Goal: Task Accomplishment & Management: Manage account settings

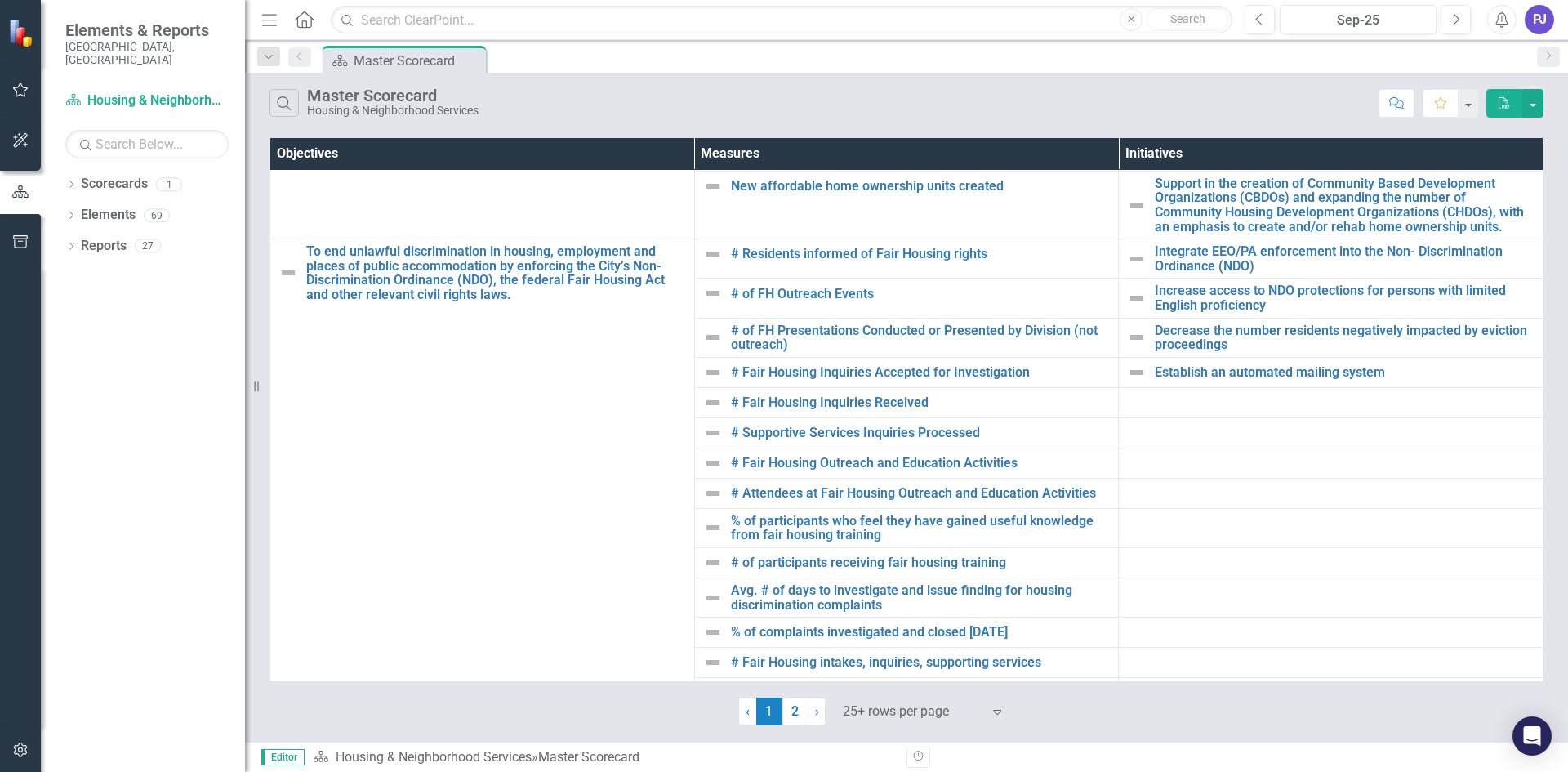
scroll to position [244, 0]
click at [1260, 26] on button "Previous" at bounding box center [1260, 20] width 30 height 30
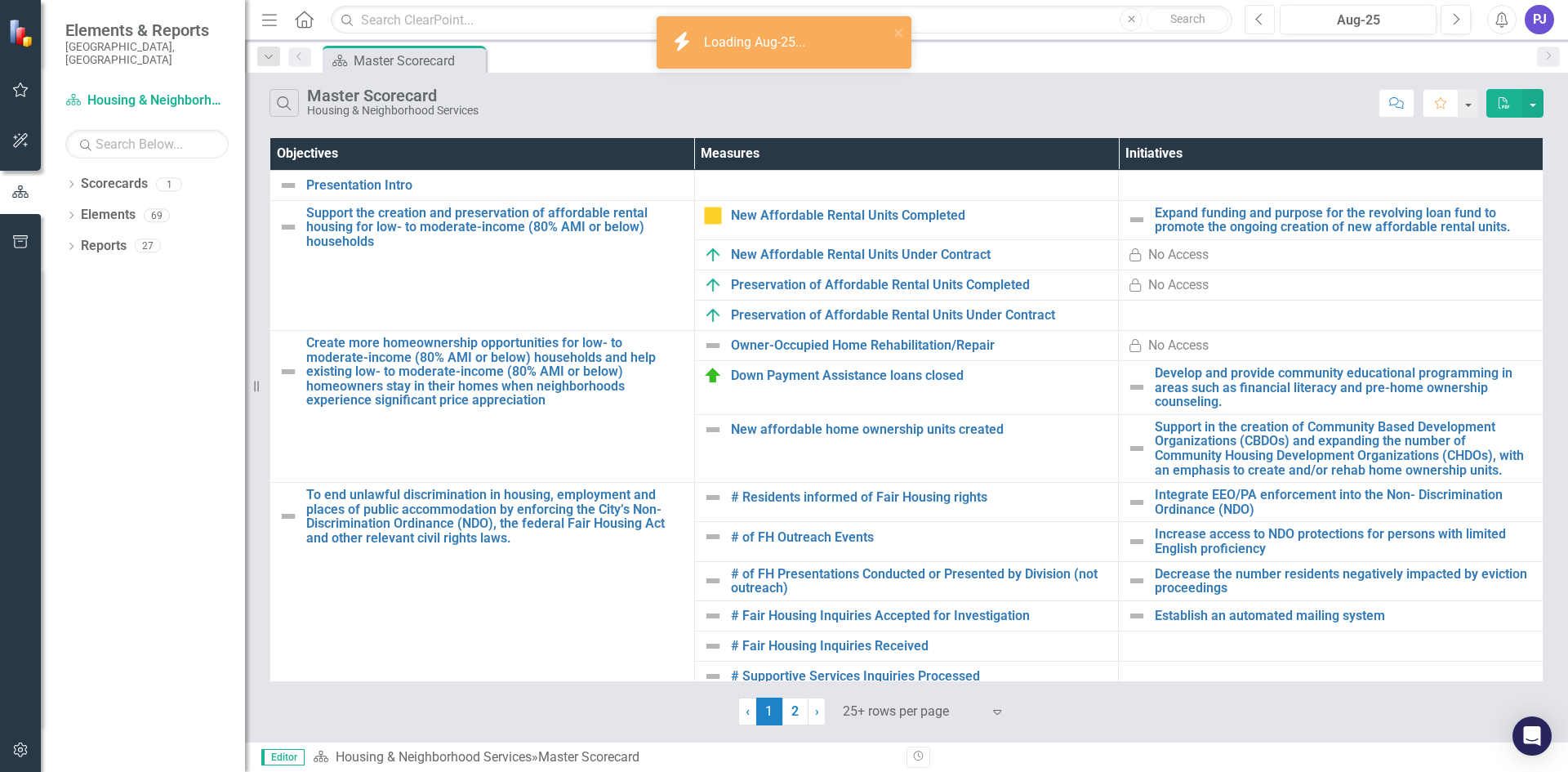
click at [1260, 26] on button "Previous" at bounding box center [1260, 20] width 30 height 30
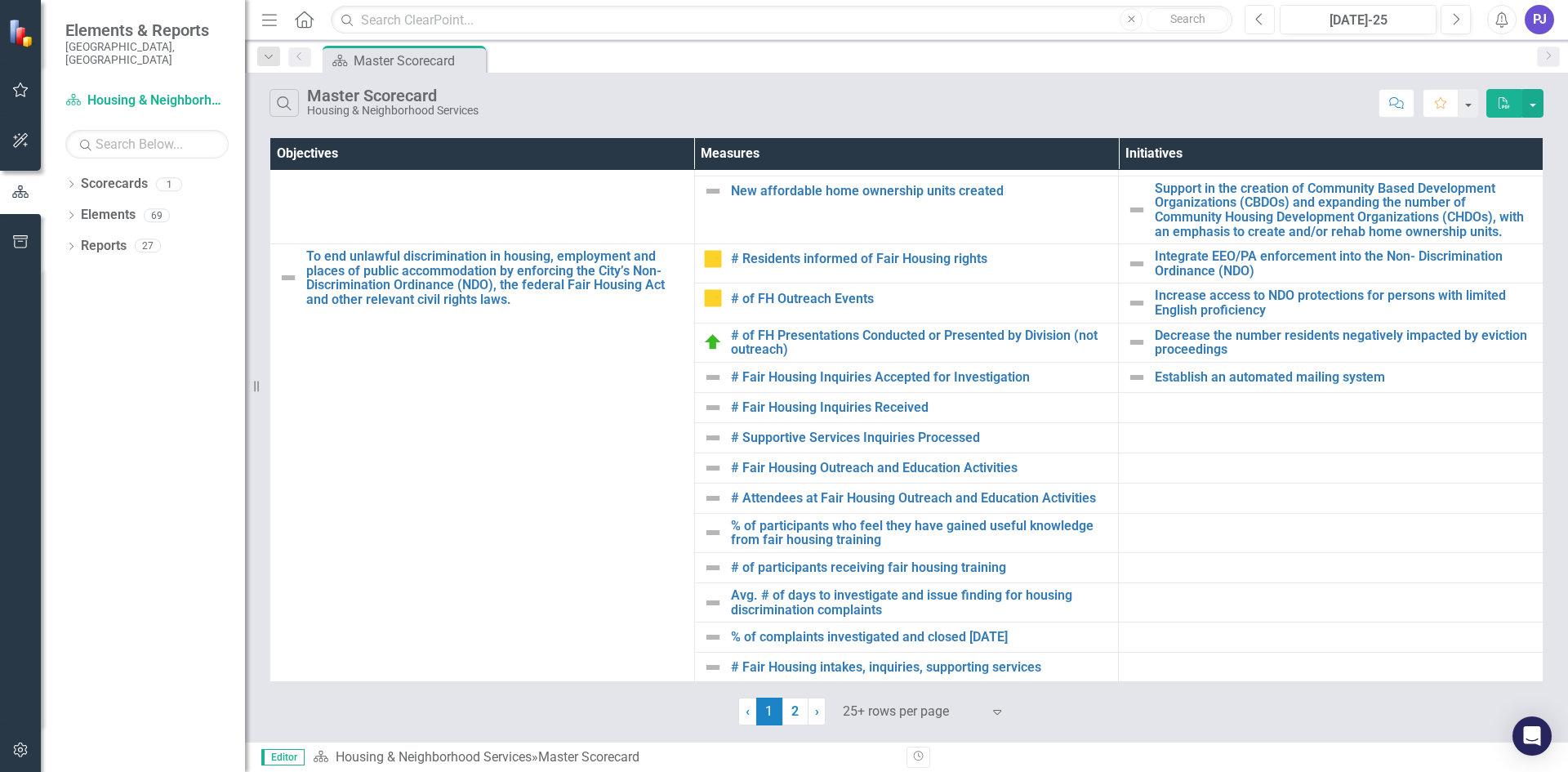
scroll to position [239, 0]
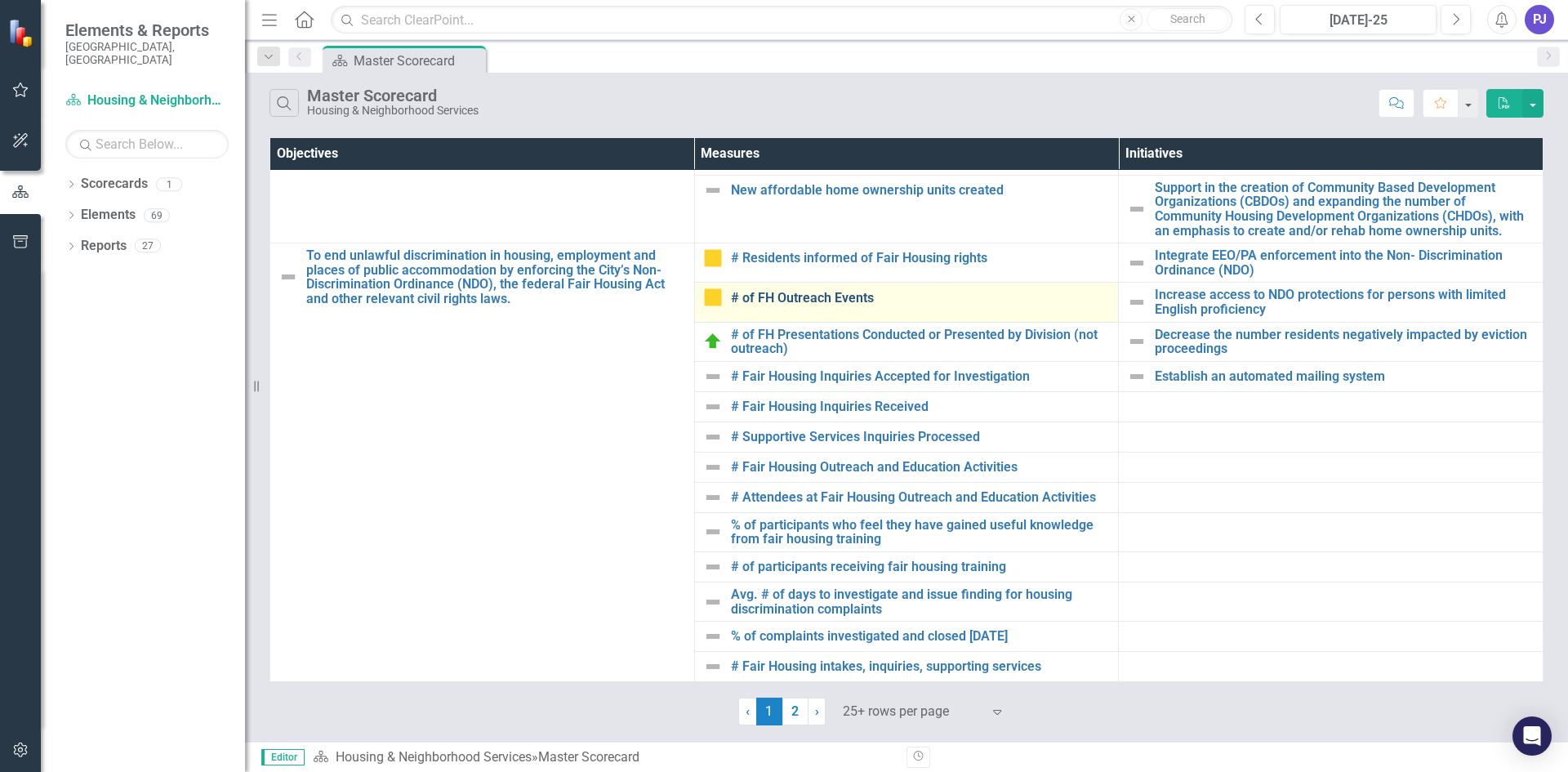
click at [782, 294] on link "# of FH Outreach Events" at bounding box center [921, 297] width 380 height 15
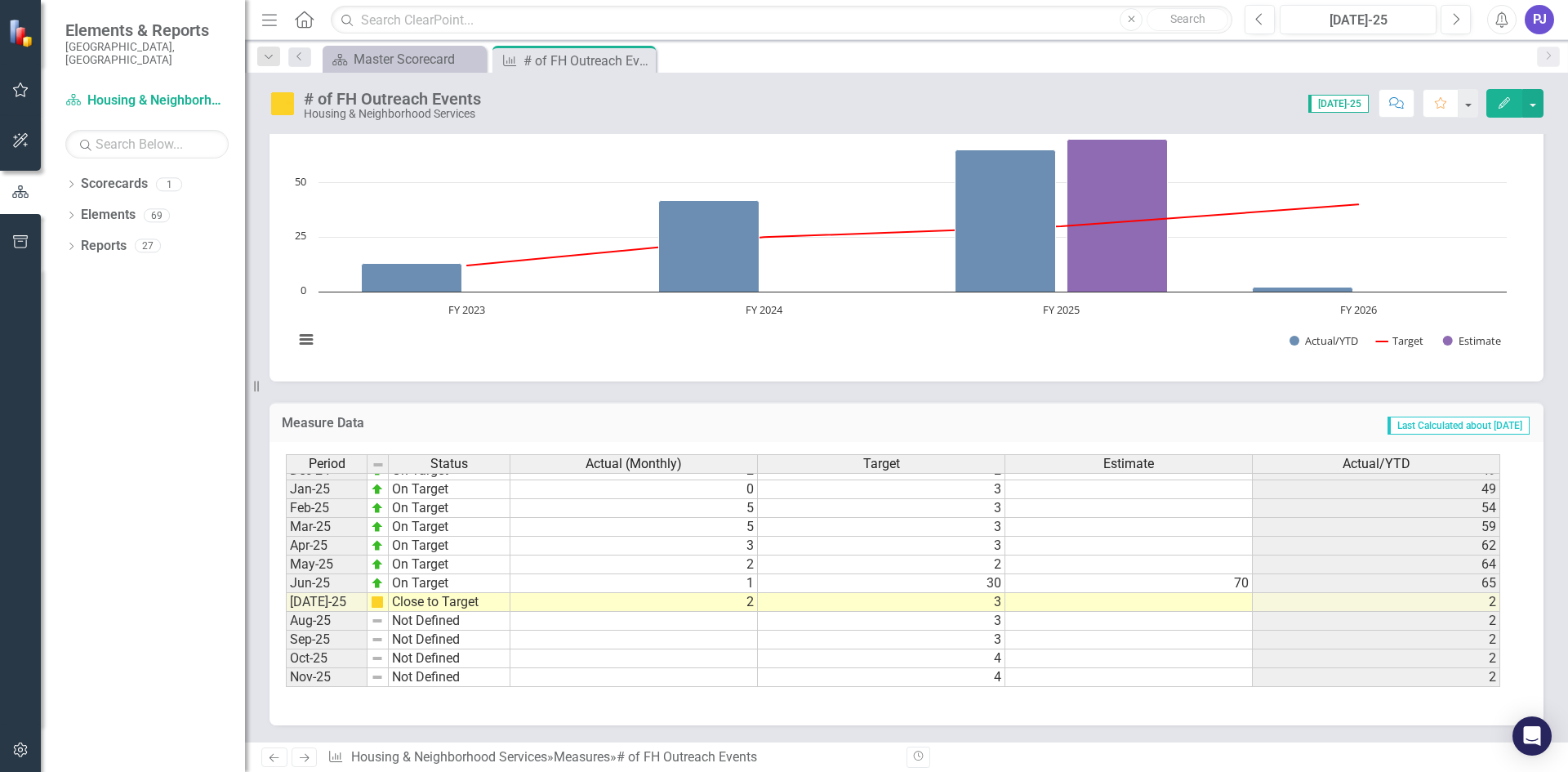
scroll to position [826, 0]
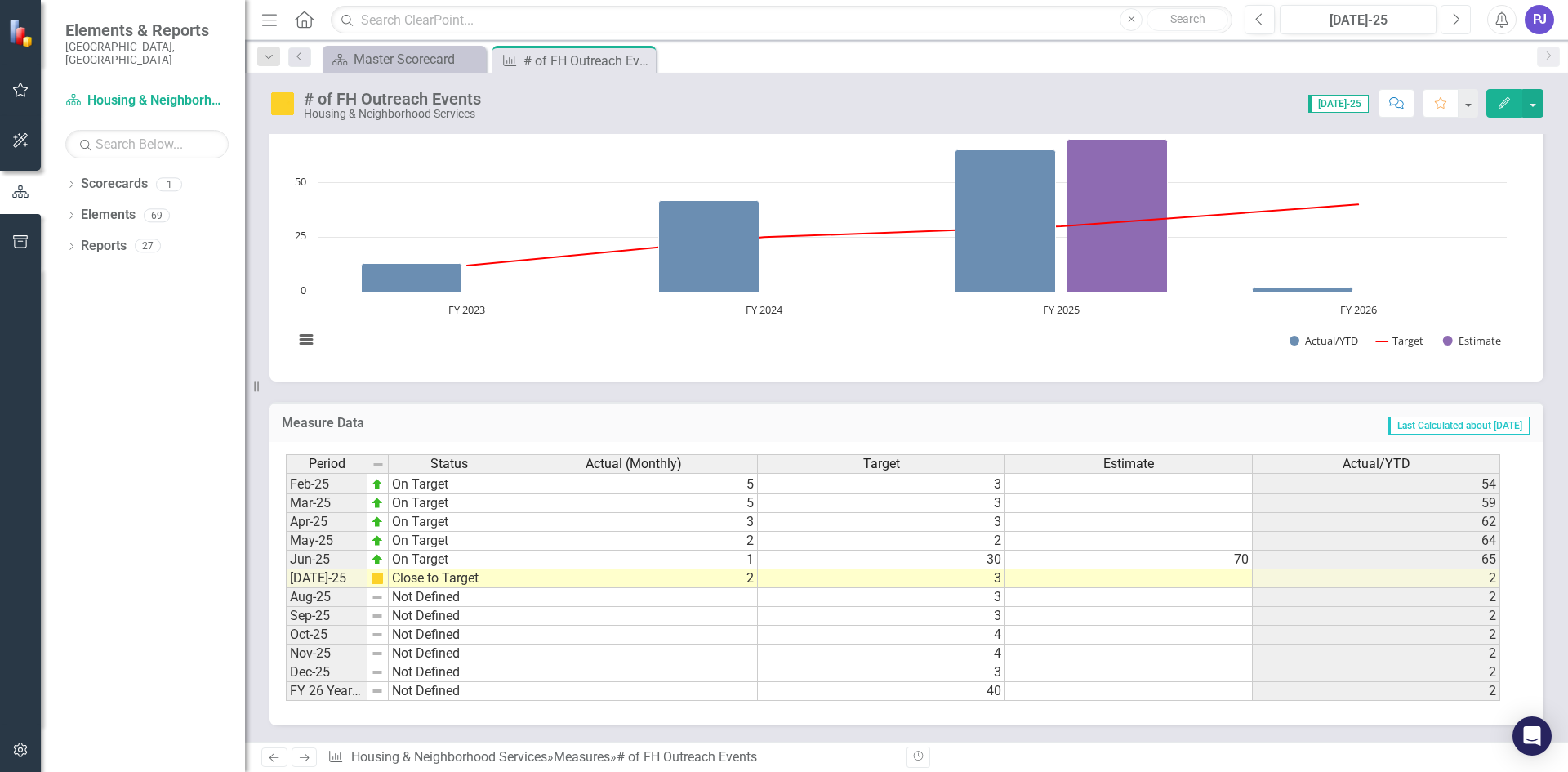
click at [1457, 18] on icon "Next" at bounding box center [1455, 19] width 9 height 15
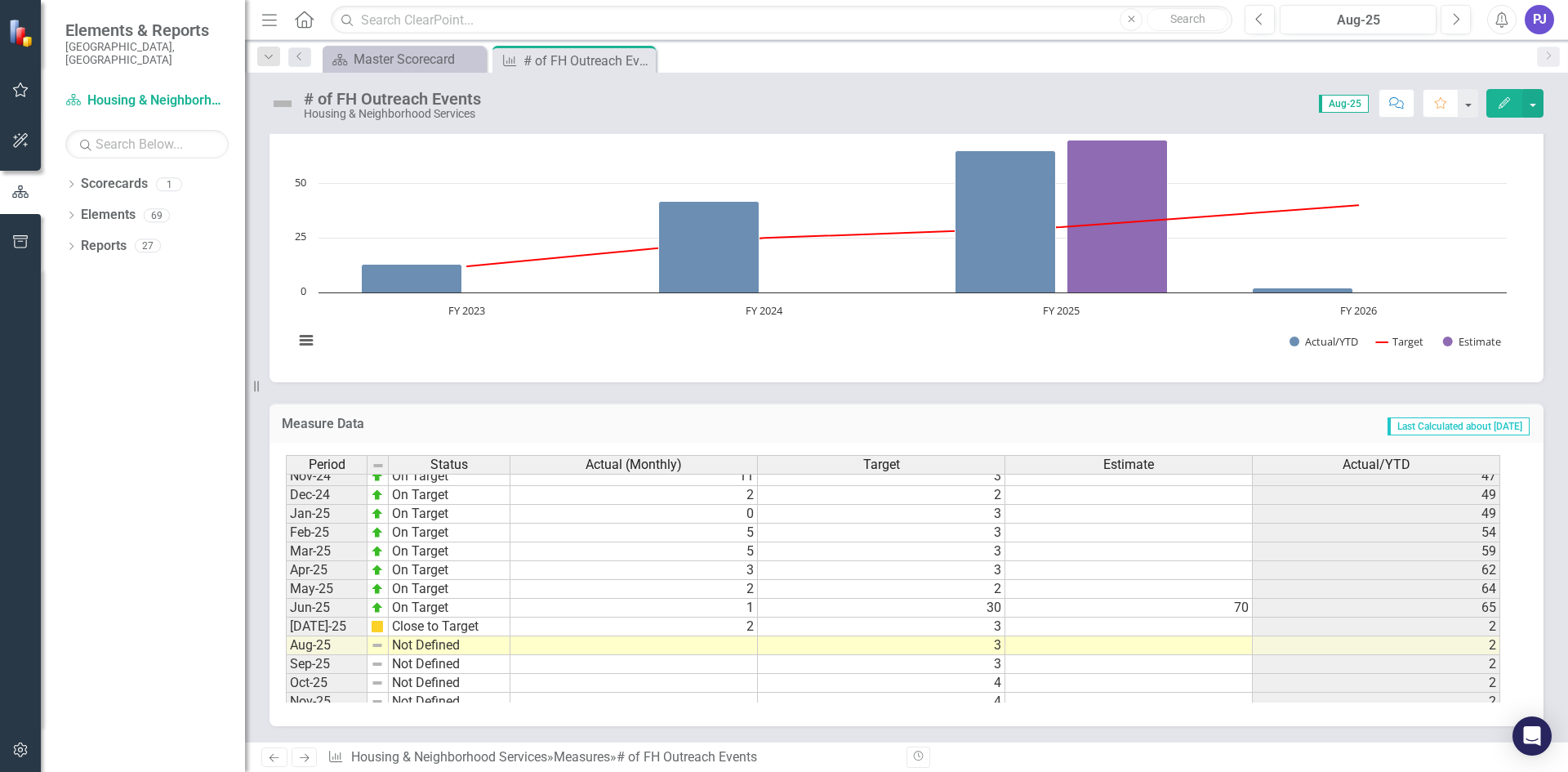
scroll to position [826, 0]
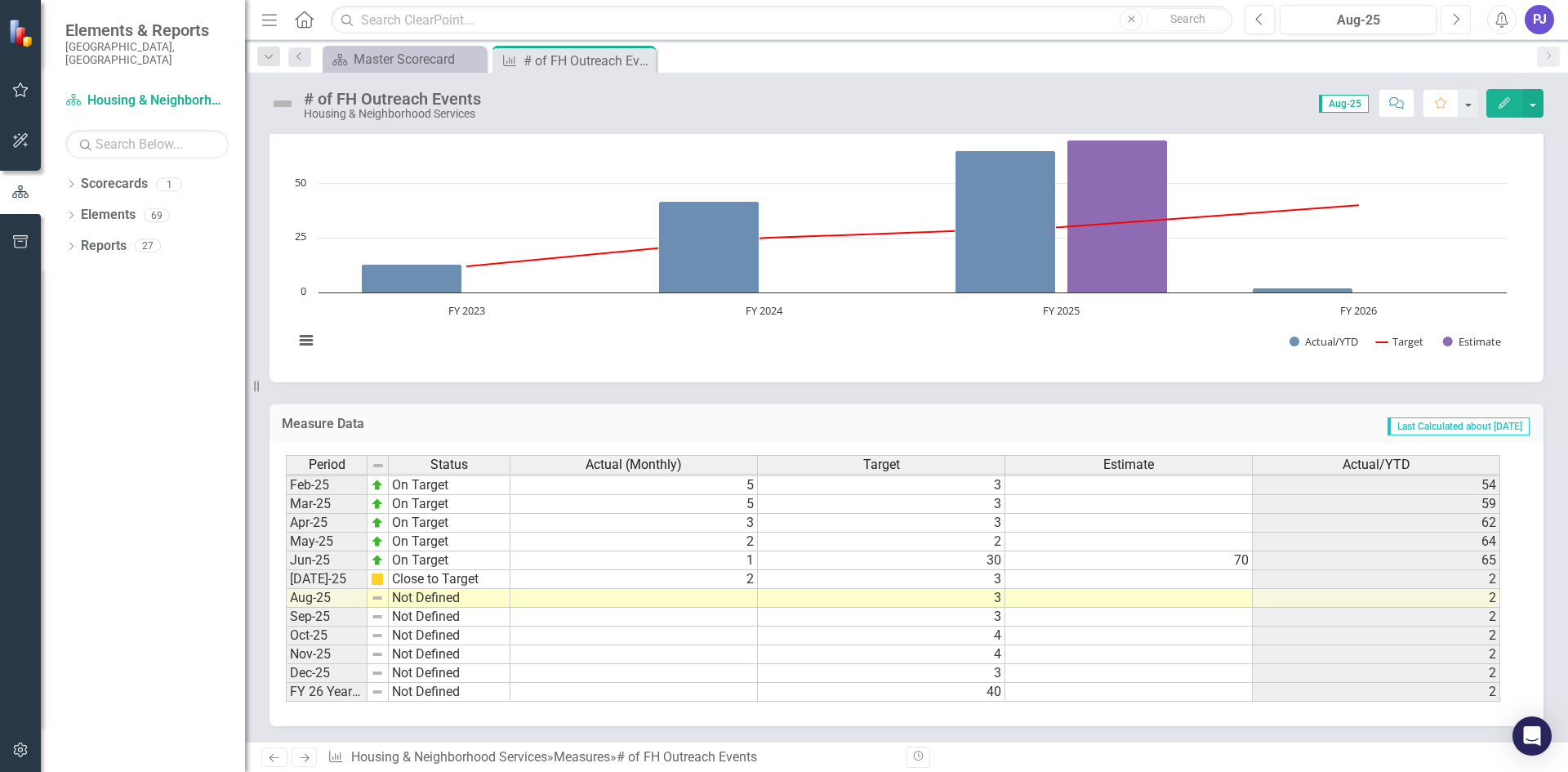
click at [1456, 21] on icon "Next" at bounding box center [1455, 19] width 9 height 15
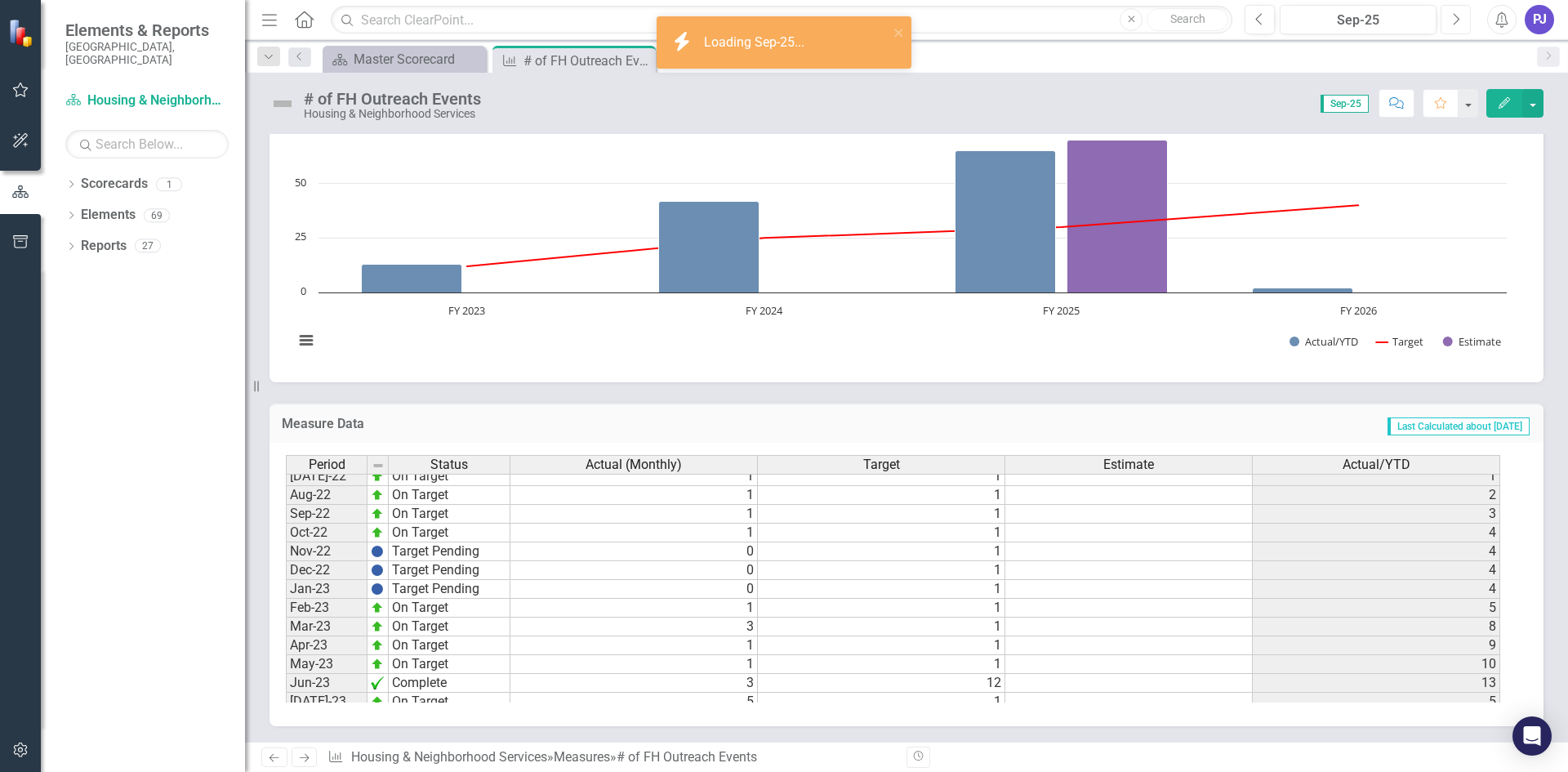
scroll to position [376, 0]
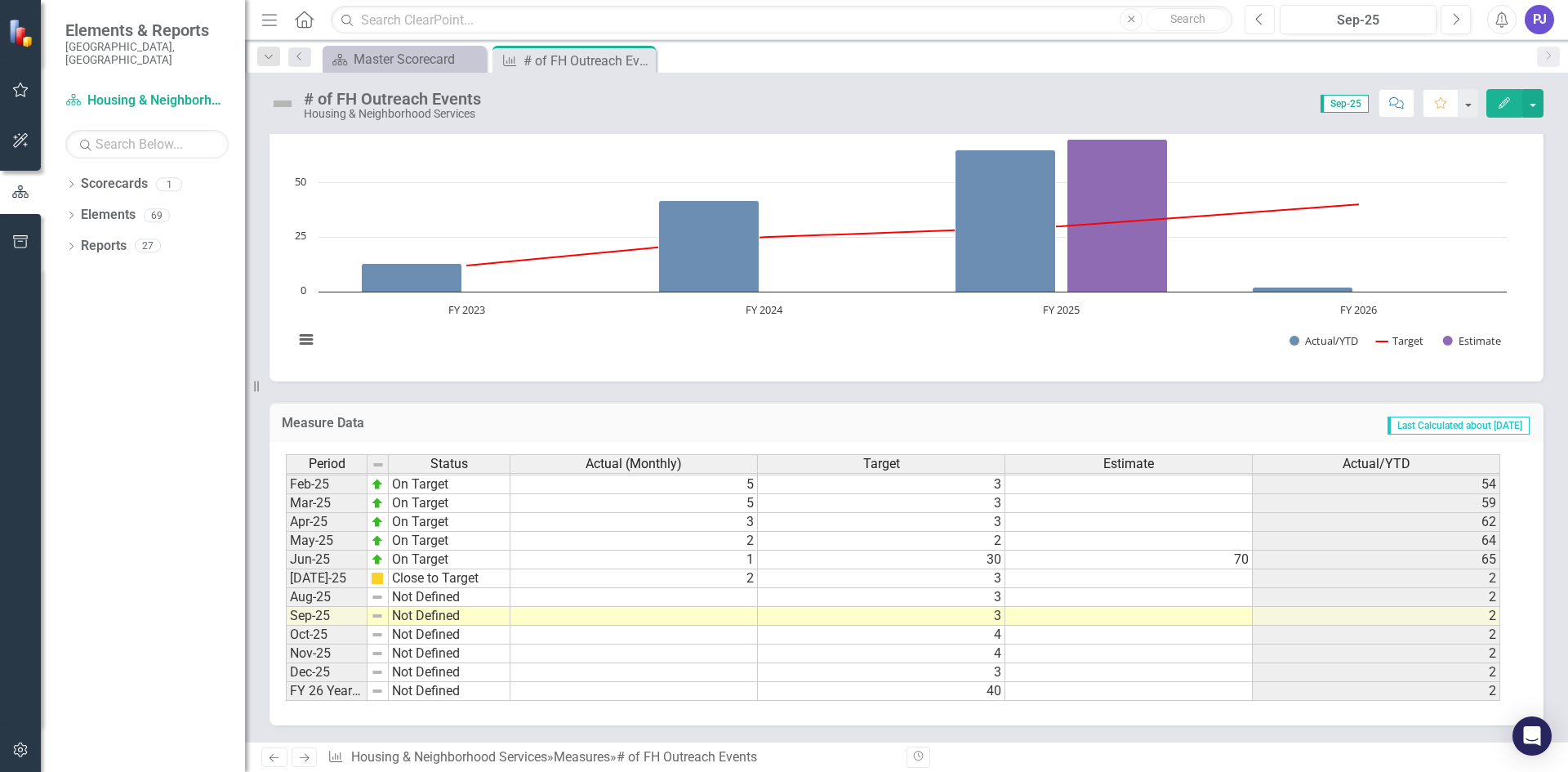
click at [1253, 17] on button "Previous" at bounding box center [1260, 20] width 30 height 30
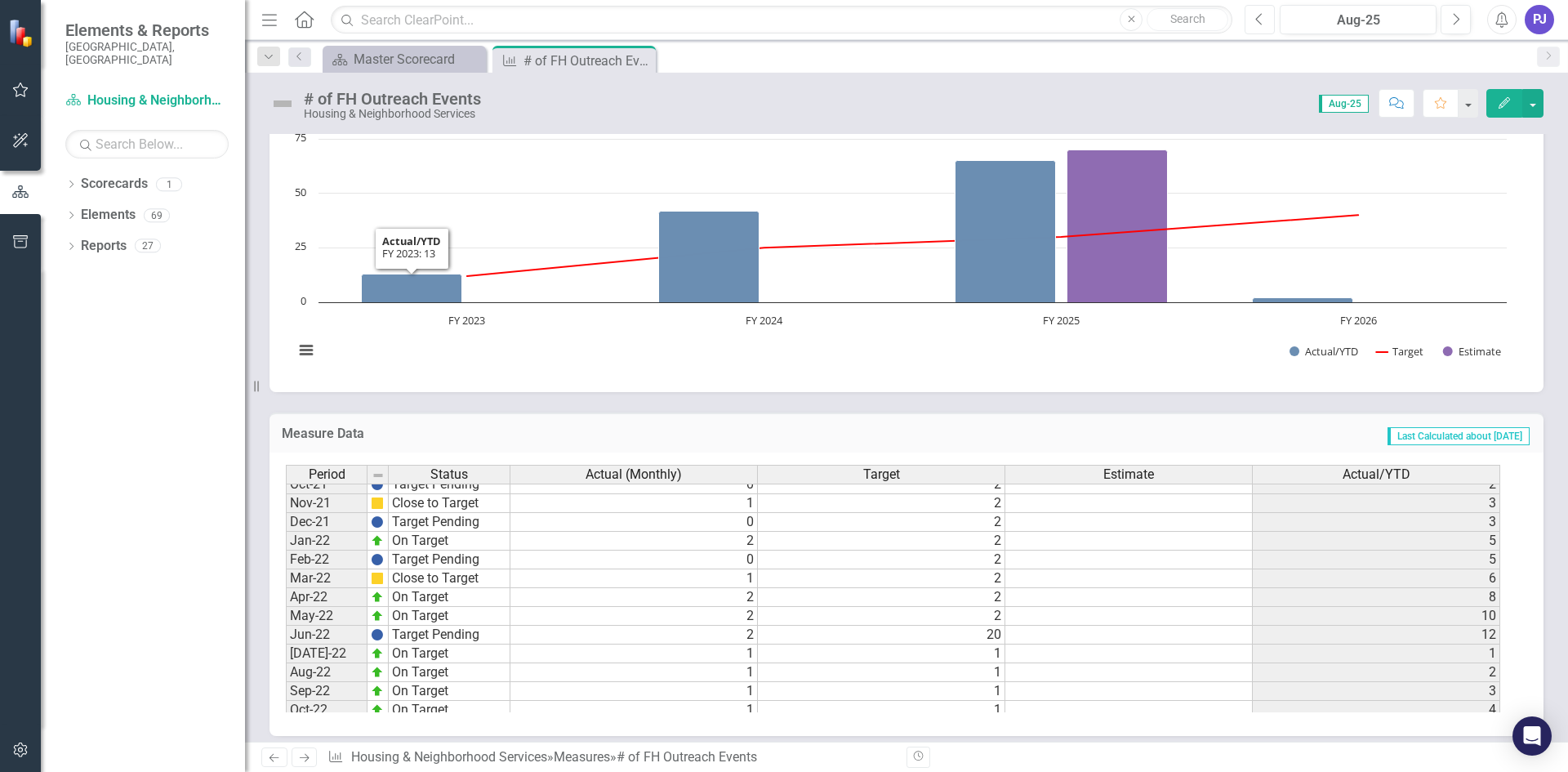
scroll to position [298, 0]
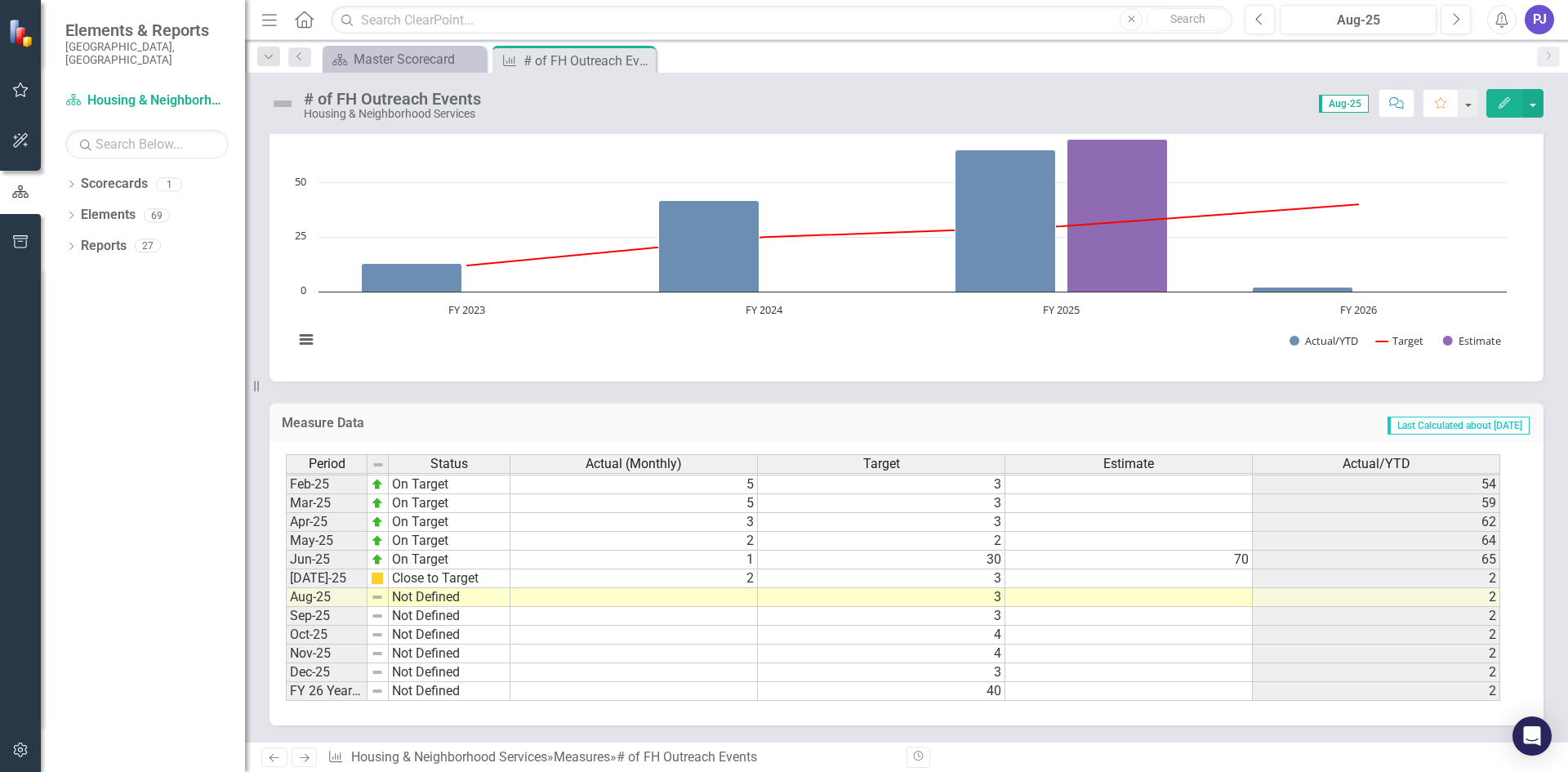
click at [728, 594] on tbody "Nov-23 On Target 2 1 12 Dec-23 On Target 1 1 13 Jan-24 On Target 3 1 16 Feb-24 …" at bounding box center [892, 447] width 1214 height 507
click at [1163, 599] on td at bounding box center [1128, 597] width 248 height 19
click at [379, 600] on img at bounding box center [377, 596] width 13 height 13
click at [385, 596] on td at bounding box center [377, 597] width 21 height 19
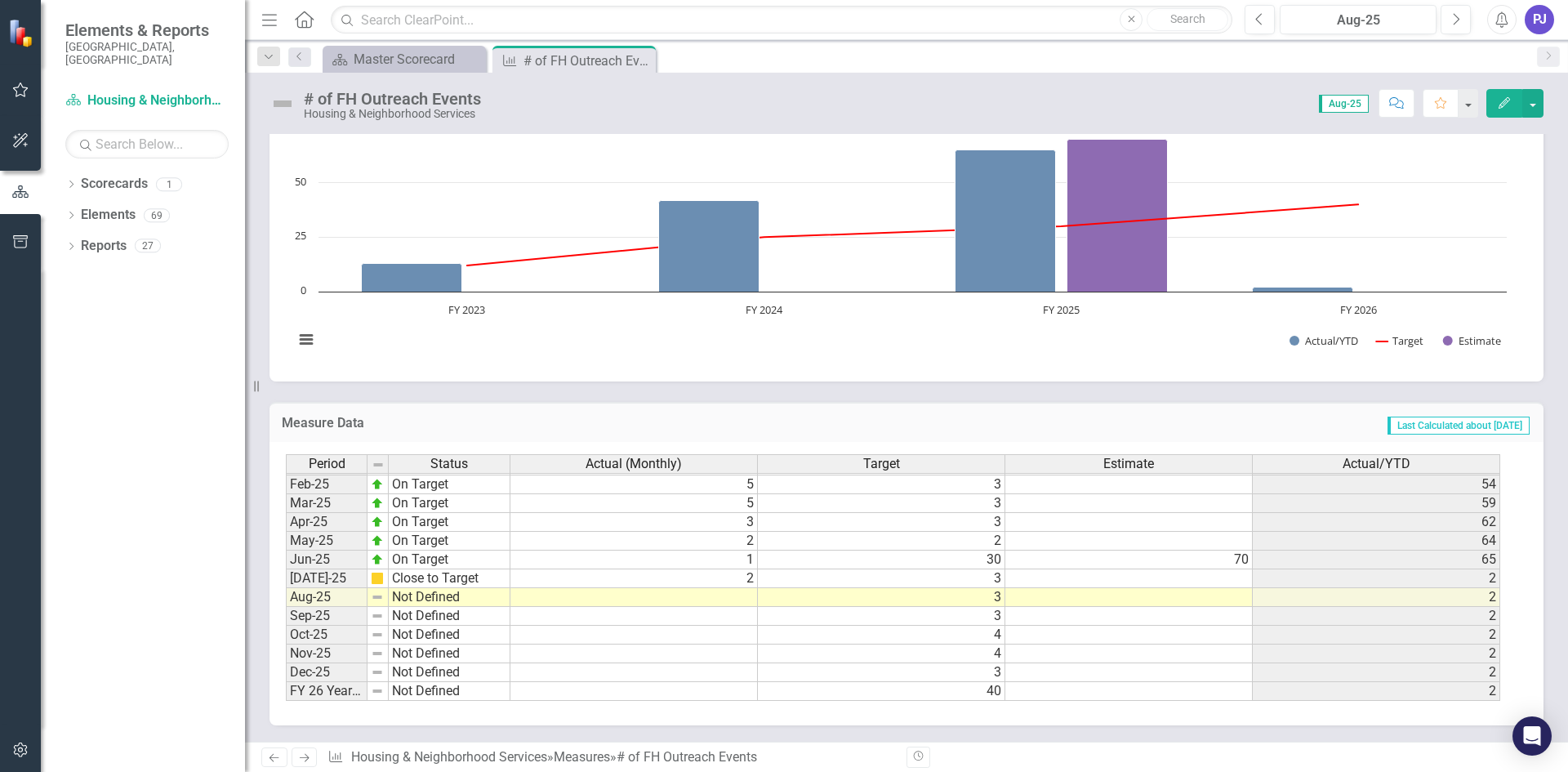
click at [286, 105] on img at bounding box center [283, 103] width 26 height 26
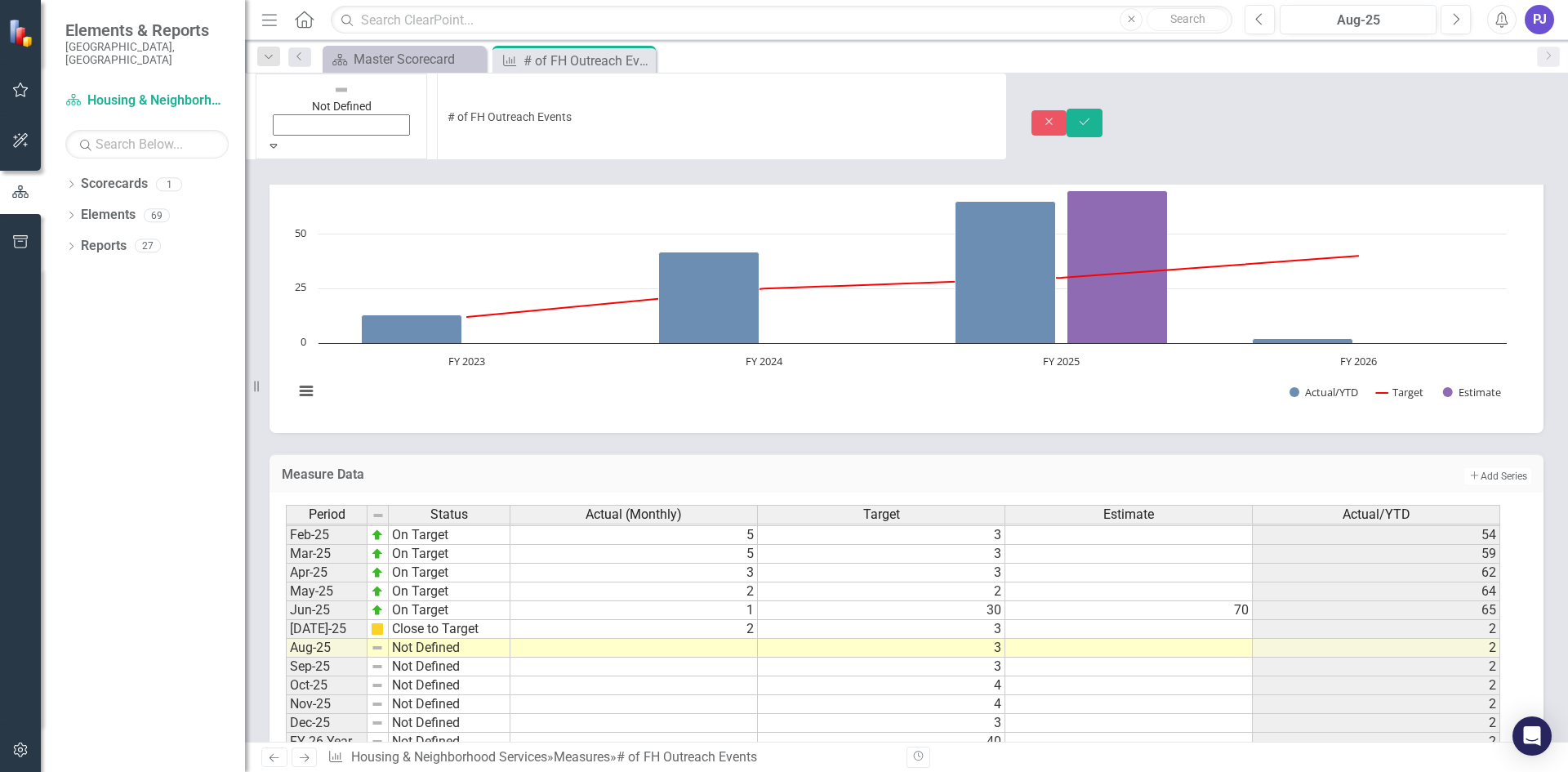
click at [281, 139] on icon "Expand" at bounding box center [274, 144] width 15 height 11
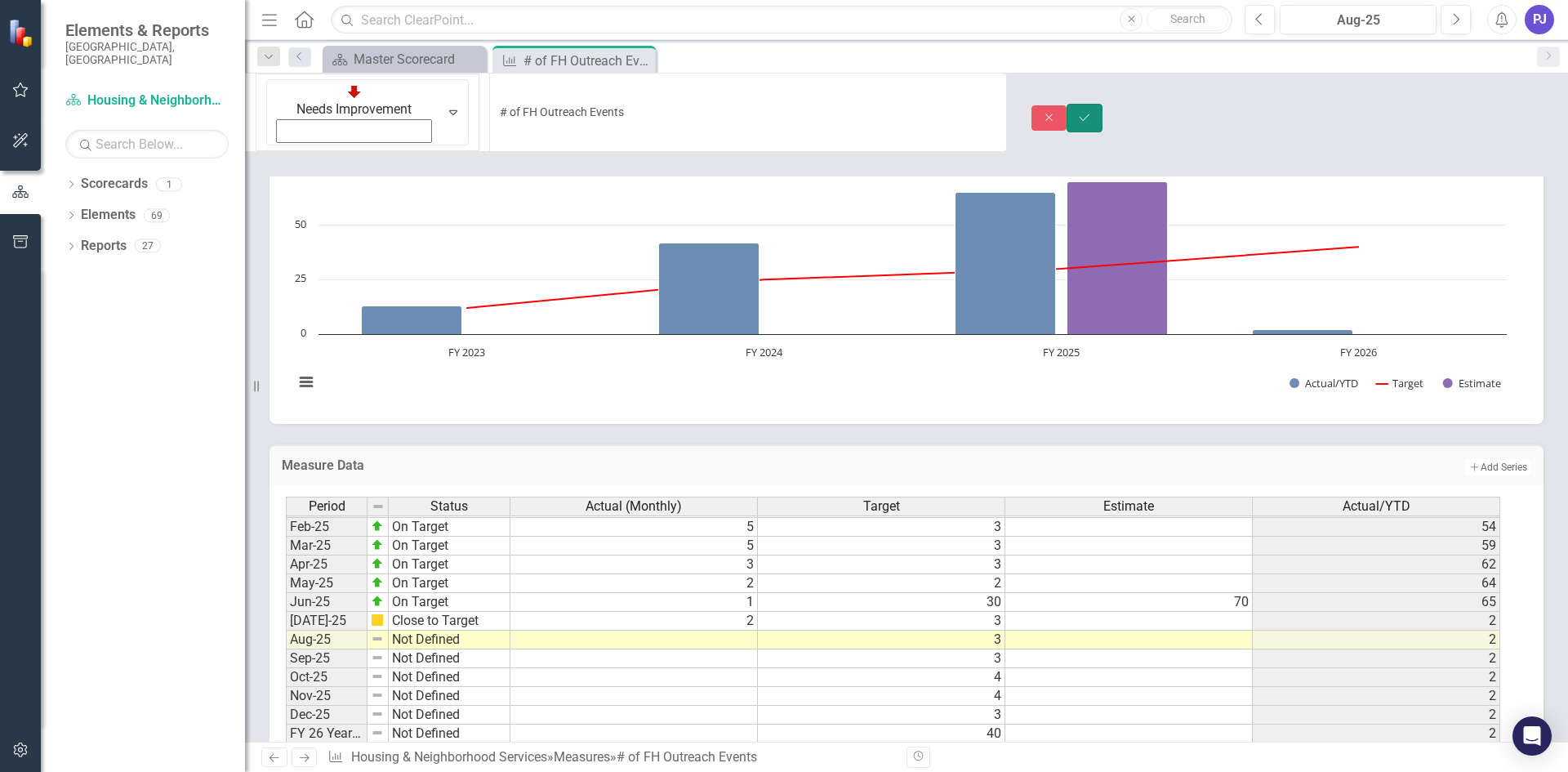
click at [1102, 103] on button "Save" at bounding box center [1084, 117] width 36 height 29
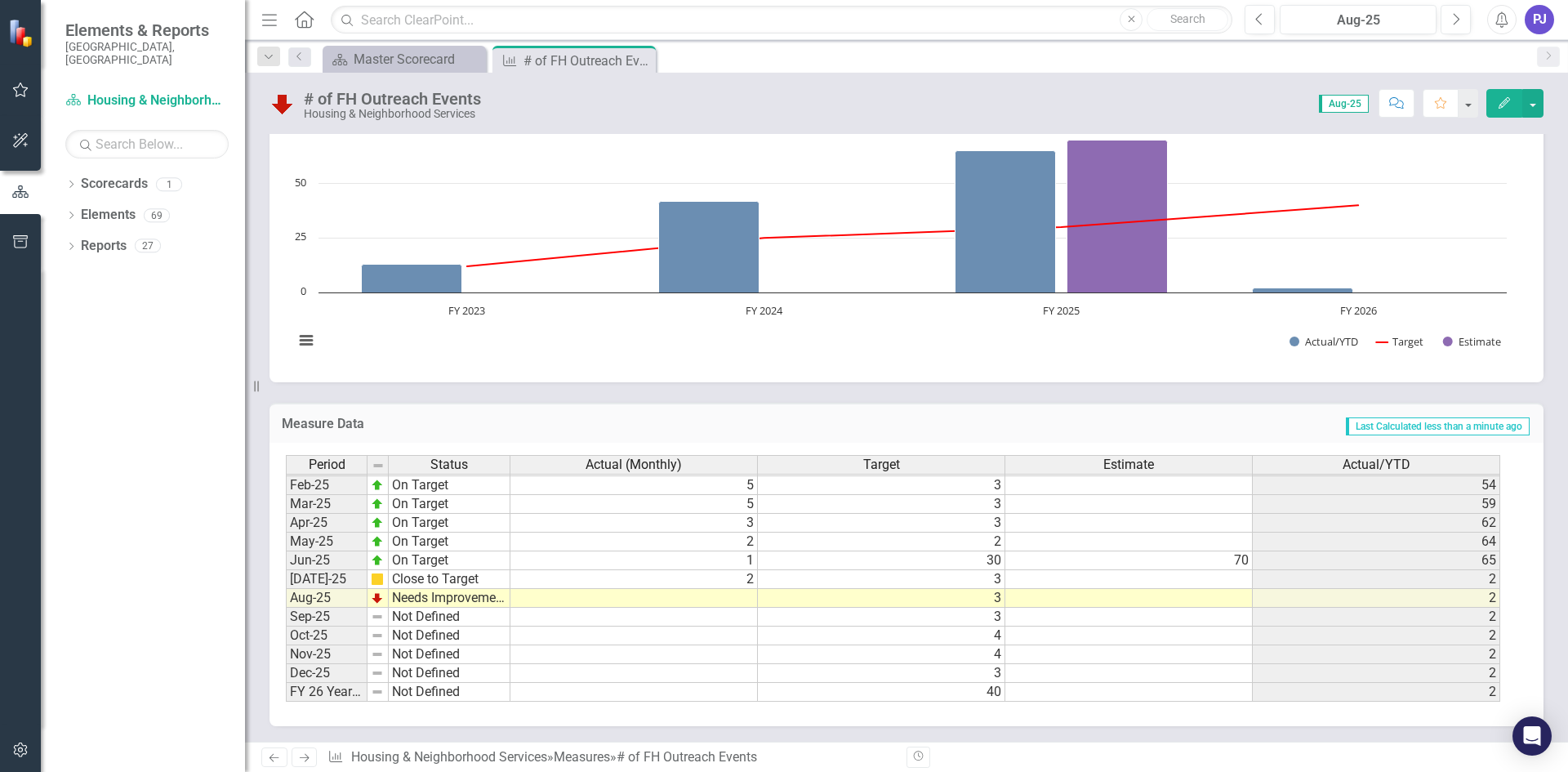
click at [699, 597] on td at bounding box center [634, 598] width 248 height 19
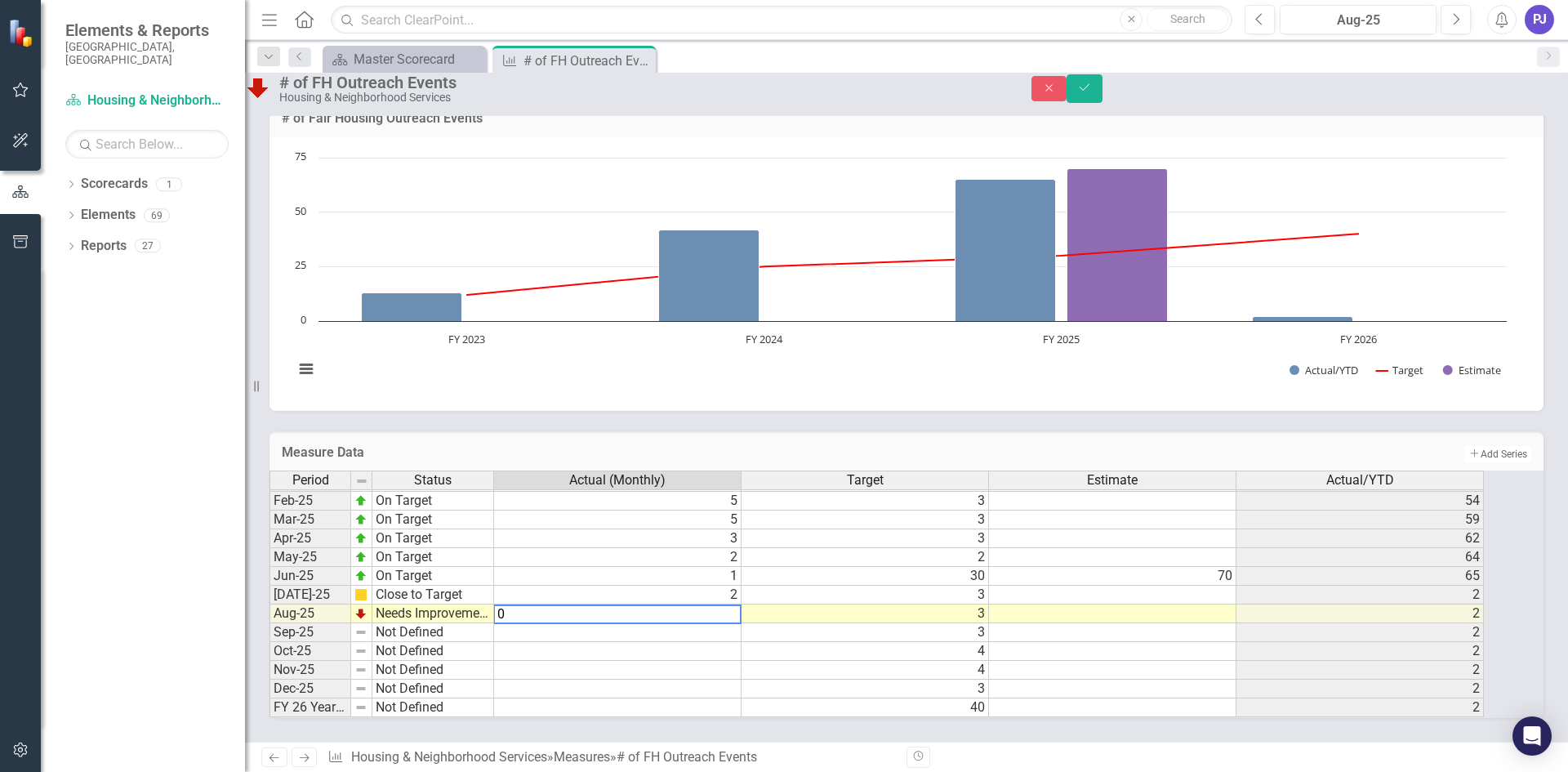
type textarea "0"
click at [1077, 604] on td at bounding box center [1112, 613] width 248 height 19
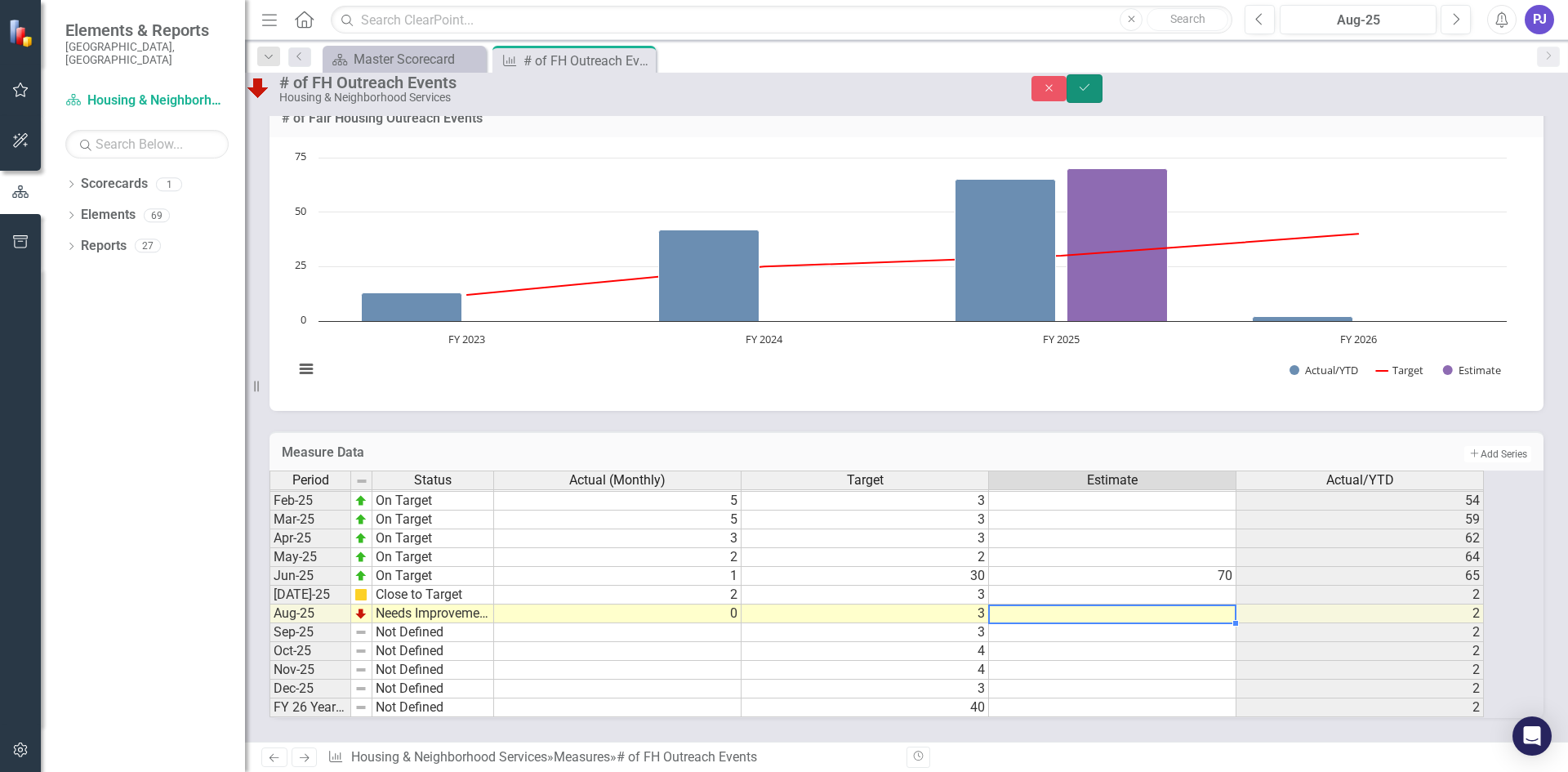
click at [1091, 91] on icon "Save" at bounding box center [1083, 87] width 15 height 11
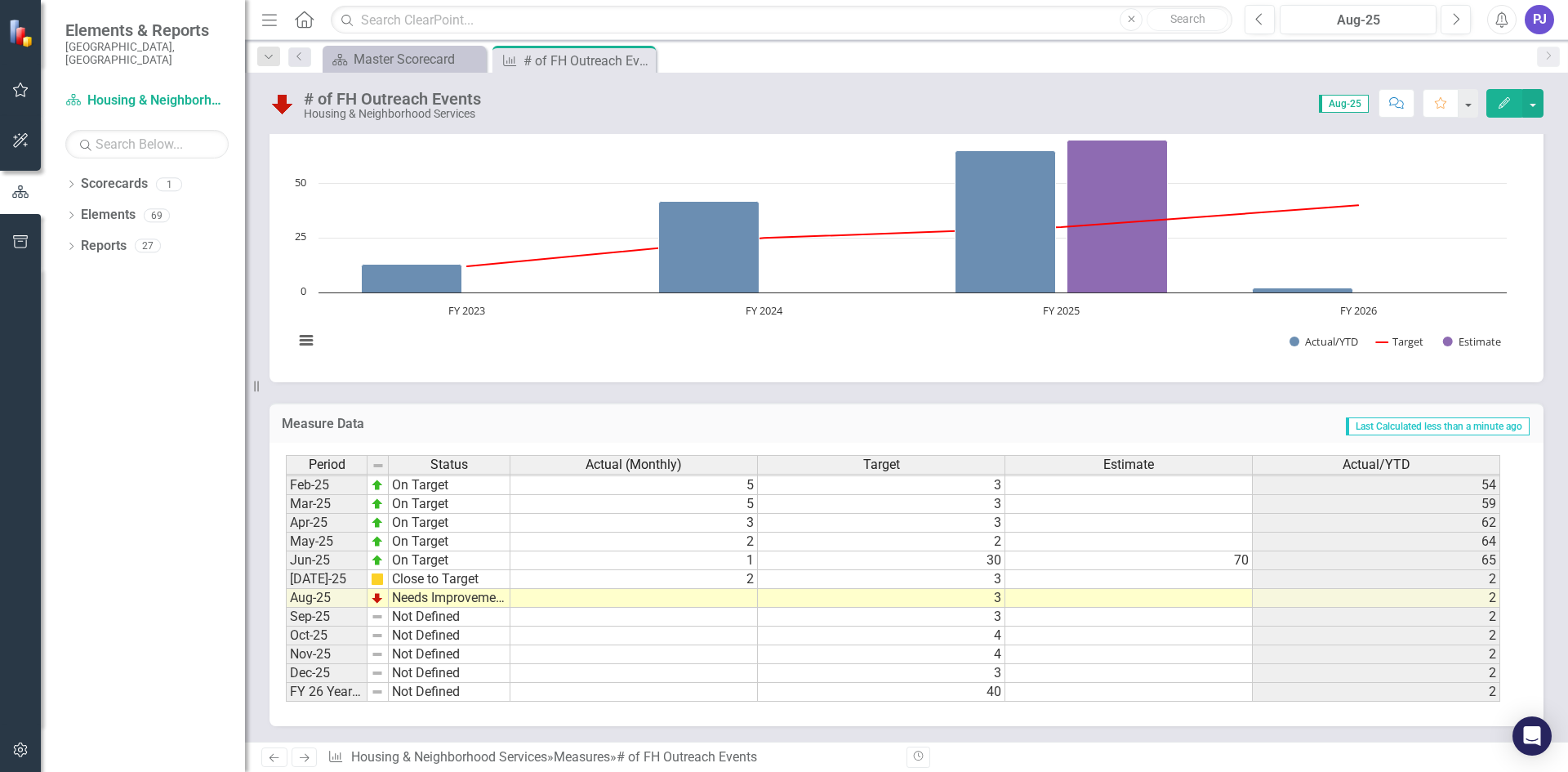
click at [746, 600] on tbody "Nov-23 On Target 2 1 12 Dec-23 On Target 1 1 13 Jan-24 On Target 3 1 16 Feb-24 …" at bounding box center [892, 448] width 1214 height 507
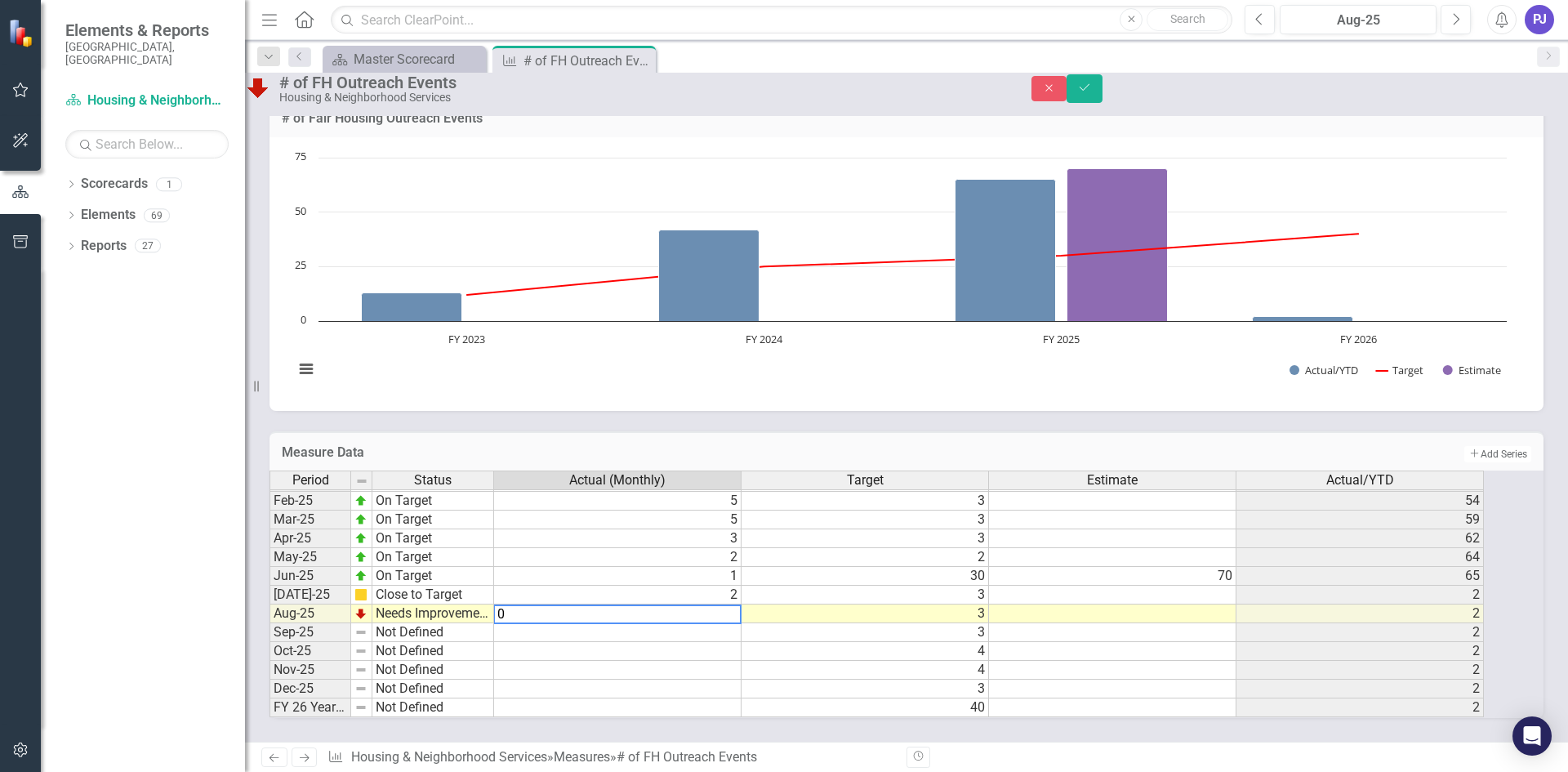
type textarea "0"
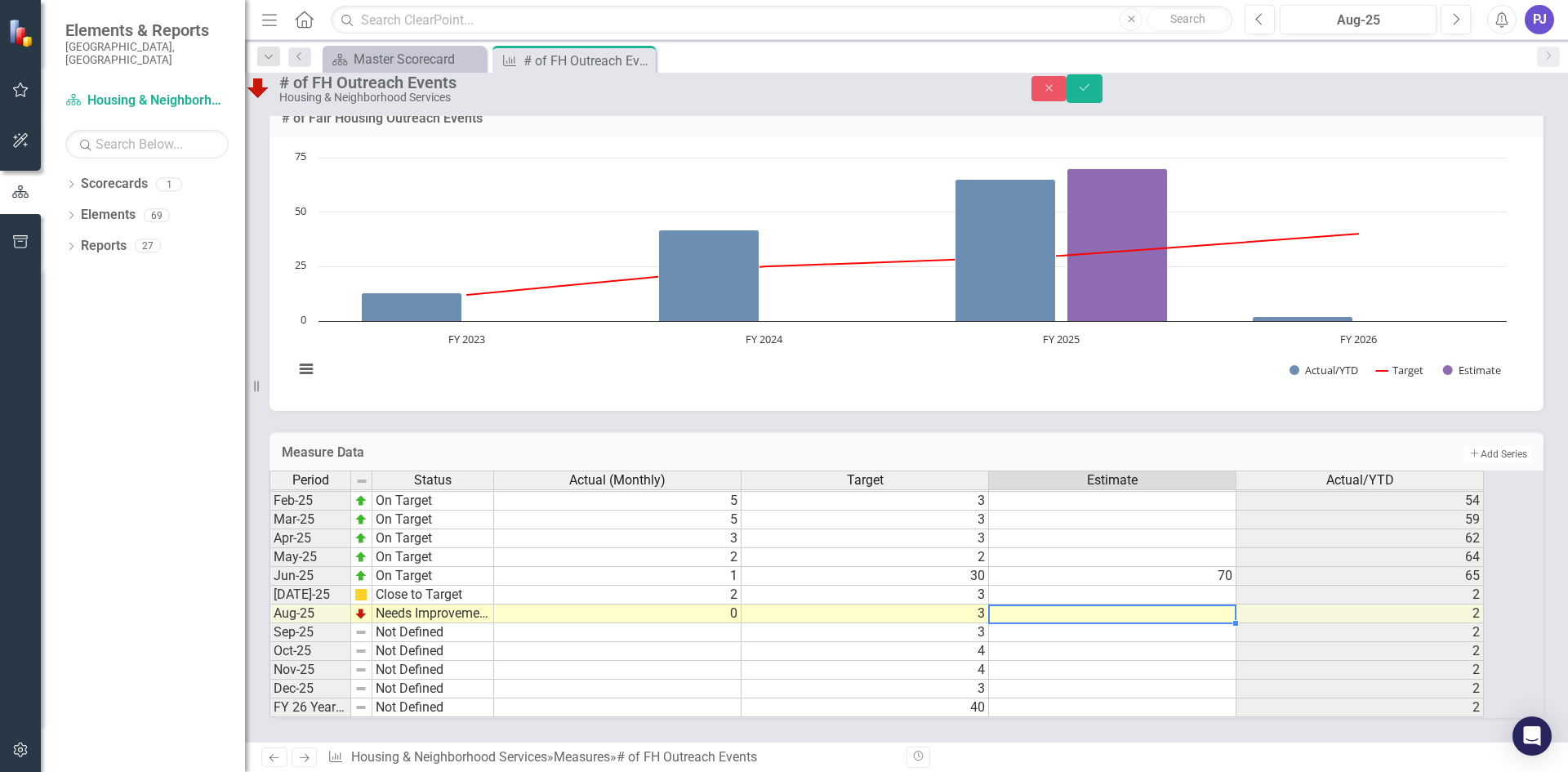
click at [1084, 604] on td at bounding box center [1112, 613] width 248 height 19
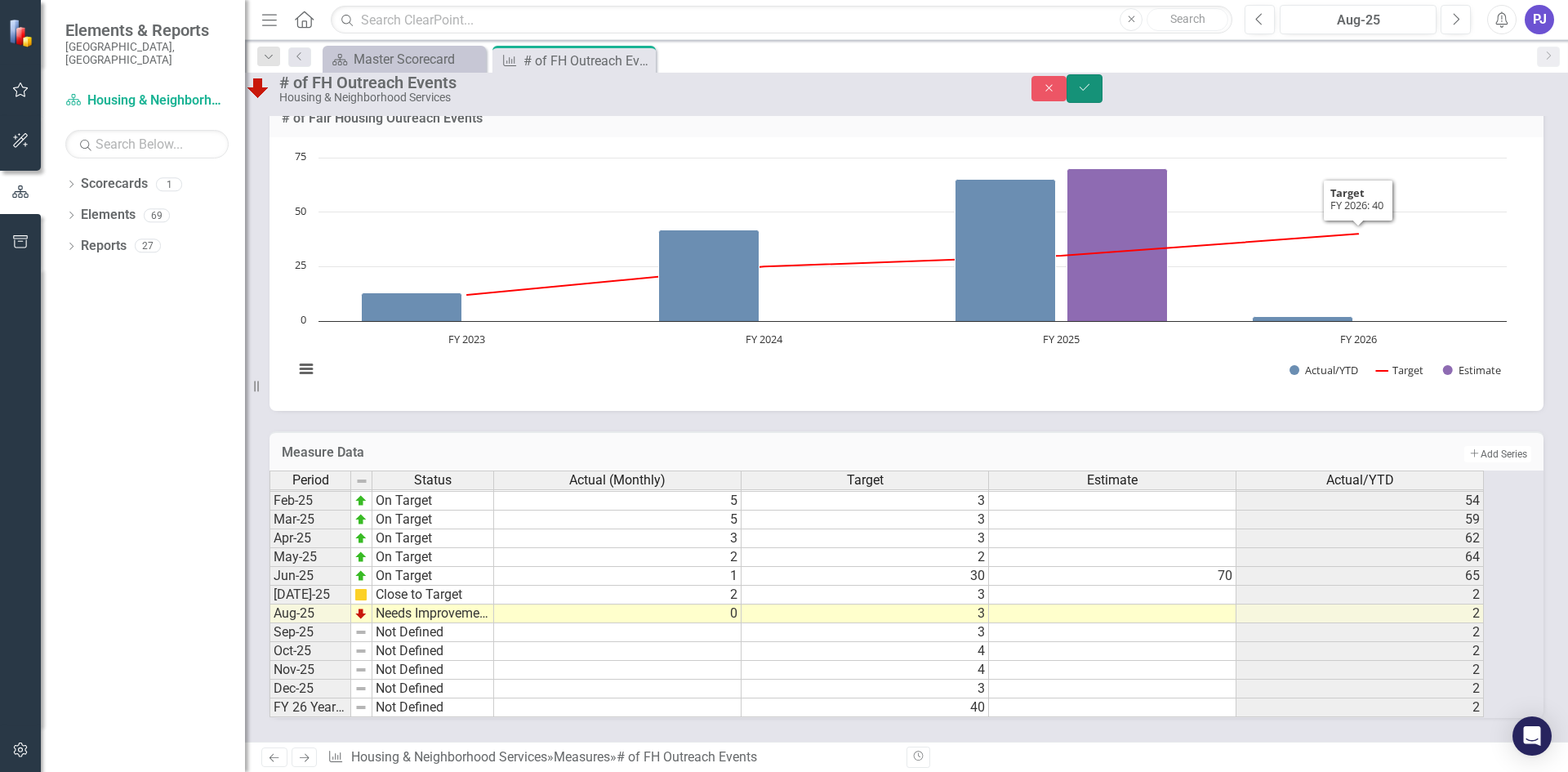
click at [1091, 93] on icon "Save" at bounding box center [1083, 87] width 15 height 11
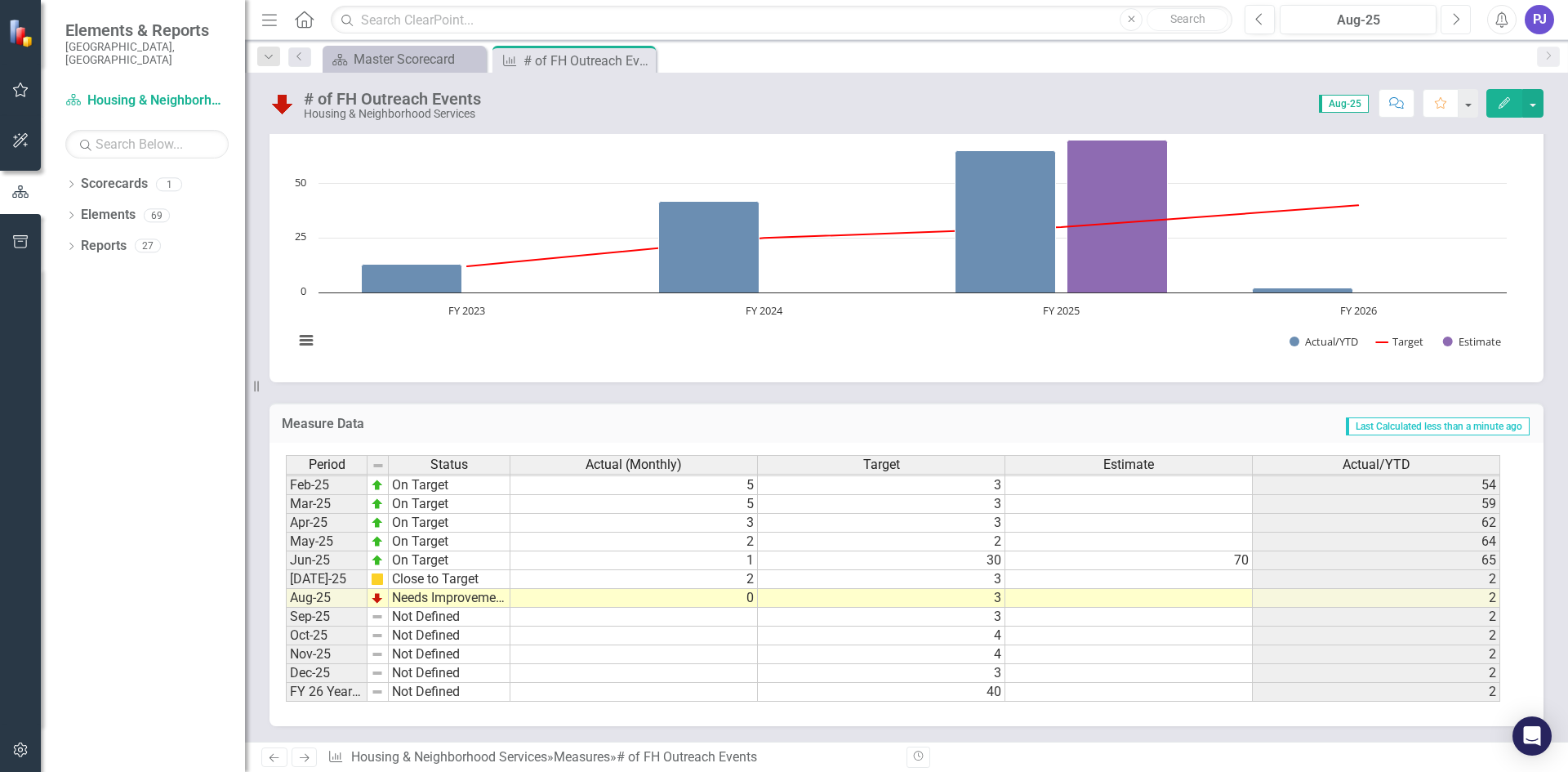
click at [1460, 10] on button "Next" at bounding box center [1456, 20] width 30 height 30
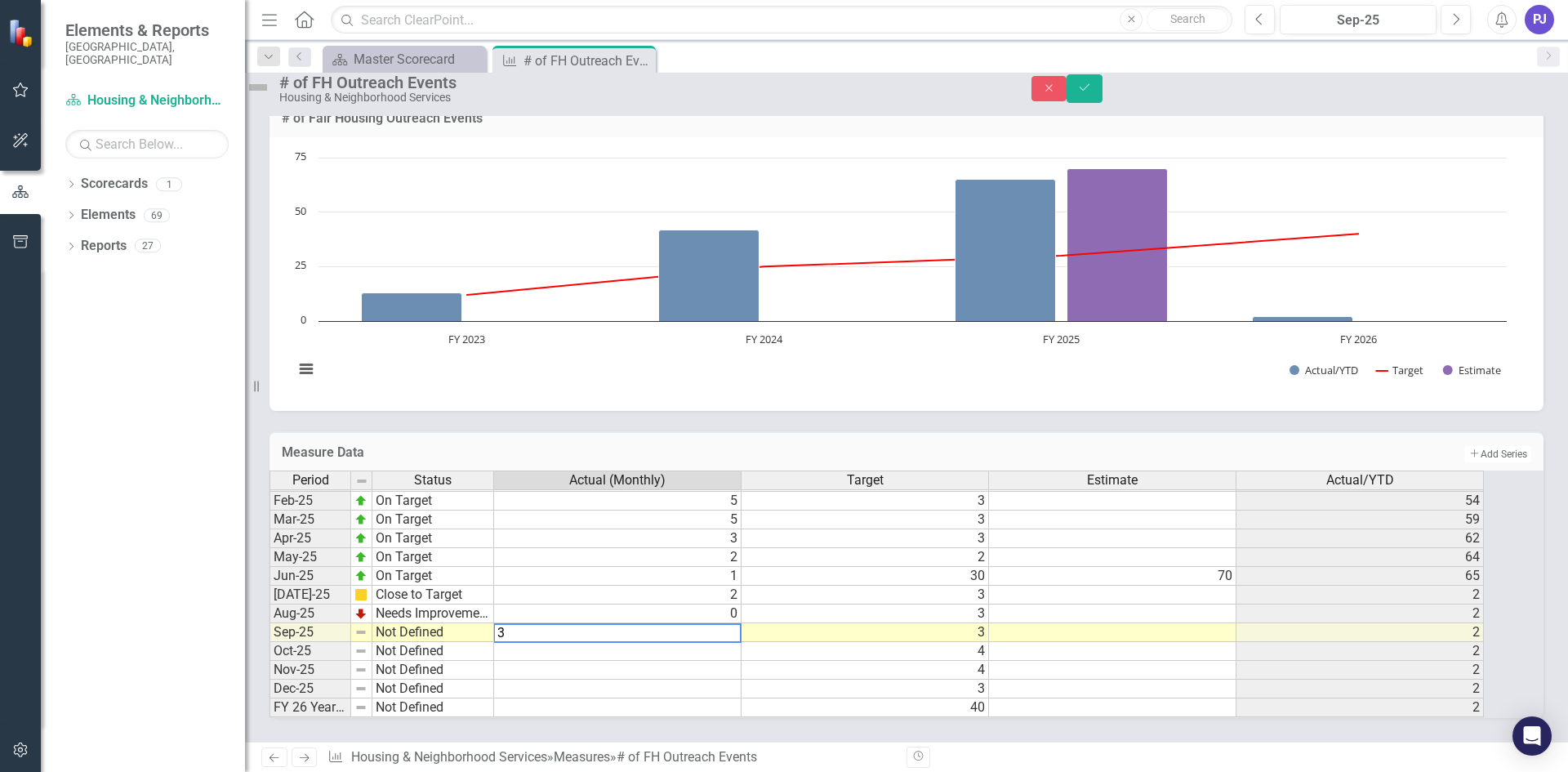
type textarea "3"
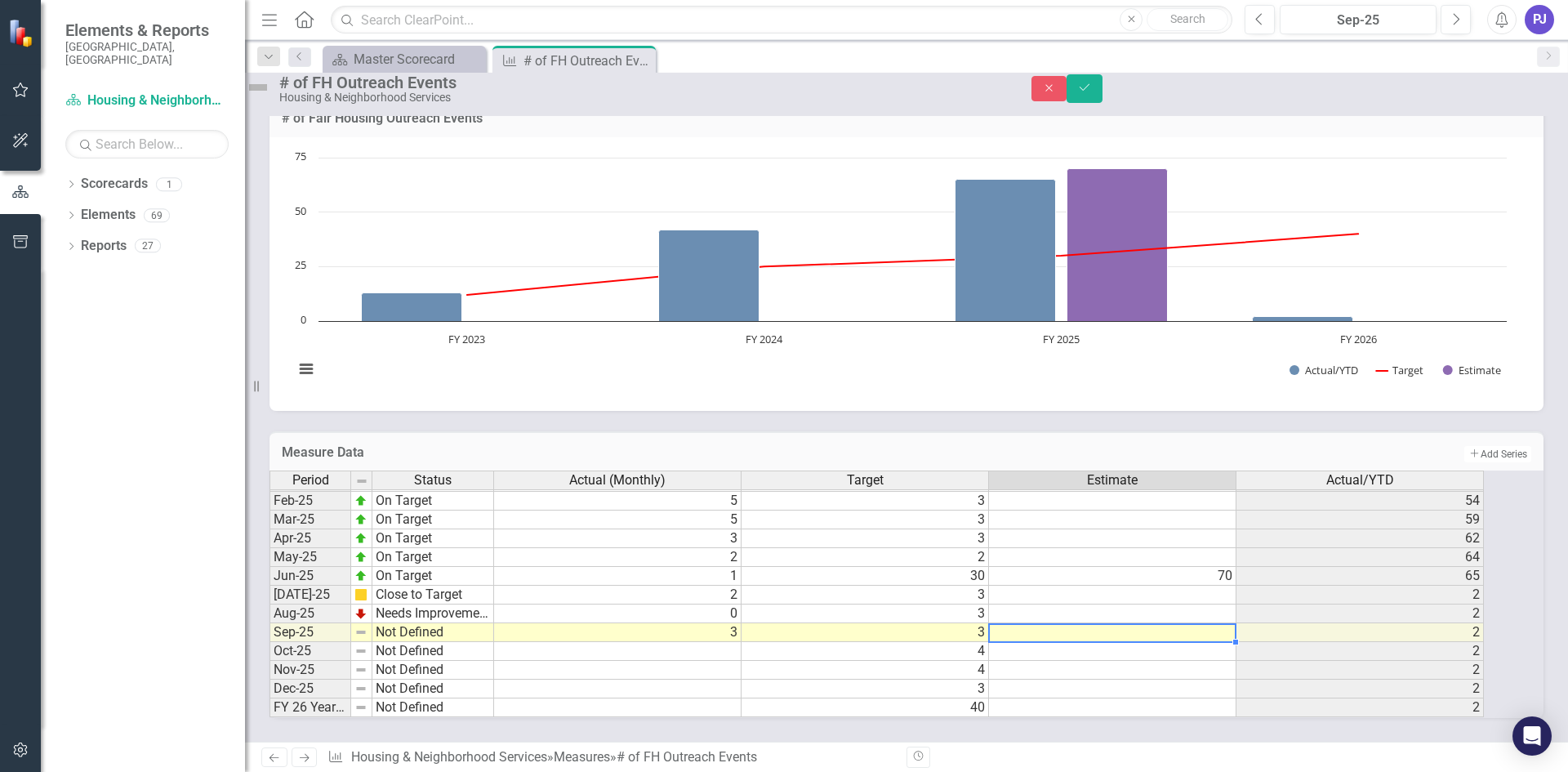
click at [1156, 623] on td at bounding box center [1112, 632] width 248 height 19
click at [271, 97] on img at bounding box center [258, 88] width 26 height 26
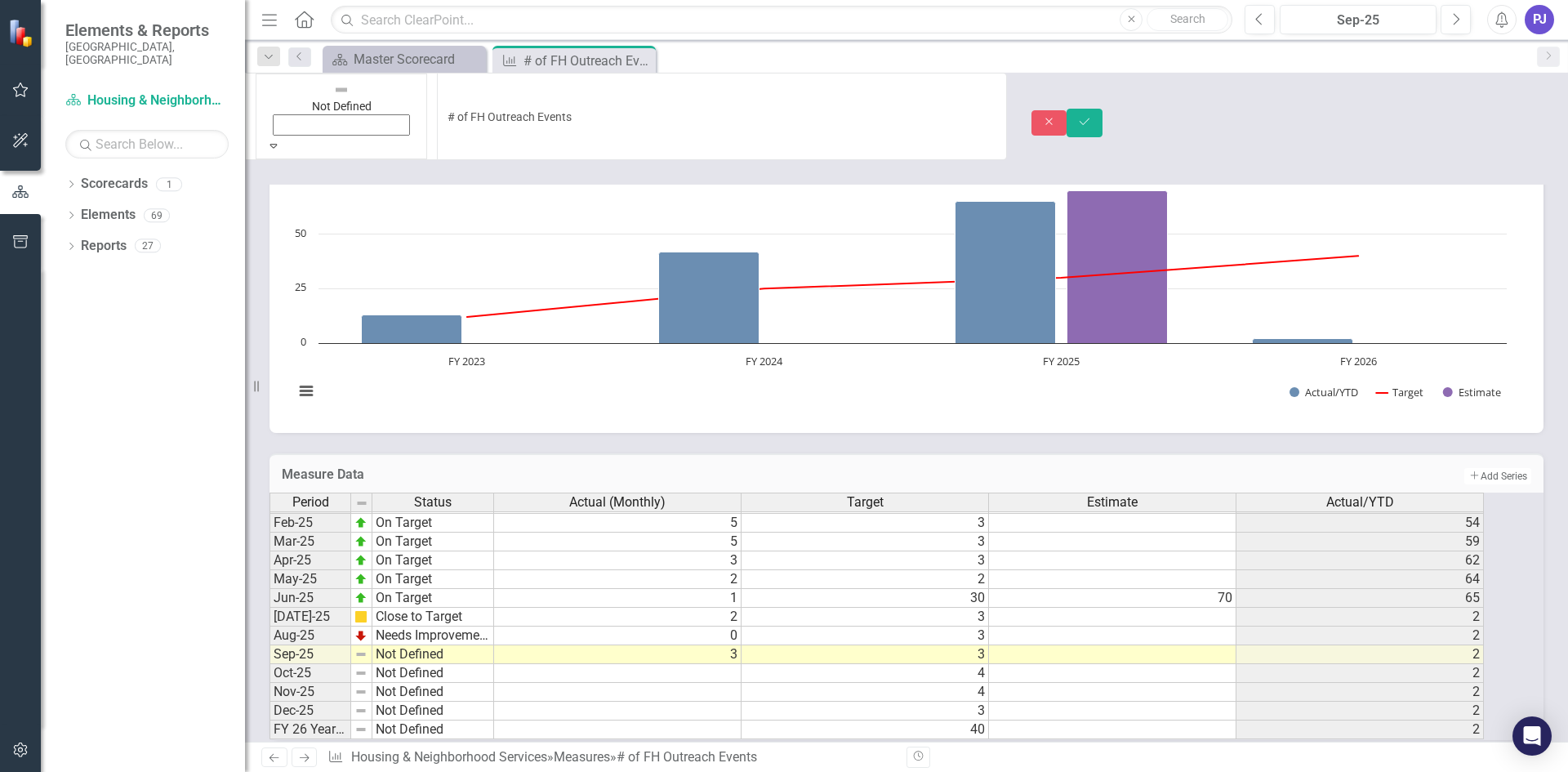
click at [278, 143] on icon at bounding box center [274, 145] width 7 height 4
click at [1091, 116] on icon "Save" at bounding box center [1083, 121] width 15 height 11
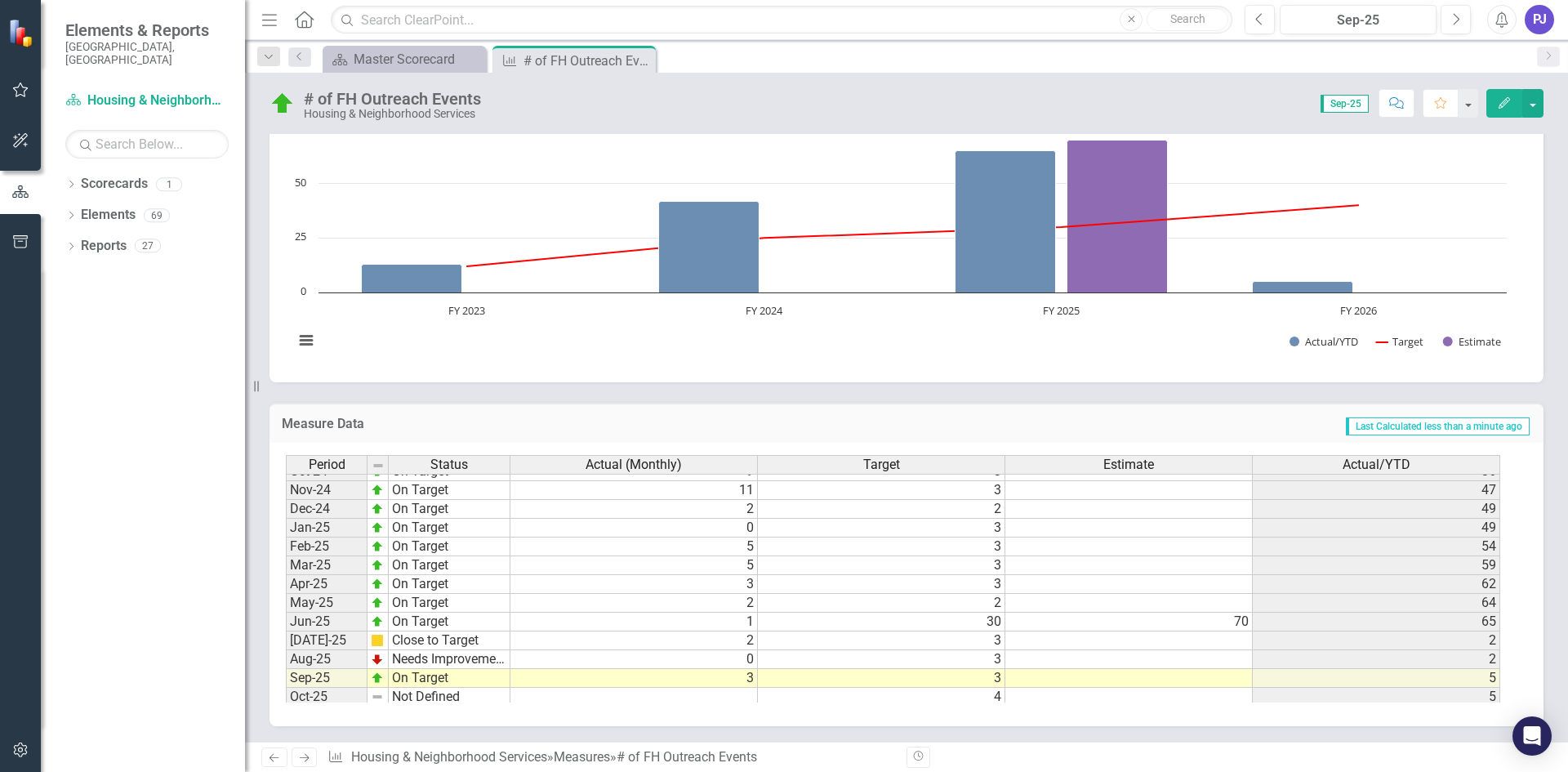
scroll to position [753, 0]
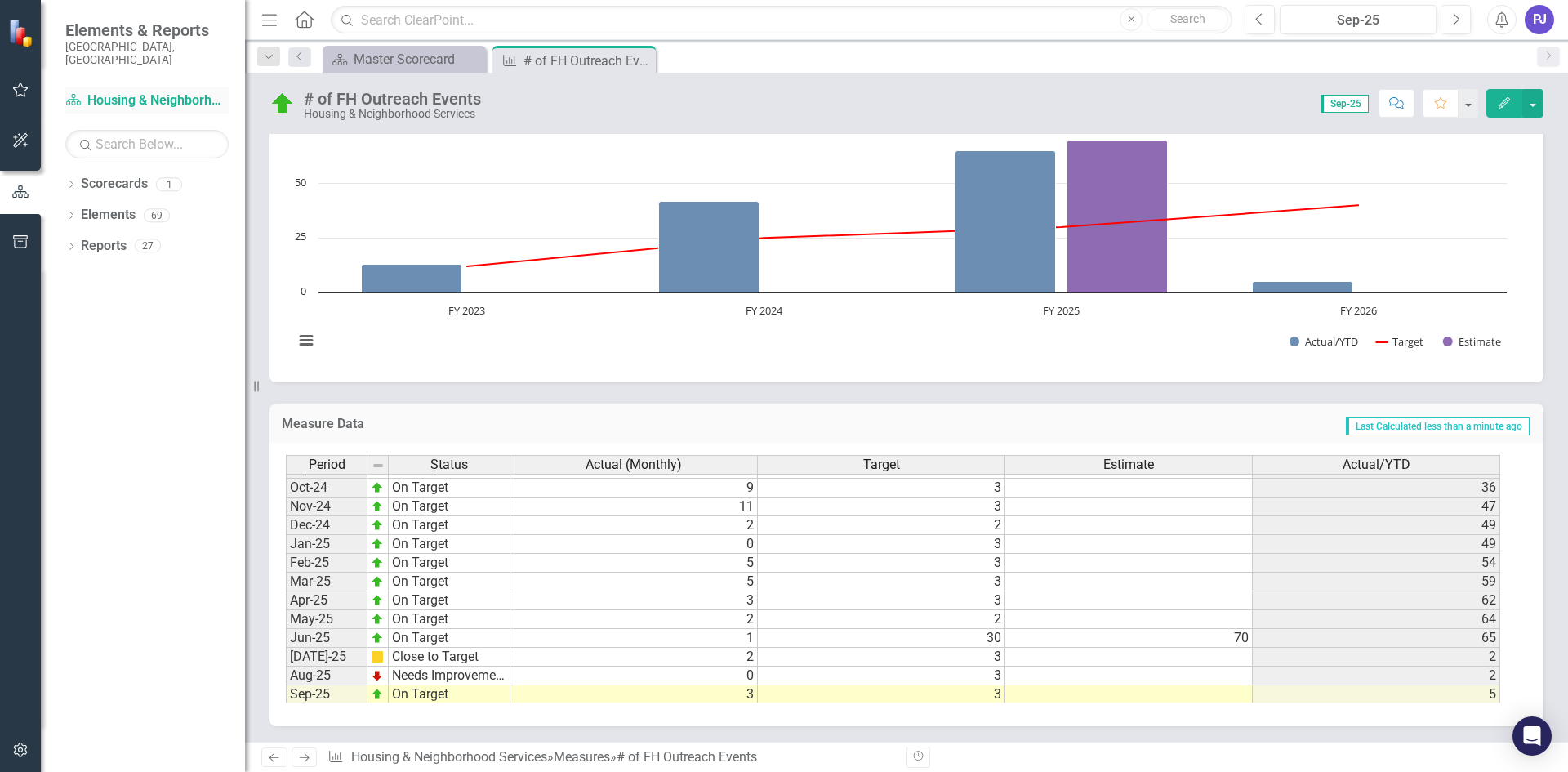
click at [157, 92] on link "Scorecard Housing & Neighborhood Services" at bounding box center [147, 100] width 163 height 19
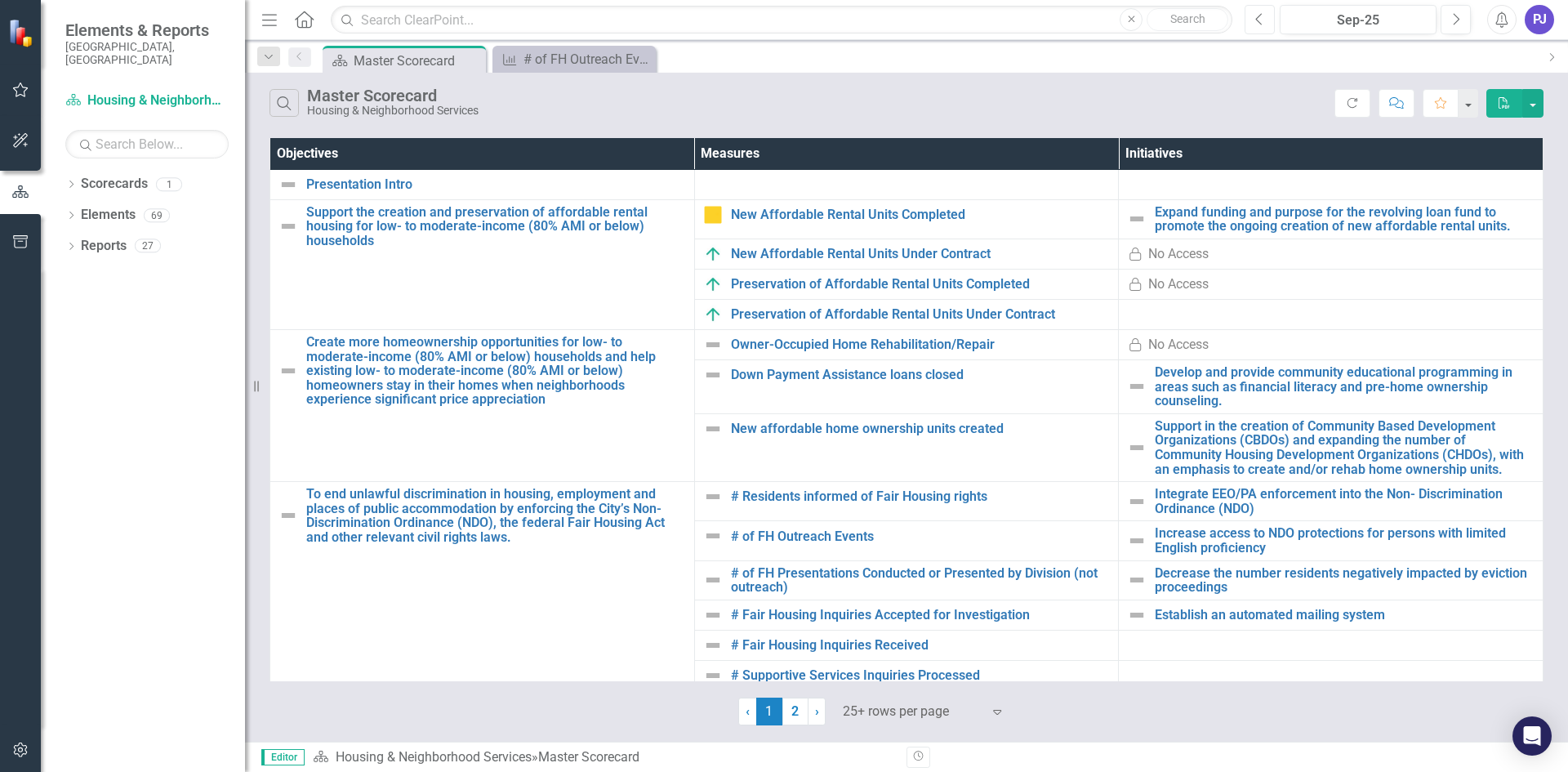
click at [1264, 21] on icon "Previous" at bounding box center [1259, 19] width 9 height 15
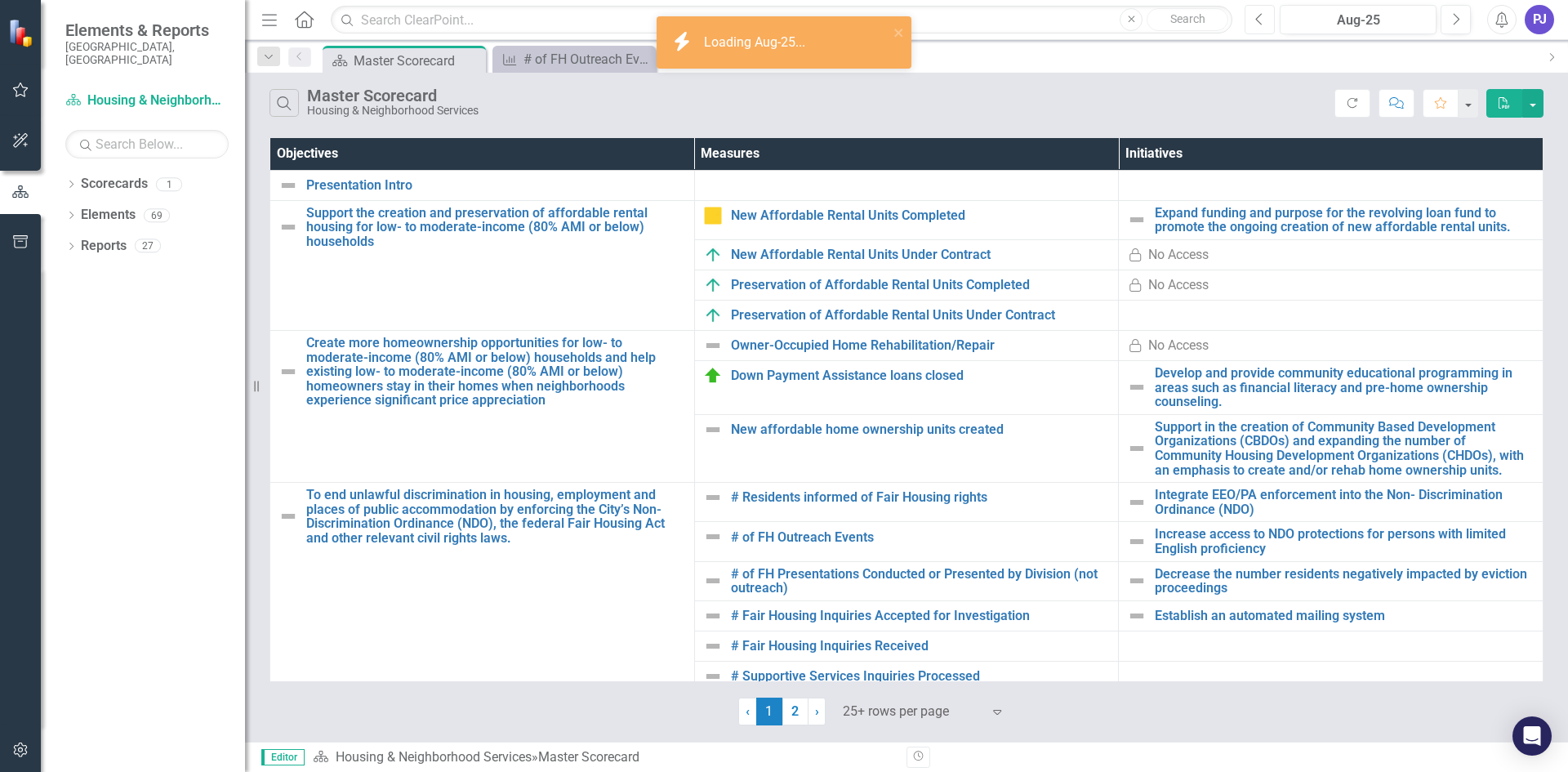
click at [1264, 21] on icon "Previous" at bounding box center [1259, 19] width 9 height 15
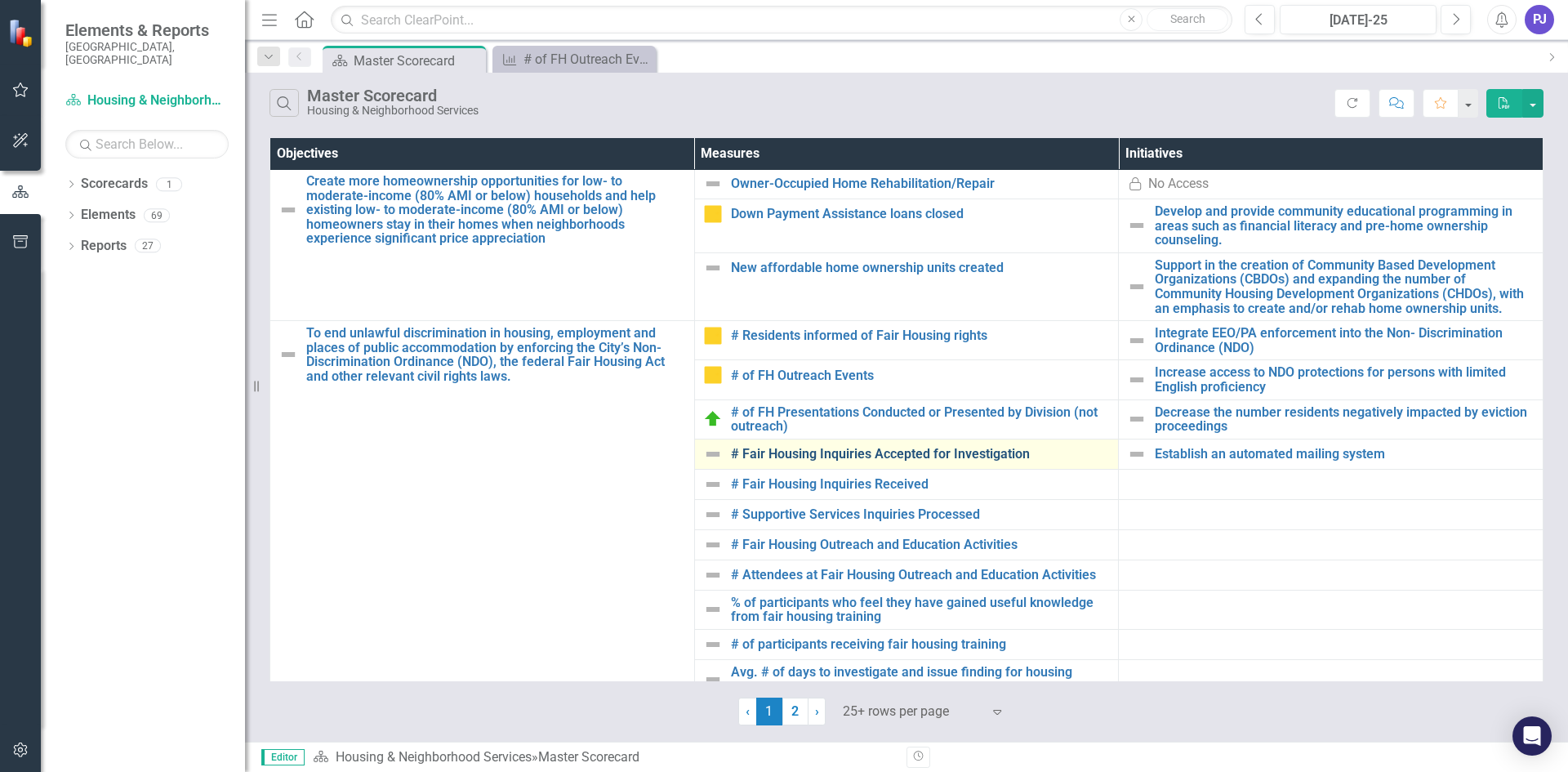
click at [766, 451] on link "# Fair Housing Inquiries Accepted for Investigation" at bounding box center [921, 454] width 380 height 15
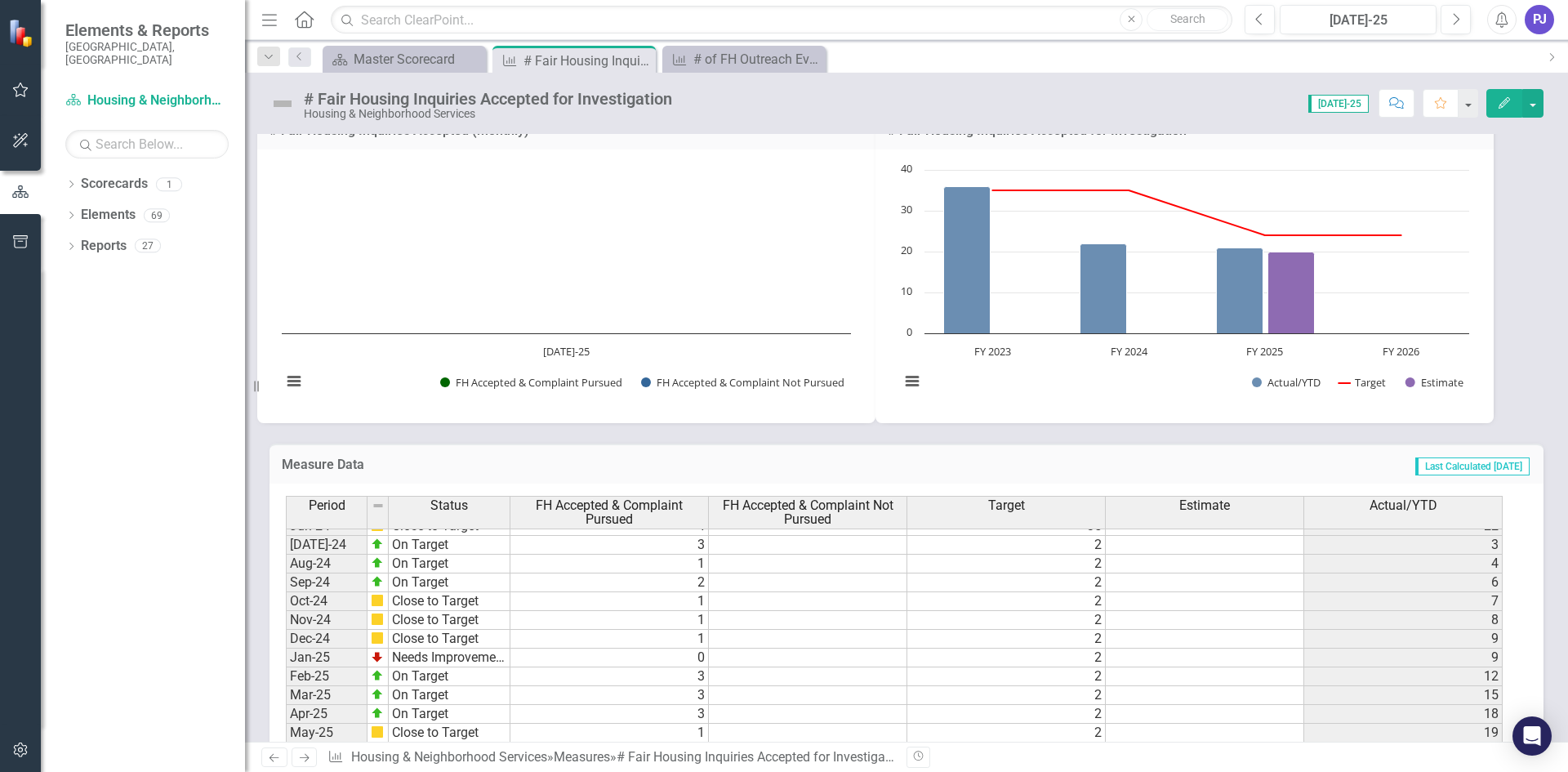
scroll to position [726, 0]
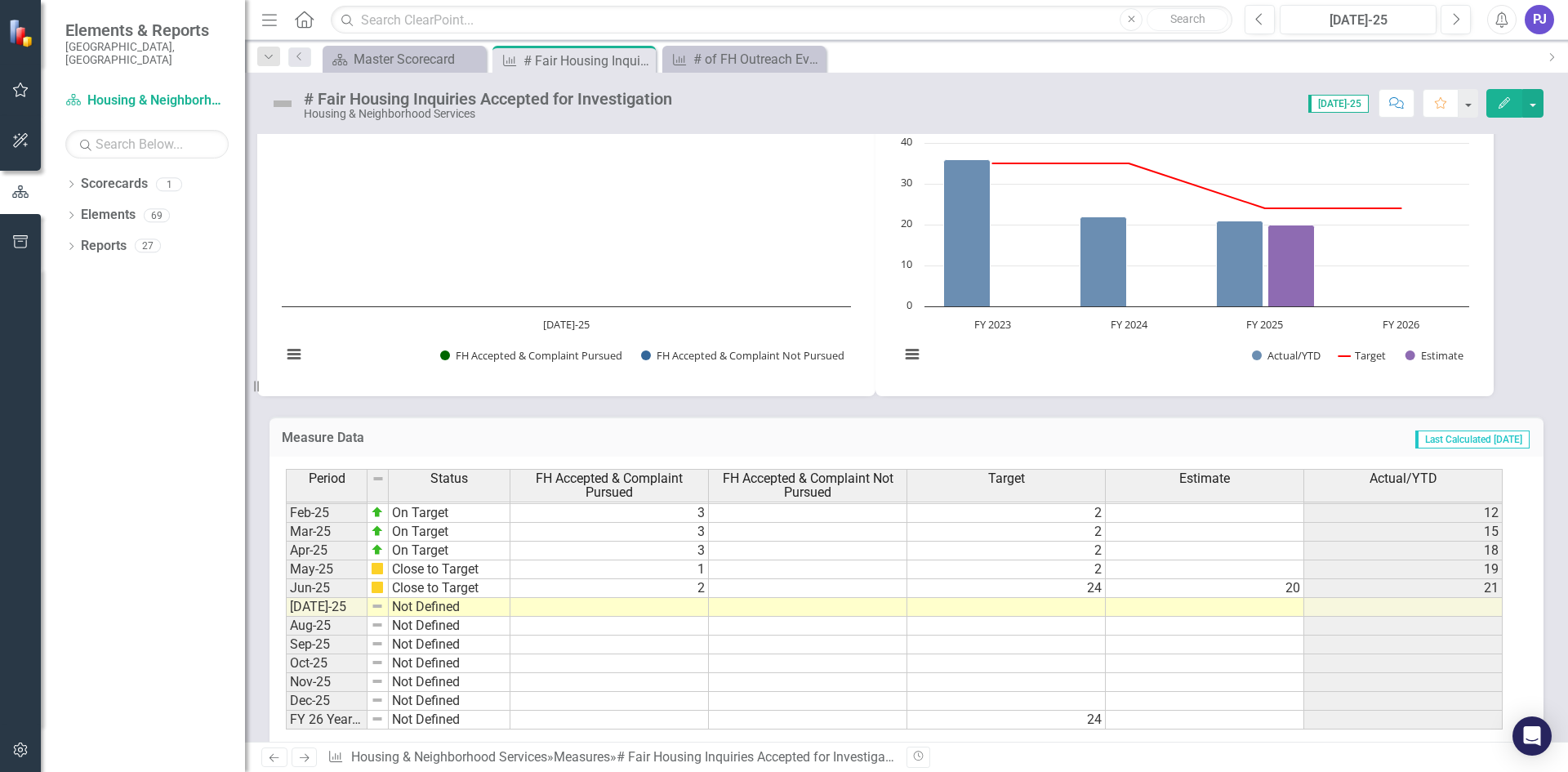
click at [663, 612] on tbody "Dec-23 On Target 3 2 7 Jan-24 Close to Target 1 3 8 Feb-24 Needs Improvement 3 …" at bounding box center [893, 484] width 1217 height 489
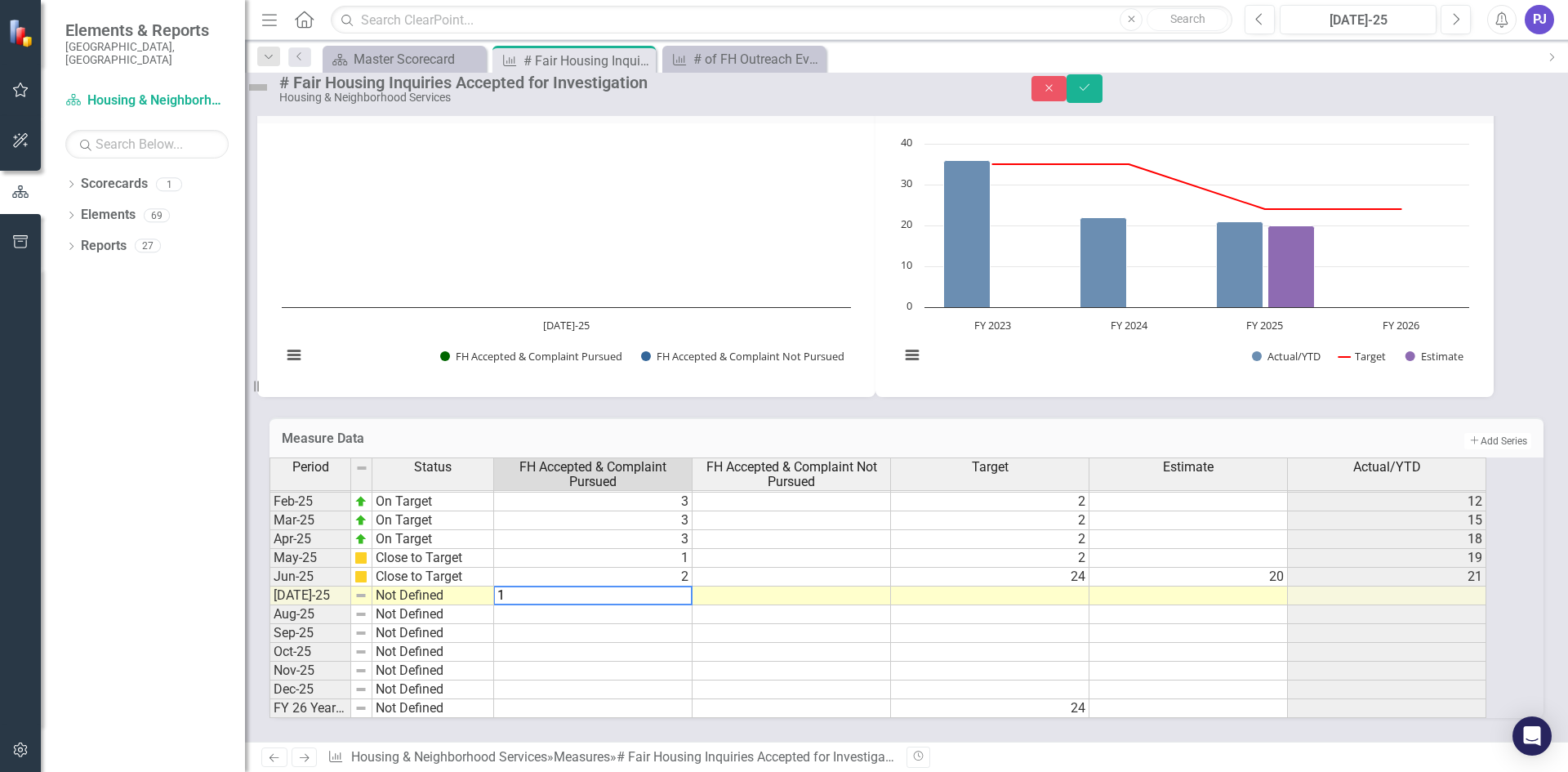
click at [1070, 605] on td at bounding box center [989, 595] width 198 height 19
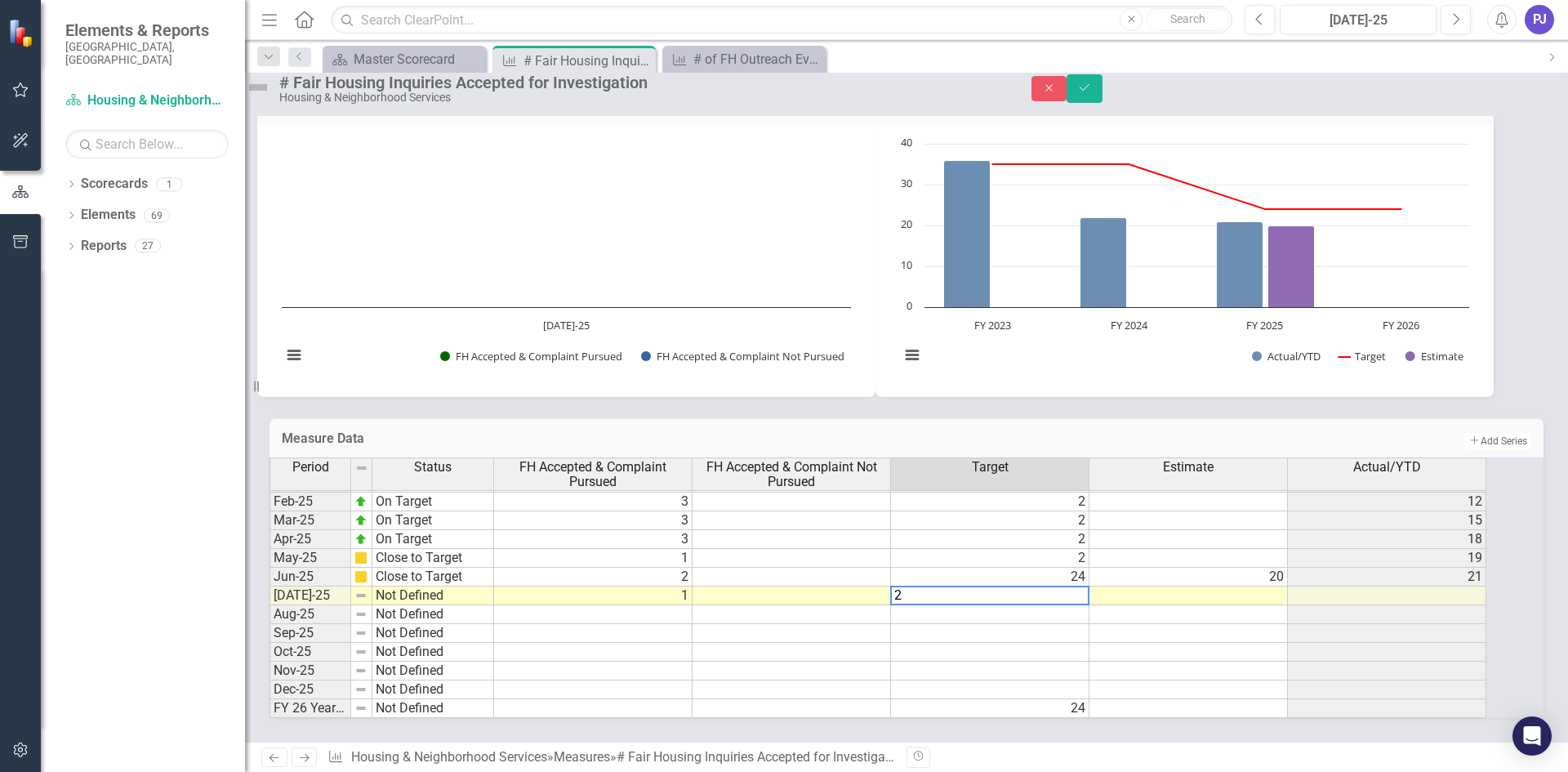
type textarea "2"
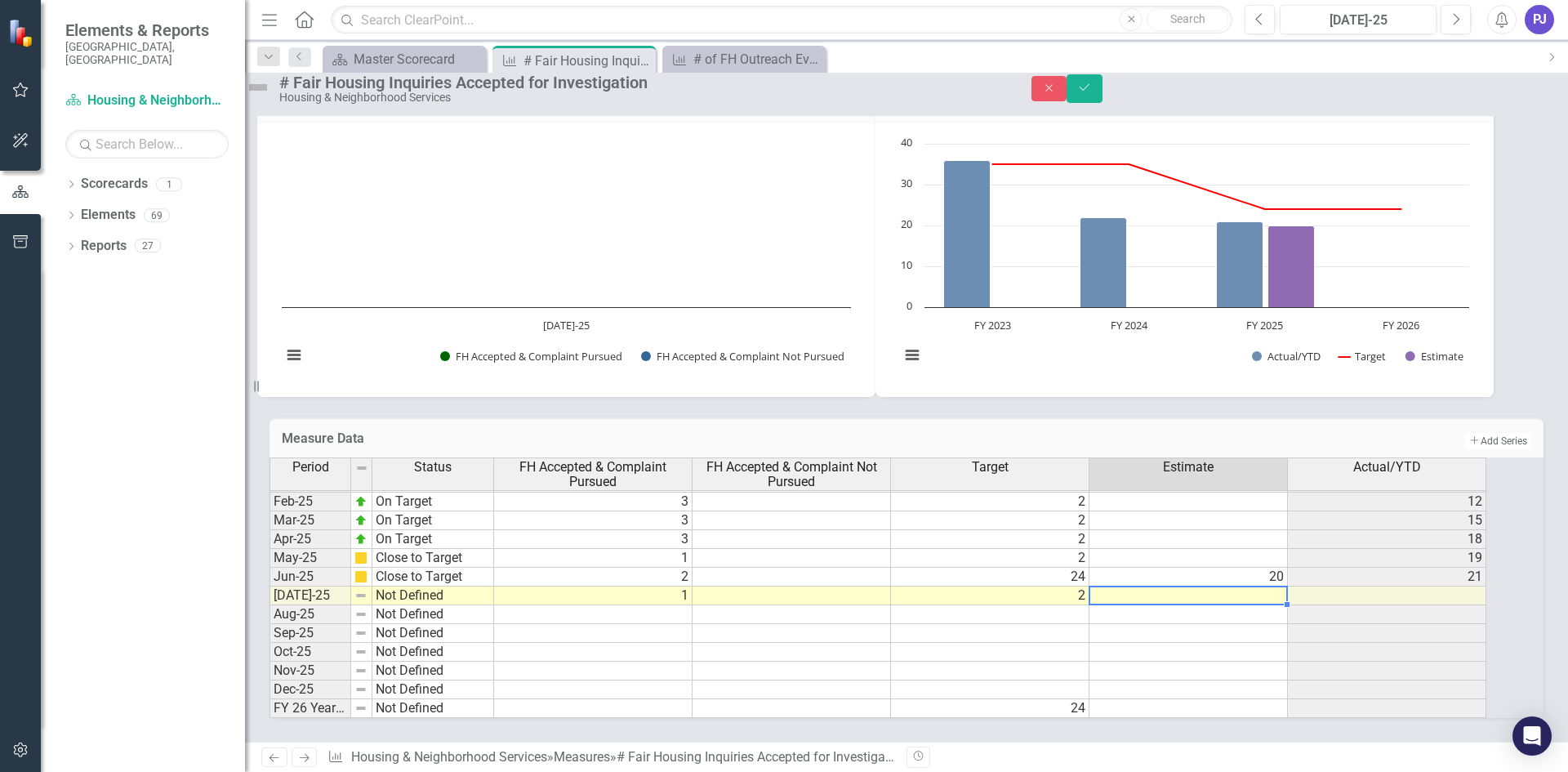
click at [1243, 605] on td at bounding box center [1188, 595] width 198 height 19
click at [271, 97] on img at bounding box center [258, 88] width 26 height 26
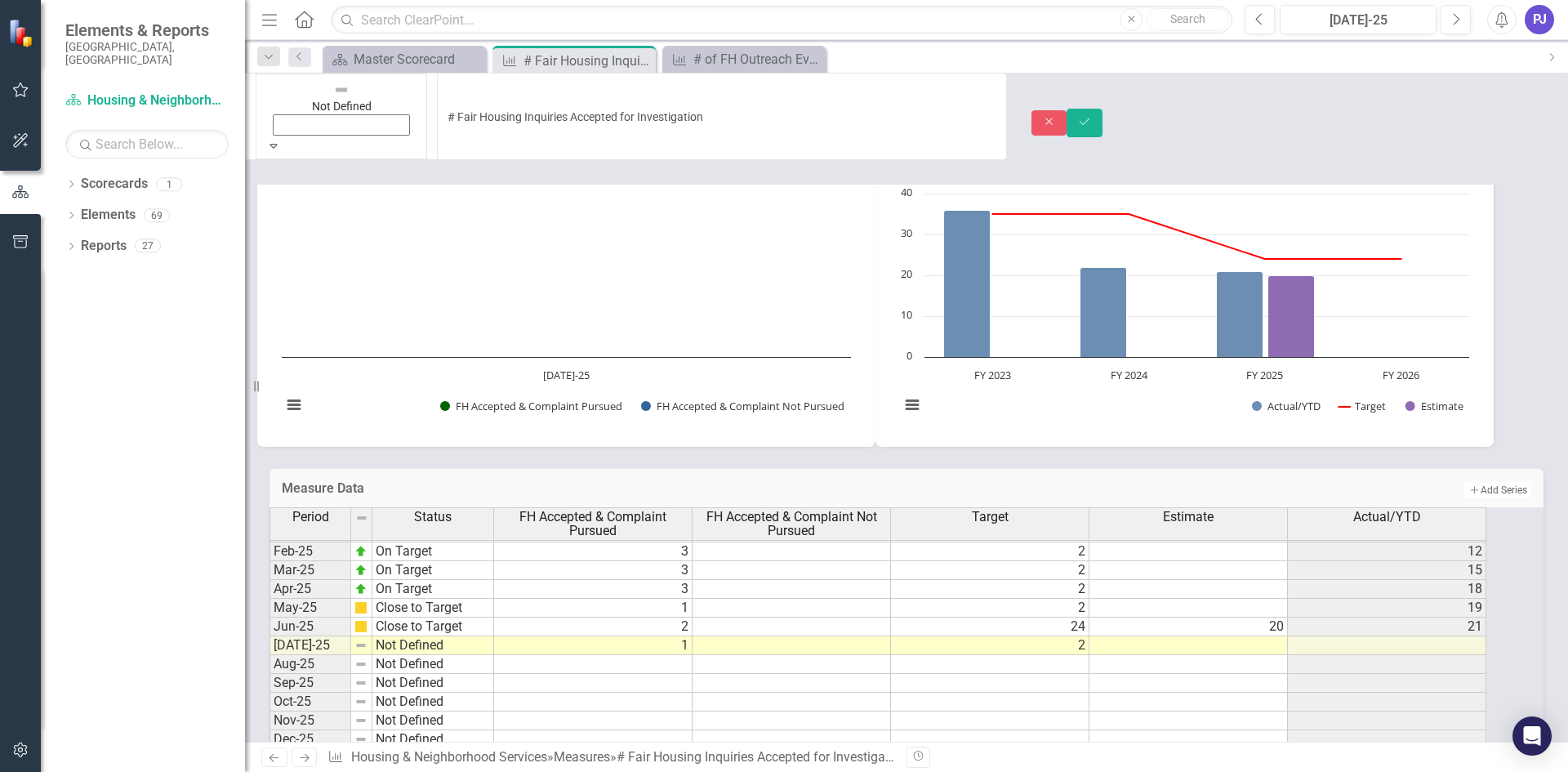
click at [281, 139] on icon "Expand" at bounding box center [274, 144] width 15 height 11
click at [1091, 116] on icon "Save" at bounding box center [1083, 121] width 15 height 11
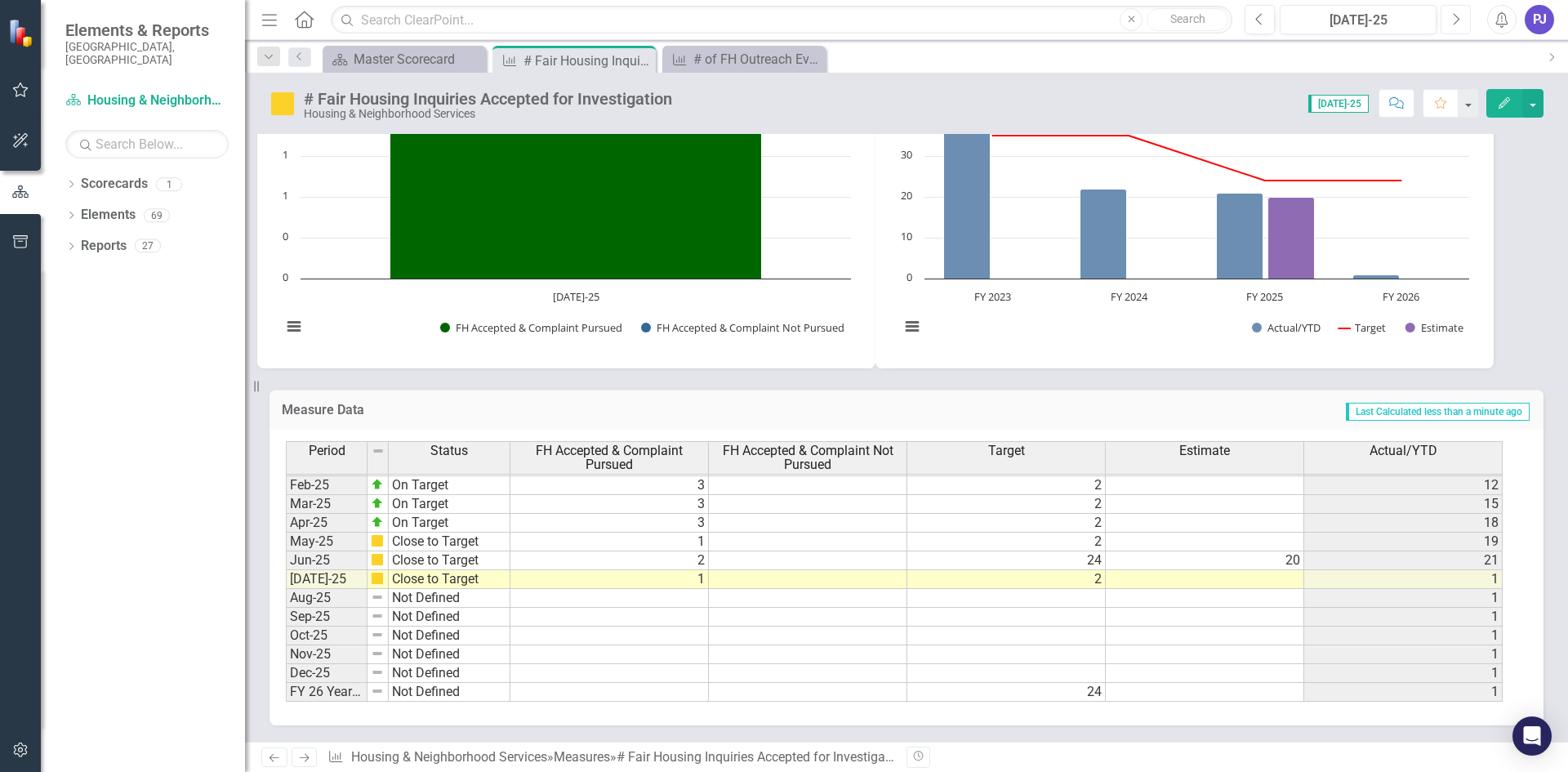
click at [1451, 19] on button "Next" at bounding box center [1456, 20] width 30 height 30
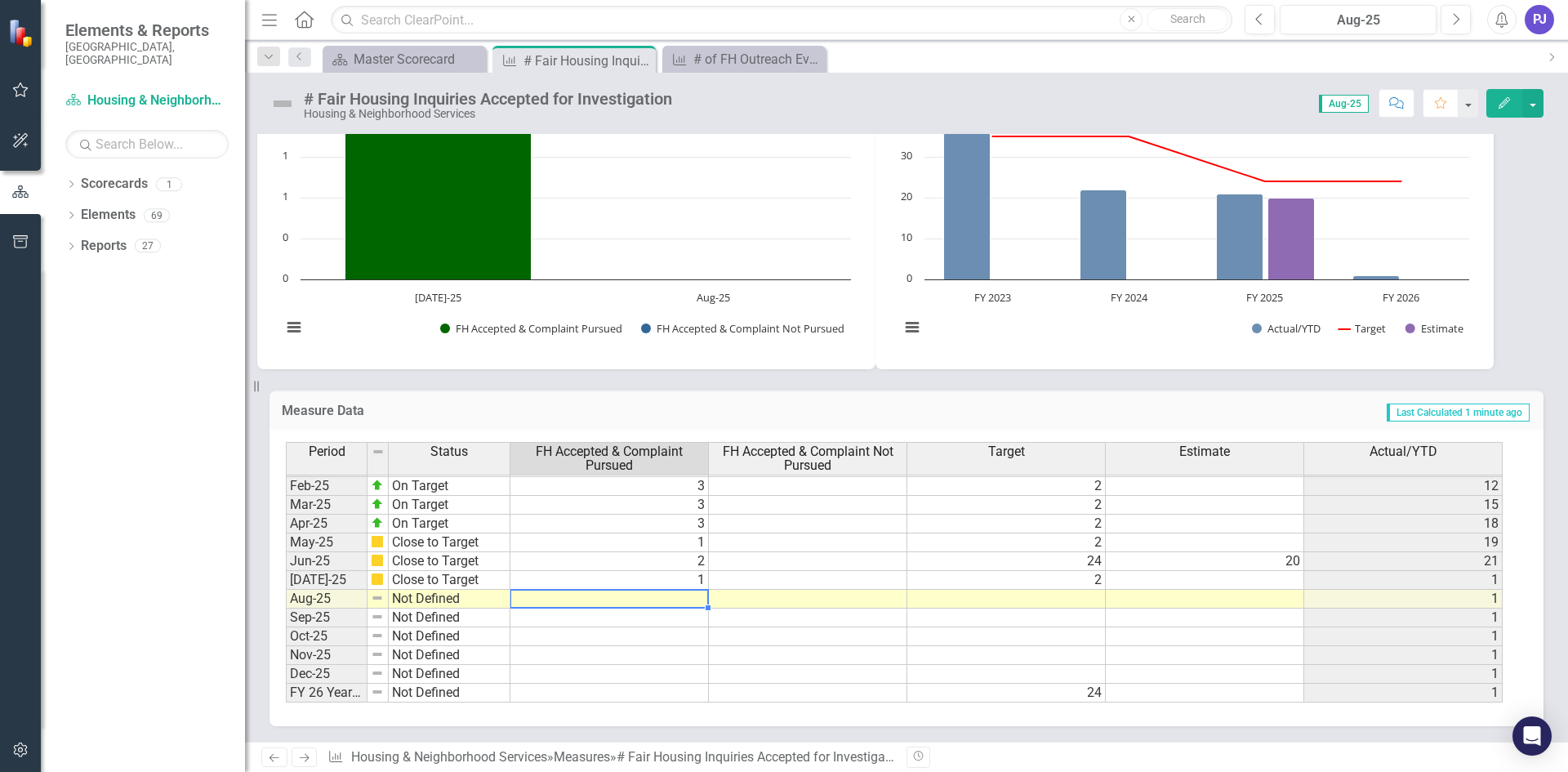
click at [698, 599] on tbody "Jan-24 Close to Target 1 3 8 Feb-24 Needs Improvement 3 3 11 Mar-24 Needs Impro…" at bounding box center [893, 467] width 1217 height 471
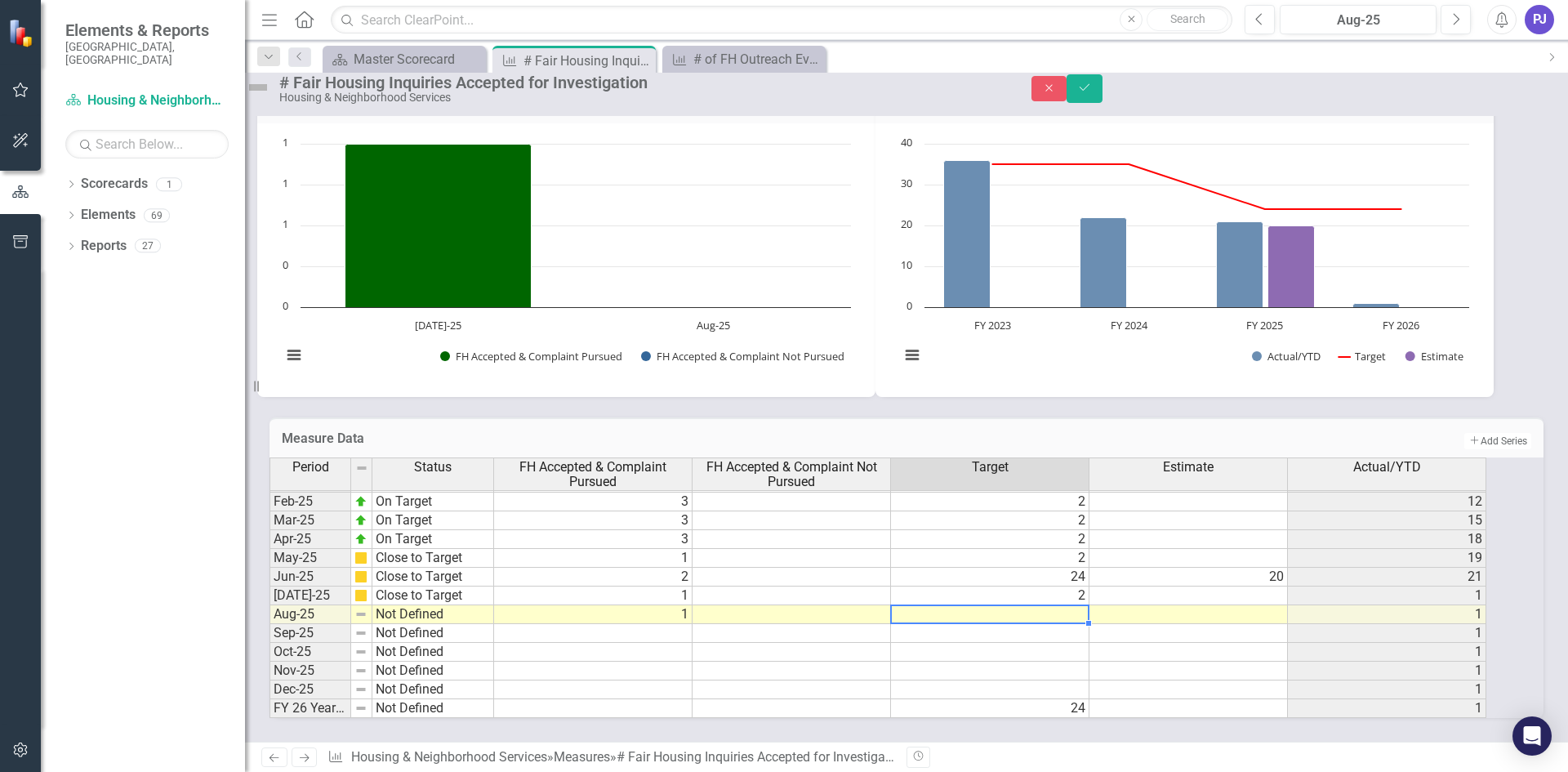
click at [1054, 605] on td at bounding box center [989, 614] width 198 height 19
type textarea "2"
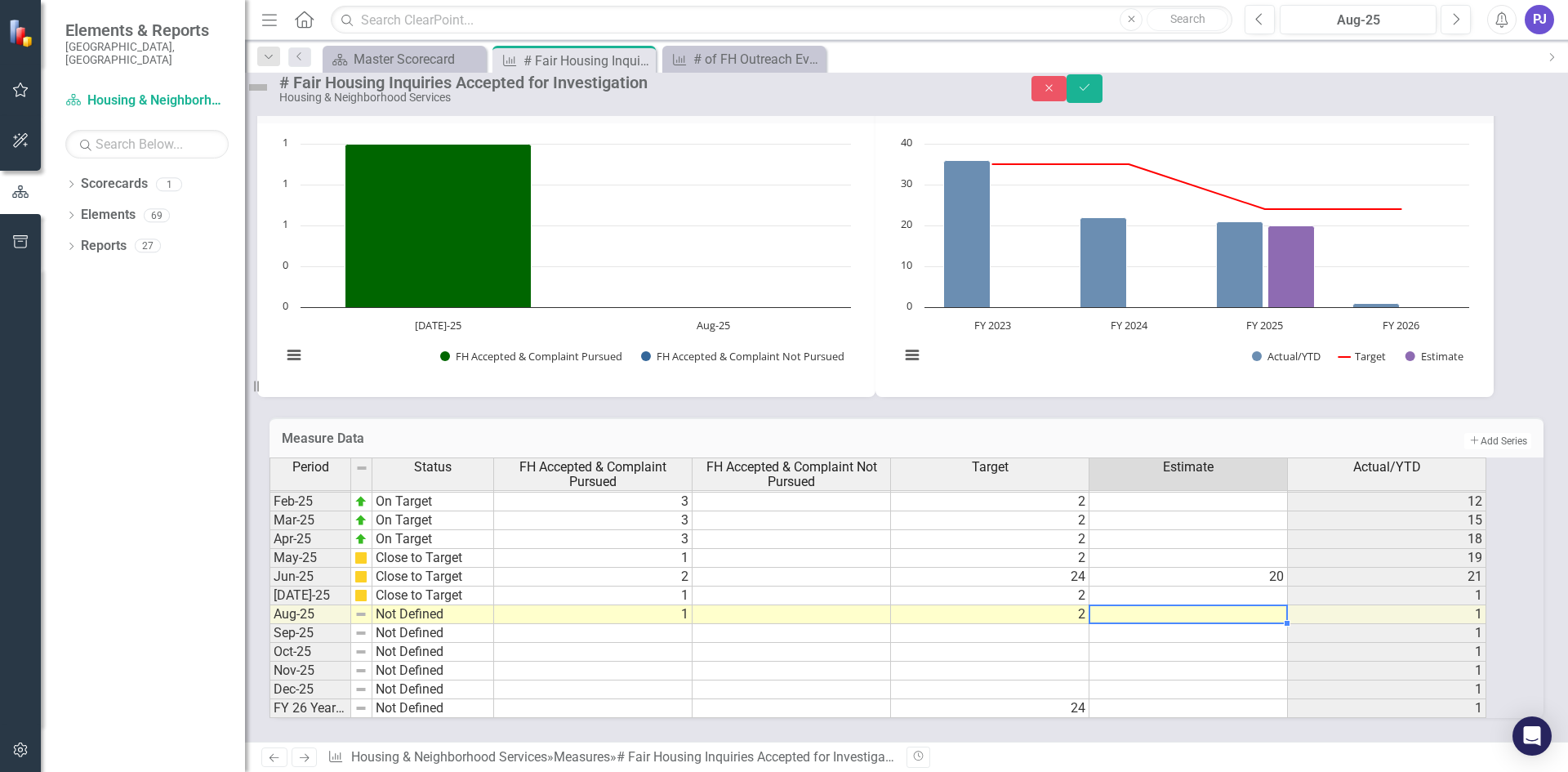
click at [1203, 605] on td at bounding box center [1188, 614] width 198 height 19
click at [271, 94] on img at bounding box center [258, 88] width 26 height 26
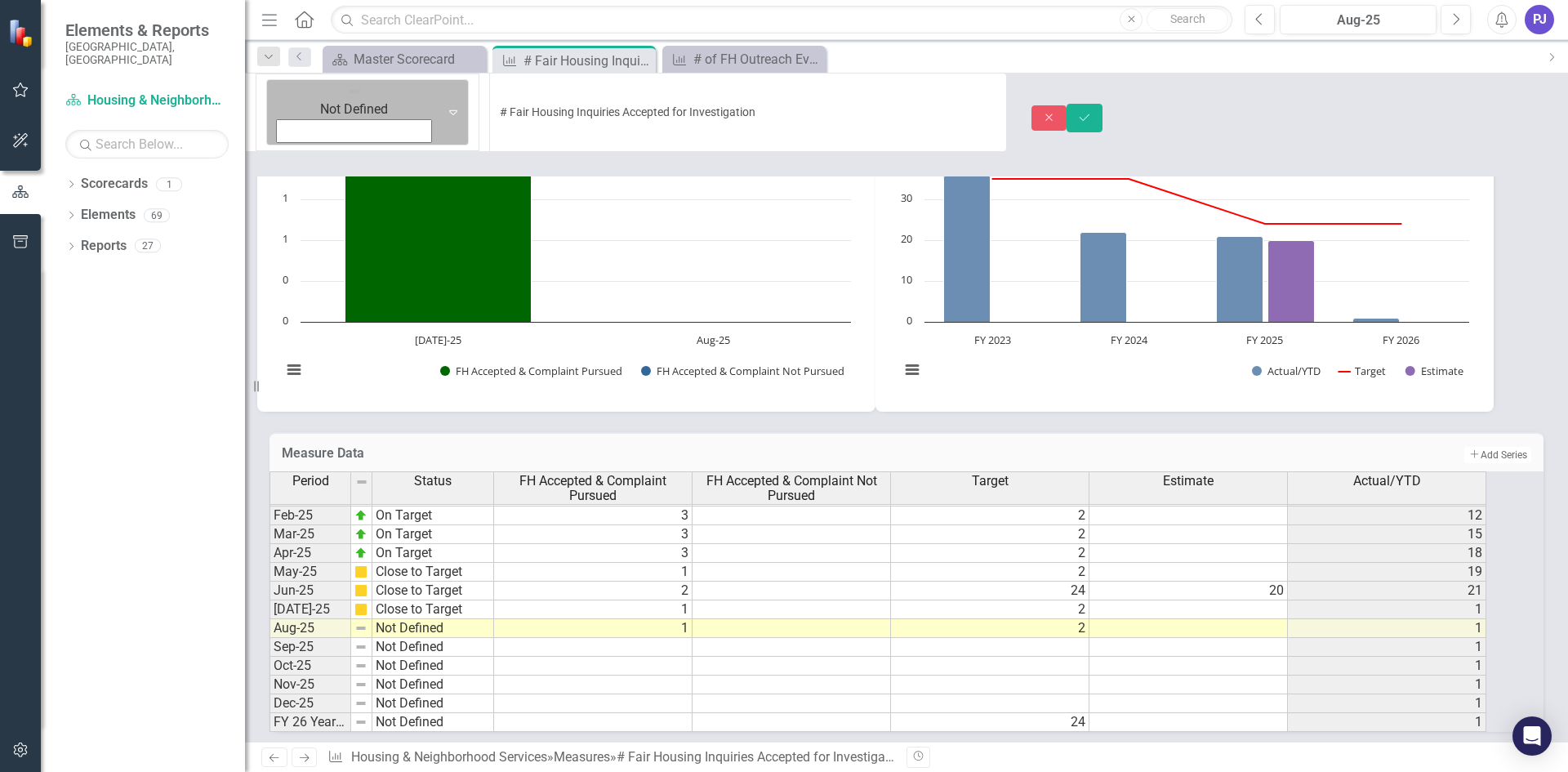
click at [449, 110] on icon at bounding box center [453, 112] width 8 height 5
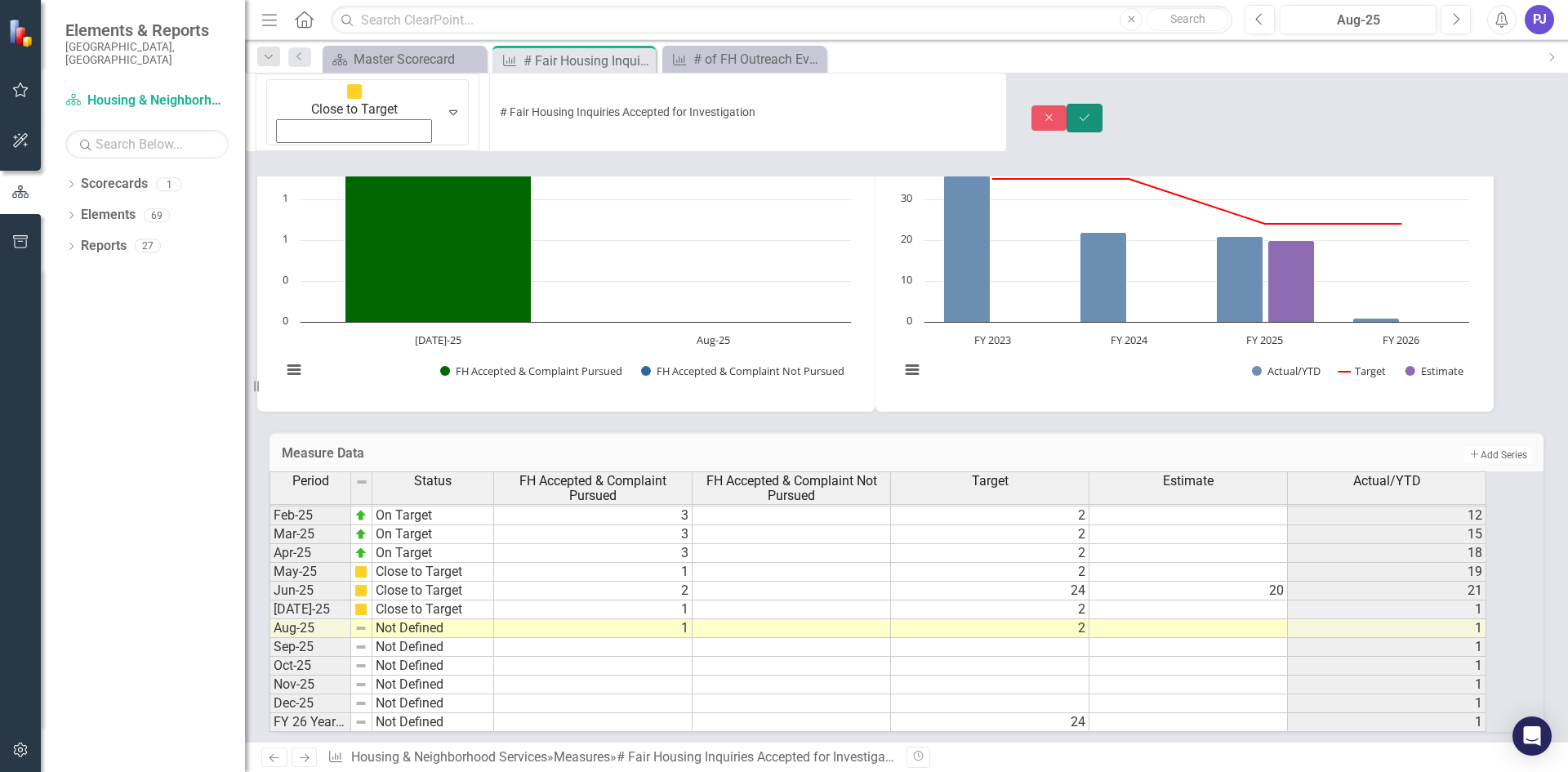
click at [1091, 111] on icon "Save" at bounding box center [1083, 116] width 15 height 11
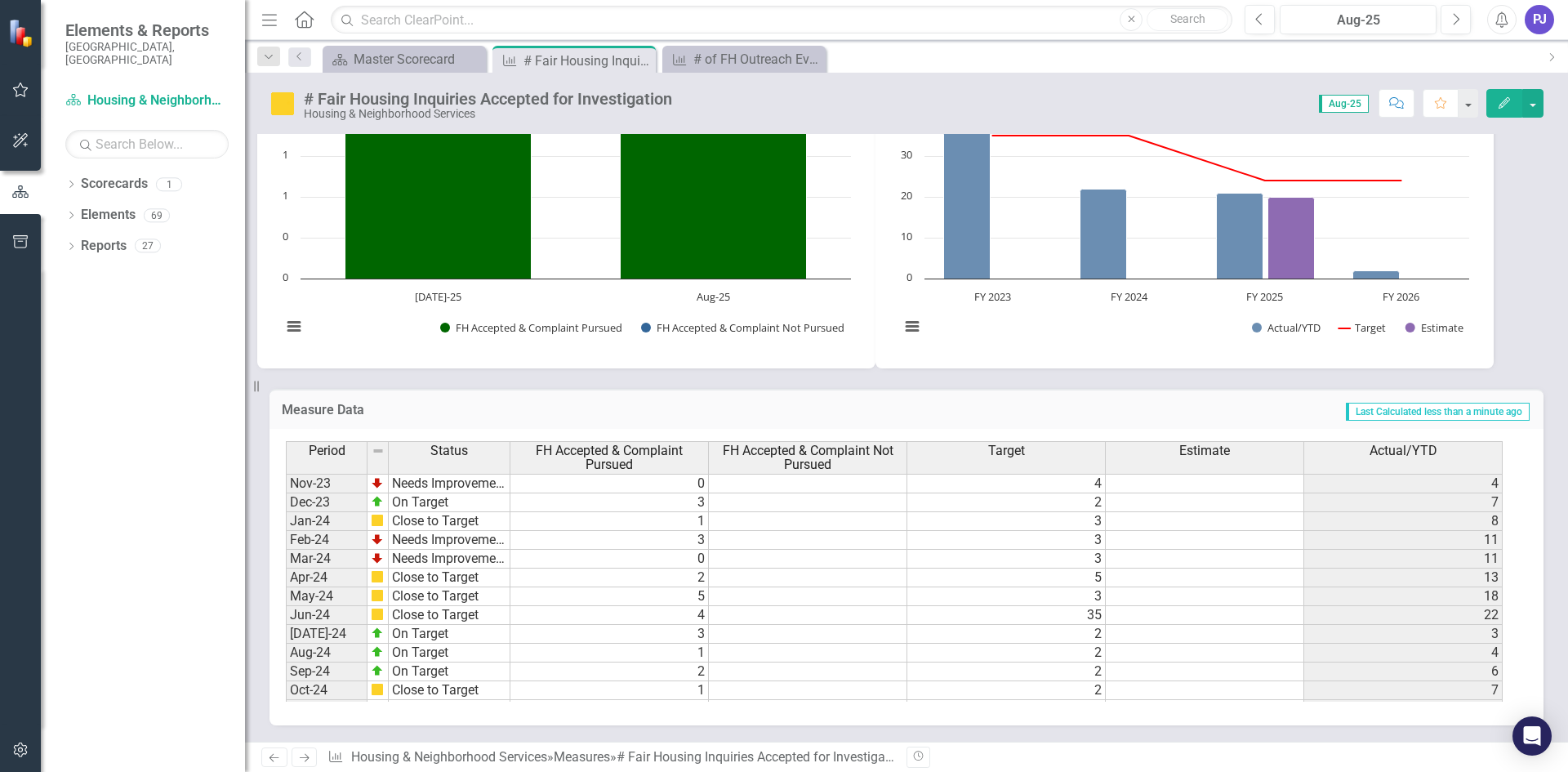
scroll to position [604, 0]
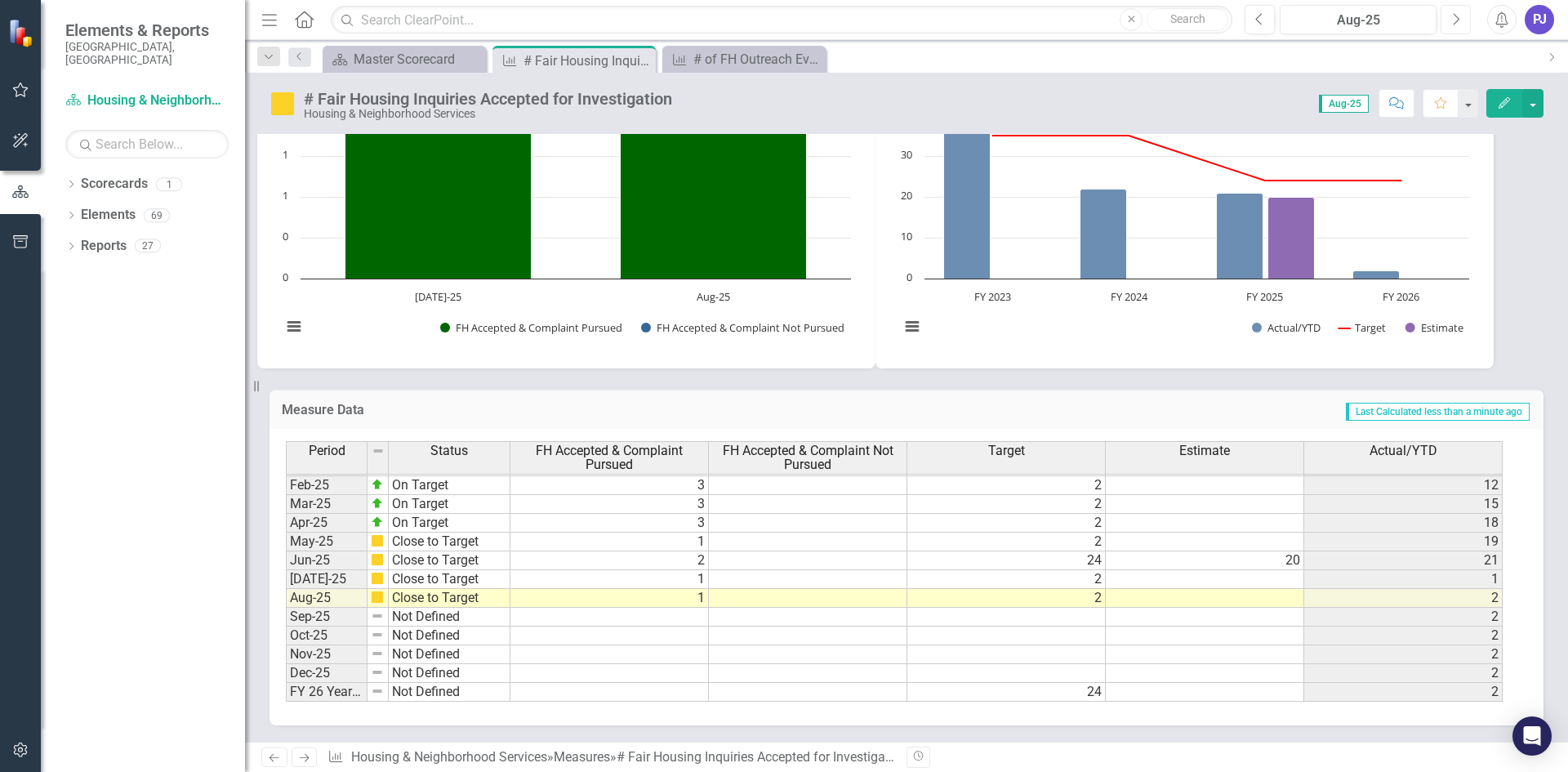
click at [1454, 15] on icon "Next" at bounding box center [1455, 19] width 9 height 15
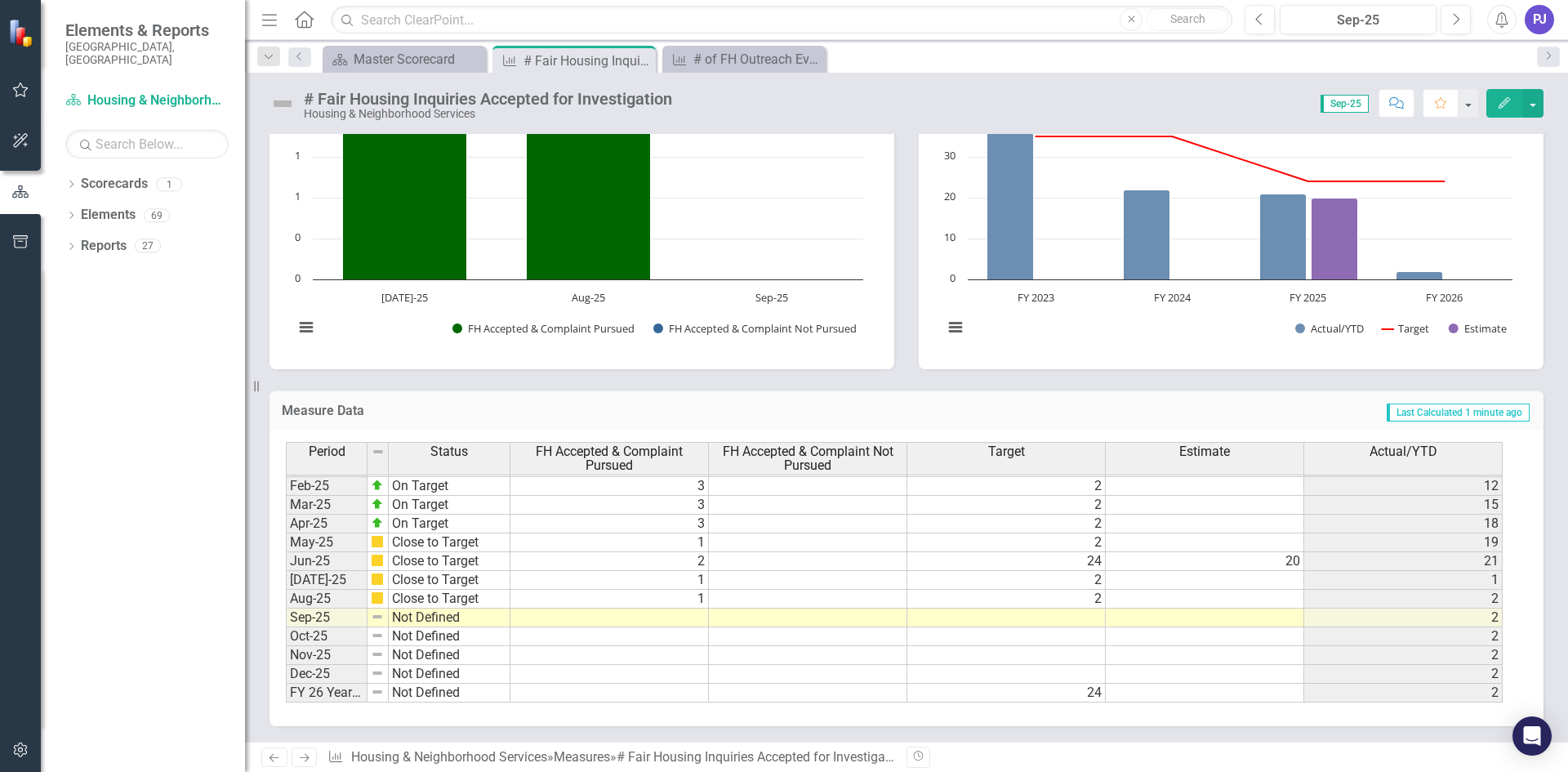
scroll to position [375, 0]
click at [672, 608] on tbody "Jan-24 Close to Target 1 3 [DATE]-24 Needs Improvement 3 3 [DATE]-24 Needs Impr…" at bounding box center [893, 466] width 1217 height 471
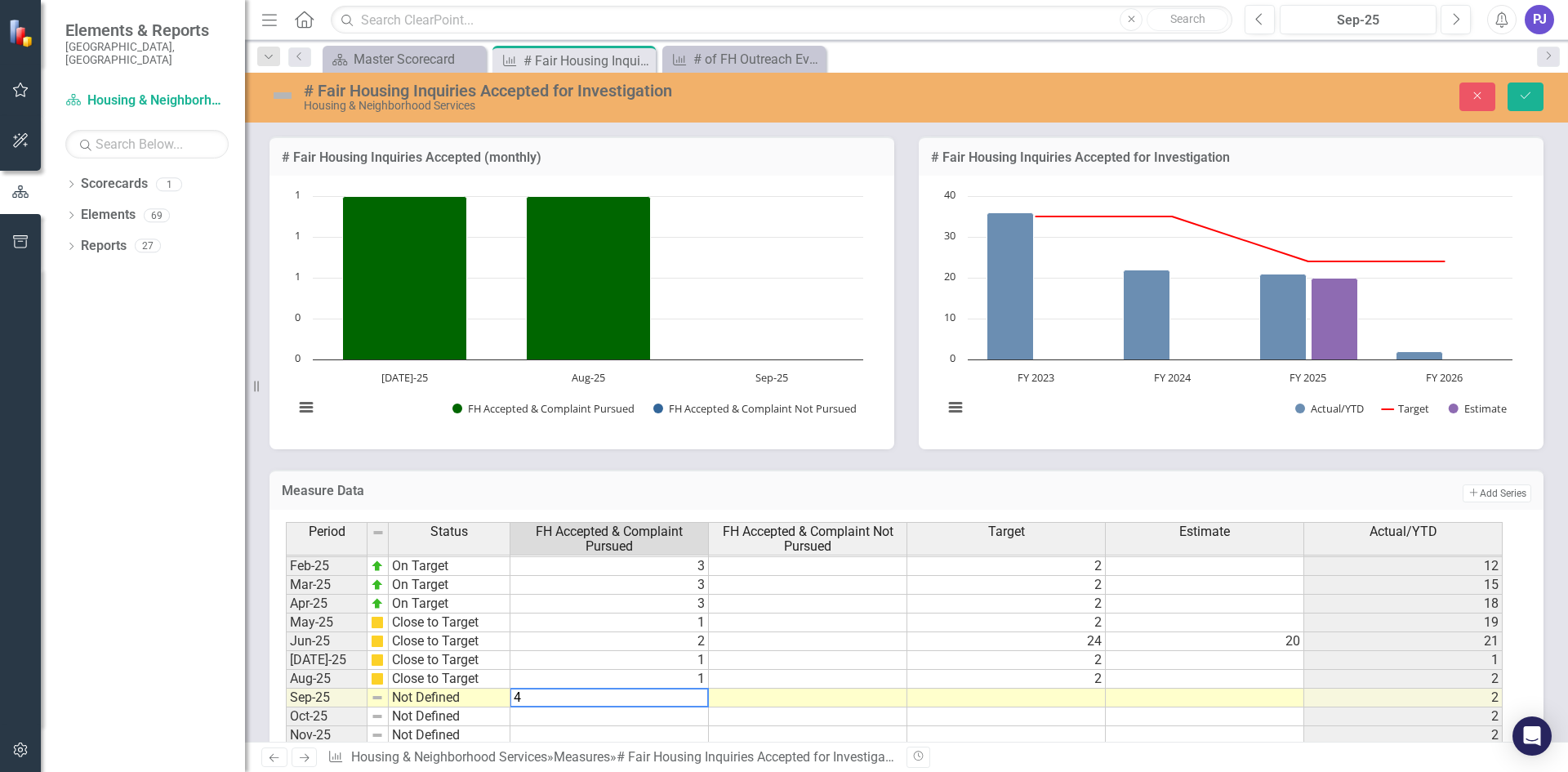
type textarea "4"
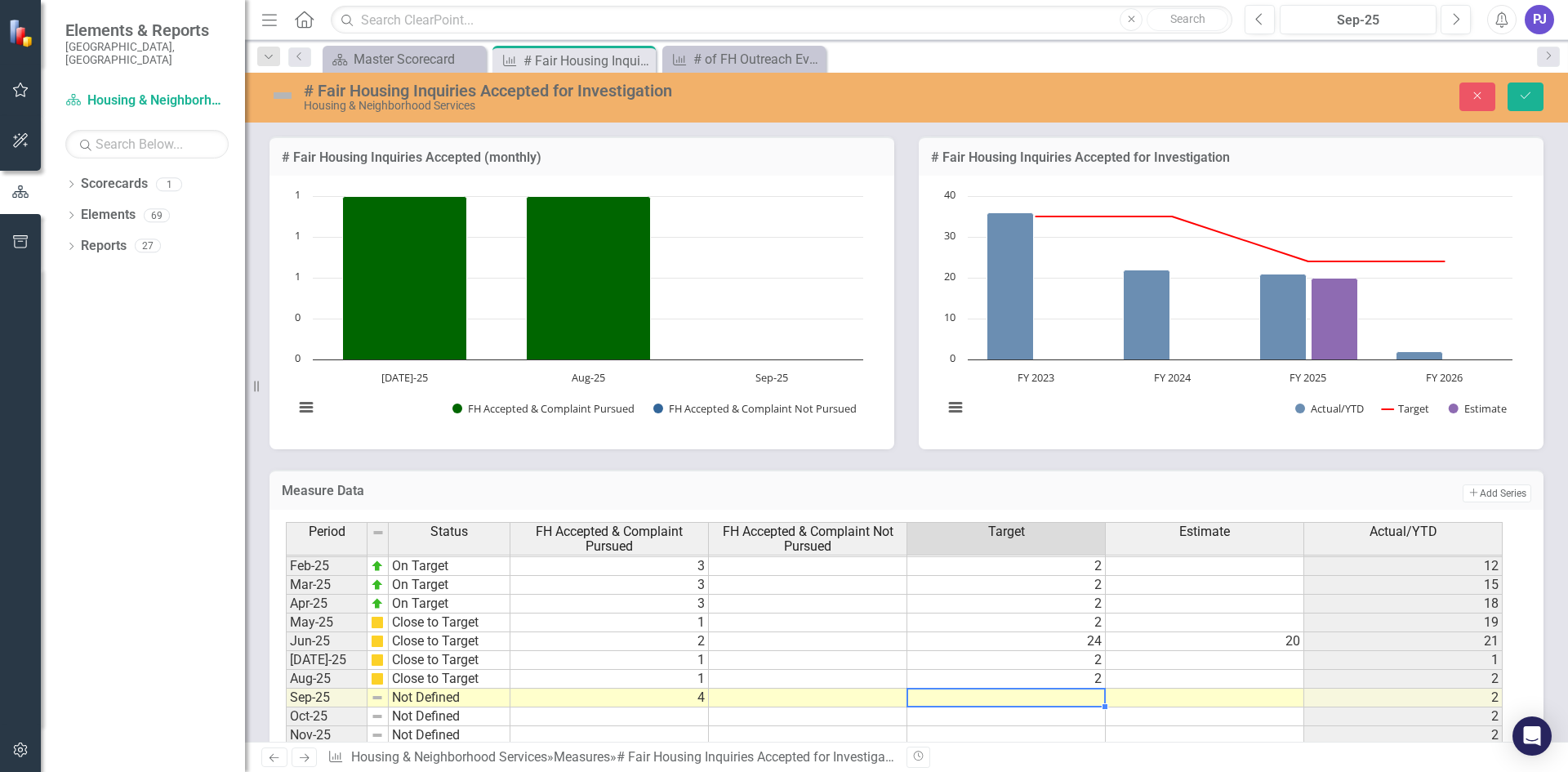
click at [1036, 702] on td at bounding box center [1006, 697] width 198 height 19
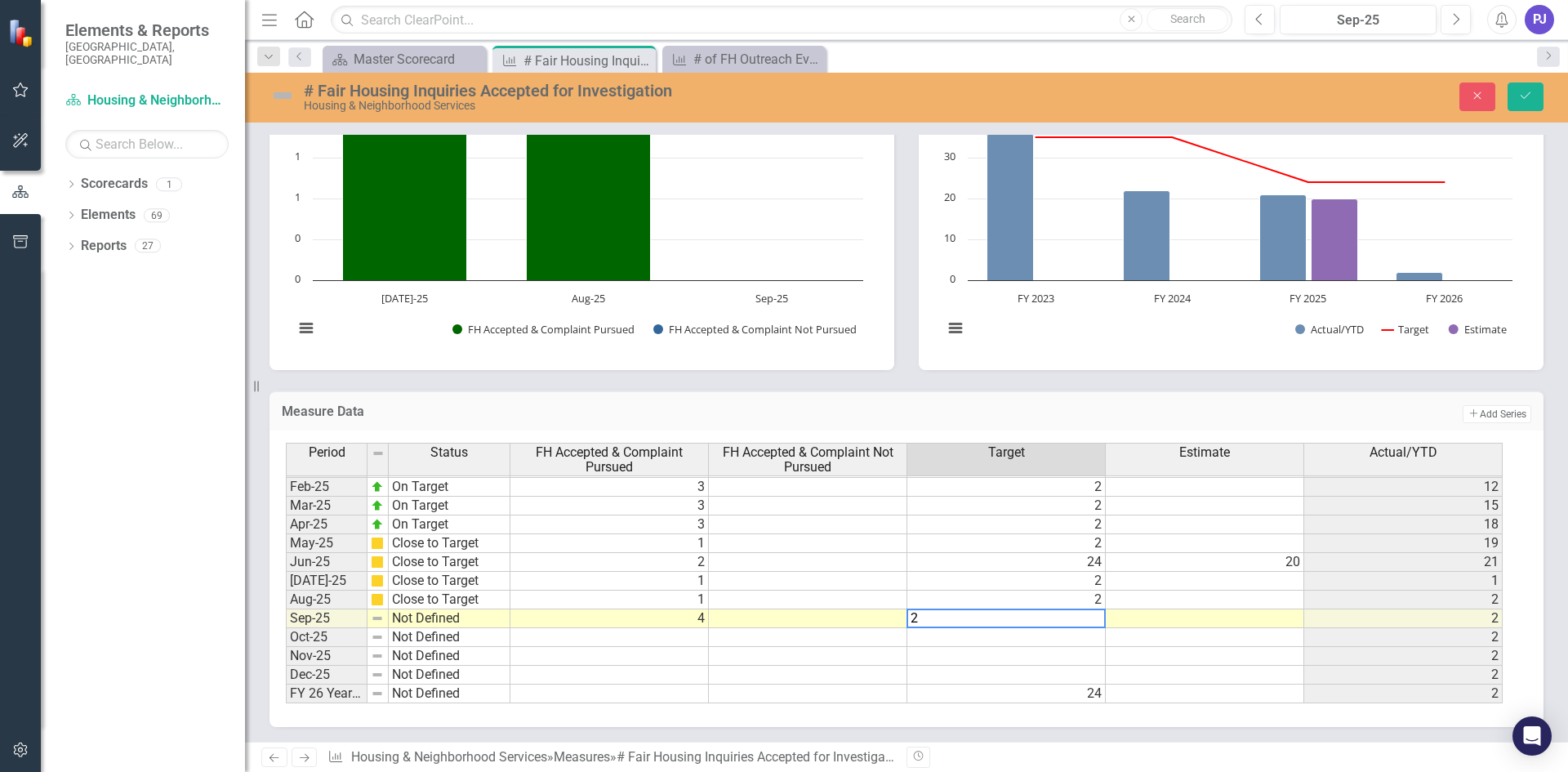
type textarea "2"
click at [1252, 619] on td at bounding box center [1204, 618] width 198 height 19
click at [1029, 634] on td at bounding box center [1006, 635] width 198 height 19
type textarea "2"
click at [1090, 653] on td at bounding box center [1006, 654] width 198 height 19
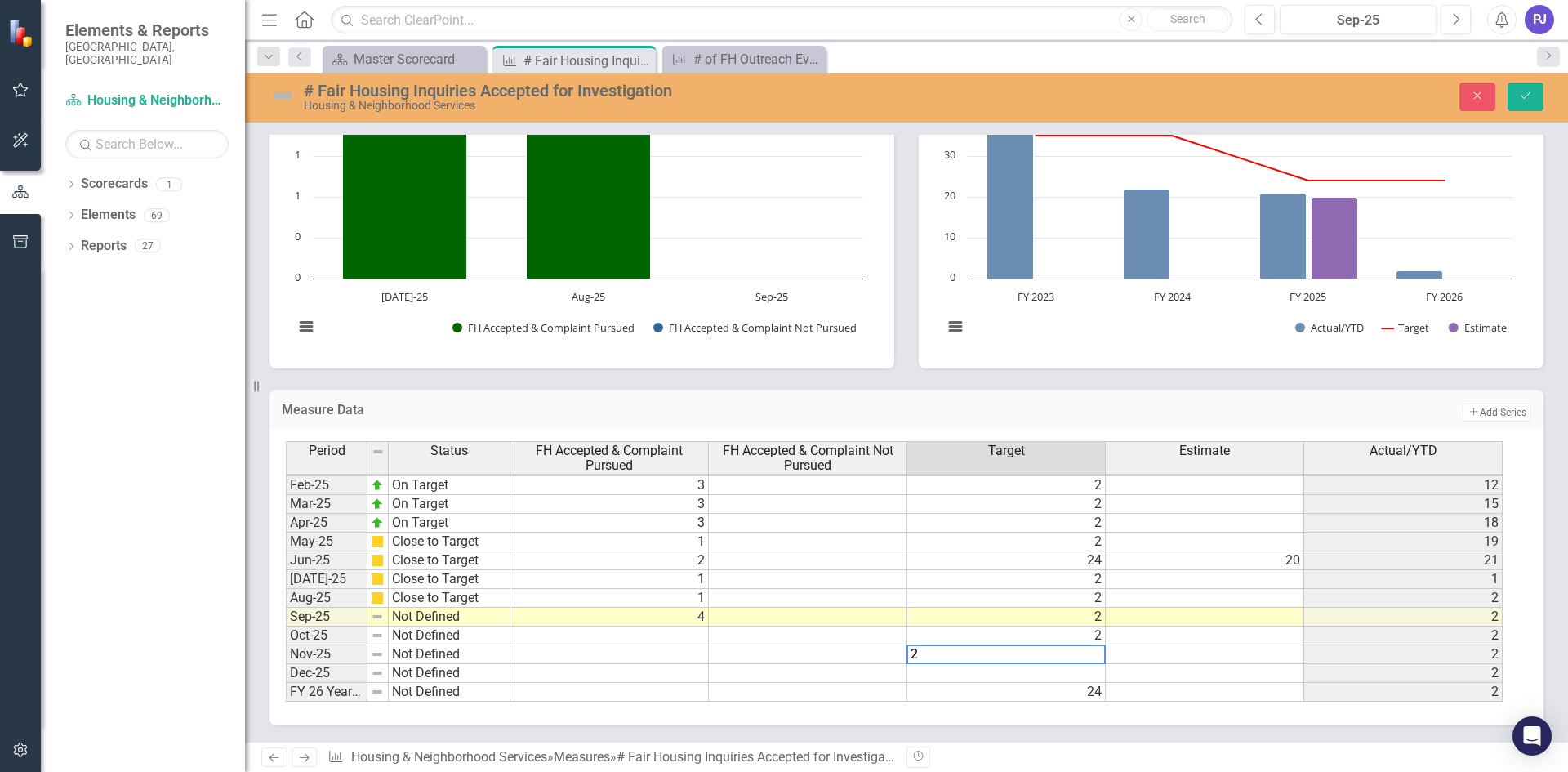
type textarea "2"
click at [1086, 669] on td at bounding box center [1006, 673] width 198 height 19
type textarea "2"
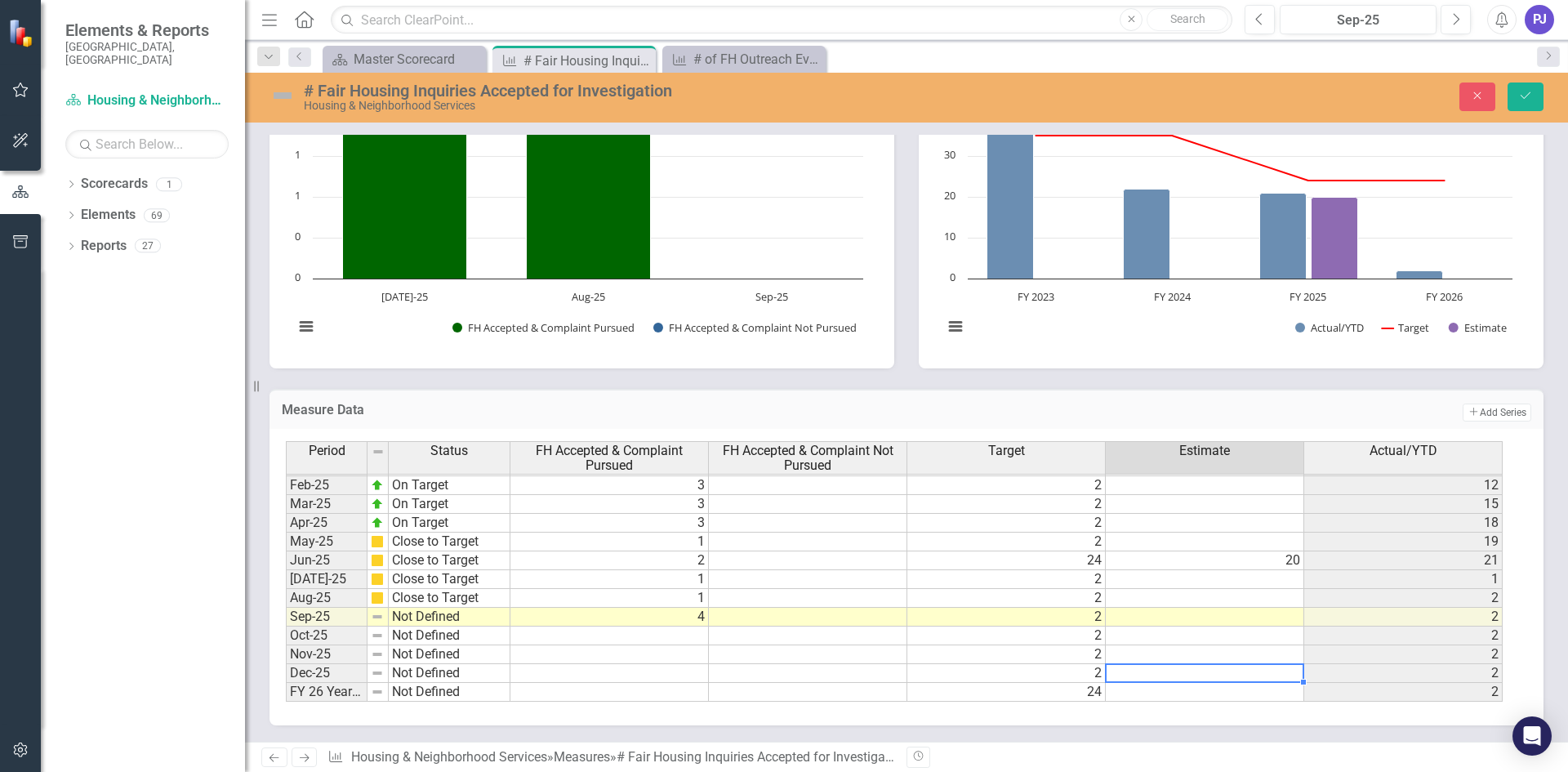
click at [1212, 668] on td at bounding box center [1204, 673] width 198 height 19
click at [289, 94] on img at bounding box center [283, 96] width 26 height 26
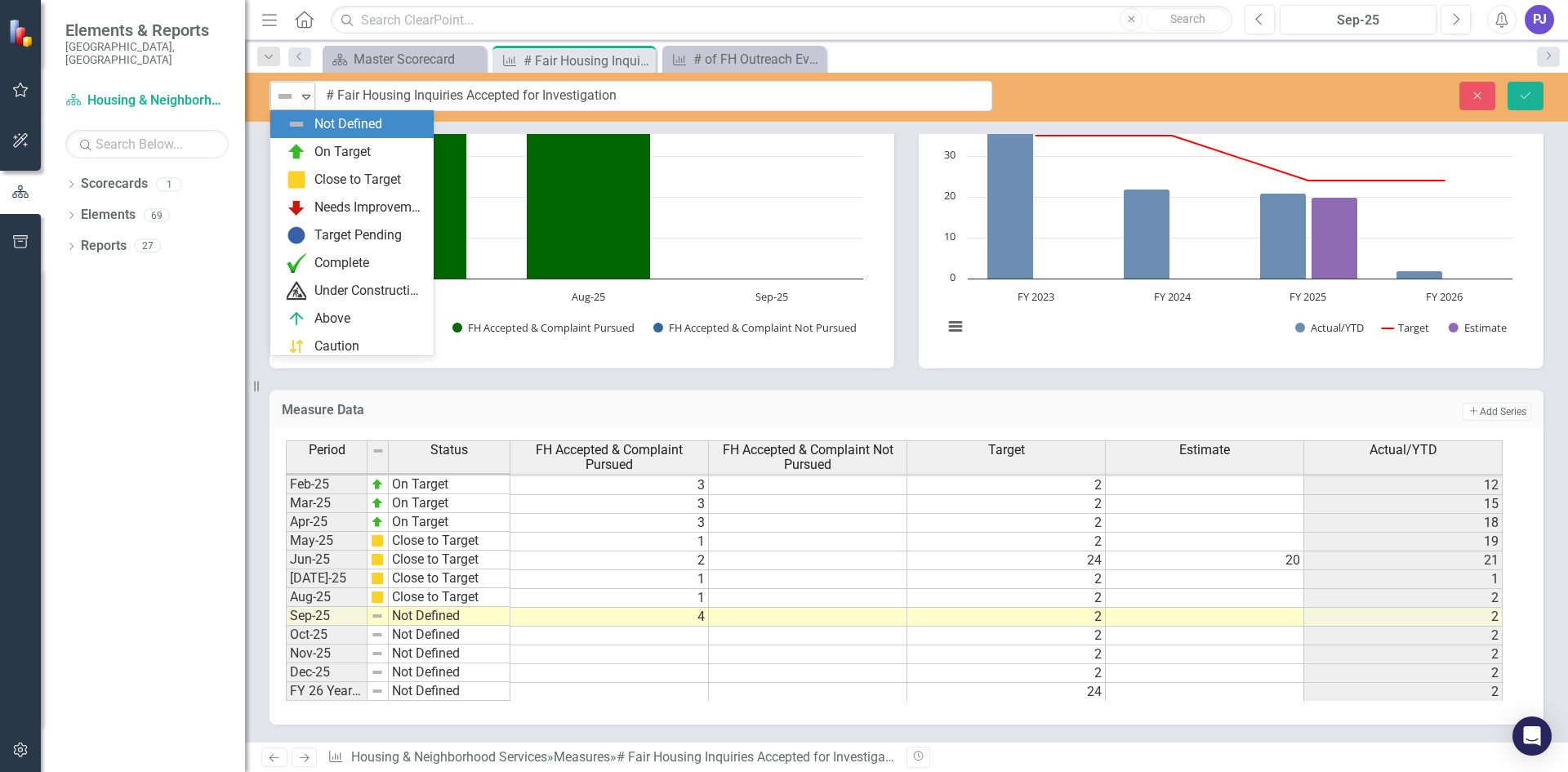
click at [302, 101] on icon "Expand" at bounding box center [306, 96] width 16 height 13
click at [304, 148] on img at bounding box center [296, 152] width 20 height 20
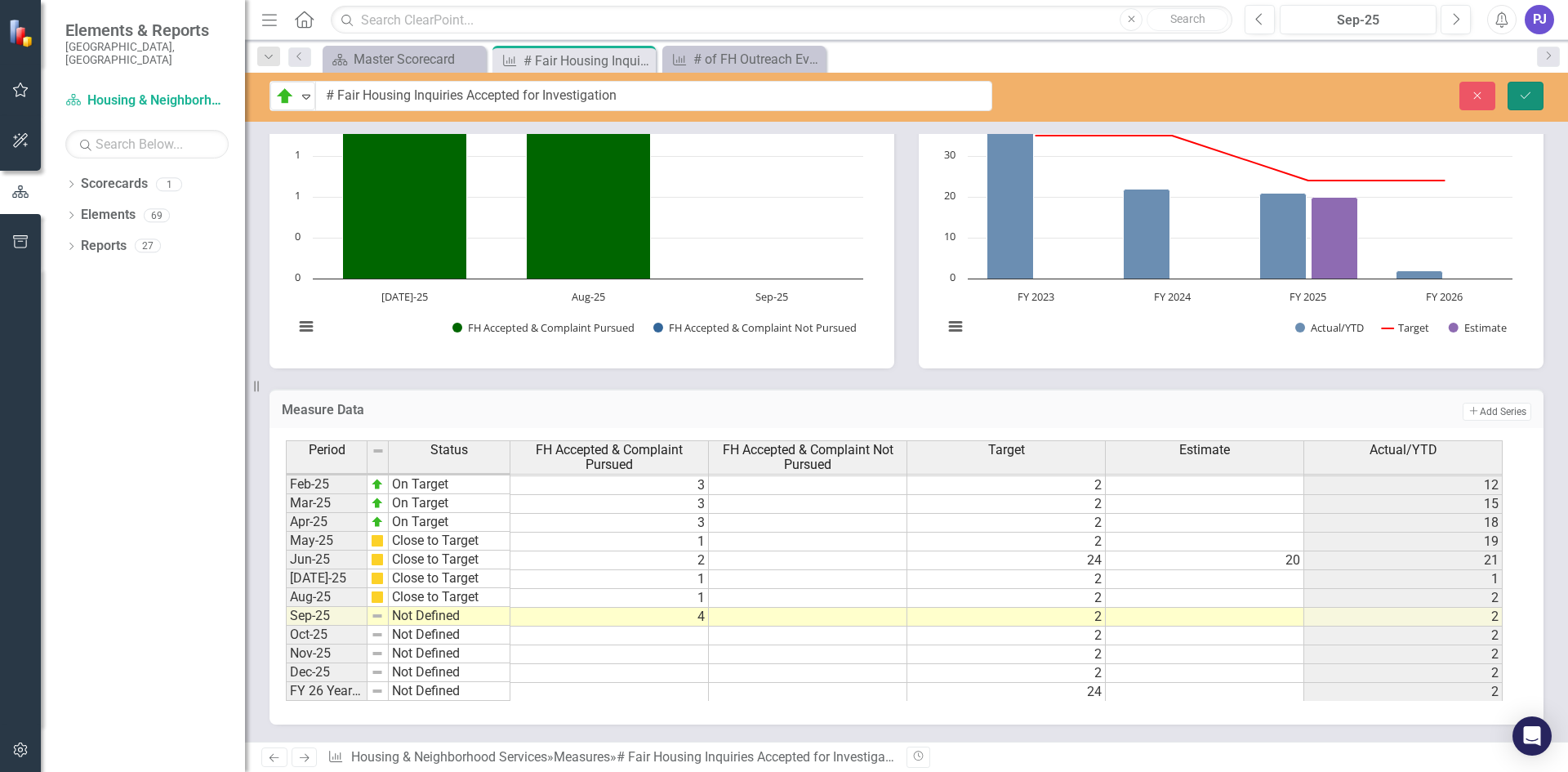
click at [1532, 99] on button "Save" at bounding box center [1525, 96] width 36 height 29
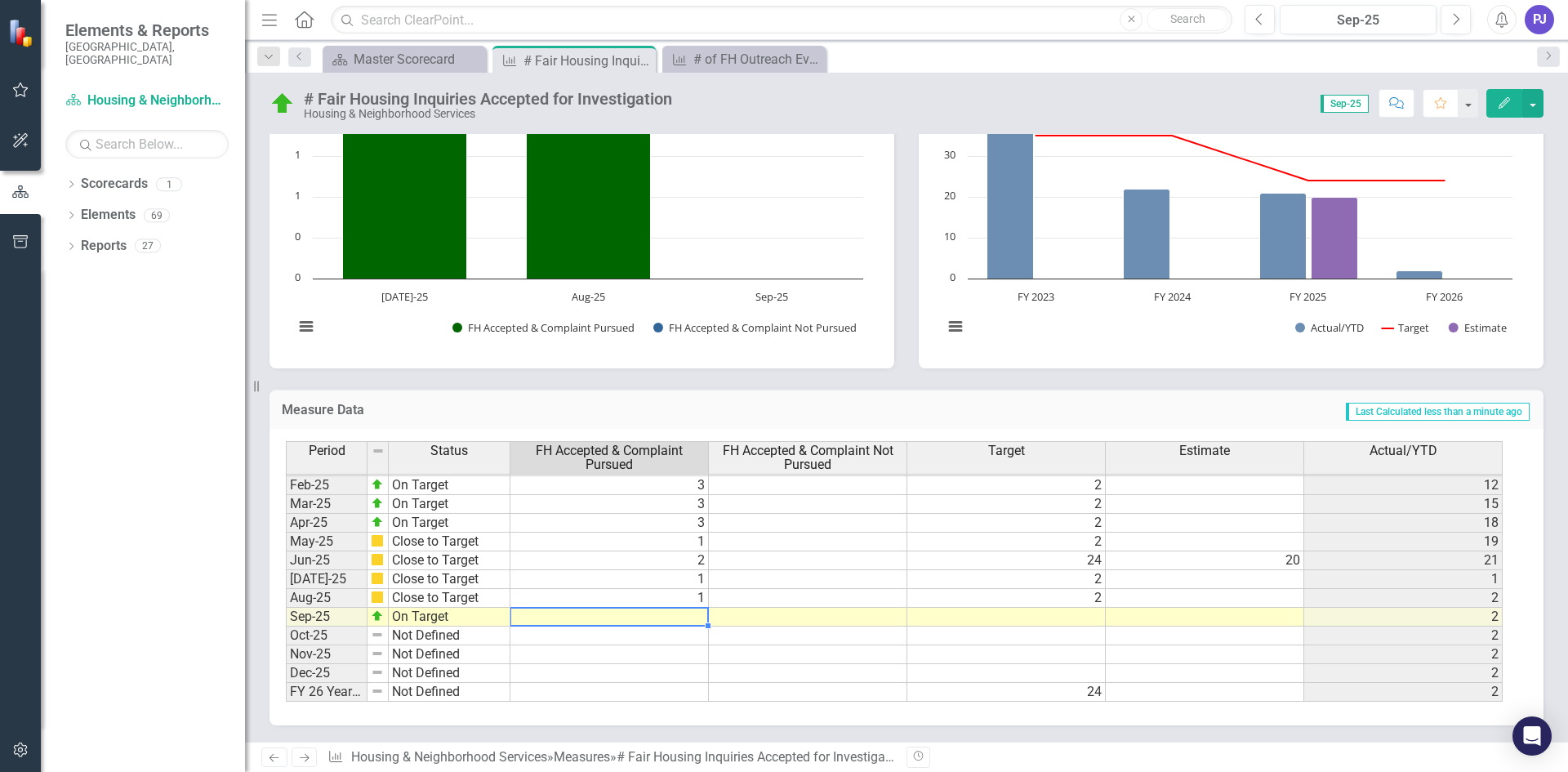
click at [661, 616] on td at bounding box center [609, 617] width 198 height 19
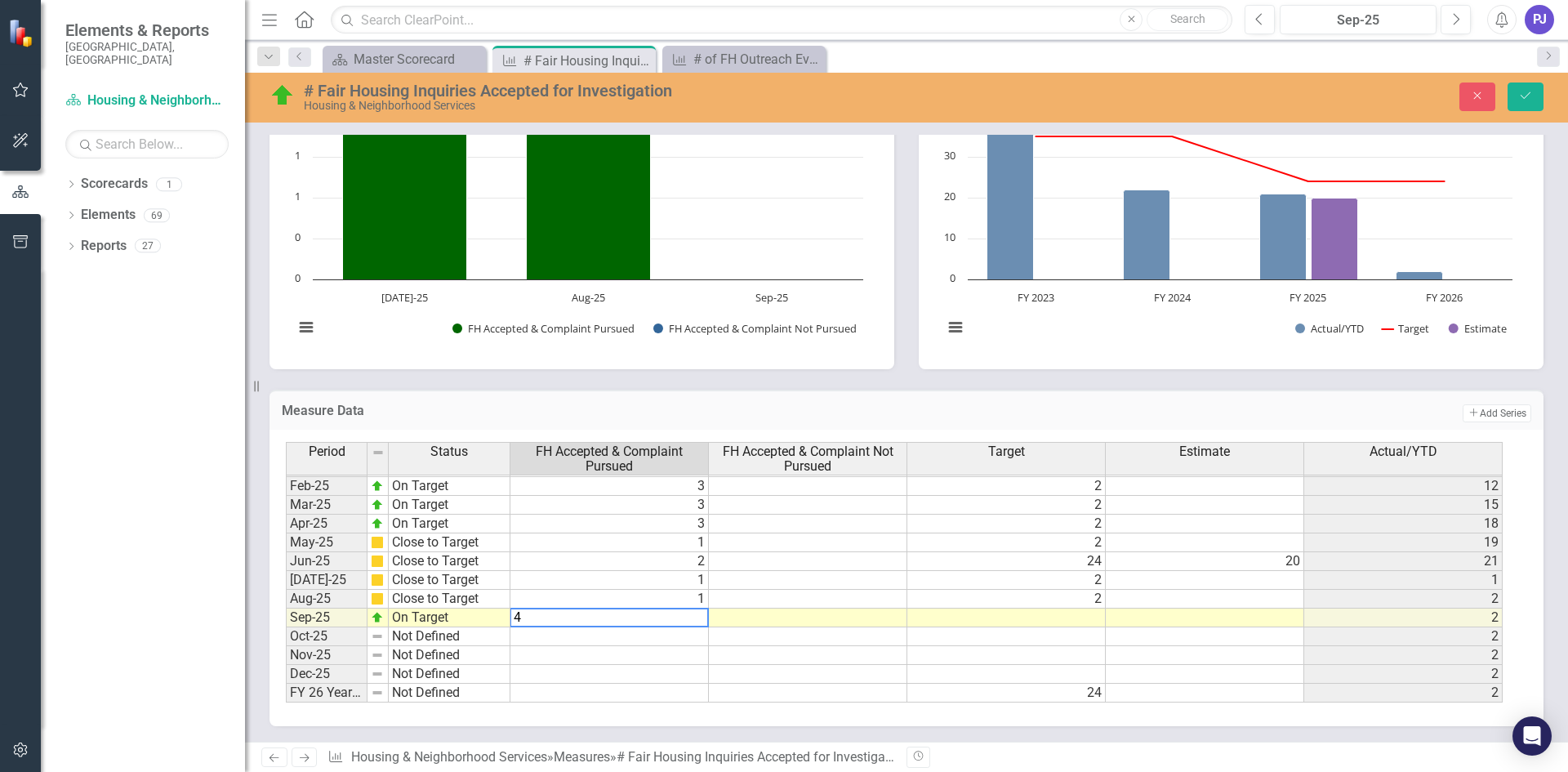
type textarea "4"
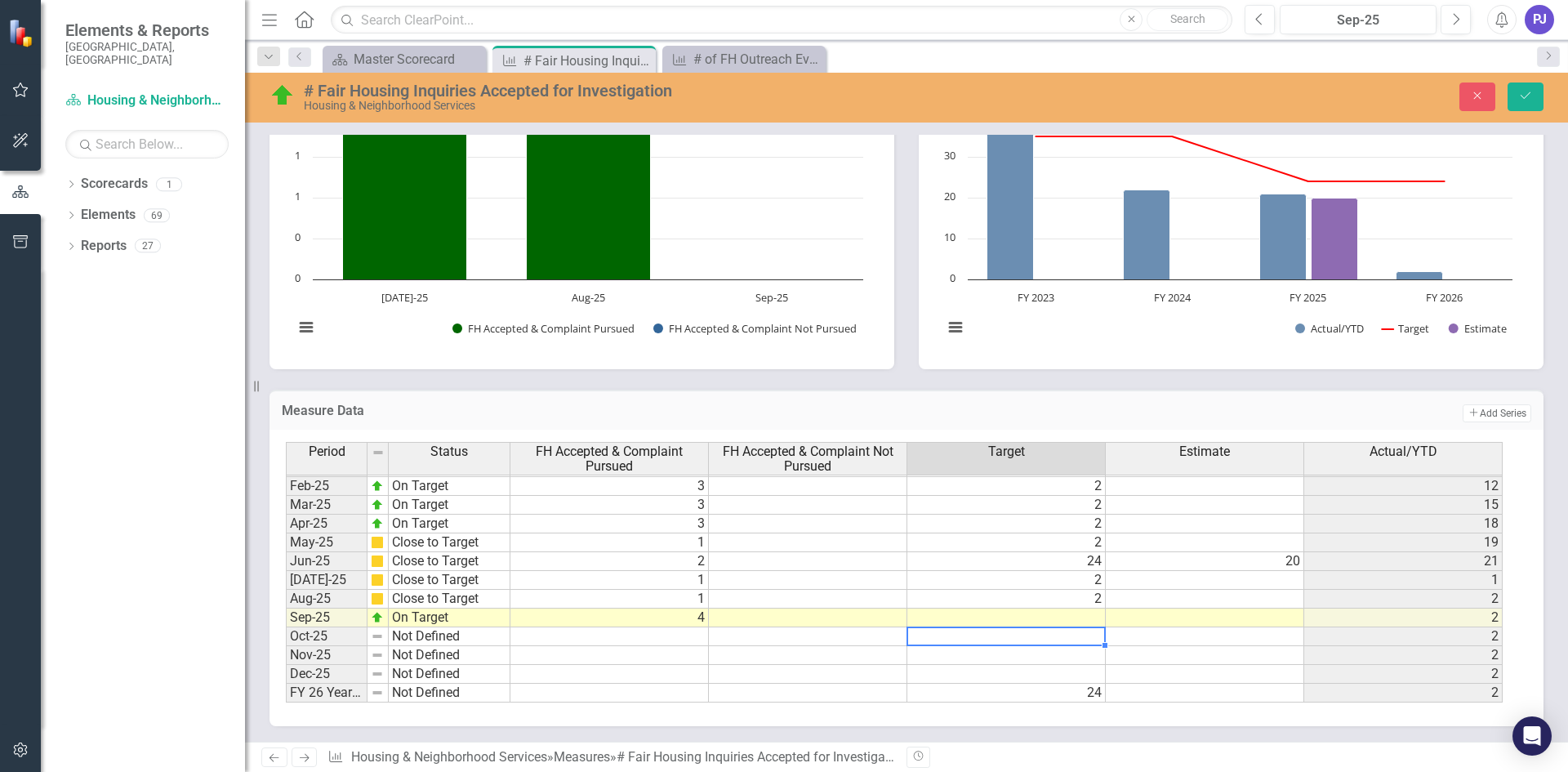
click at [1078, 631] on td at bounding box center [1006, 636] width 198 height 19
click at [1079, 623] on td at bounding box center [1006, 617] width 198 height 19
type textarea "2"
click at [1084, 638] on td at bounding box center [1006, 636] width 198 height 19
type textarea "2"
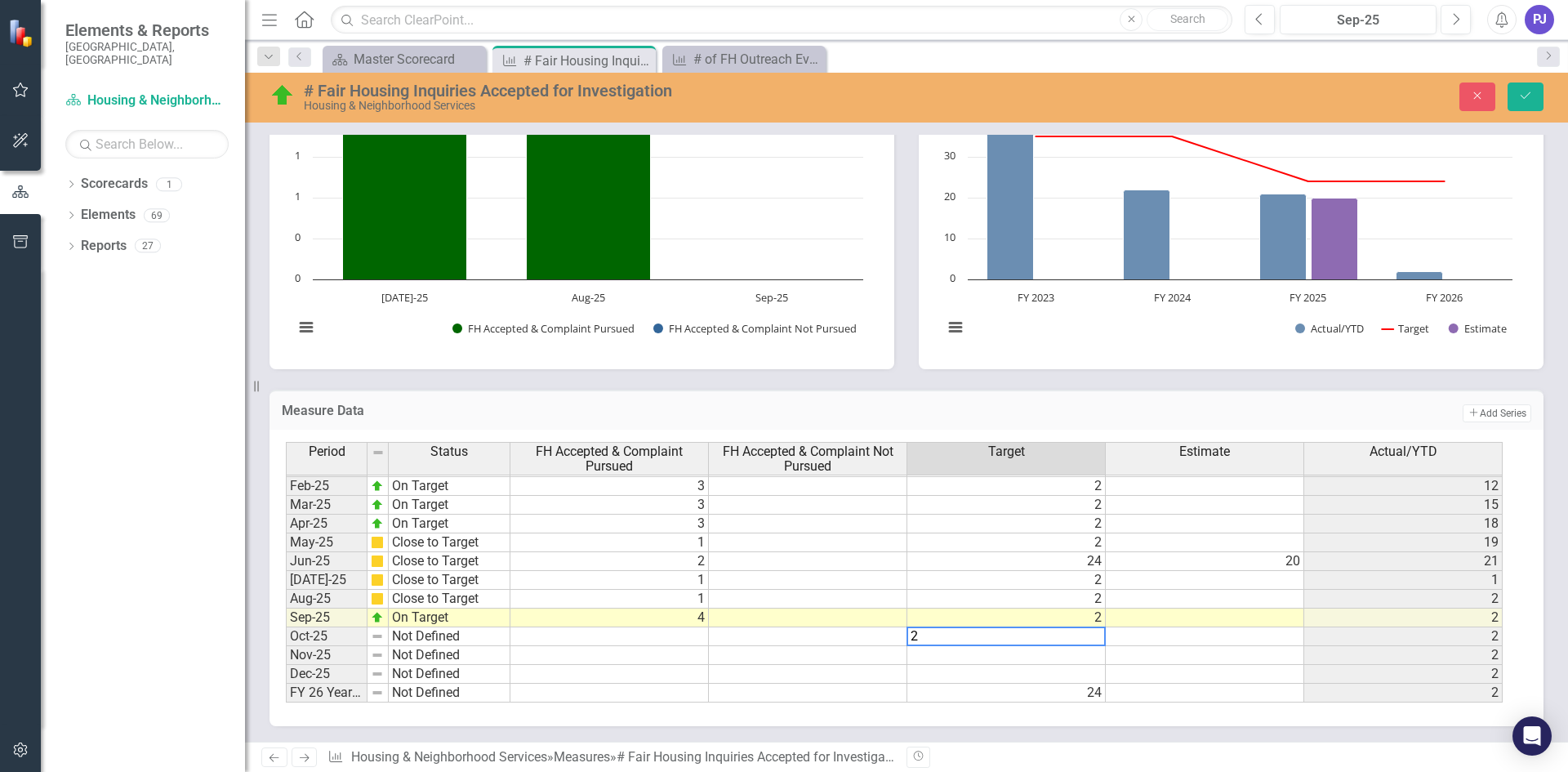
click at [1086, 650] on td at bounding box center [1006, 655] width 198 height 19
type textarea "2"
click at [1098, 672] on td at bounding box center [1006, 674] width 198 height 19
type textarea "2"
click at [1188, 676] on td at bounding box center [1204, 674] width 198 height 19
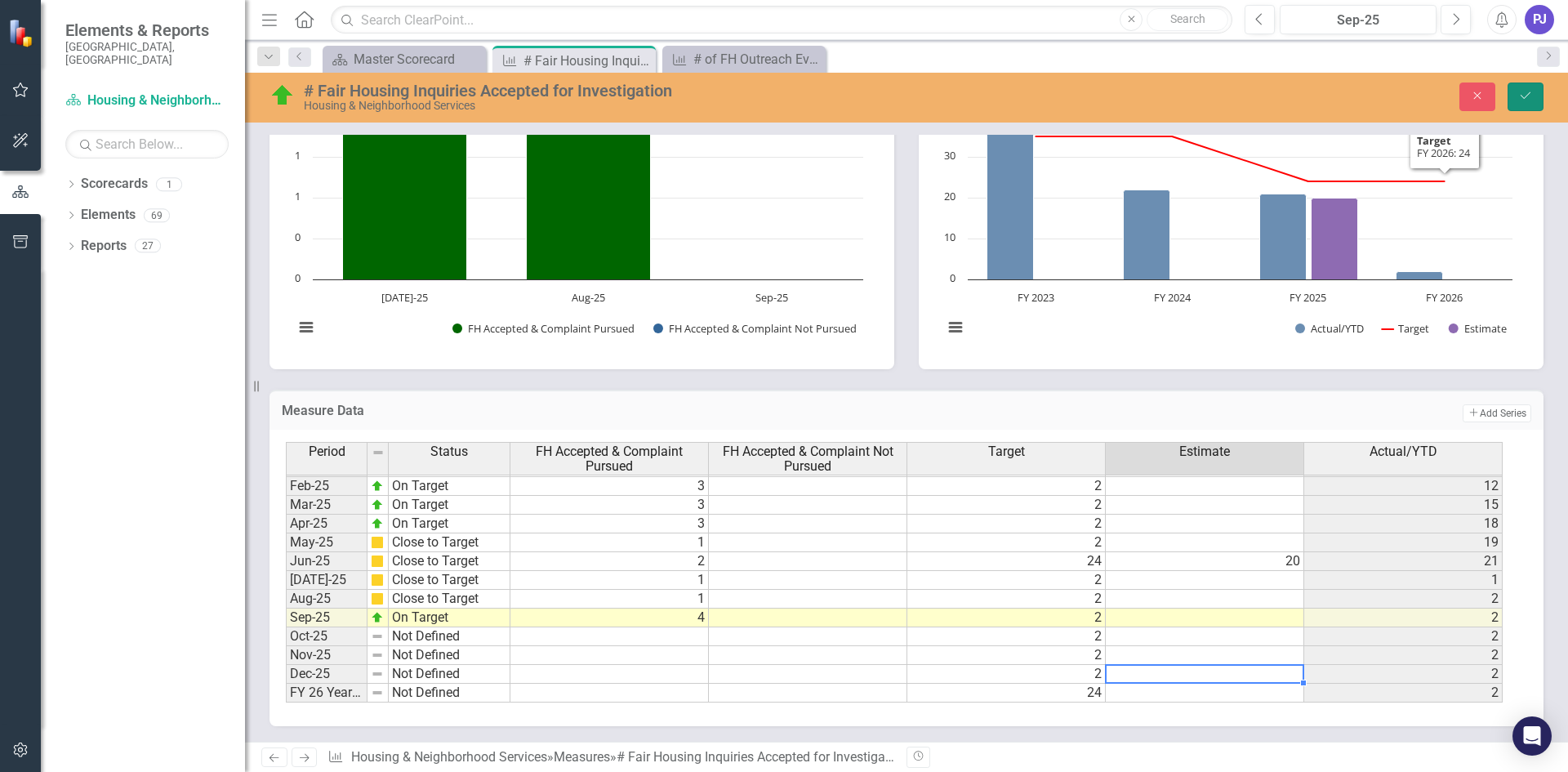
click at [1524, 94] on icon "Save" at bounding box center [1525, 95] width 15 height 11
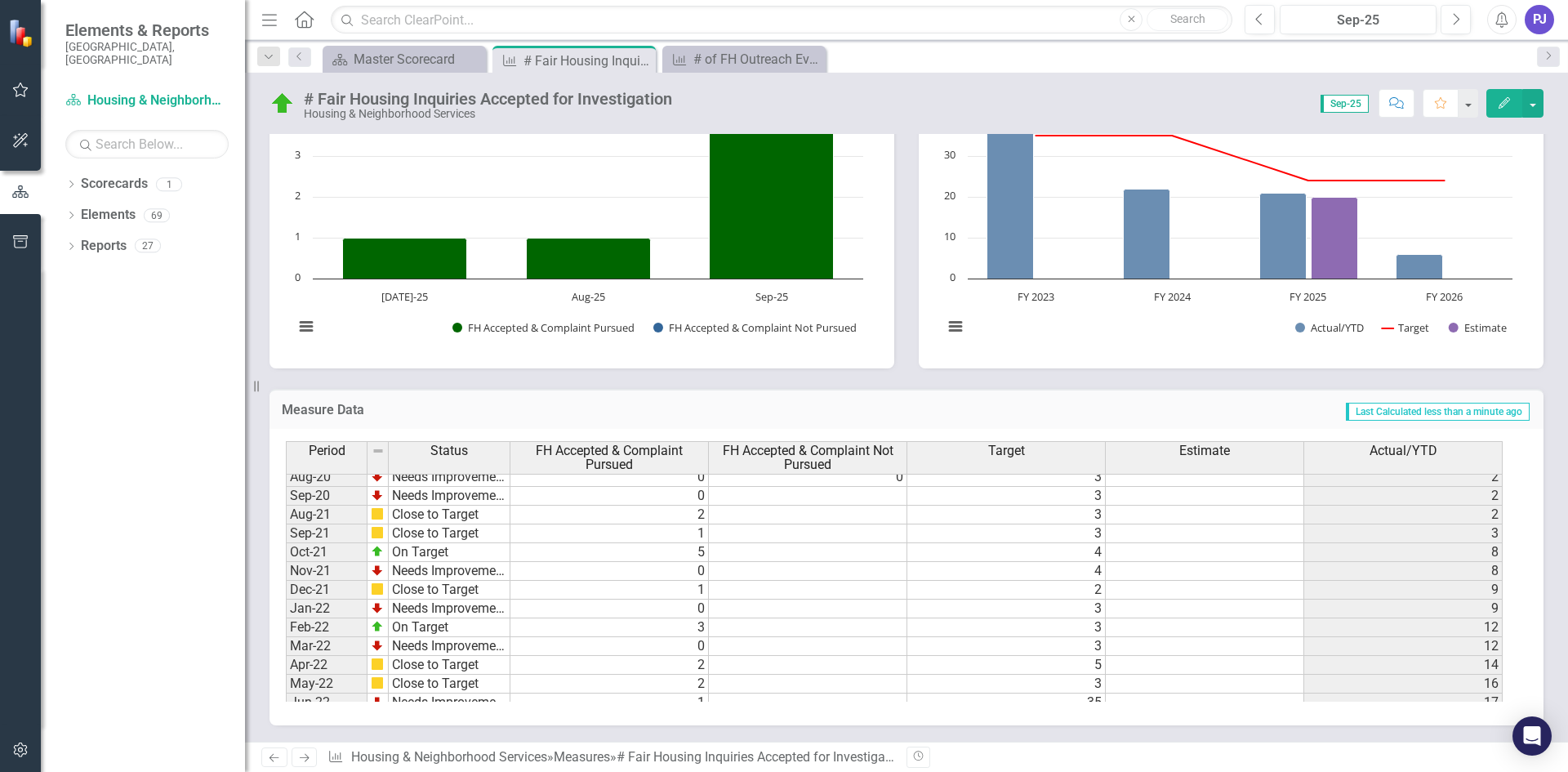
scroll to position [48, 0]
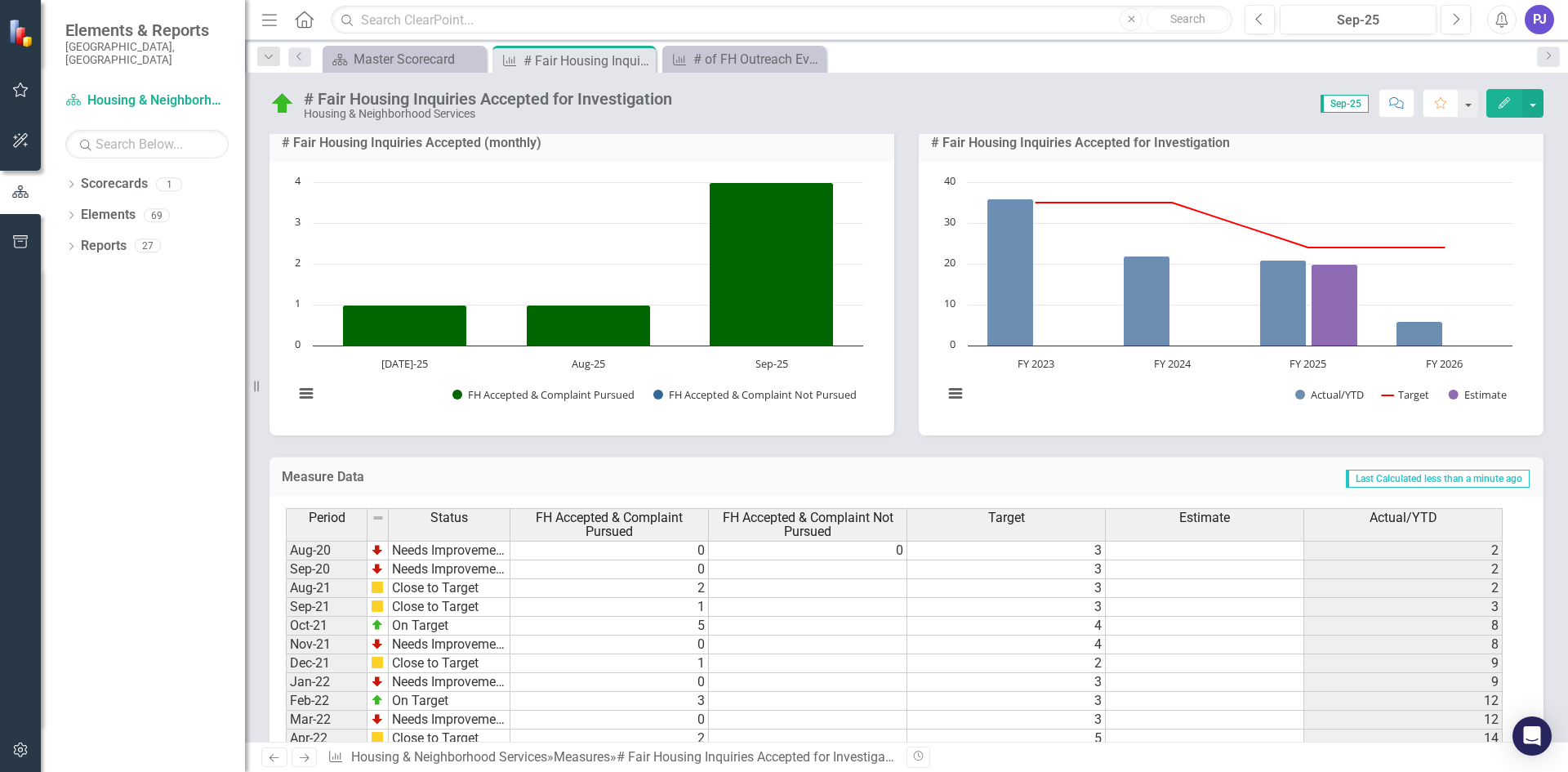
click at [312, 755] on link "Next" at bounding box center [304, 757] width 26 height 20
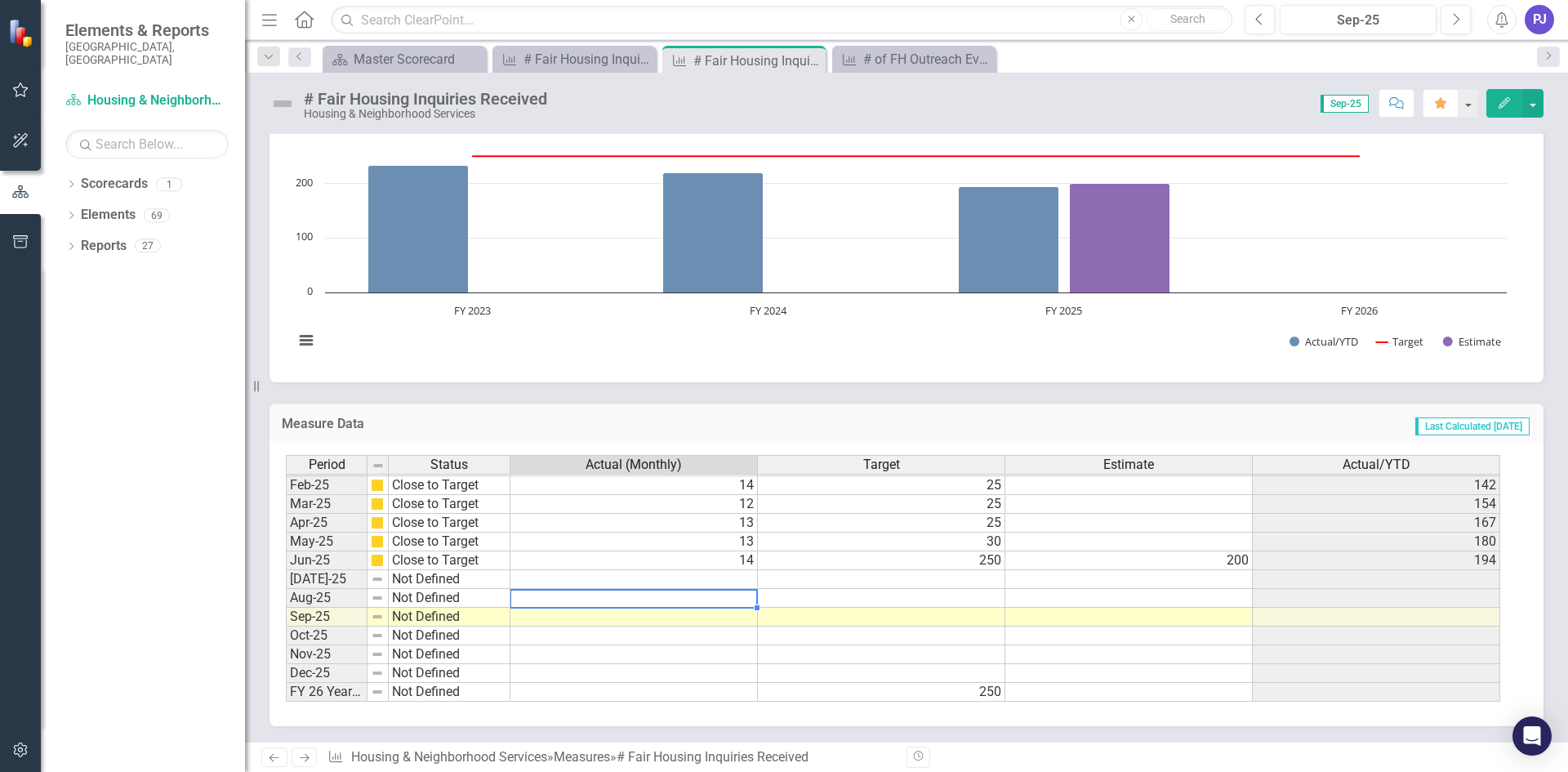
click at [703, 599] on tbody "Jan-24 On Target 22 20 99 Feb-24 On Target 25 25 124 Mar-24 Close to Target 13 …" at bounding box center [892, 466] width 1214 height 471
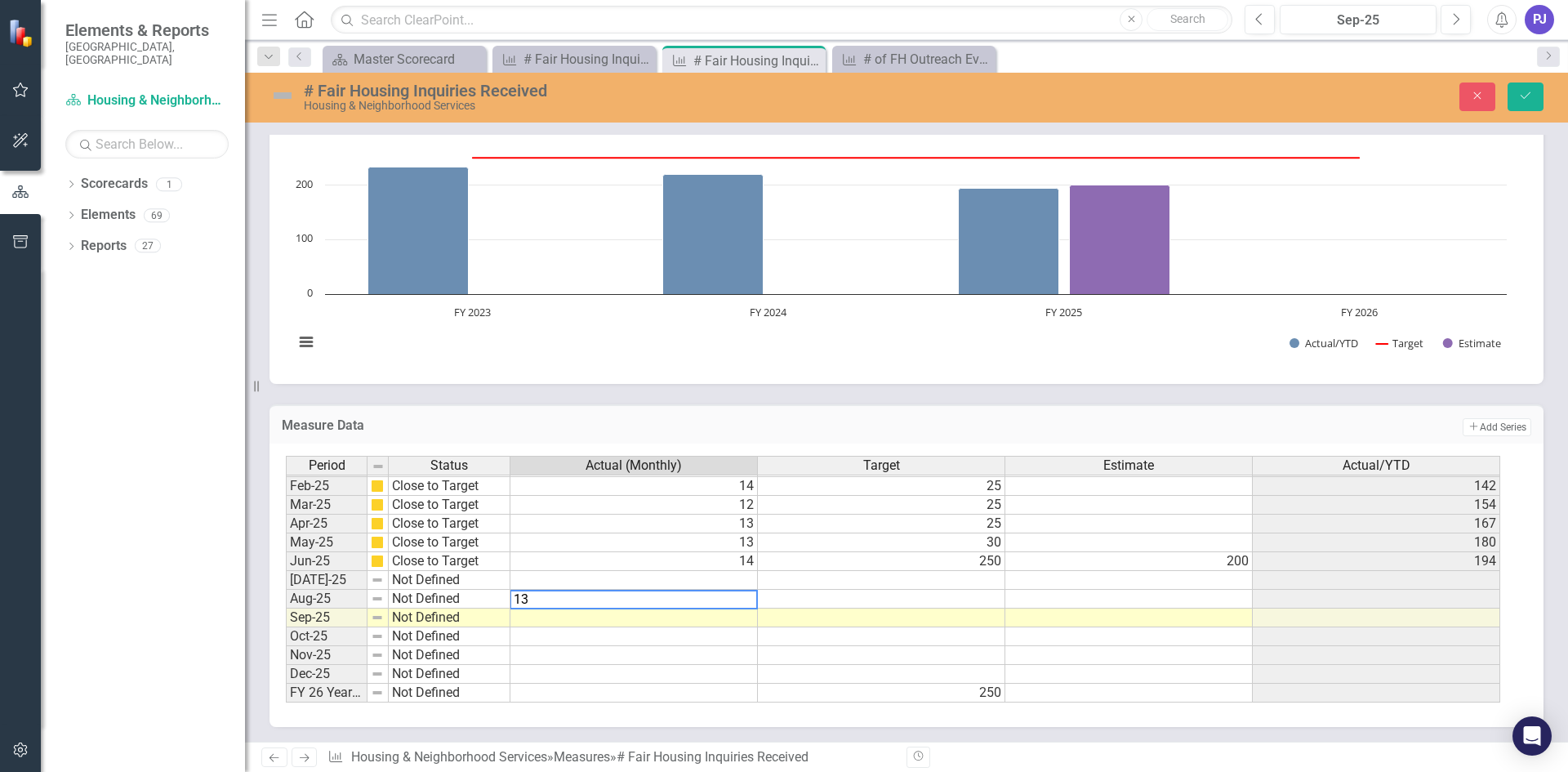
type textarea "13"
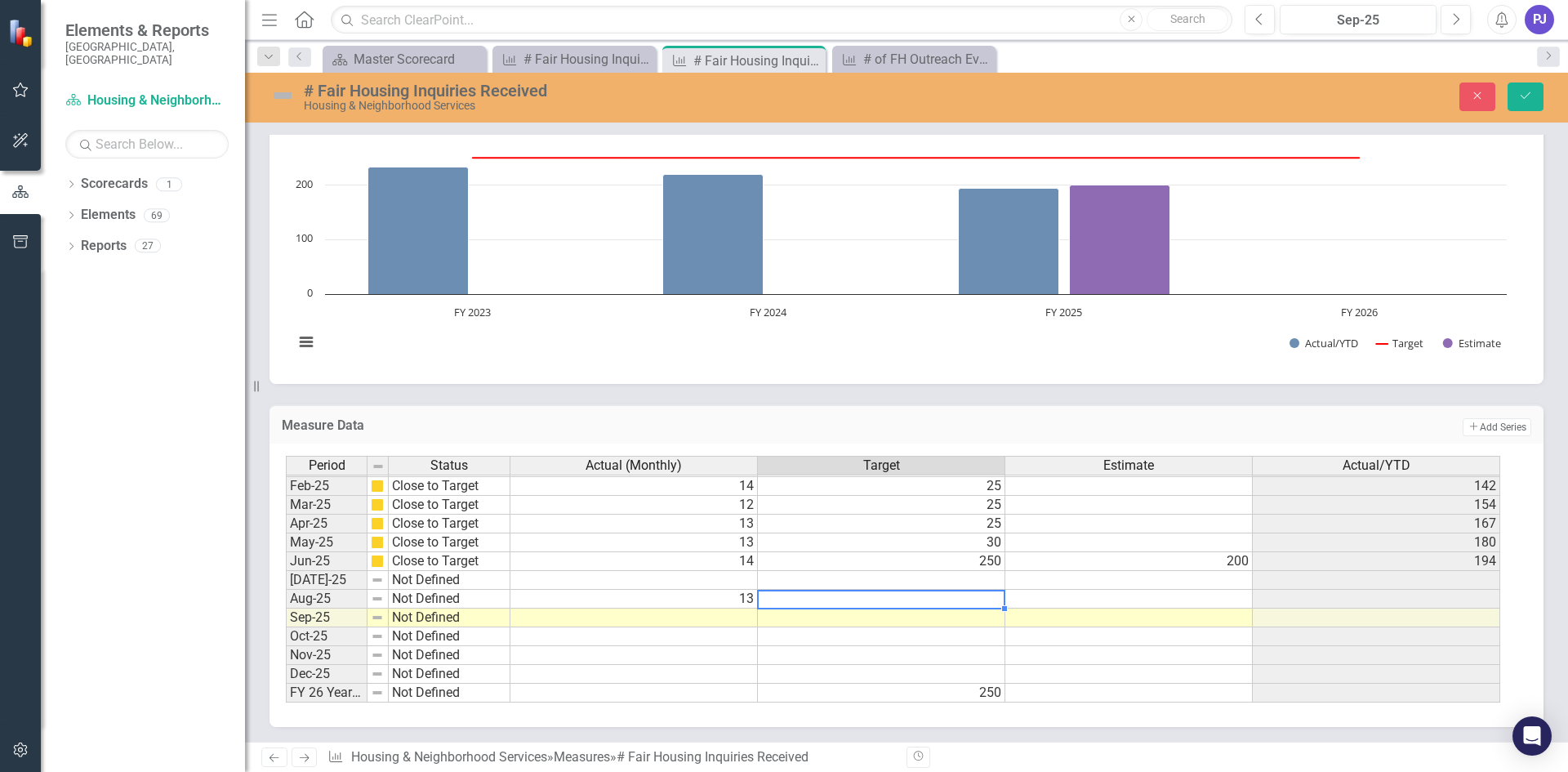
click at [979, 599] on td at bounding box center [882, 599] width 248 height 19
click at [1257, 21] on icon "Previous" at bounding box center [1259, 19] width 9 height 15
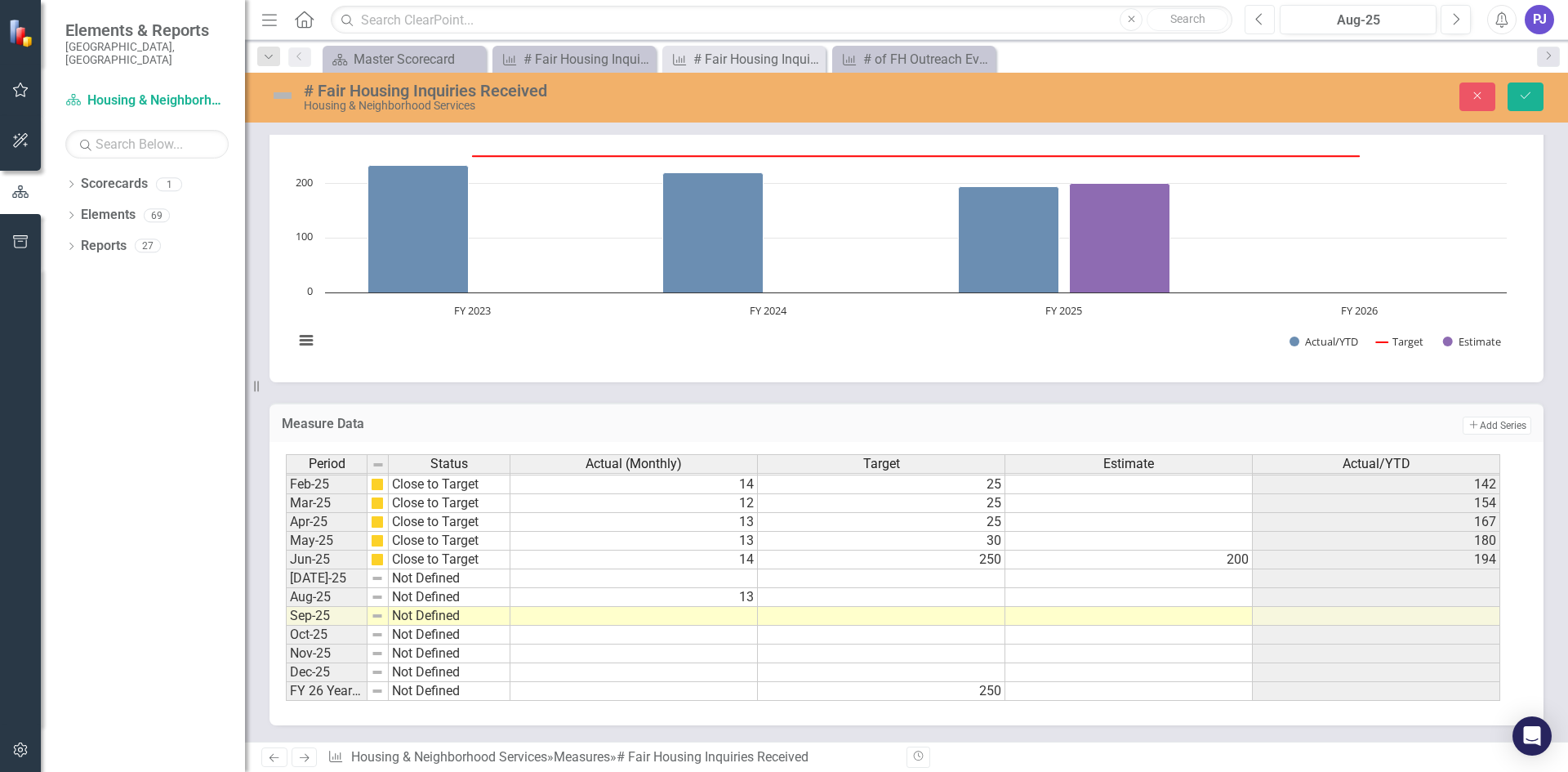
click at [1257, 21] on icon "Previous" at bounding box center [1259, 19] width 9 height 15
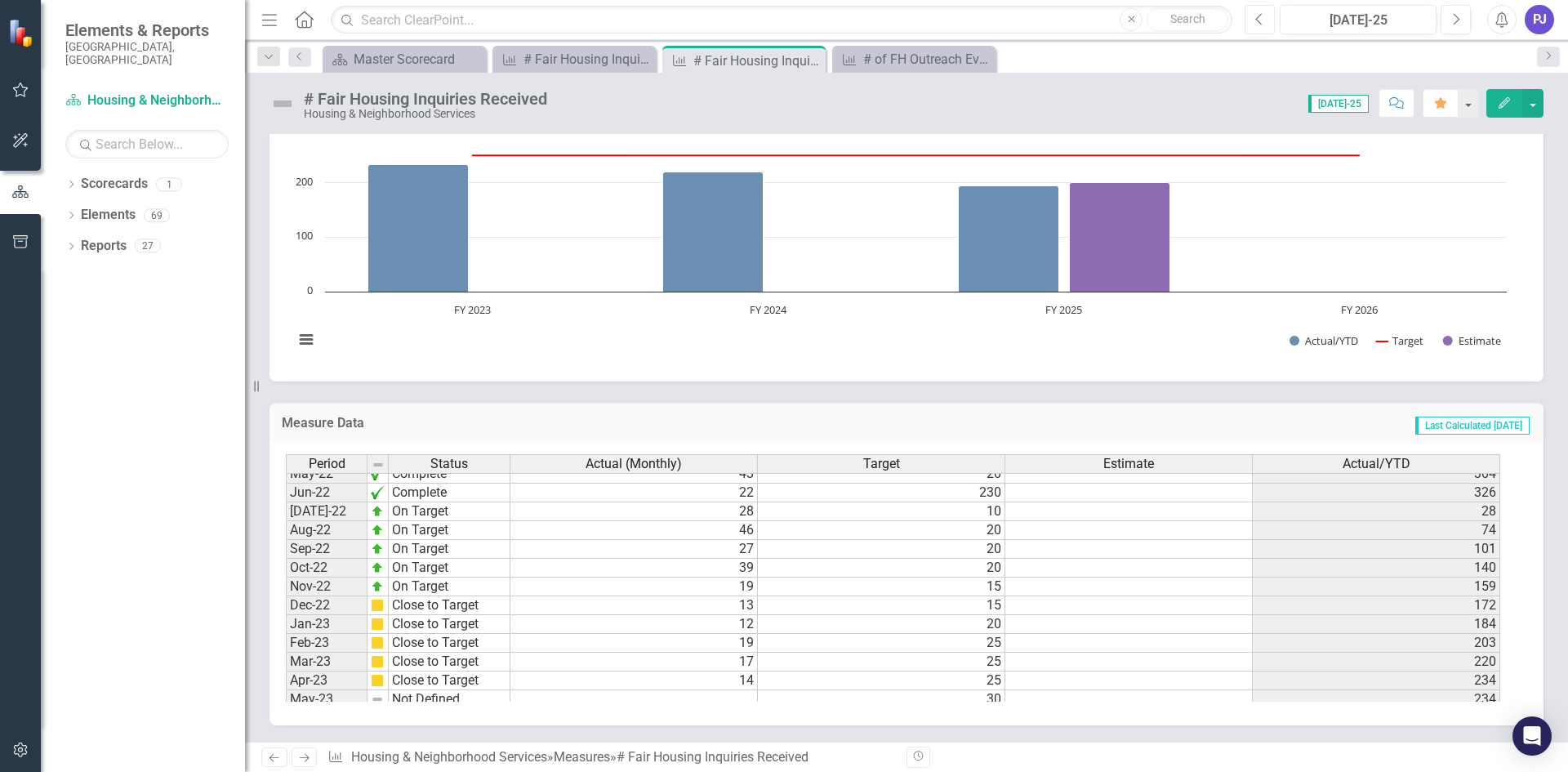
scroll to position [318, 0]
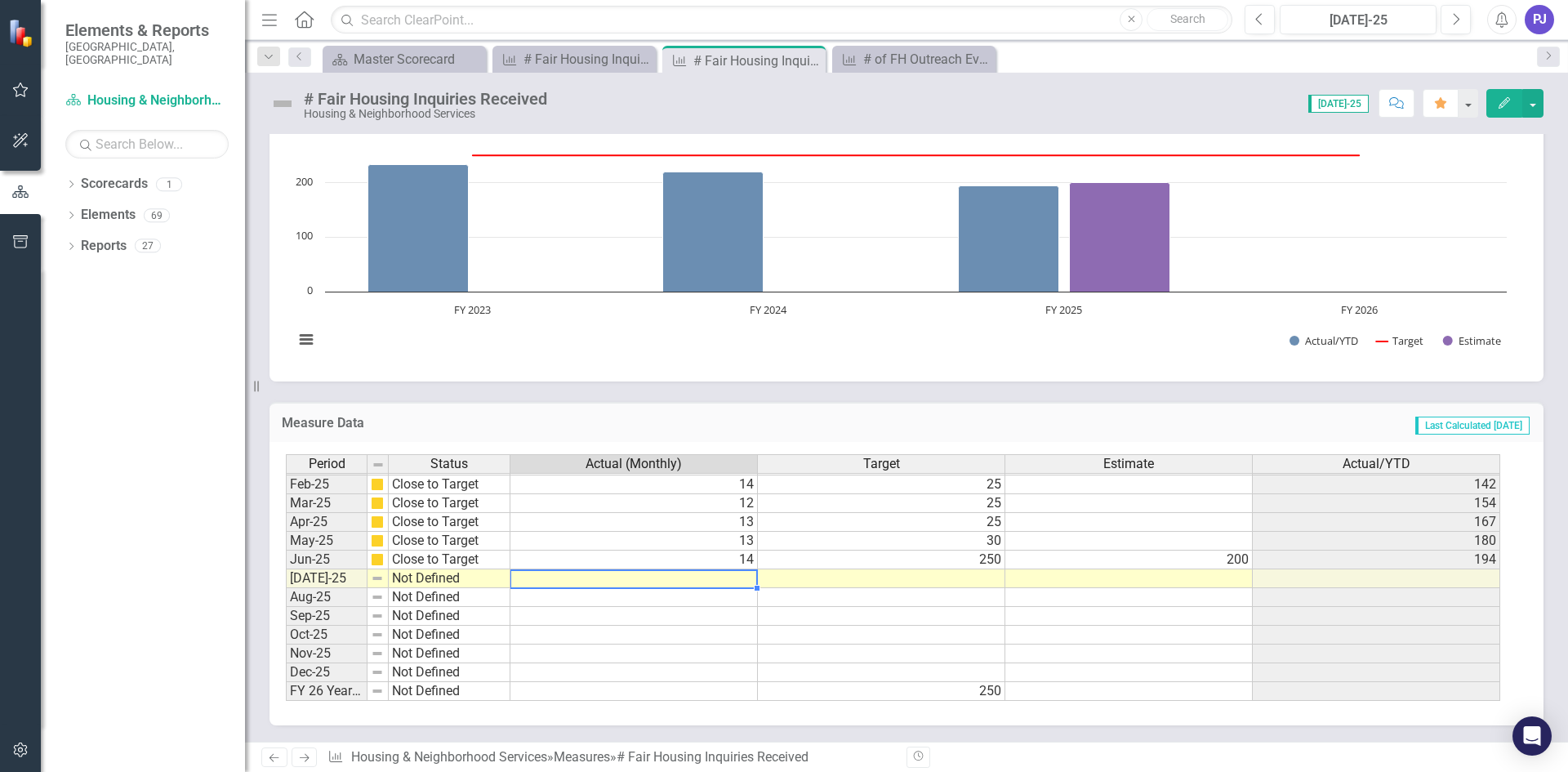
click at [691, 578] on td at bounding box center [634, 578] width 248 height 19
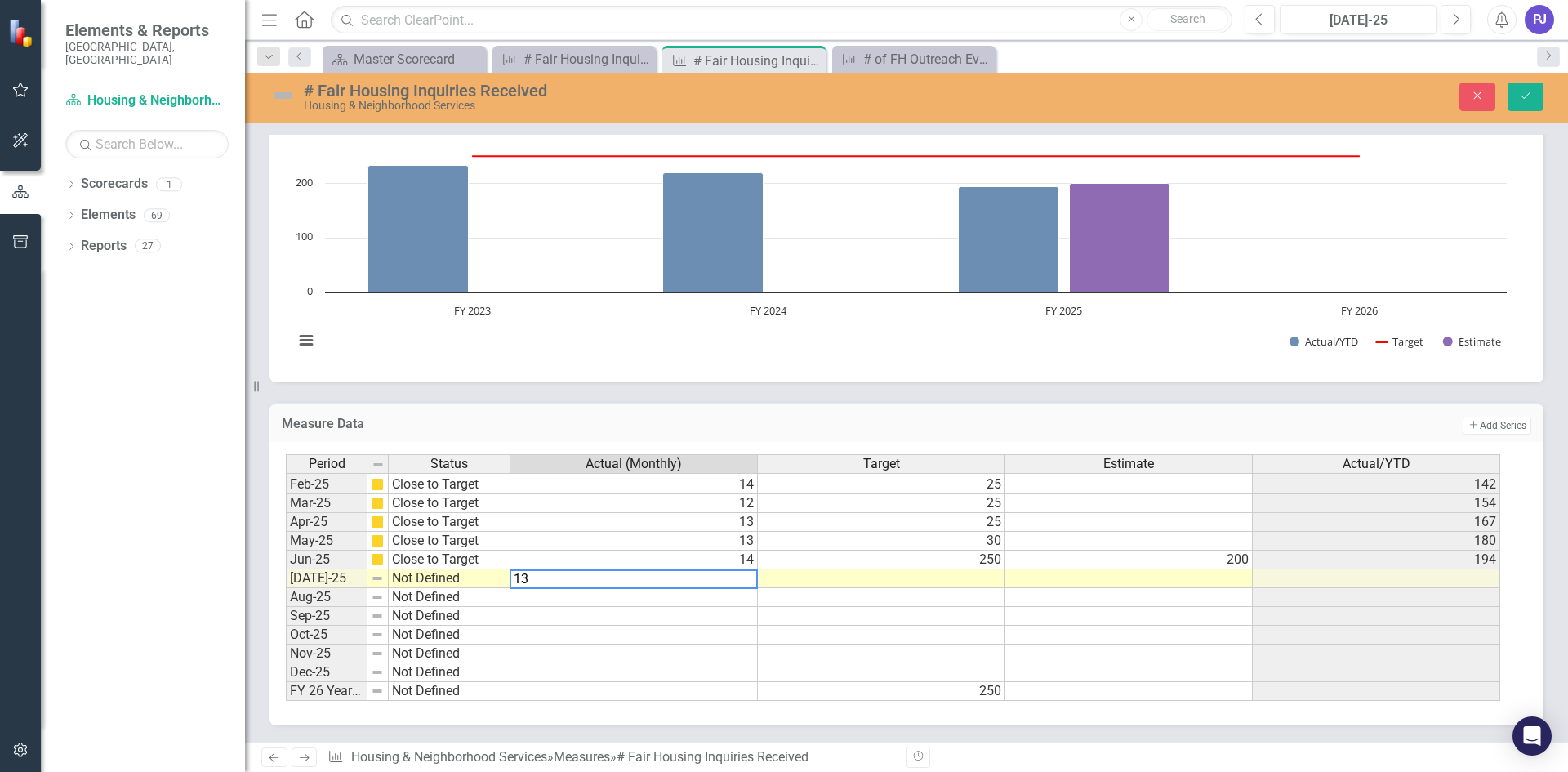
type textarea "13"
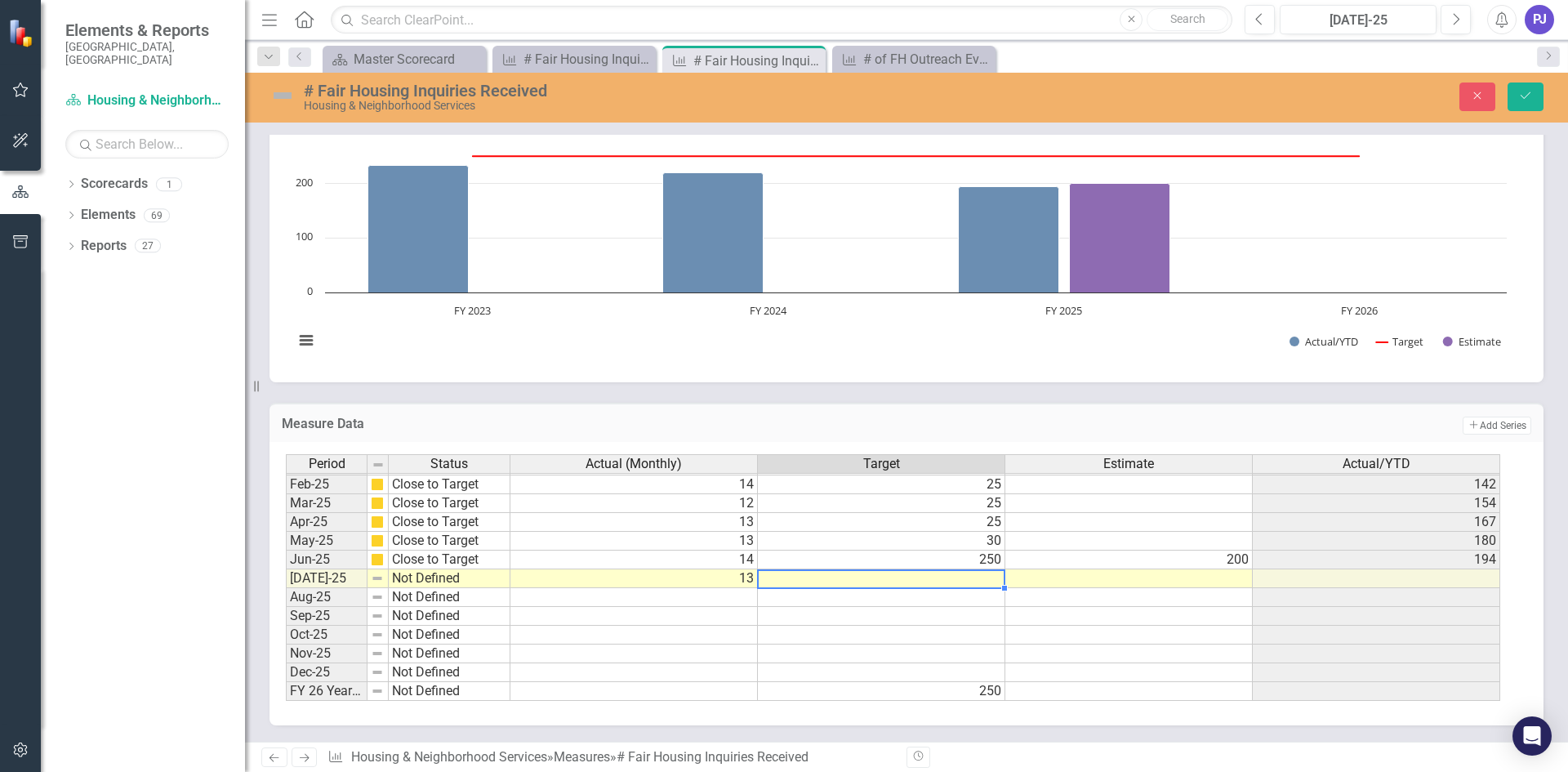
click at [925, 577] on tbody "Jan-24 On Target 22 20 99 Feb-24 On Target 25 25 124 Mar-24 Close to Target 13 …" at bounding box center [892, 465] width 1214 height 471
type textarea "10"
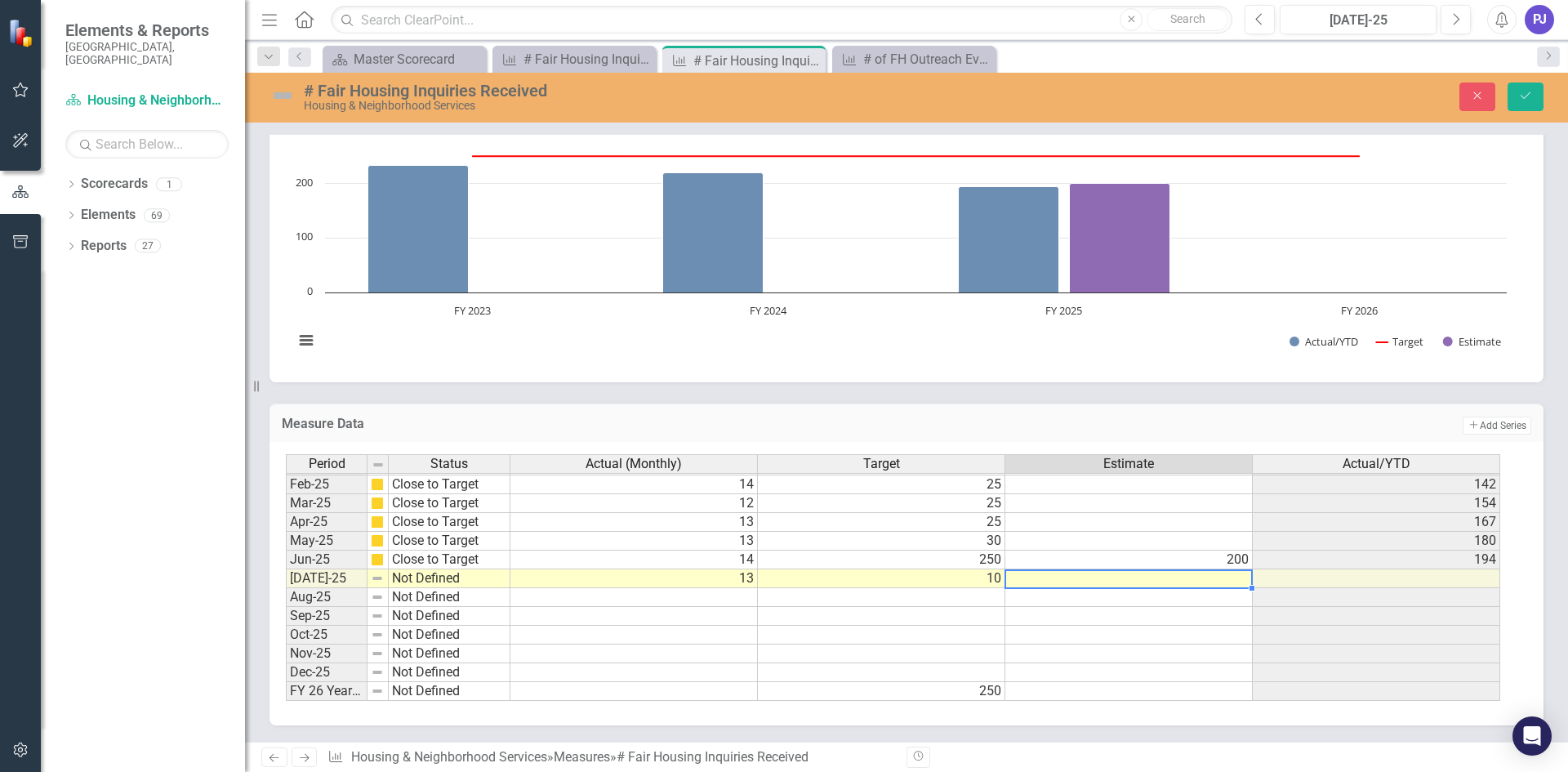
click at [1172, 583] on td at bounding box center [1128, 578] width 248 height 19
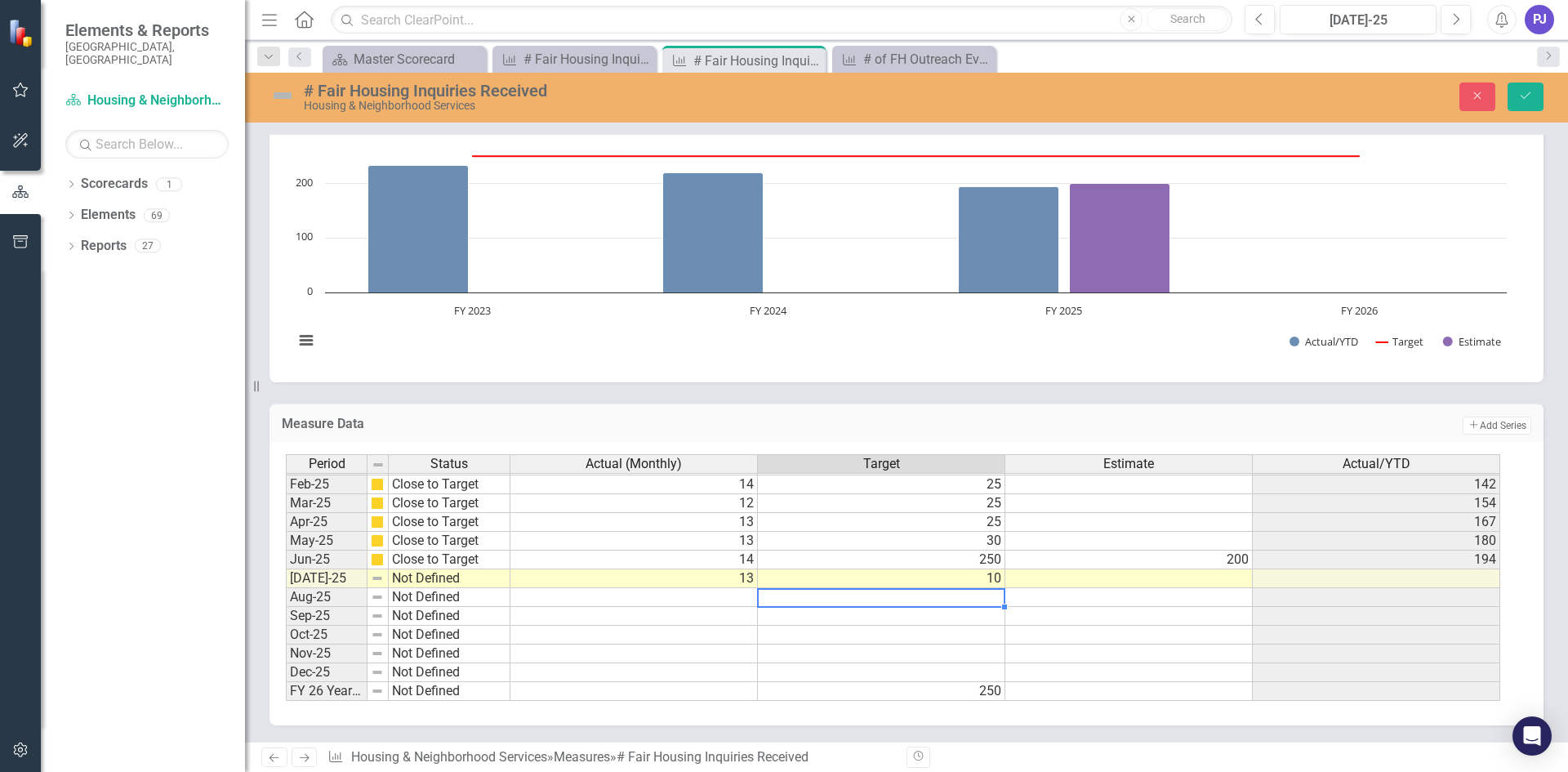
click at [980, 598] on td at bounding box center [882, 597] width 248 height 19
type textarea "20"
click at [983, 613] on td at bounding box center [882, 616] width 248 height 19
type textarea "20"
click at [981, 635] on td at bounding box center [882, 635] width 248 height 19
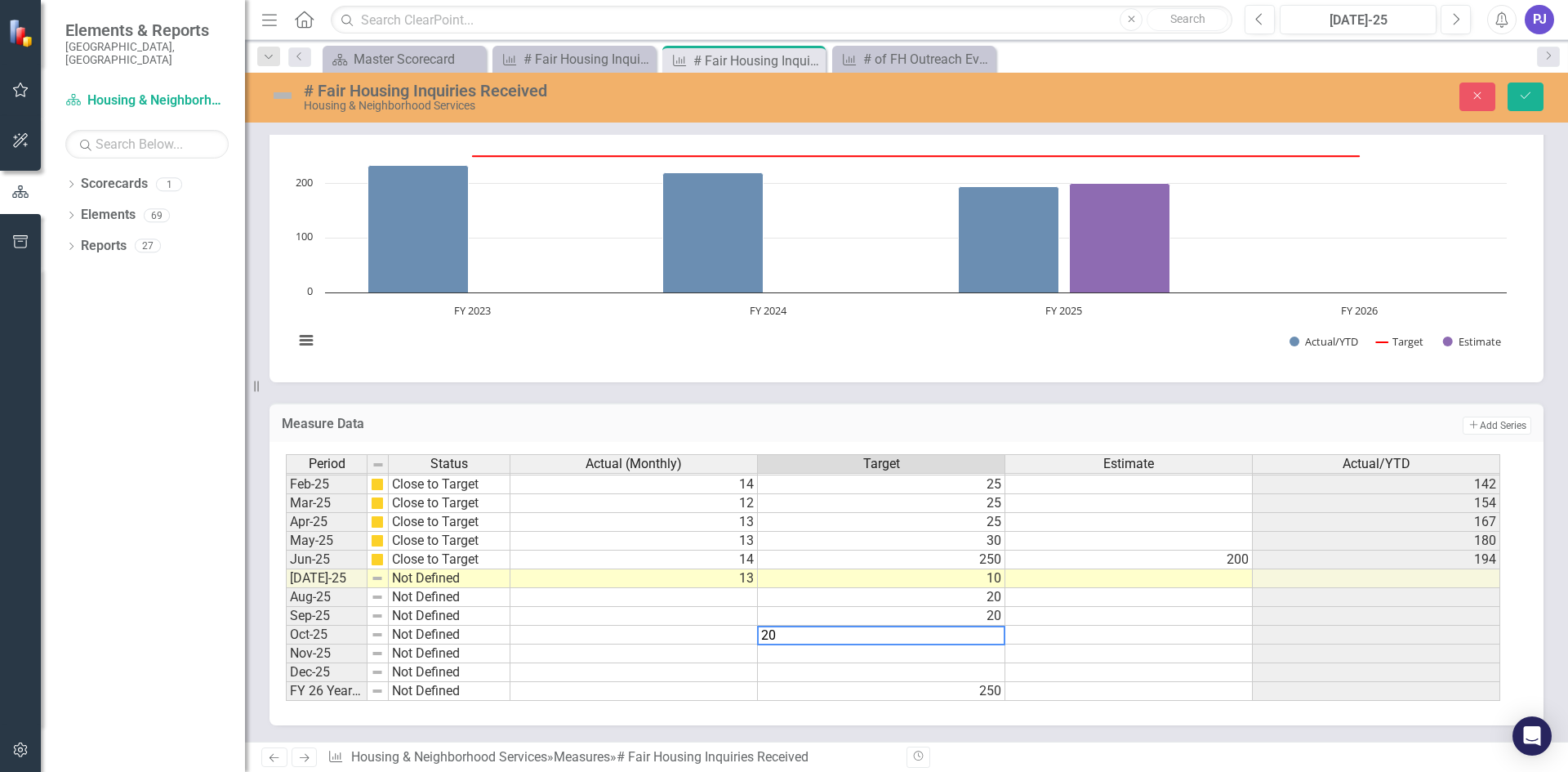
type textarea "20"
click at [1062, 643] on td at bounding box center [1128, 635] width 248 height 19
click at [285, 94] on img at bounding box center [283, 96] width 26 height 26
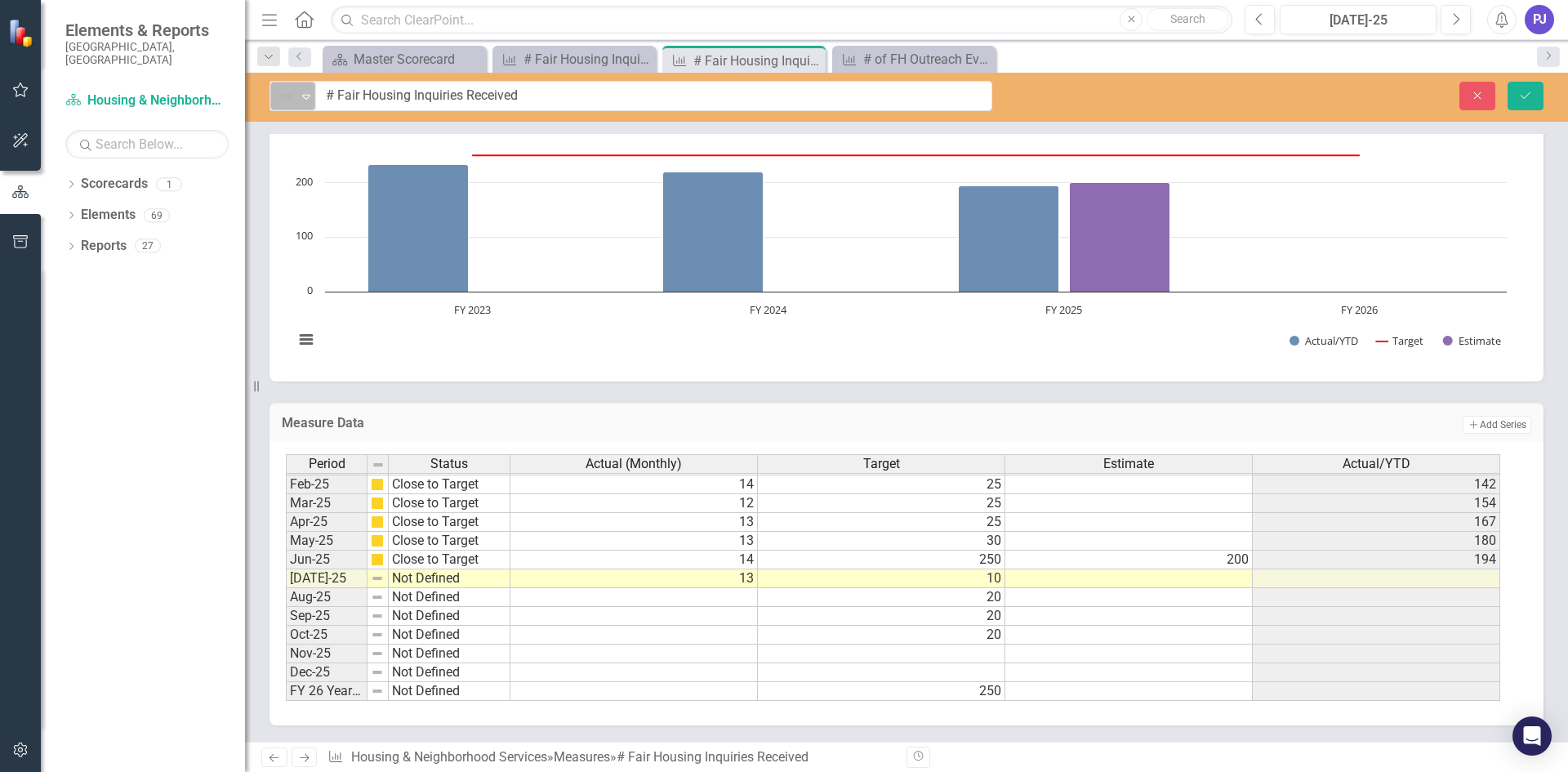
click at [307, 94] on icon "Expand" at bounding box center [306, 96] width 16 height 13
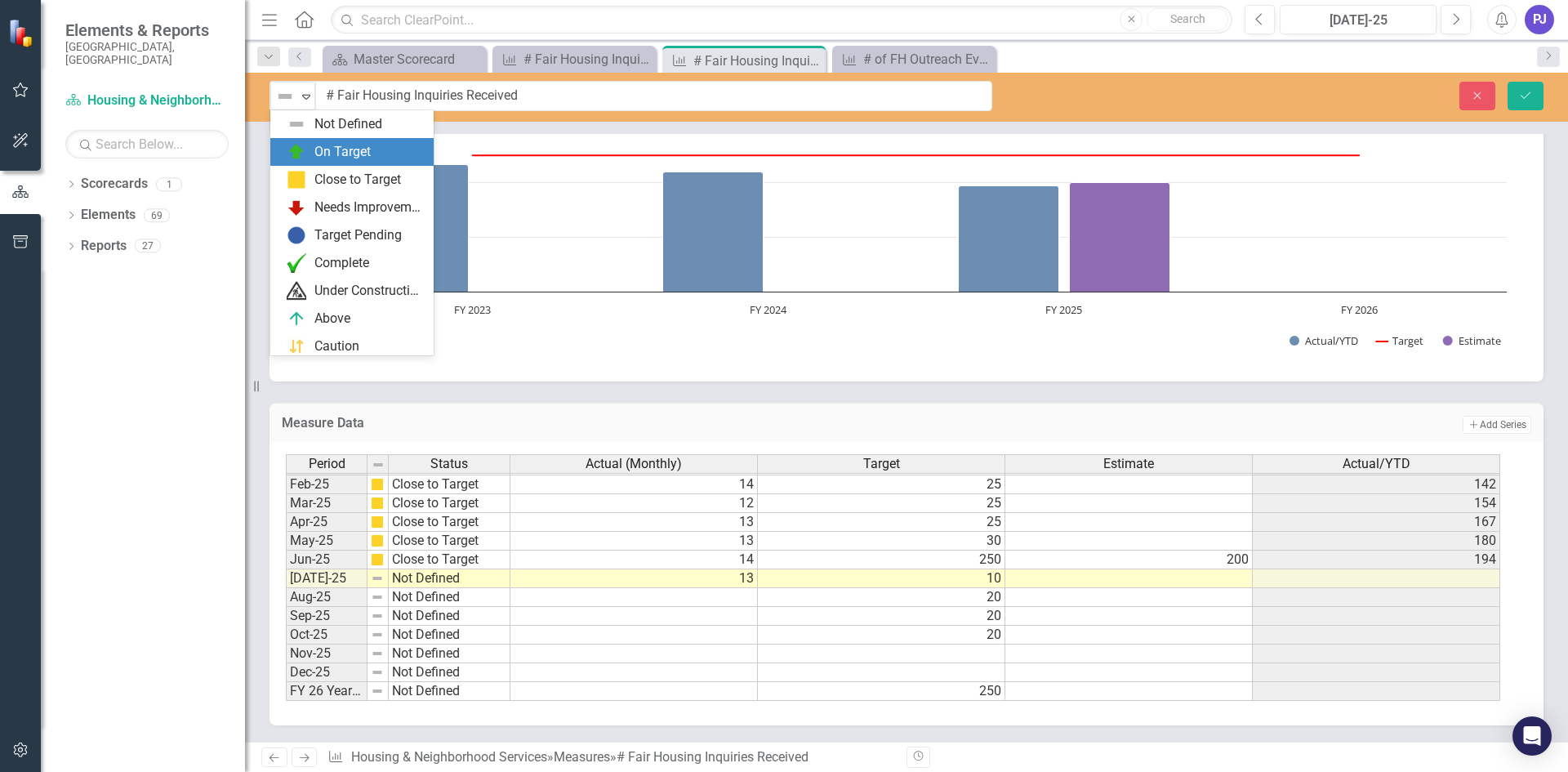
click at [344, 151] on div "On Target" at bounding box center [342, 152] width 57 height 19
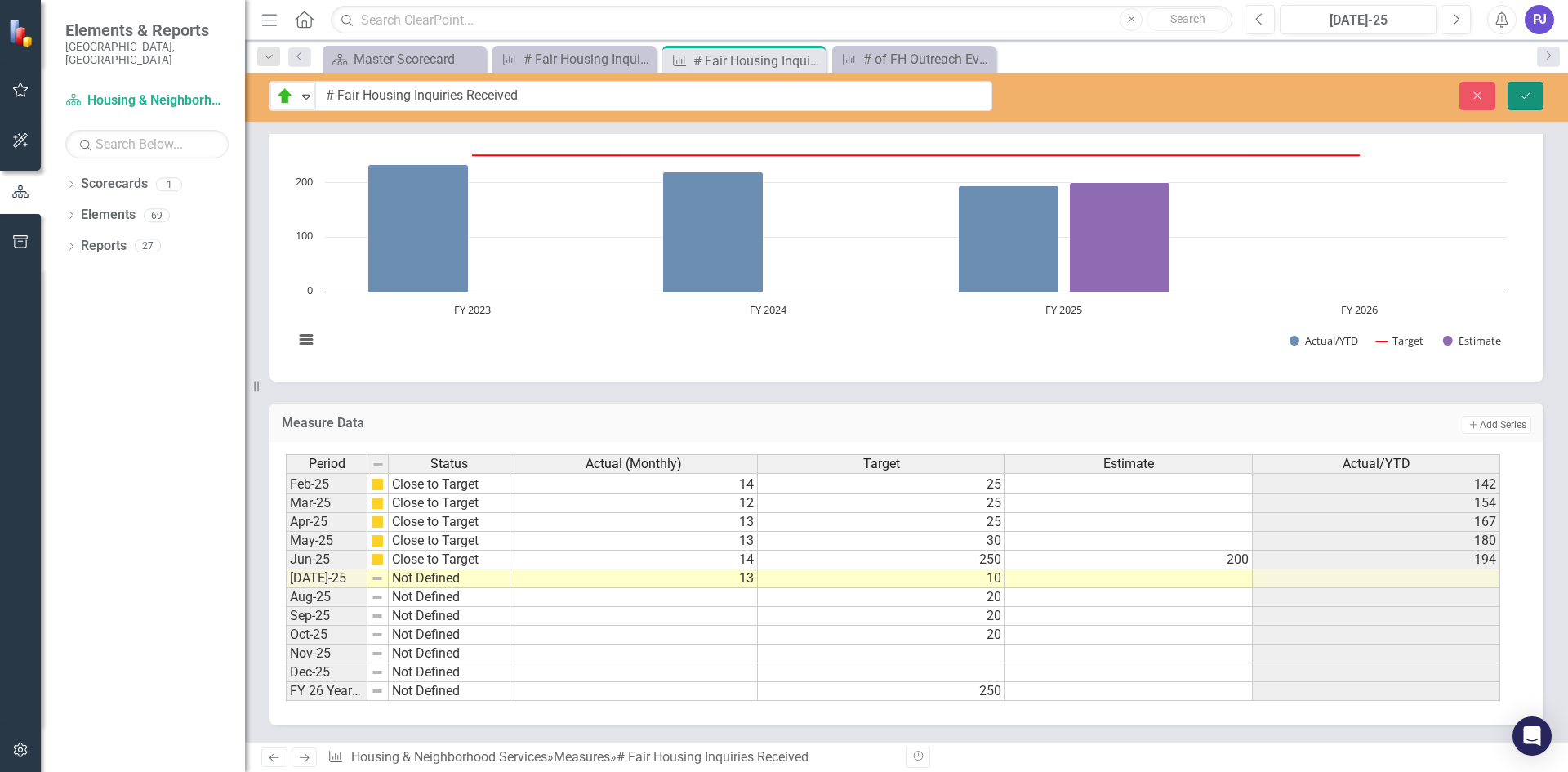
click at [1518, 93] on icon "Save" at bounding box center [1525, 95] width 15 height 11
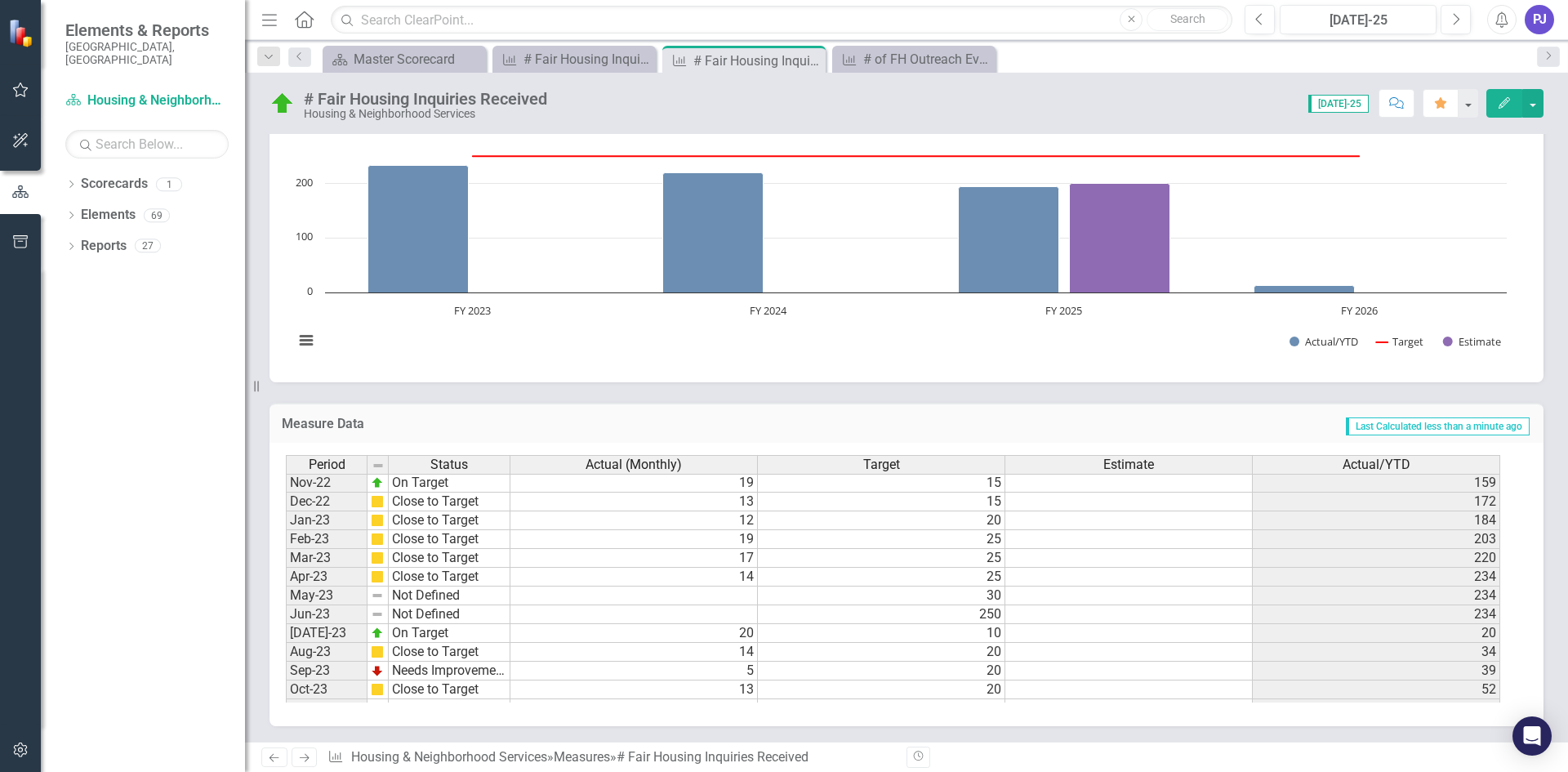
scroll to position [426, 0]
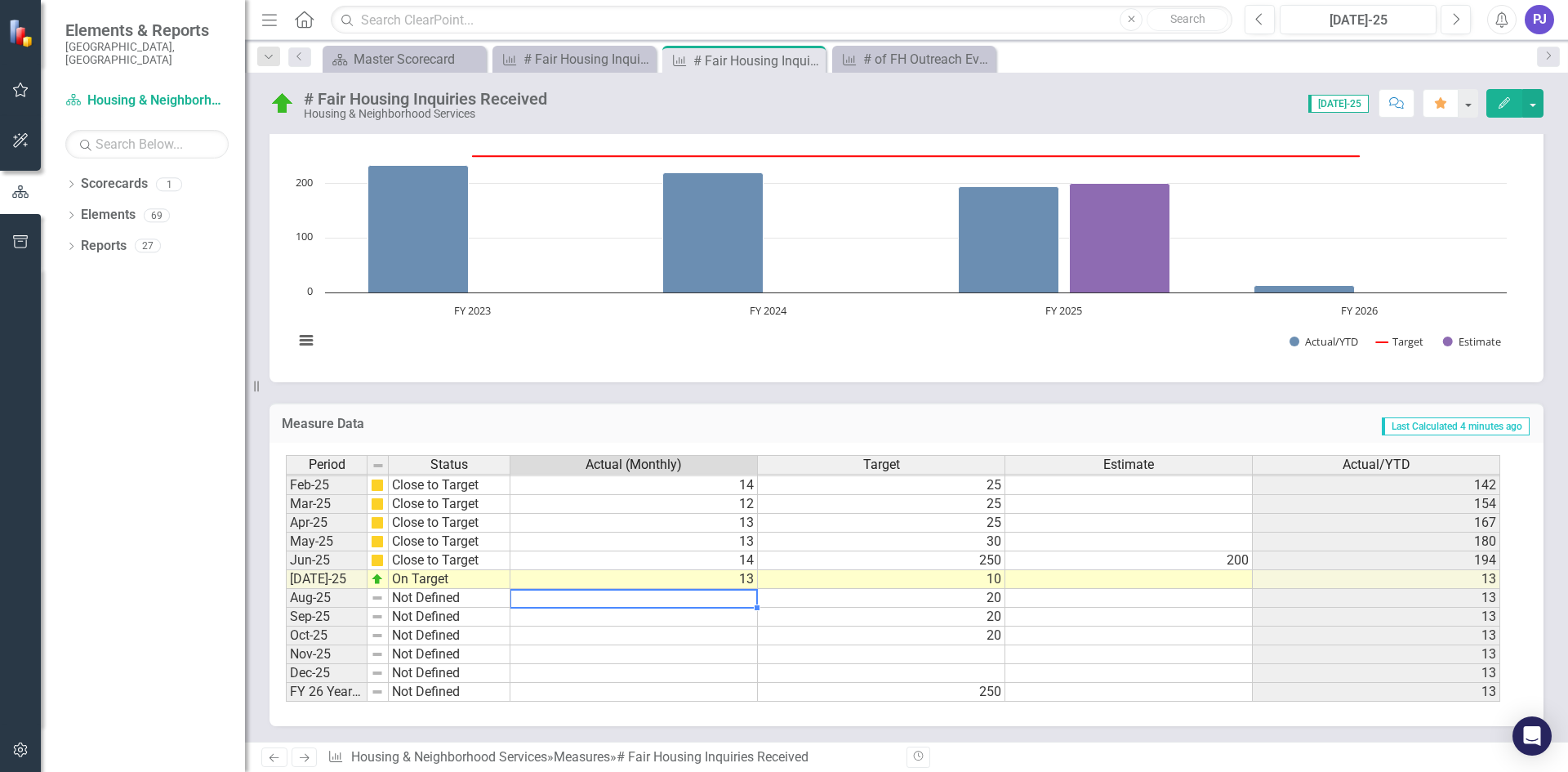
click at [286, 590] on div "Period Status Actual (Monthly) Target Estimate Actual/YTD Jan-24 On Target 22 2…" at bounding box center [286, 457] width 0 height 489
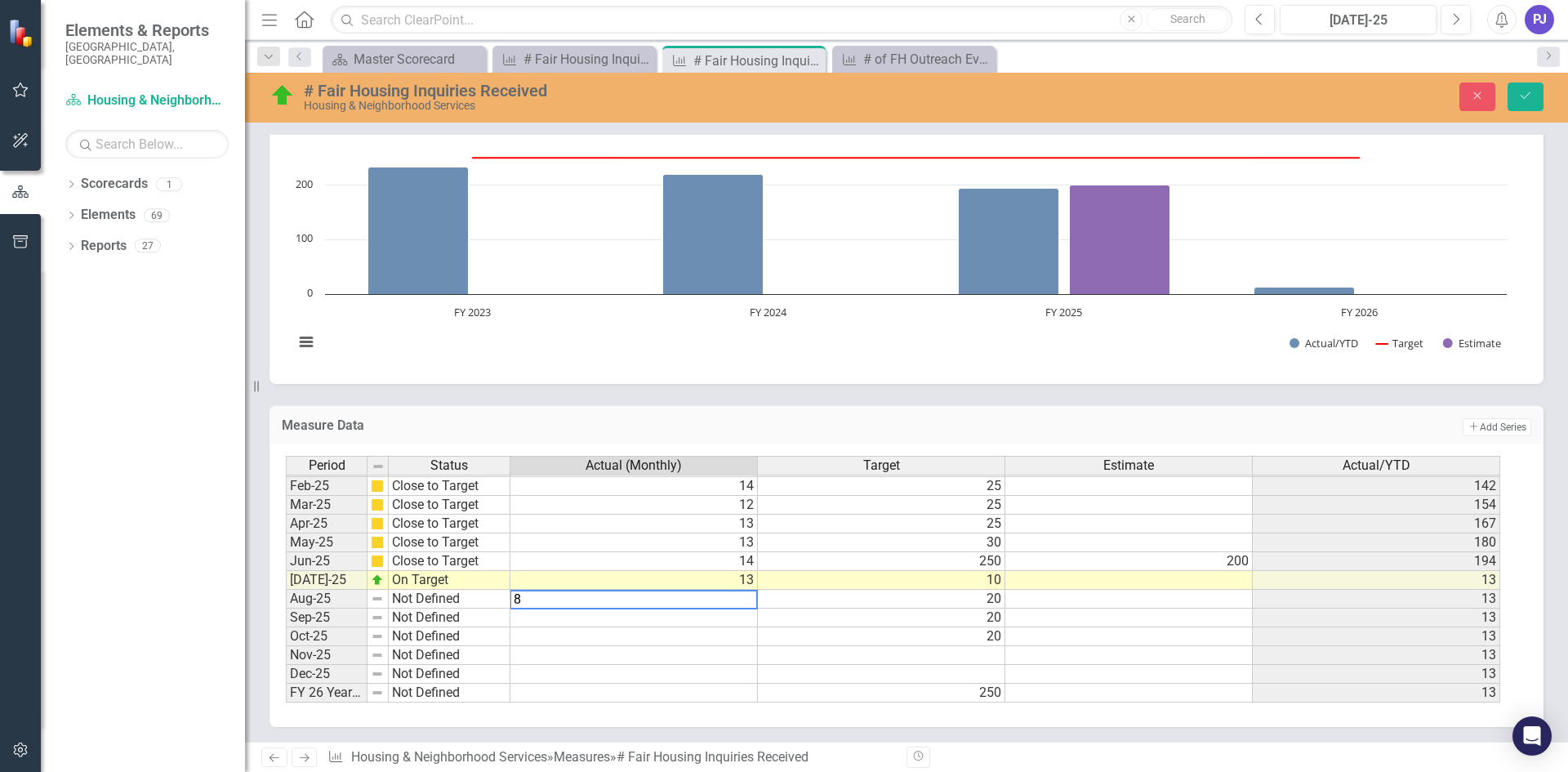
type textarea "8"
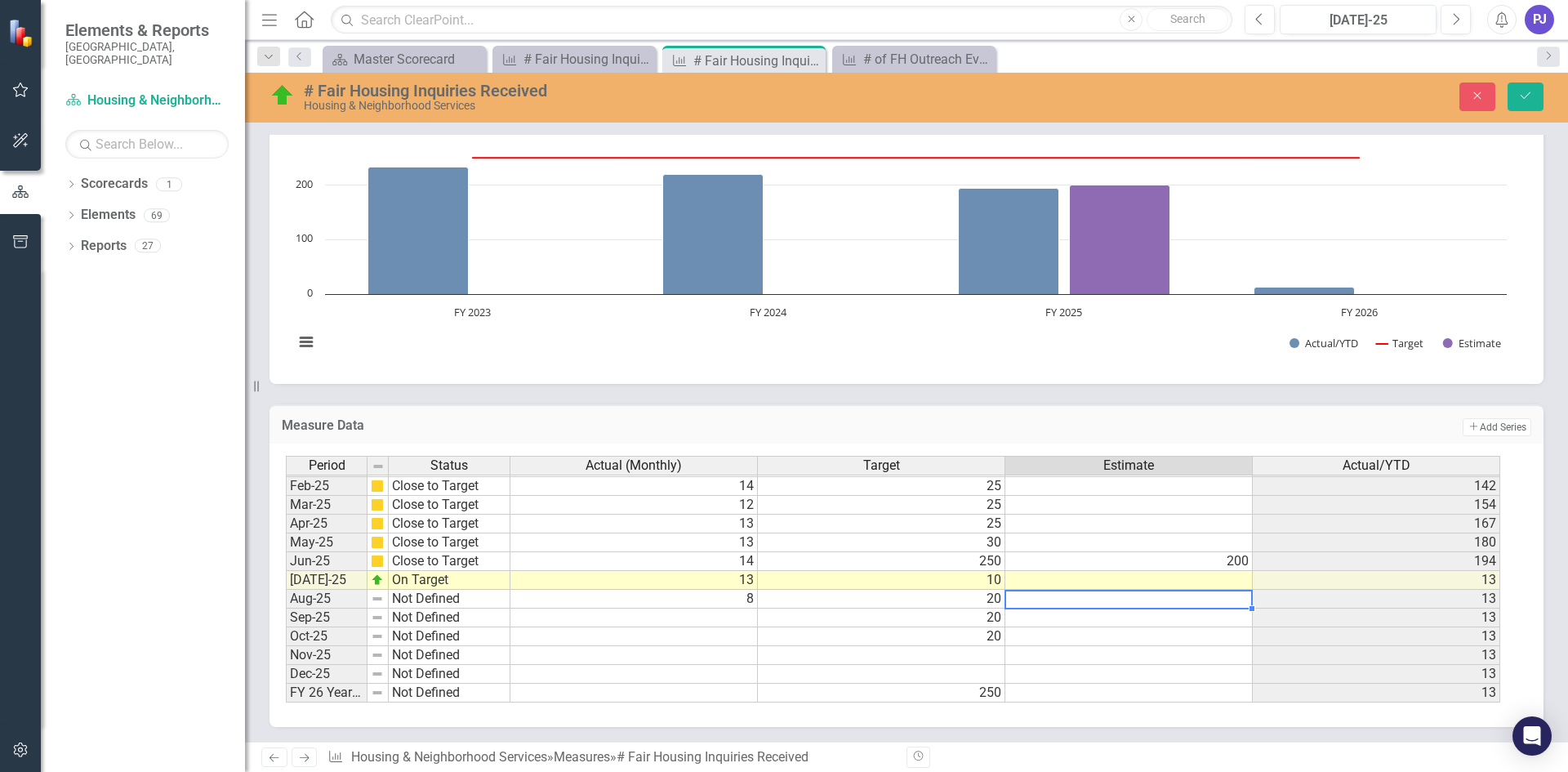
click at [1139, 595] on td at bounding box center [1128, 599] width 248 height 19
click at [710, 598] on td "8" at bounding box center [634, 599] width 248 height 19
click at [1457, 21] on icon "button" at bounding box center [1457, 18] width 7 height 11
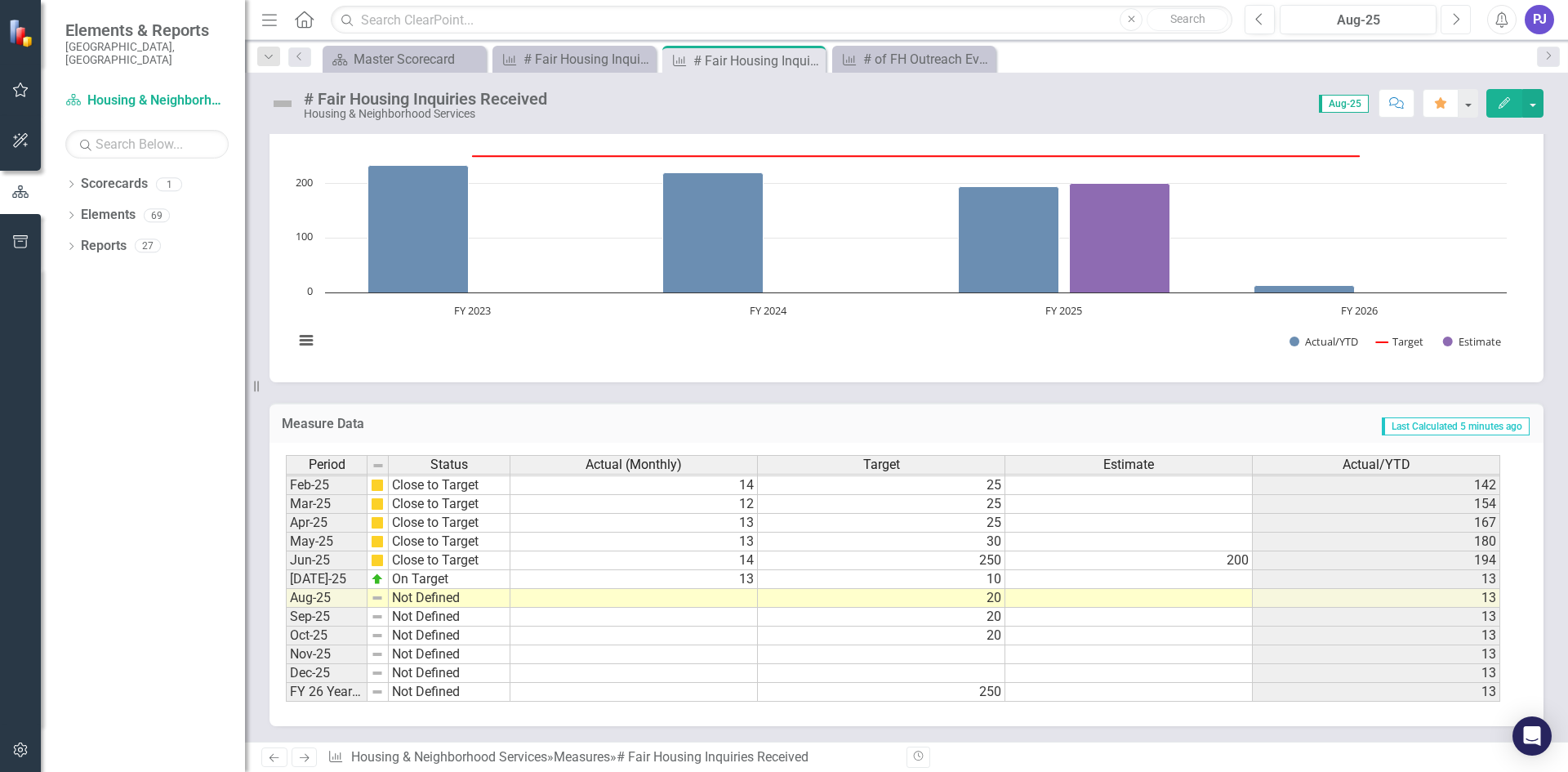
scroll to position [298, 0]
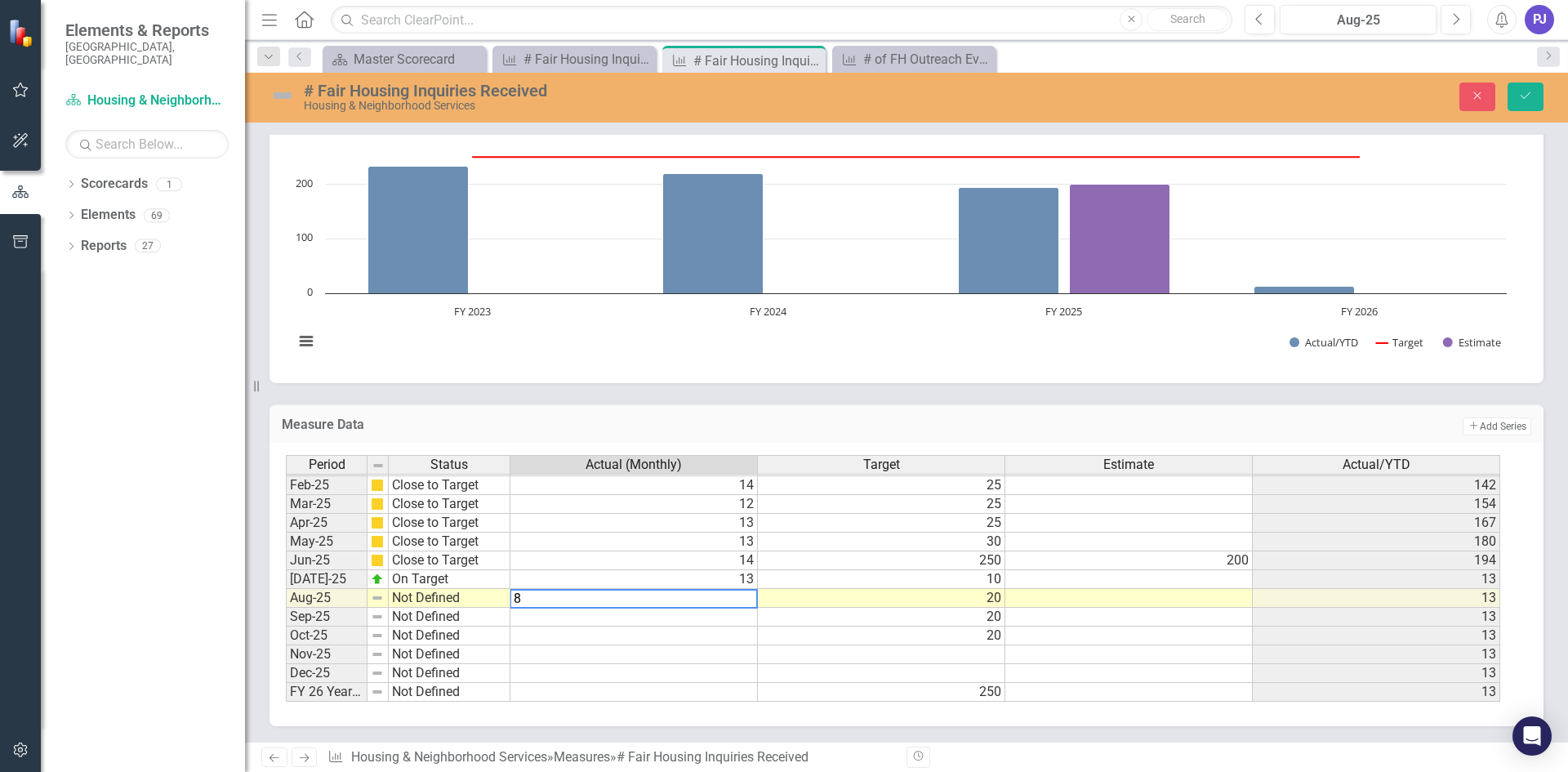
type textarea "8"
click at [1228, 602] on td at bounding box center [1128, 598] width 248 height 19
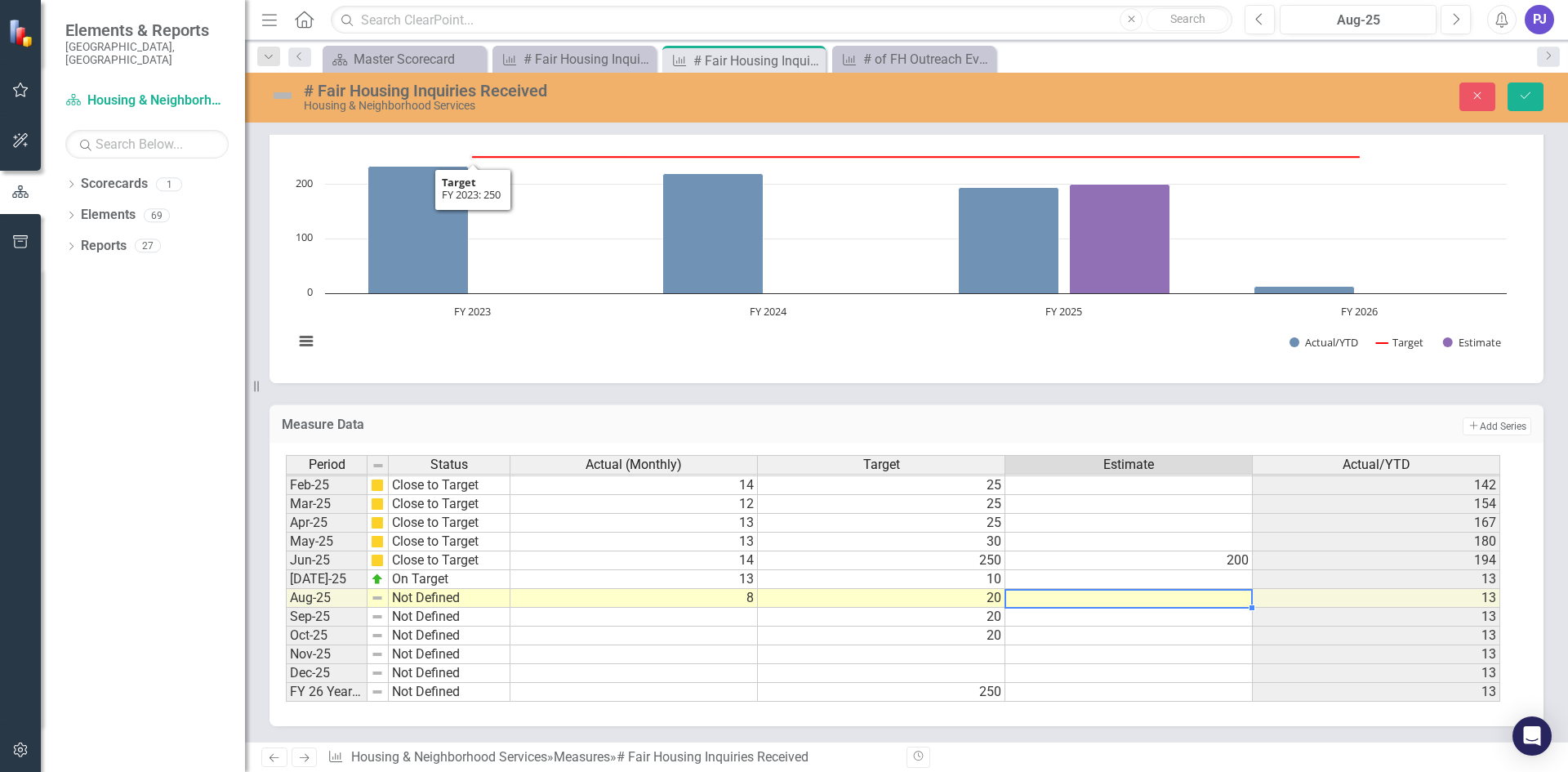
click at [292, 101] on img at bounding box center [283, 96] width 26 height 26
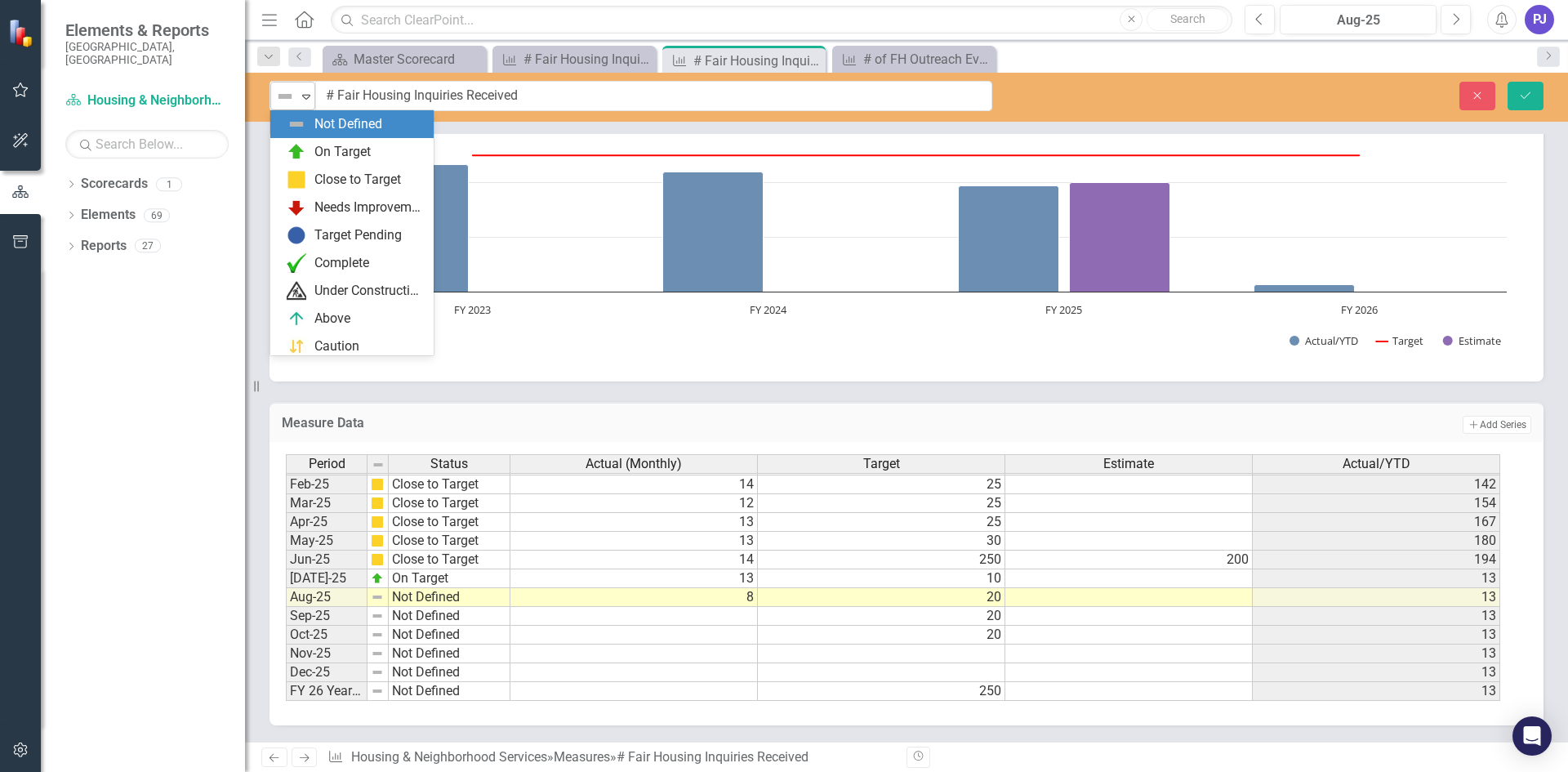
click at [302, 100] on icon "Expand" at bounding box center [306, 96] width 16 height 13
click at [356, 203] on div "Needs Improvement" at bounding box center [369, 207] width 109 height 19
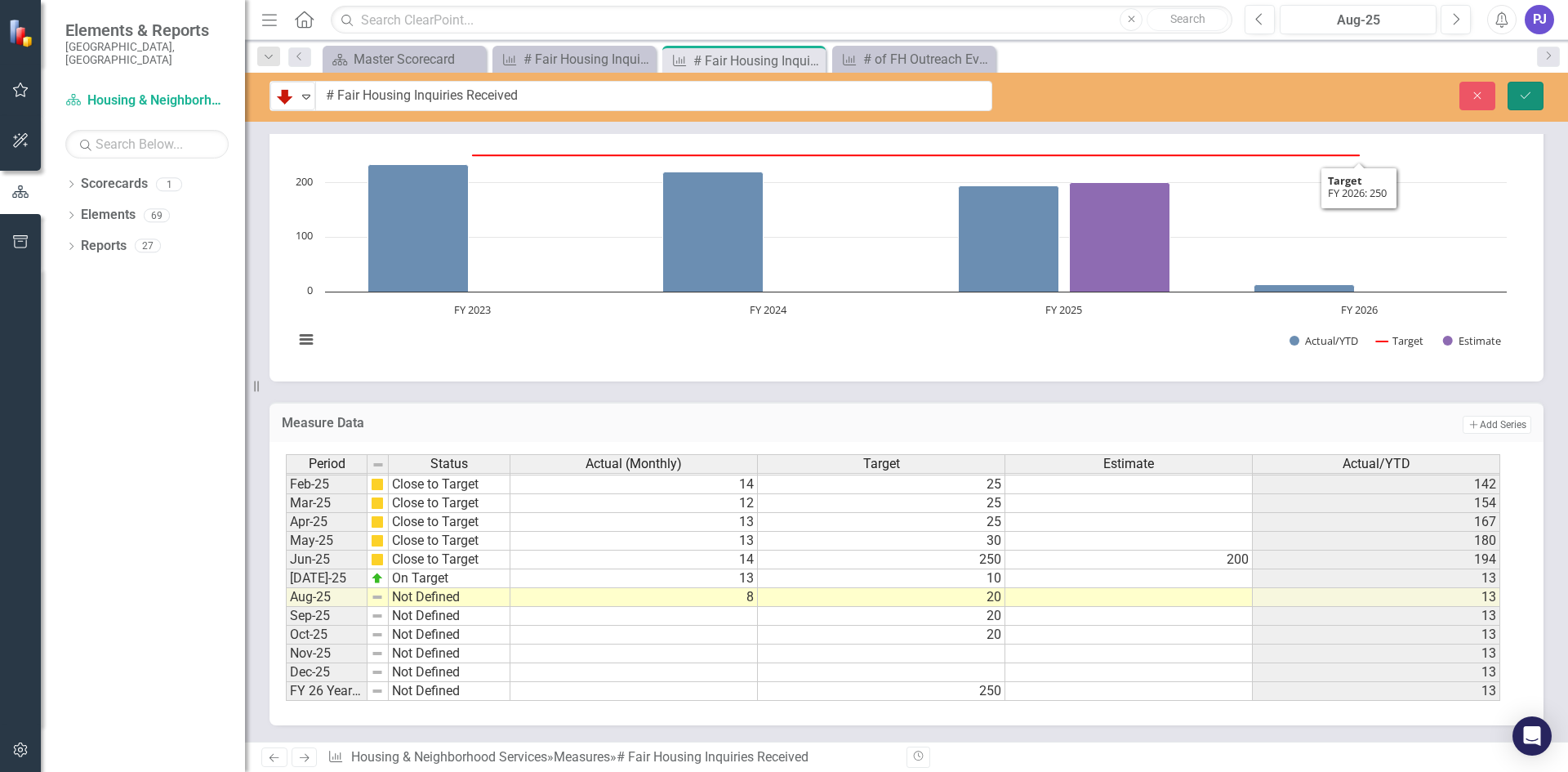
click at [1528, 90] on icon "Save" at bounding box center [1525, 95] width 15 height 11
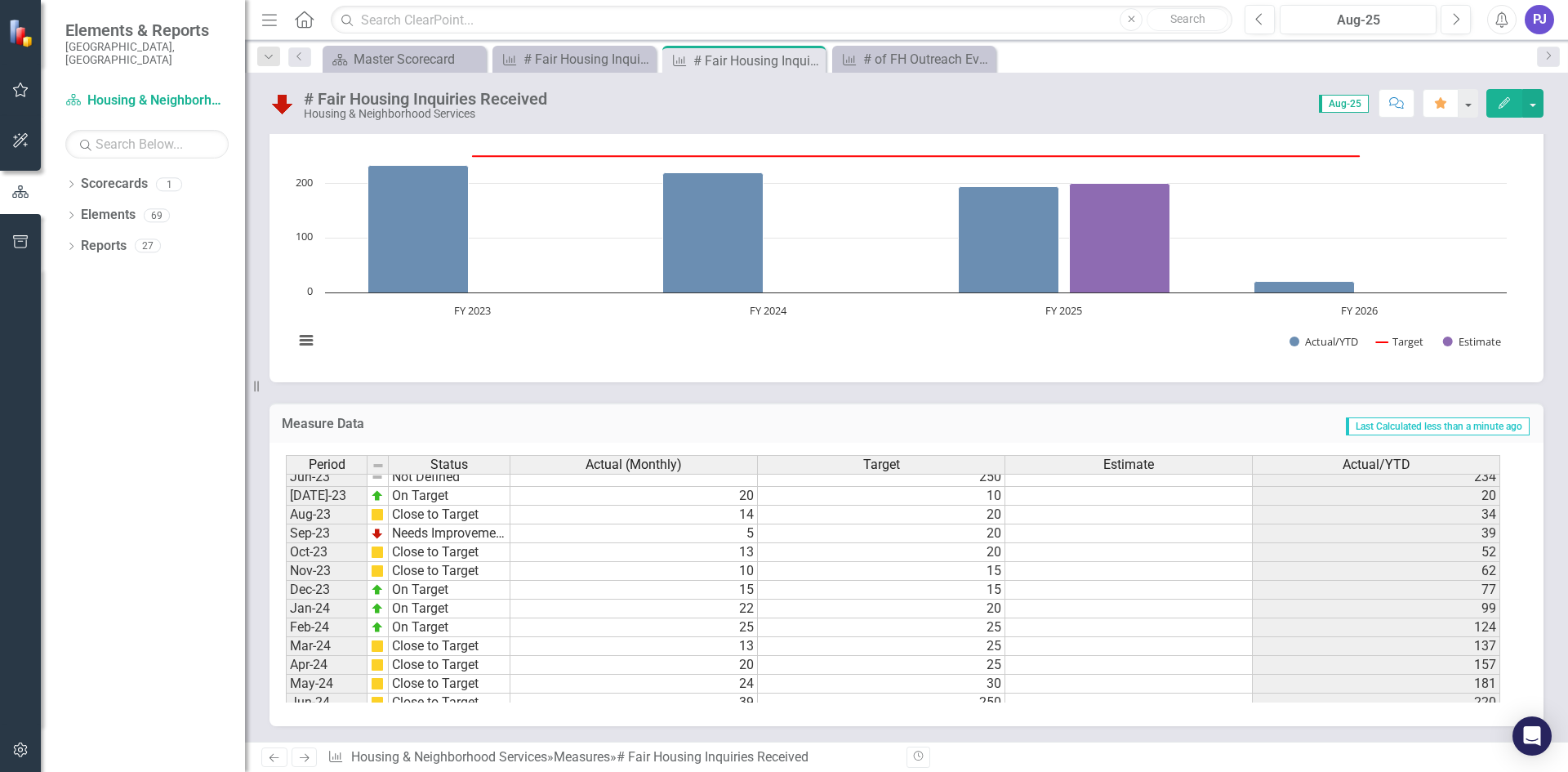
scroll to position [542, 0]
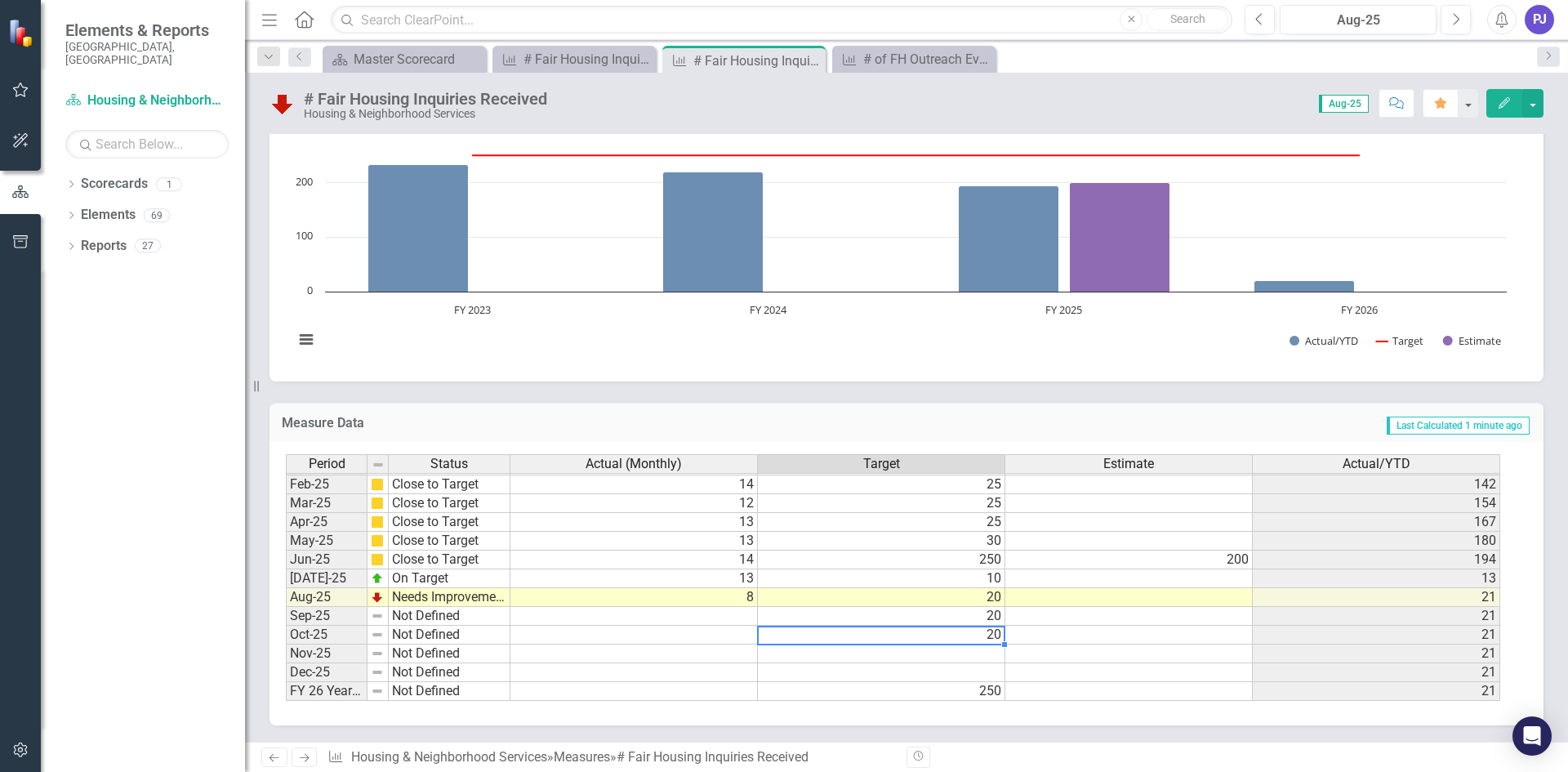
click at [993, 643] on td "20" at bounding box center [882, 635] width 248 height 19
click at [996, 659] on td at bounding box center [882, 654] width 248 height 19
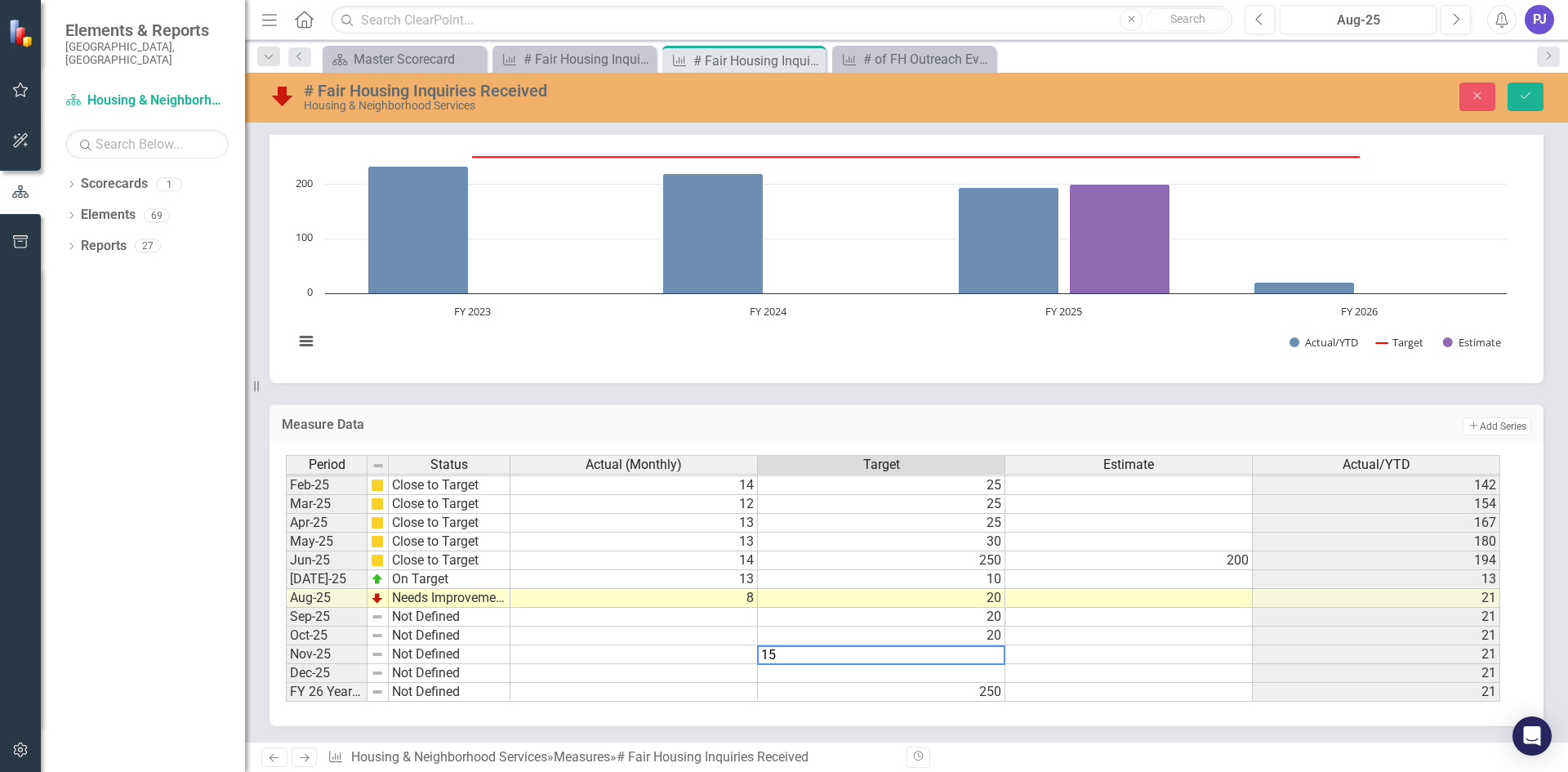
type textarea "15"
click at [993, 676] on td at bounding box center [882, 673] width 248 height 19
type textarea "15"
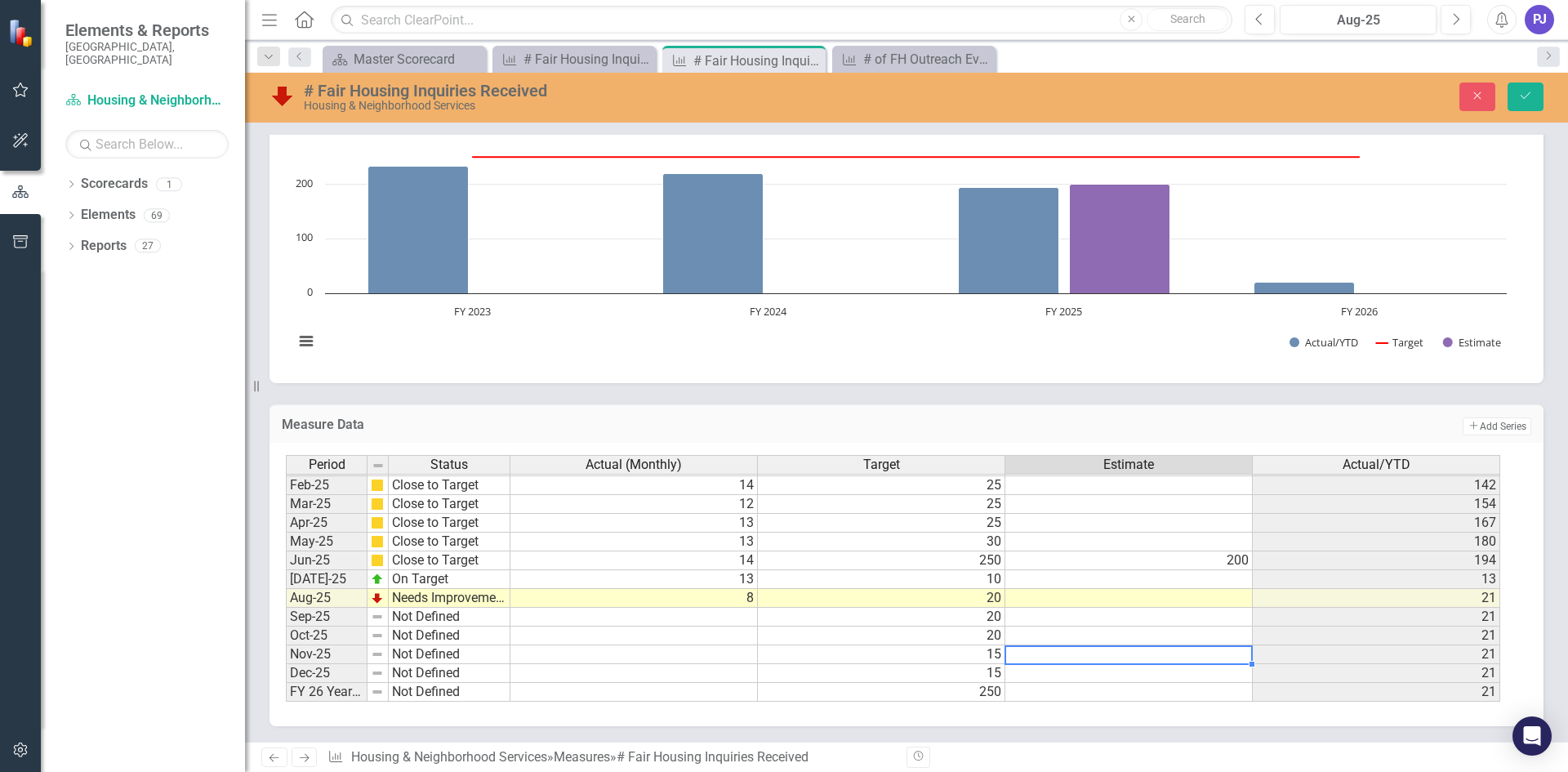
click at [1063, 648] on td at bounding box center [1128, 654] width 248 height 19
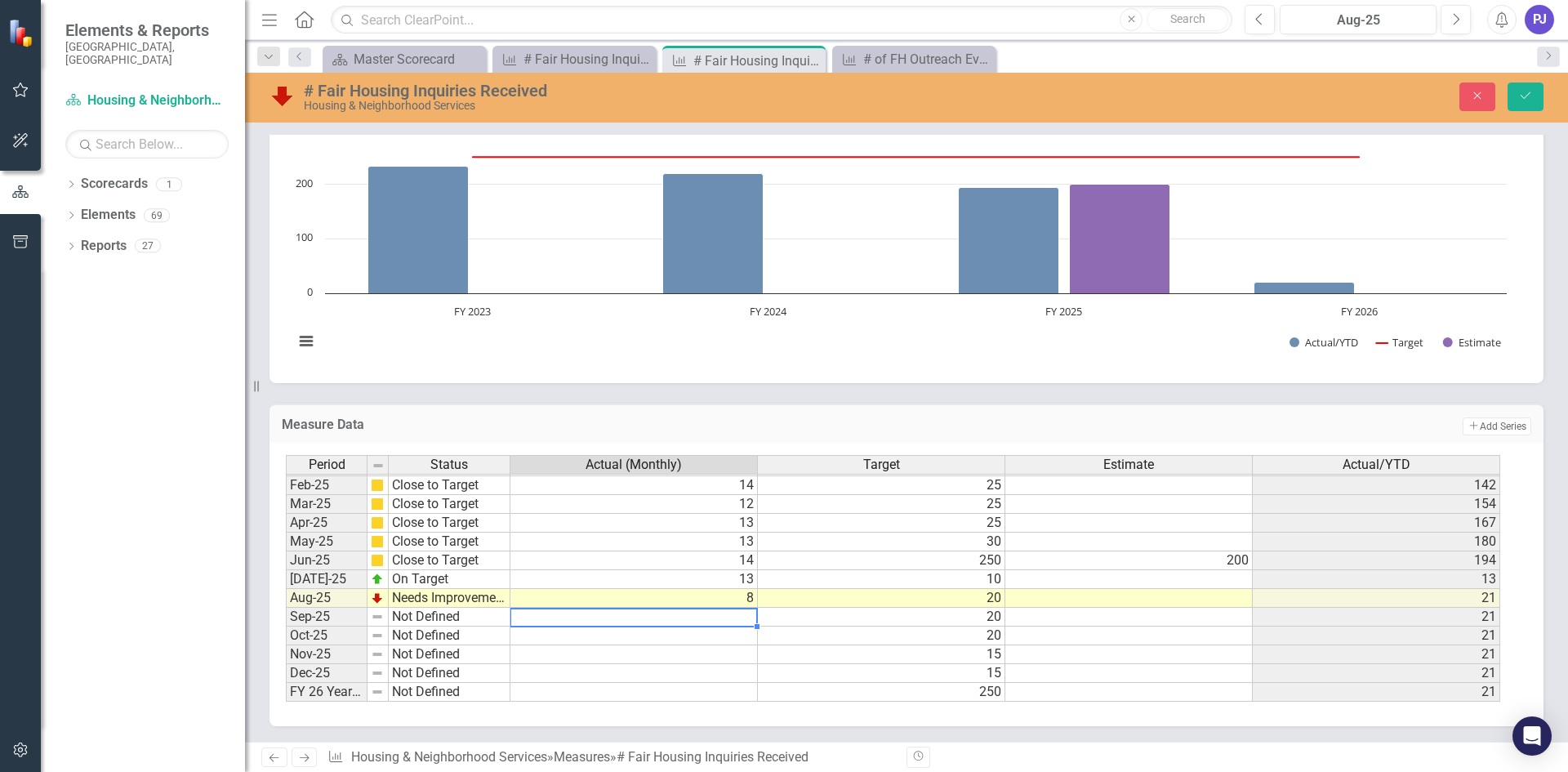
click at [728, 620] on td at bounding box center [634, 617] width 248 height 19
click at [735, 621] on td at bounding box center [634, 617] width 248 height 19
type textarea "11"
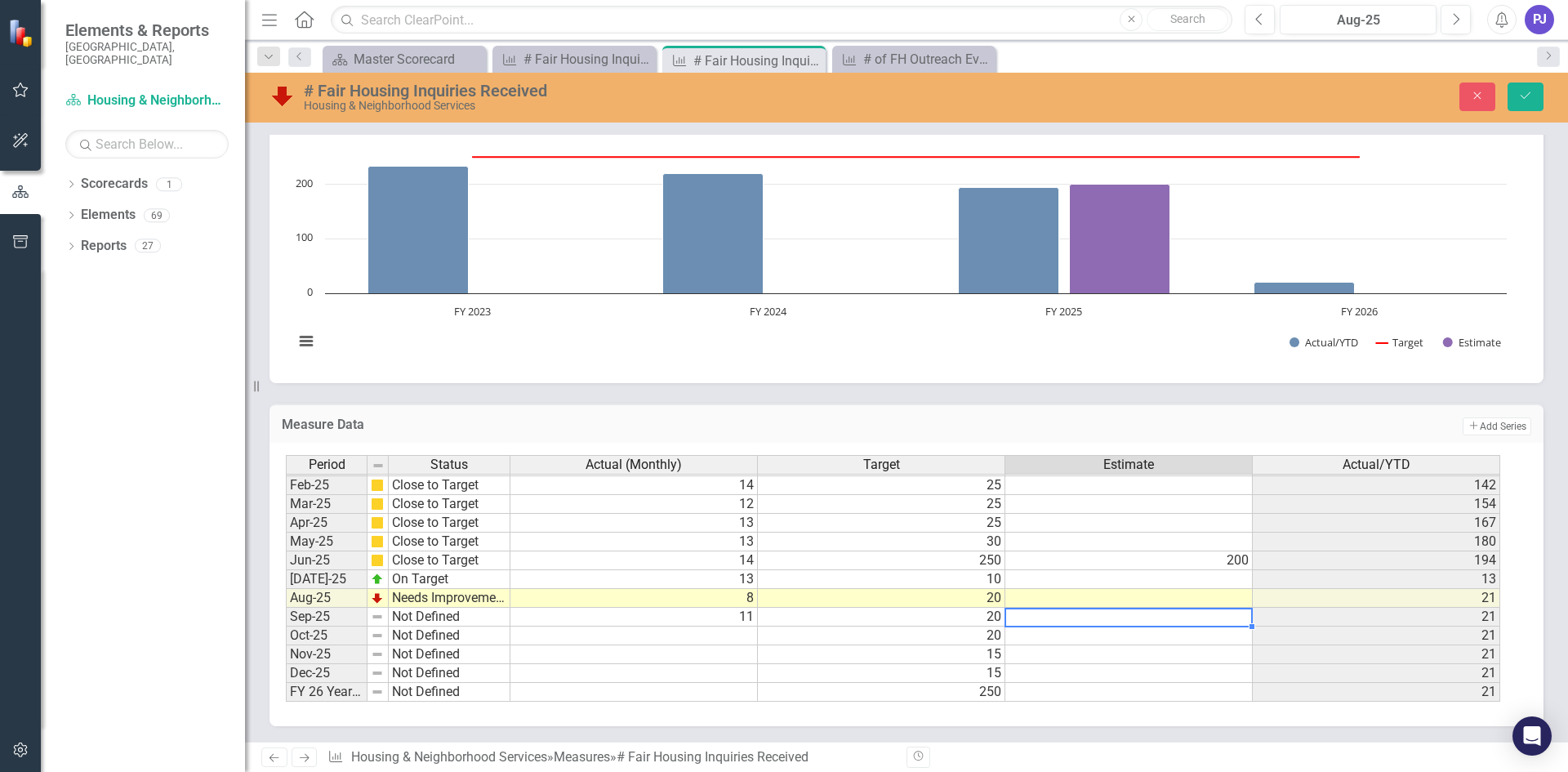
click at [1105, 621] on td at bounding box center [1128, 617] width 248 height 19
click at [1459, 21] on icon "Next" at bounding box center [1455, 19] width 9 height 15
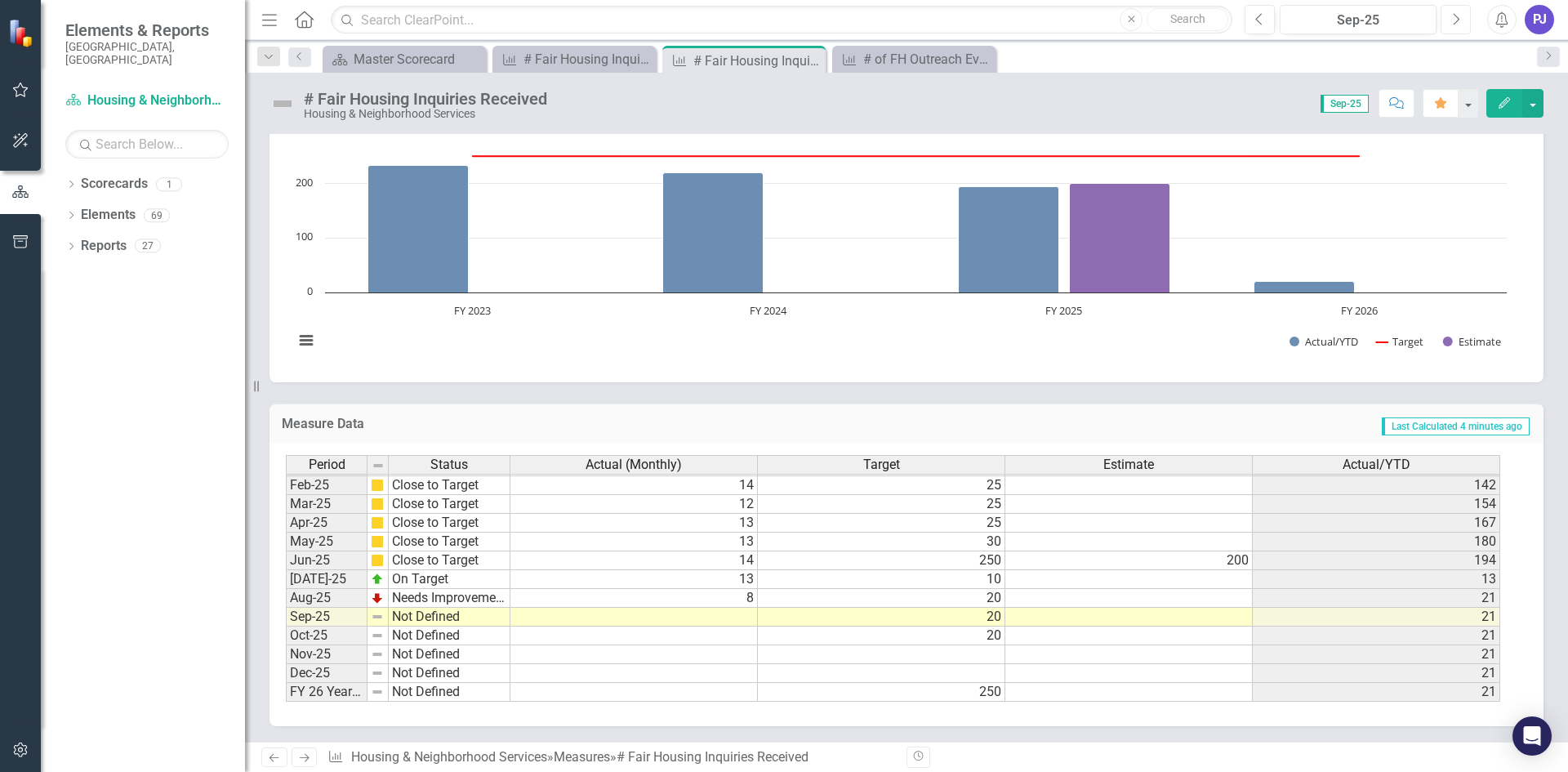
scroll to position [298, 0]
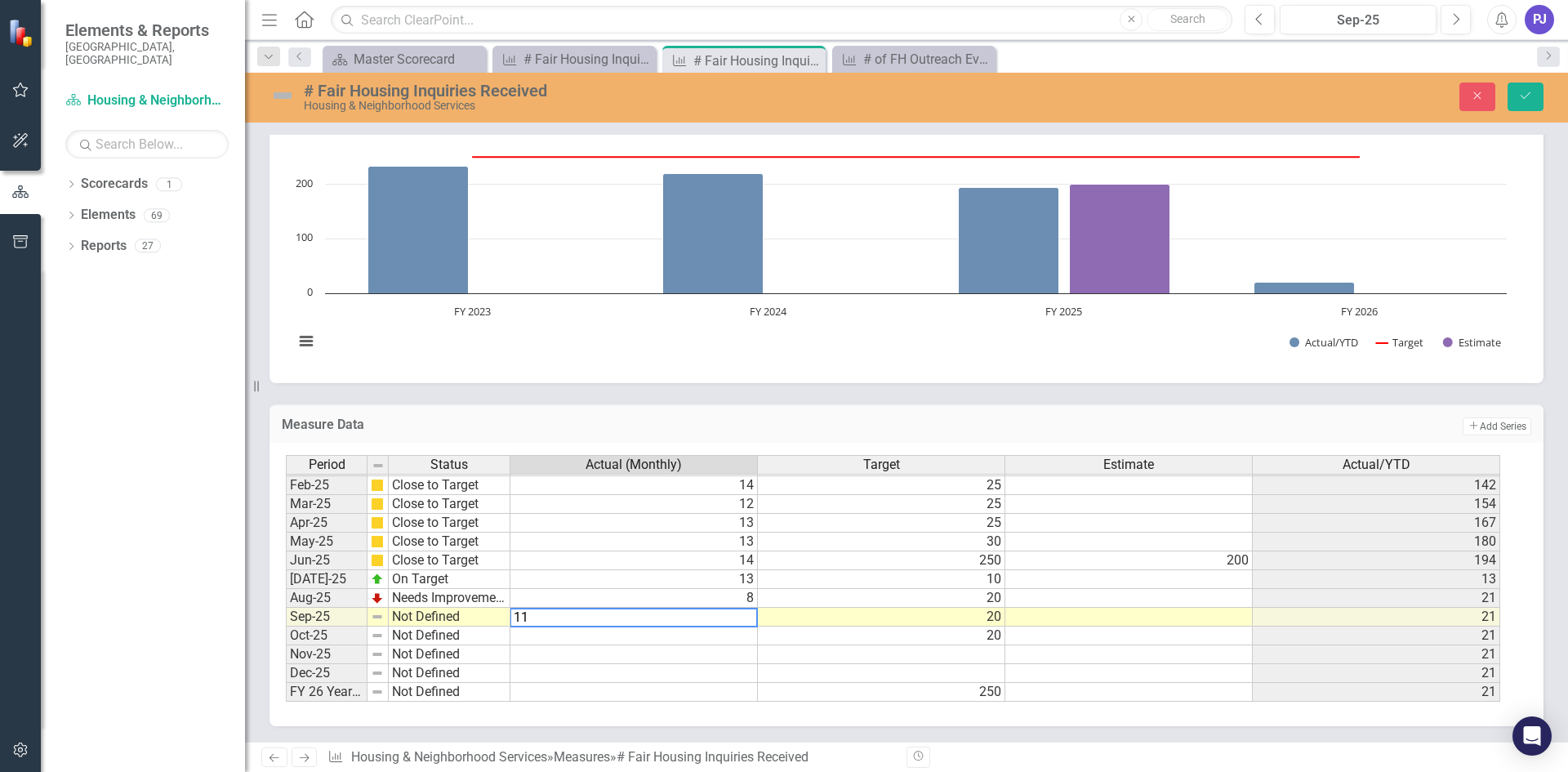
type textarea "11"
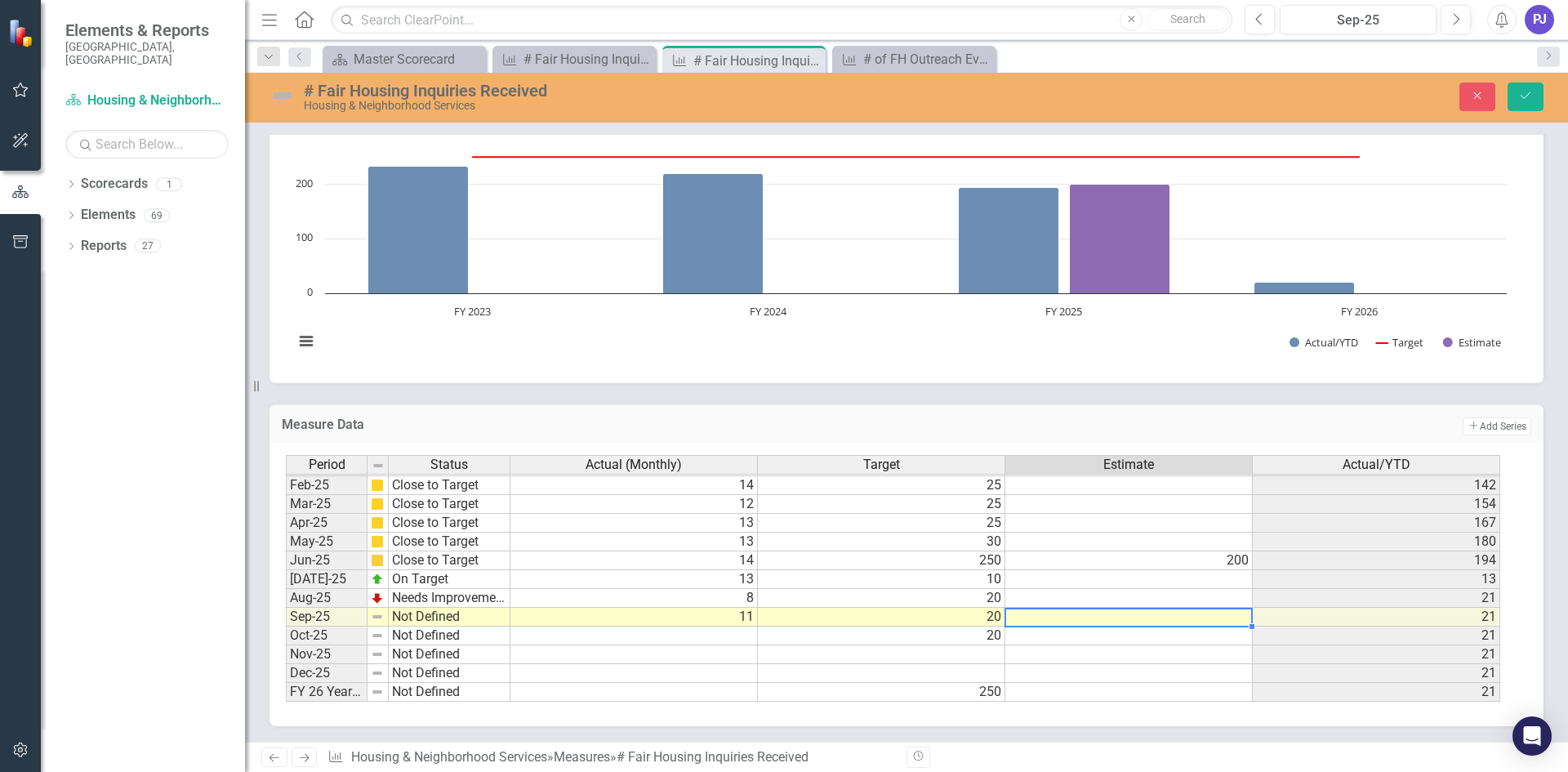
click at [1060, 613] on td at bounding box center [1128, 617] width 248 height 19
click at [285, 98] on img at bounding box center [283, 96] width 26 height 26
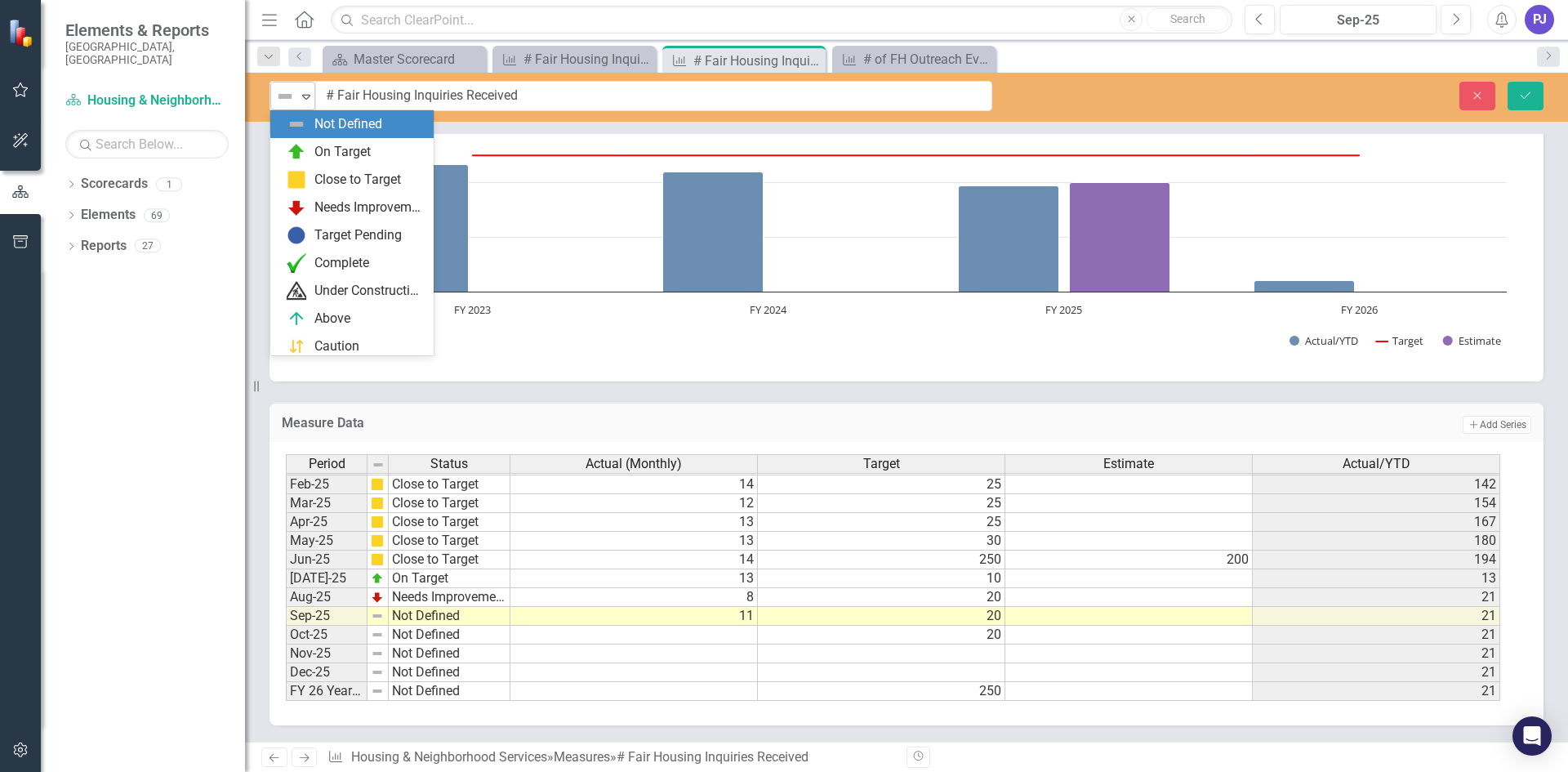
click at [304, 97] on icon at bounding box center [306, 96] width 8 height 5
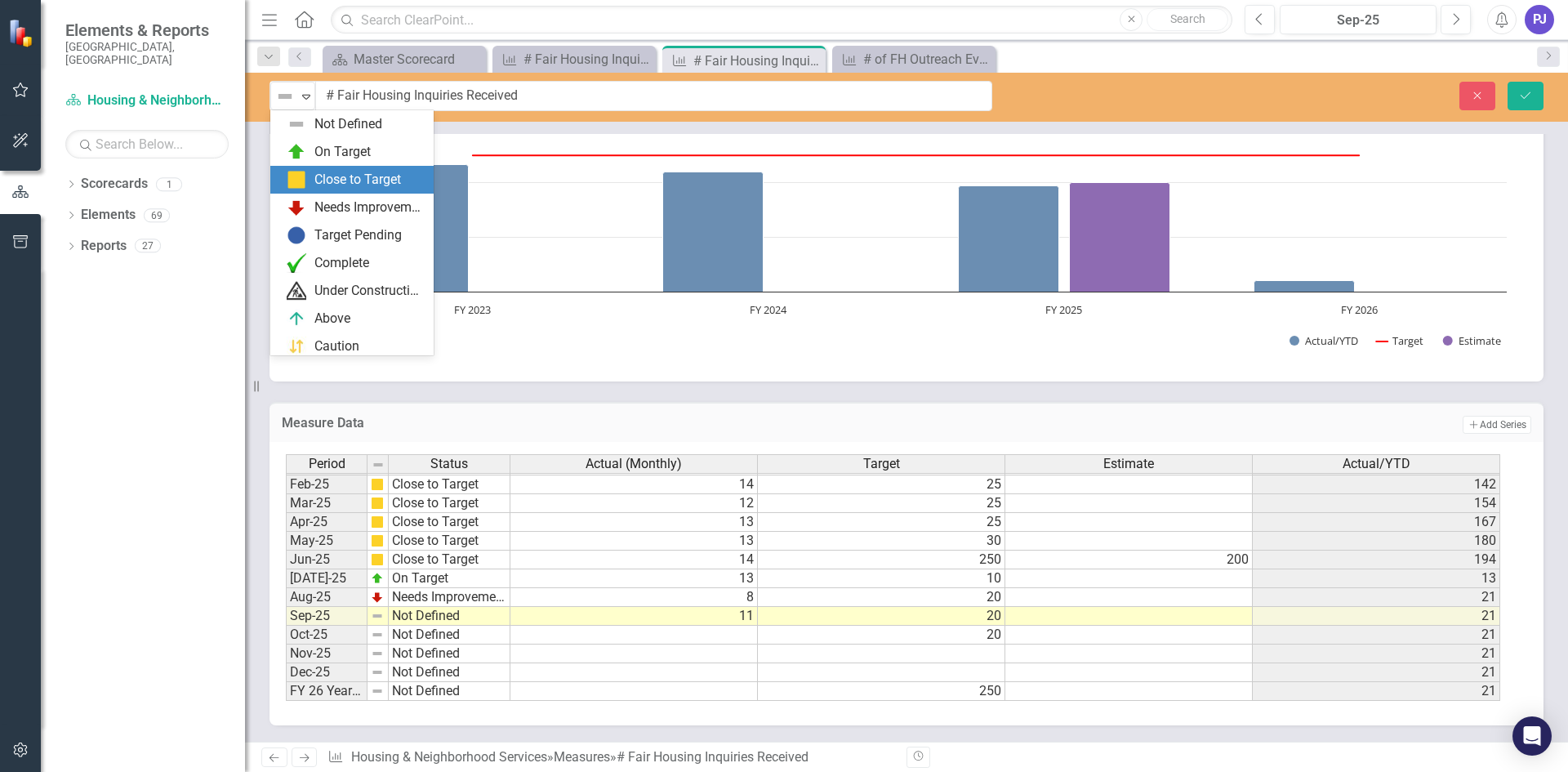
click at [328, 174] on div "Close to Target" at bounding box center [357, 180] width 87 height 19
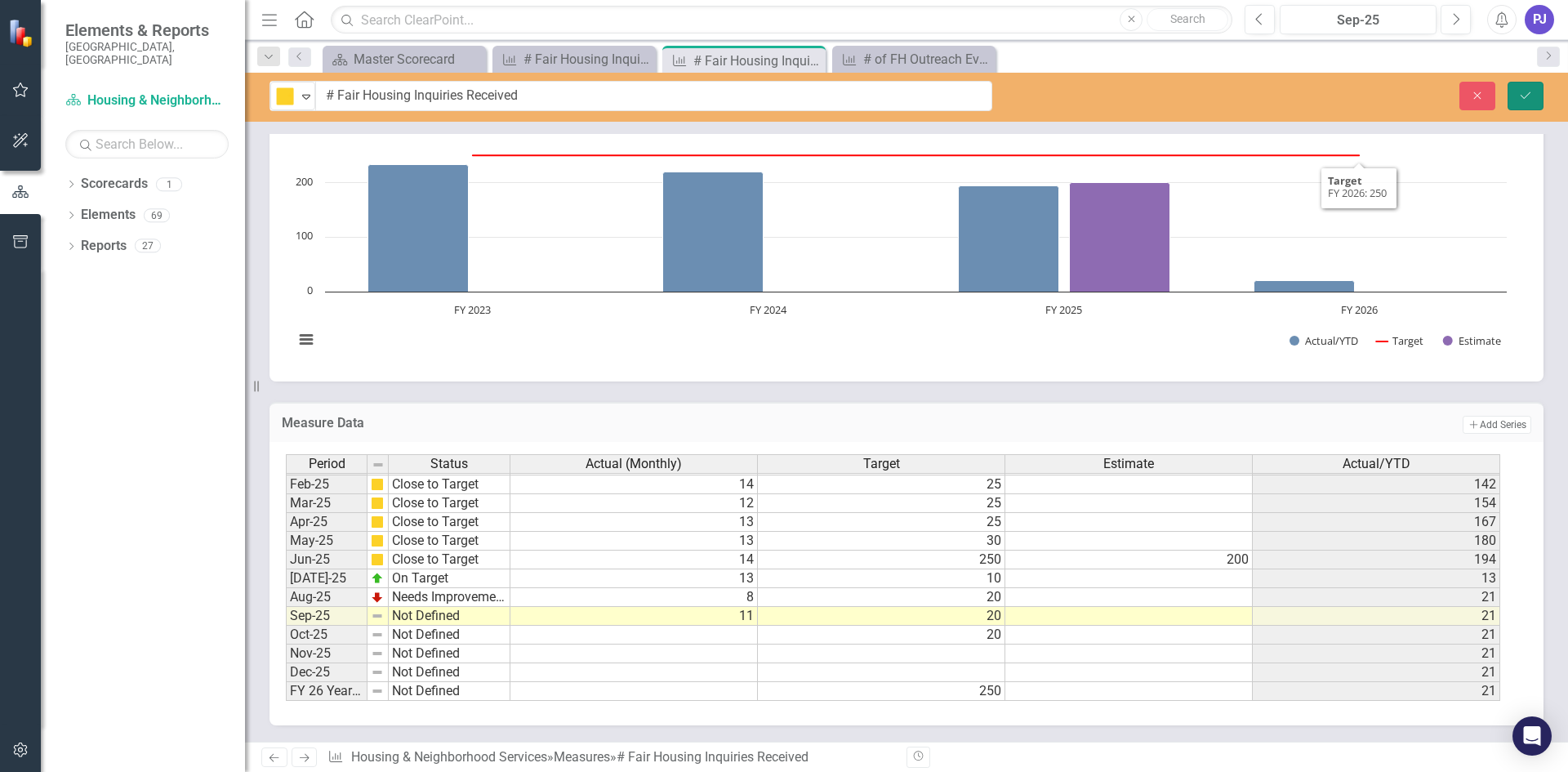
click at [1527, 96] on icon "Save" at bounding box center [1525, 95] width 15 height 11
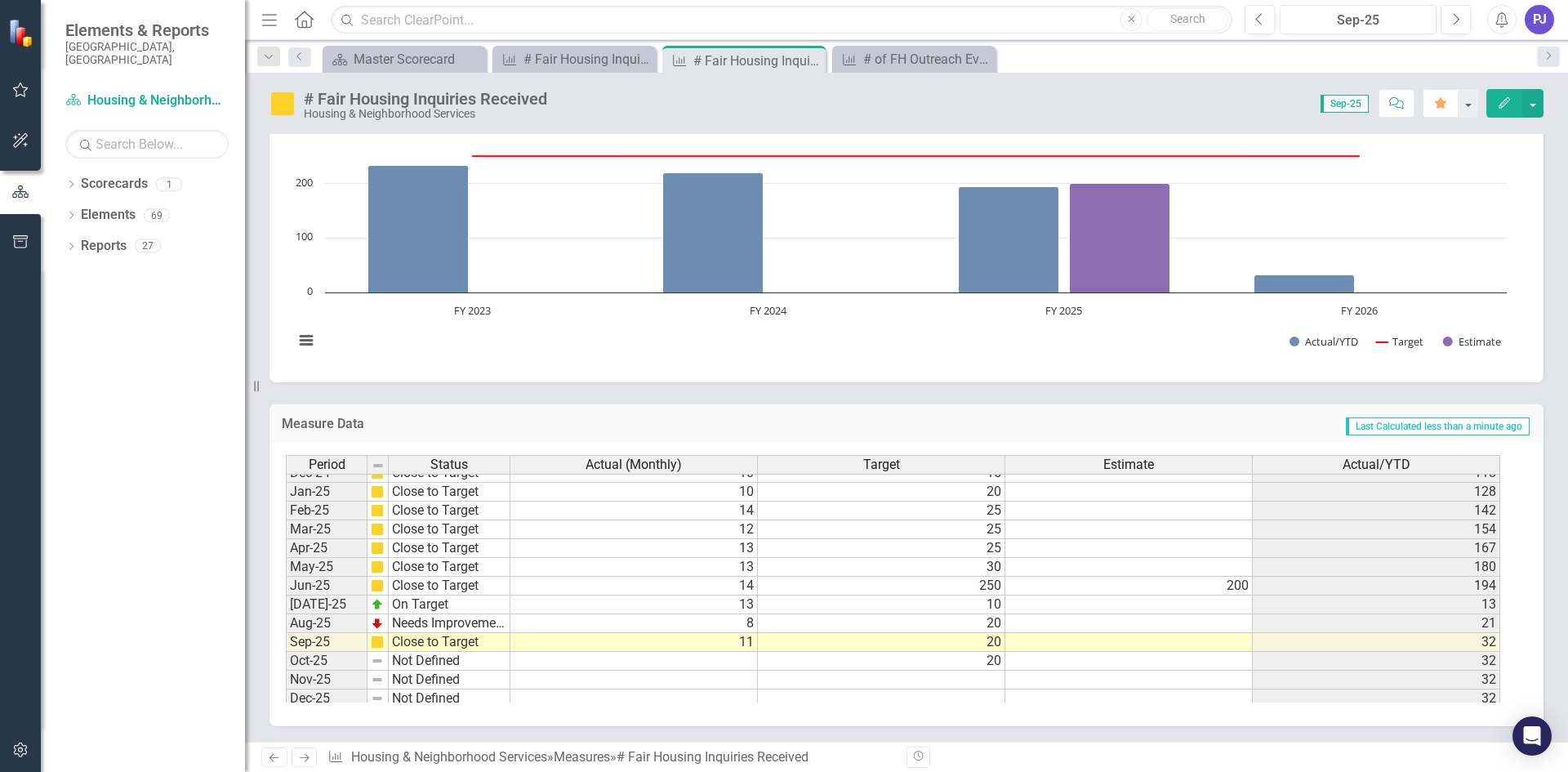
scroll to position [775, 0]
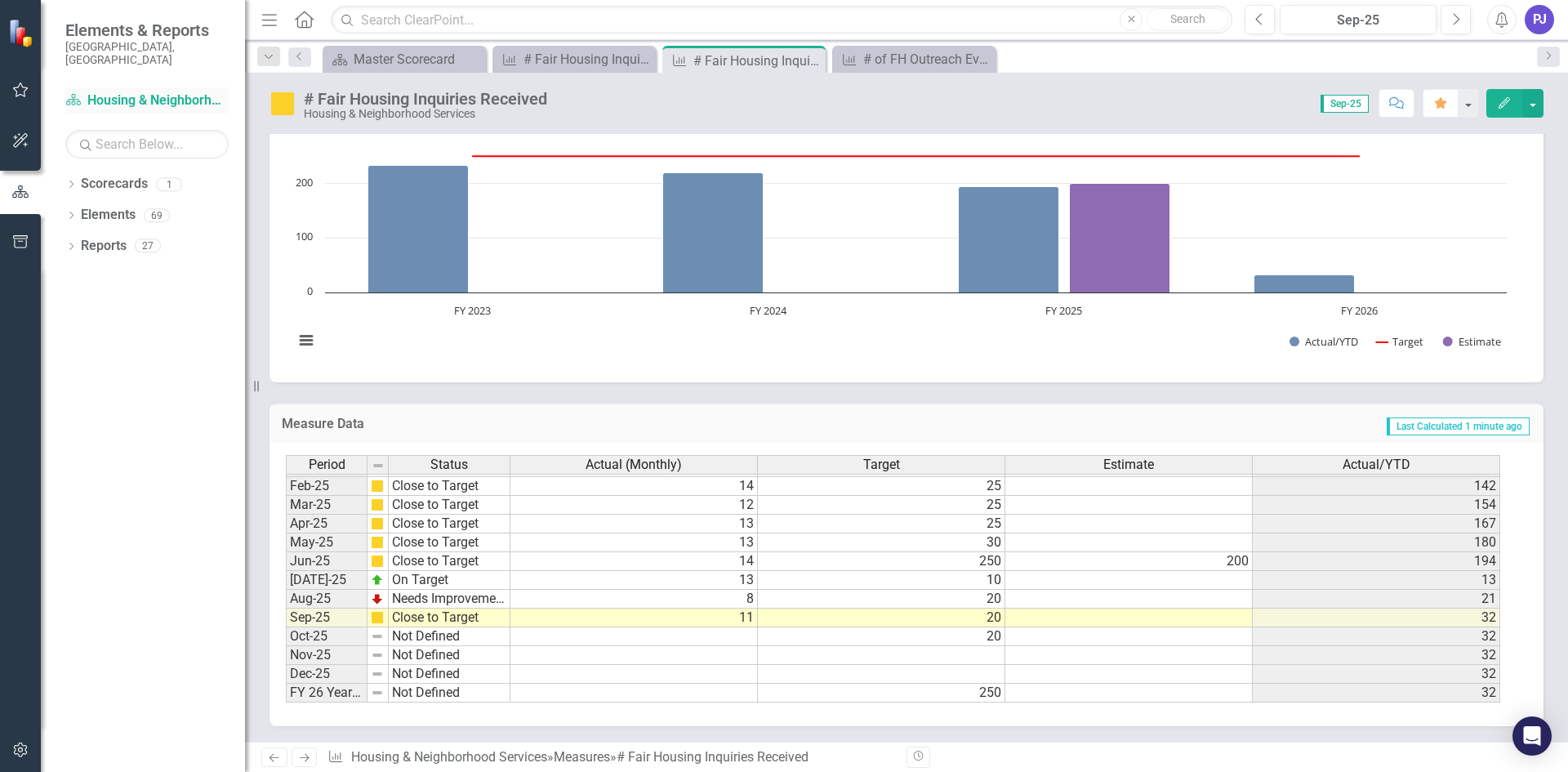
click at [135, 92] on link "Scorecard Housing & Neighborhood Services" at bounding box center [147, 100] width 163 height 19
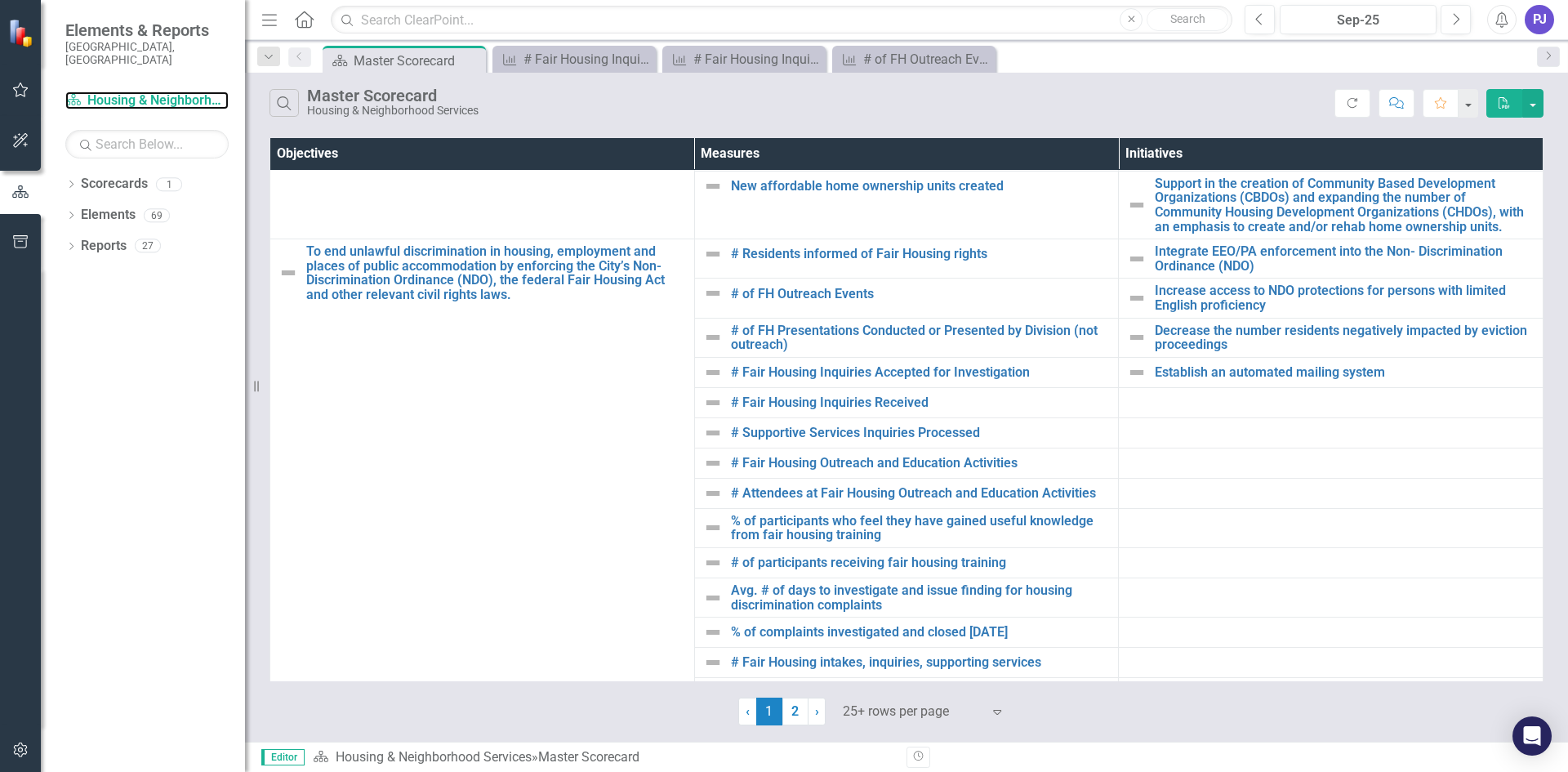
scroll to position [244, 0]
click at [1261, 22] on icon "Previous" at bounding box center [1259, 19] width 9 height 15
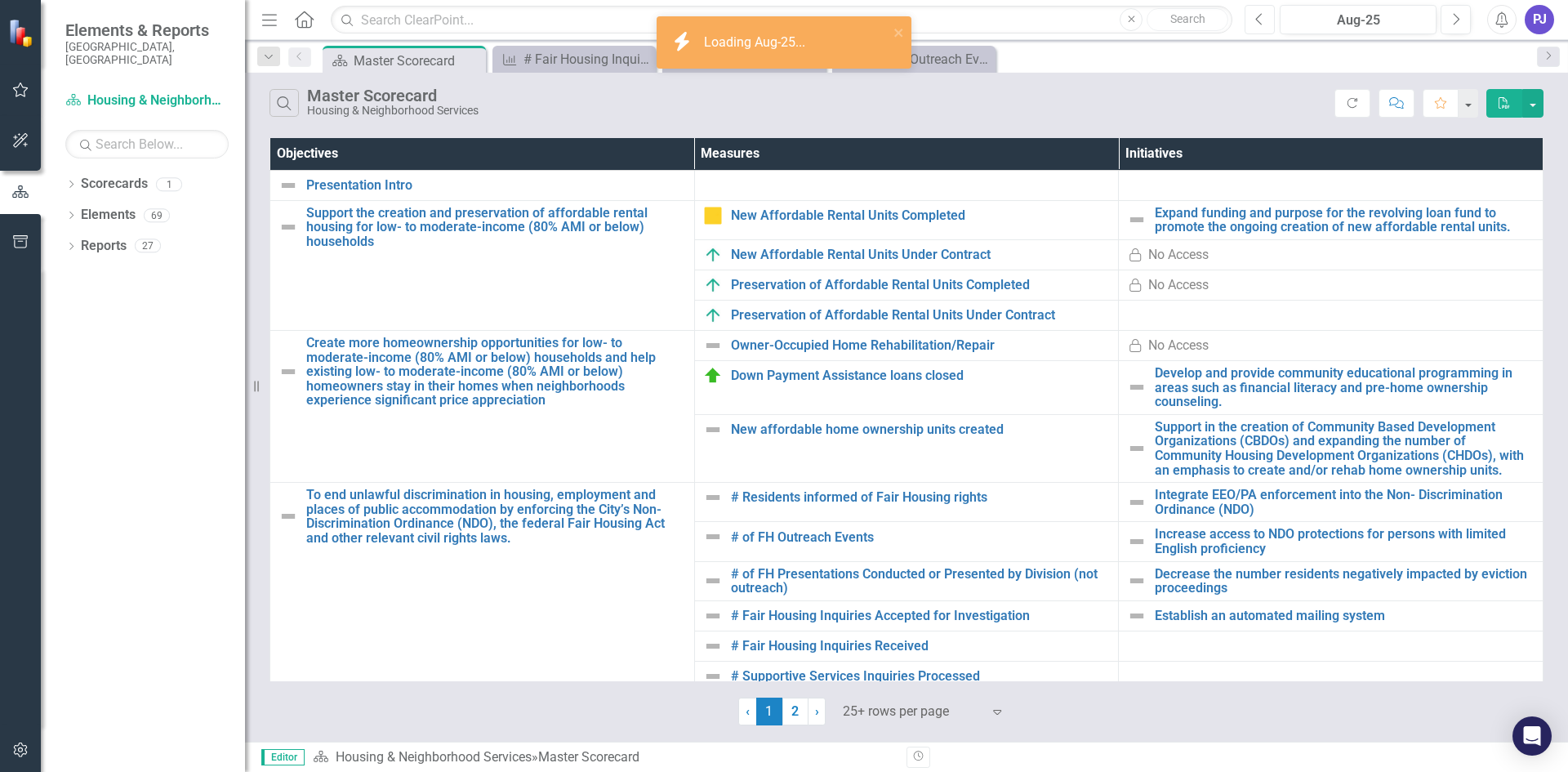
click at [1261, 22] on icon "Previous" at bounding box center [1259, 19] width 9 height 15
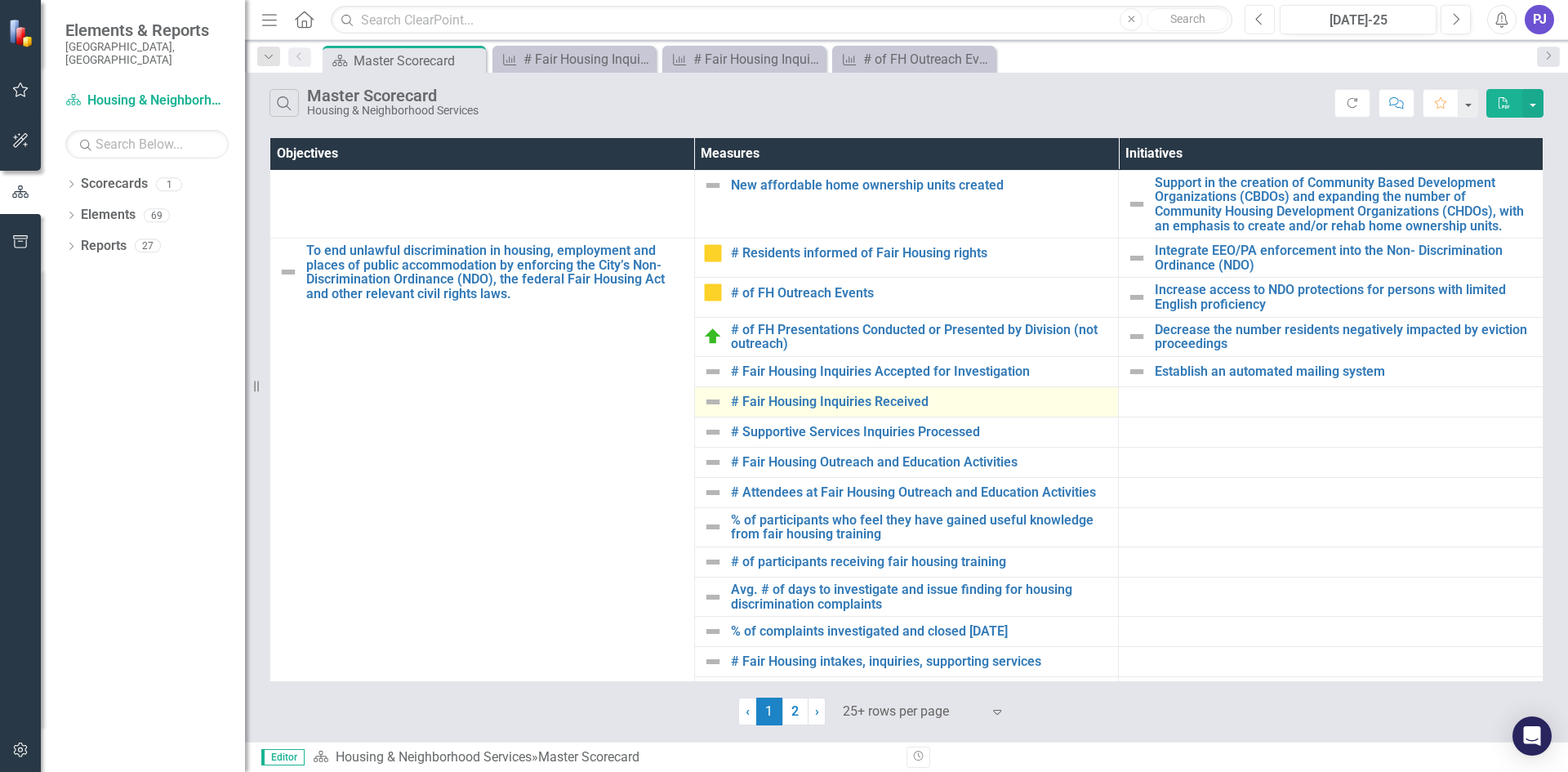
scroll to position [245, 0]
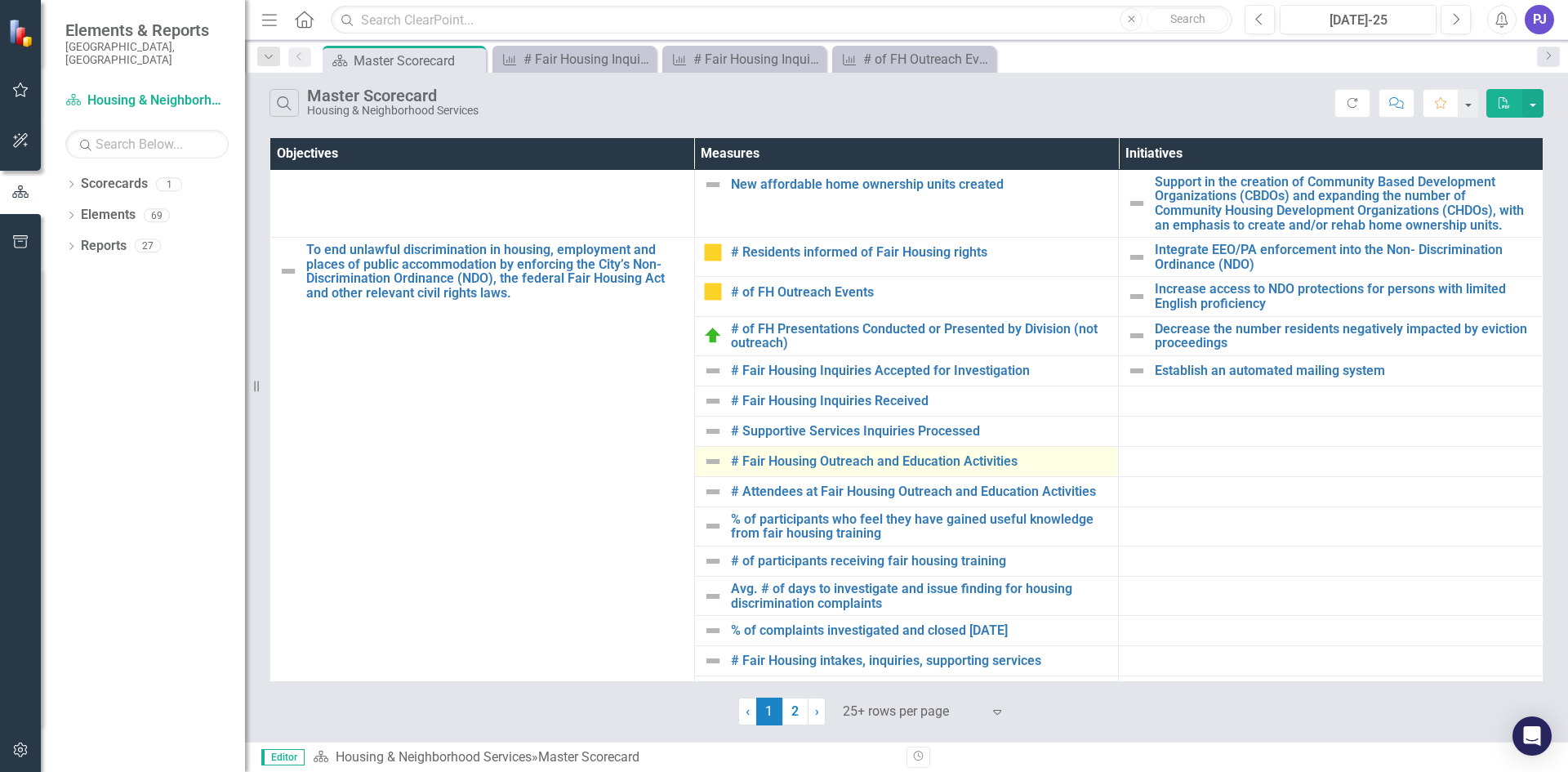
click at [714, 460] on img at bounding box center [713, 462] width 20 height 20
click at [712, 464] on img at bounding box center [713, 462] width 20 height 20
click at [795, 458] on link "# Fair Housing Outreach and Education Activities" at bounding box center [921, 461] width 380 height 15
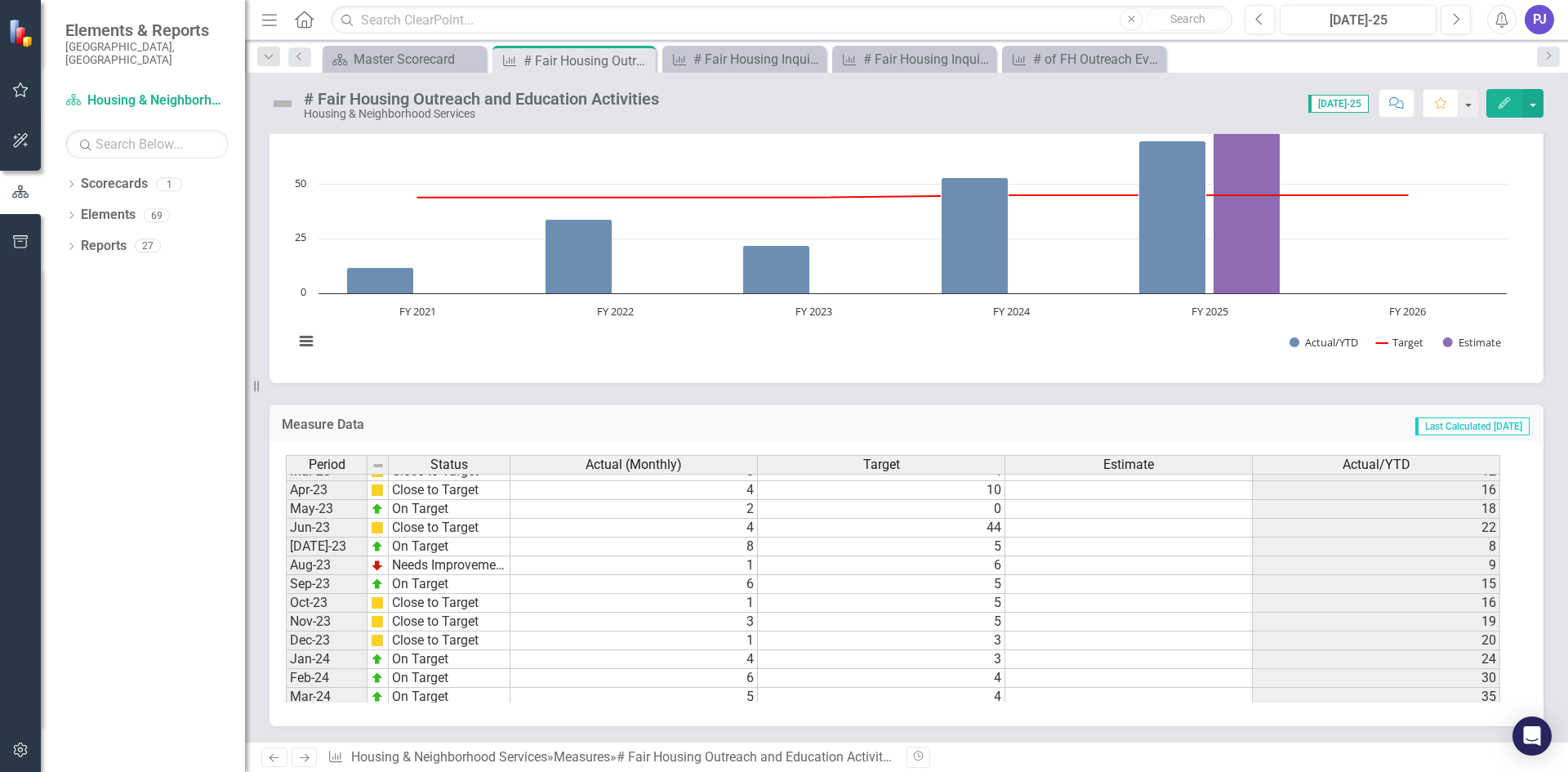
scroll to position [430, 0]
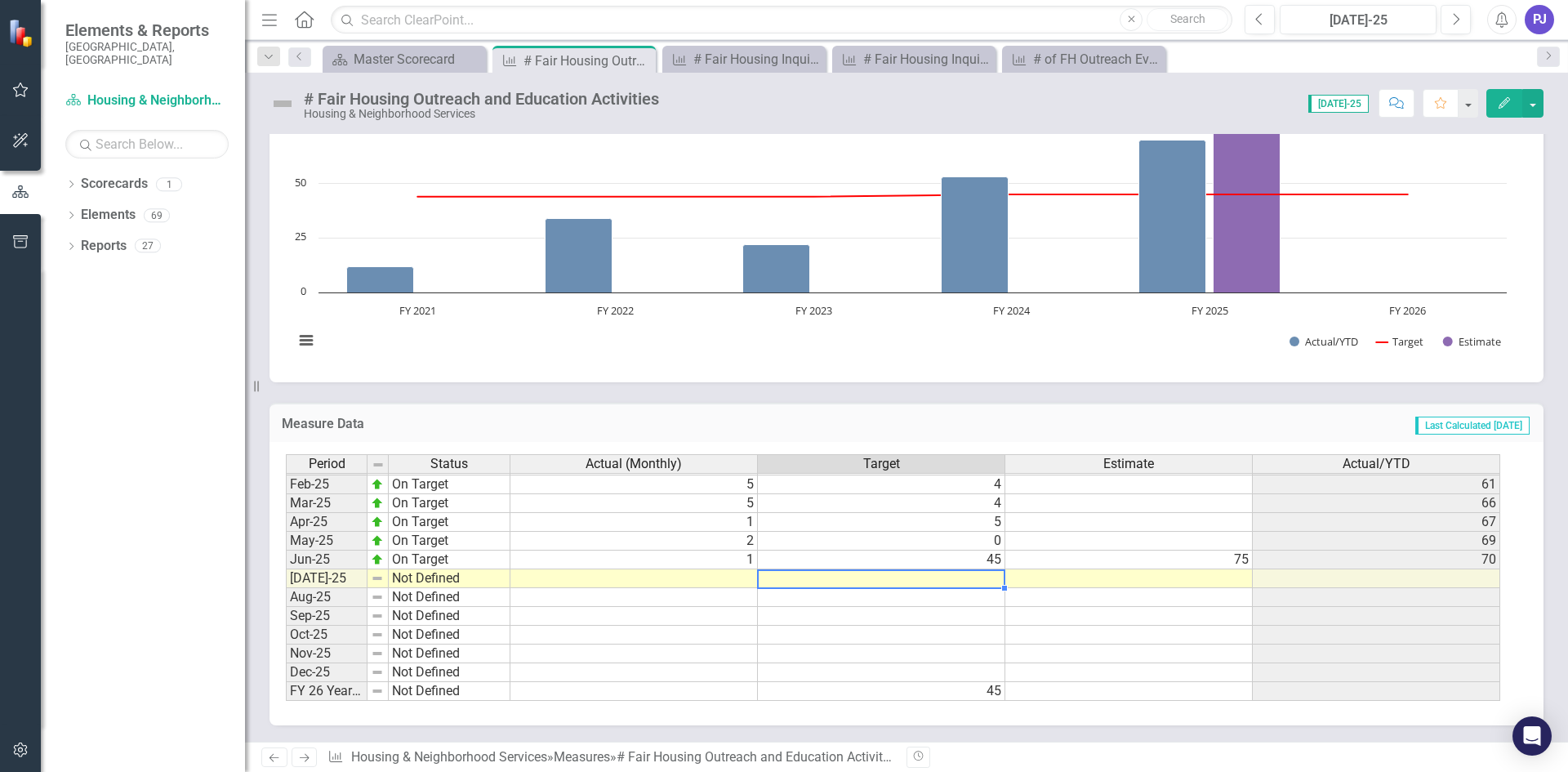
click at [953, 581] on td at bounding box center [882, 578] width 248 height 19
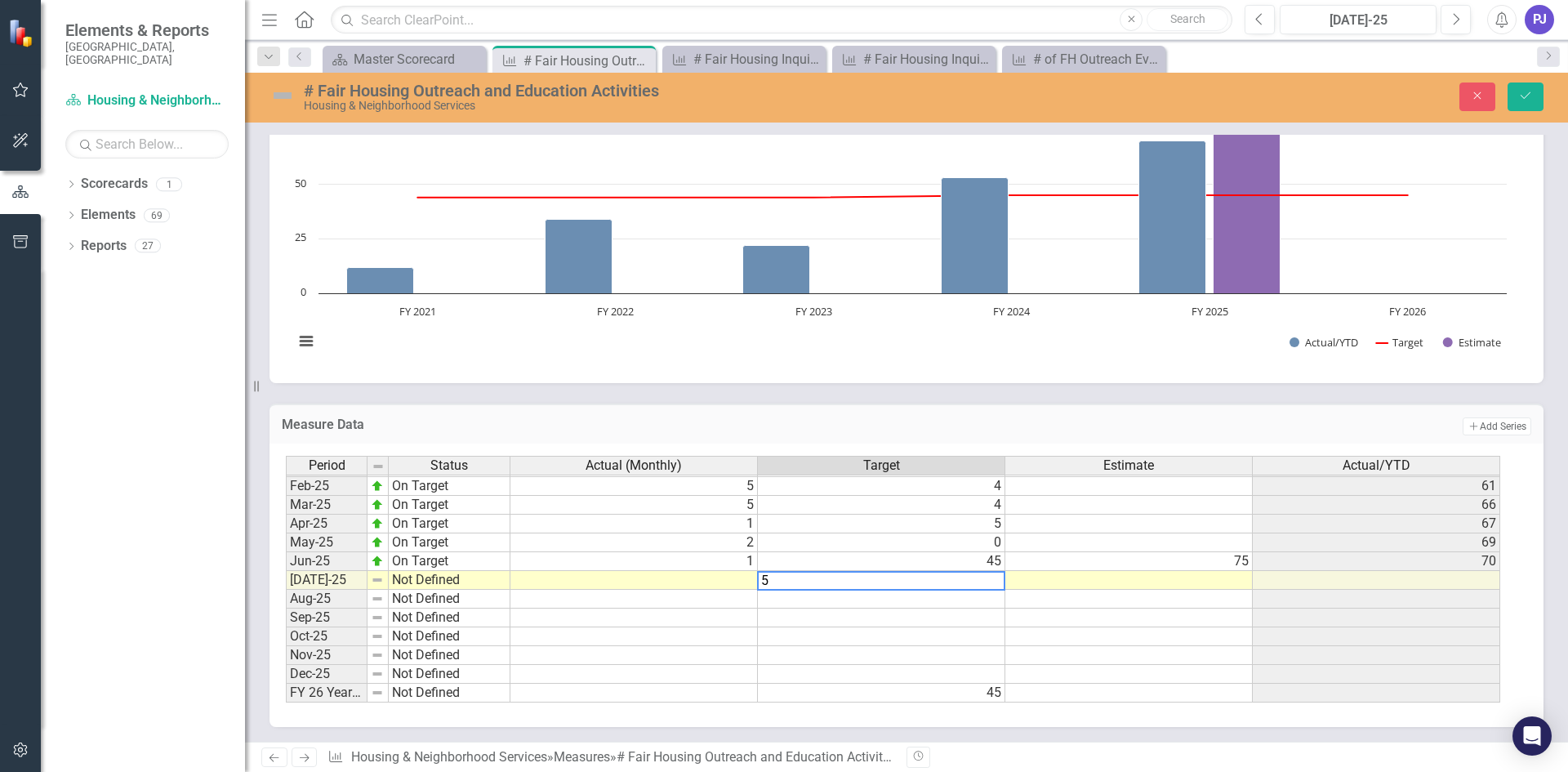
type textarea "5"
click at [982, 599] on td at bounding box center [882, 599] width 248 height 19
type textarea "5"
type textarea "6"
click at [987, 617] on td at bounding box center [882, 617] width 248 height 19
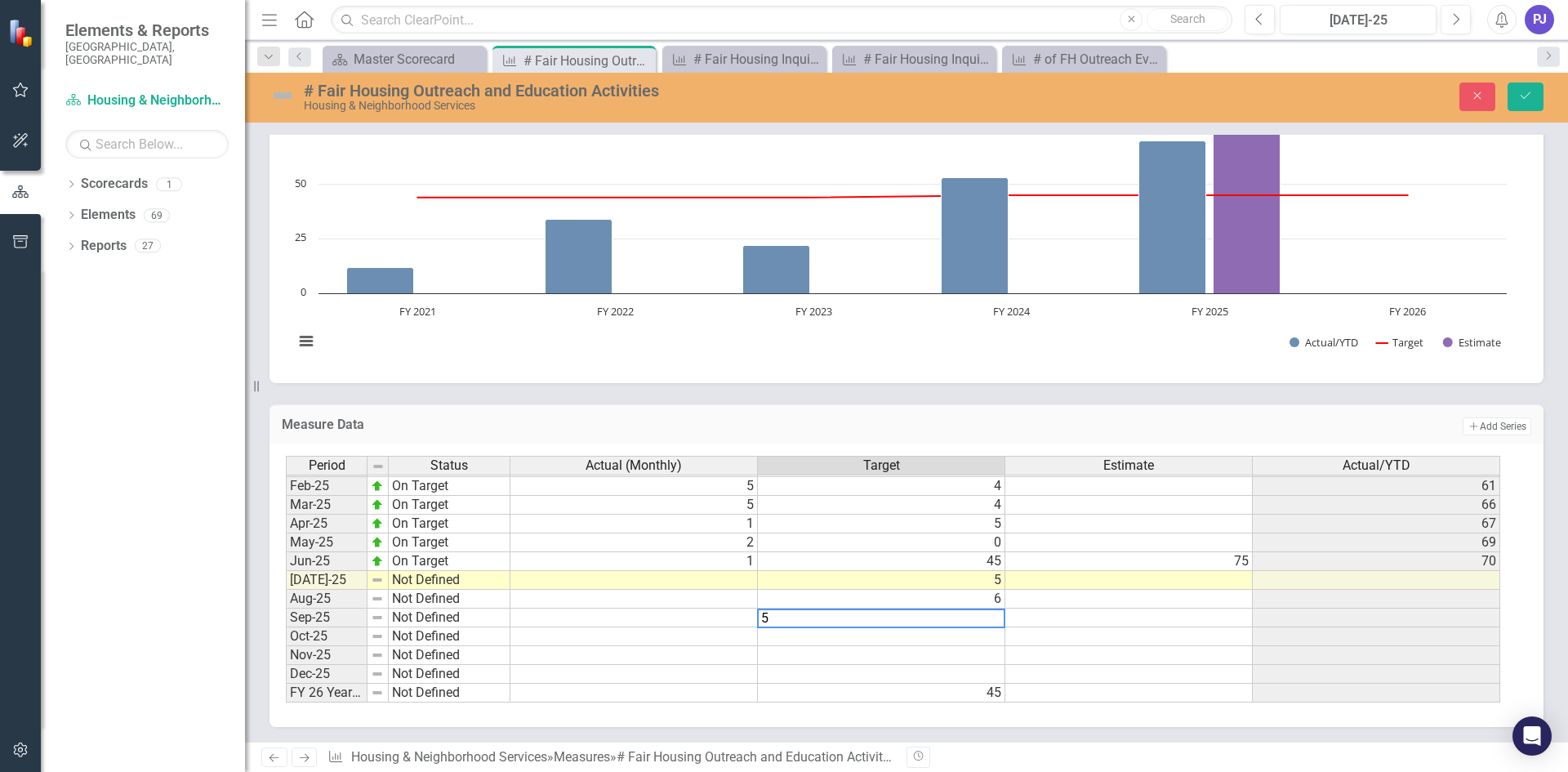
type textarea "5"
click at [984, 633] on td at bounding box center [882, 636] width 248 height 19
type textarea "5"
click at [995, 658] on td at bounding box center [882, 655] width 248 height 19
type textarea "5"
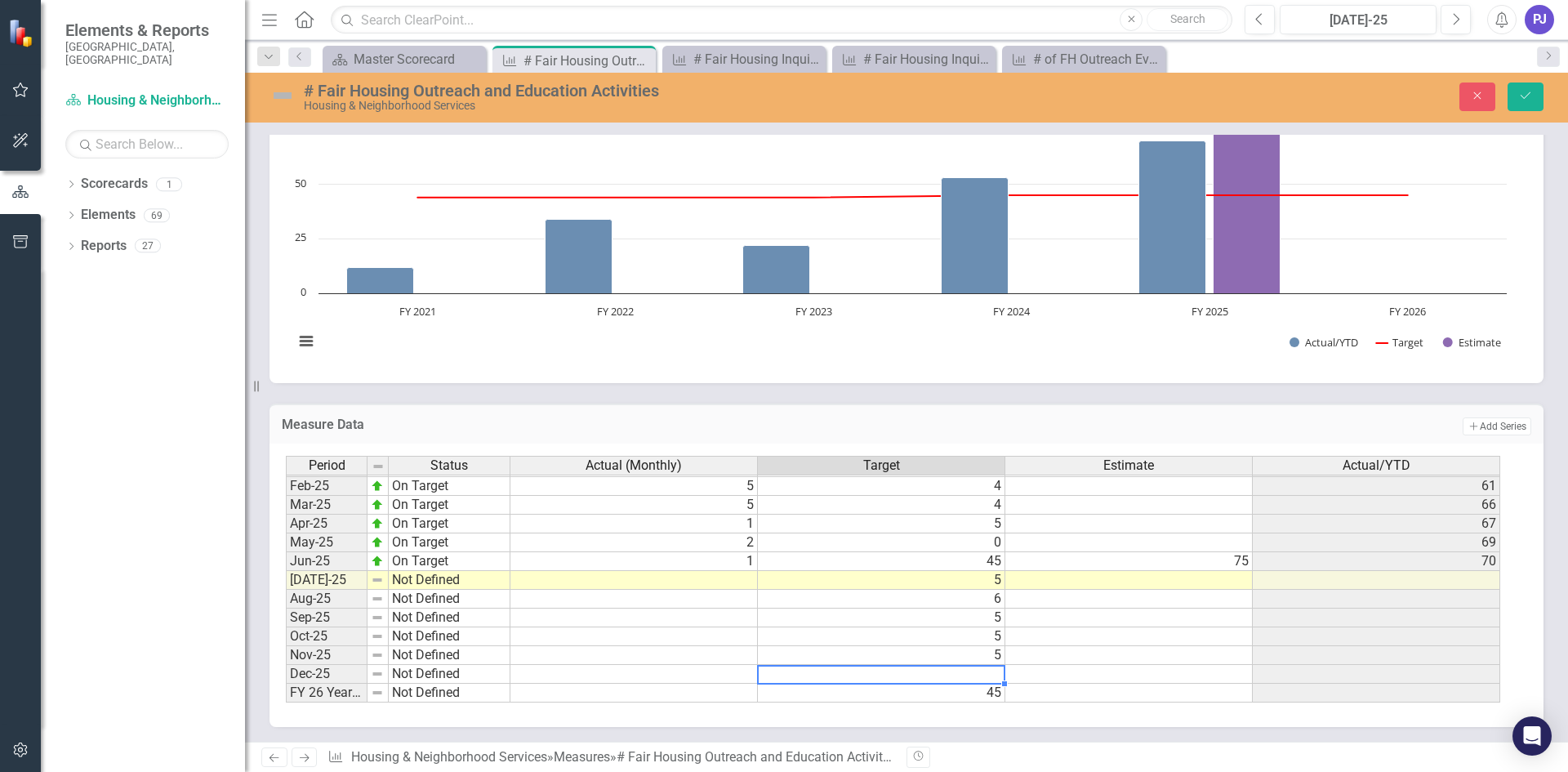
click at [995, 676] on td at bounding box center [882, 674] width 248 height 19
click at [991, 673] on td at bounding box center [882, 673] width 248 height 19
type textarea "3"
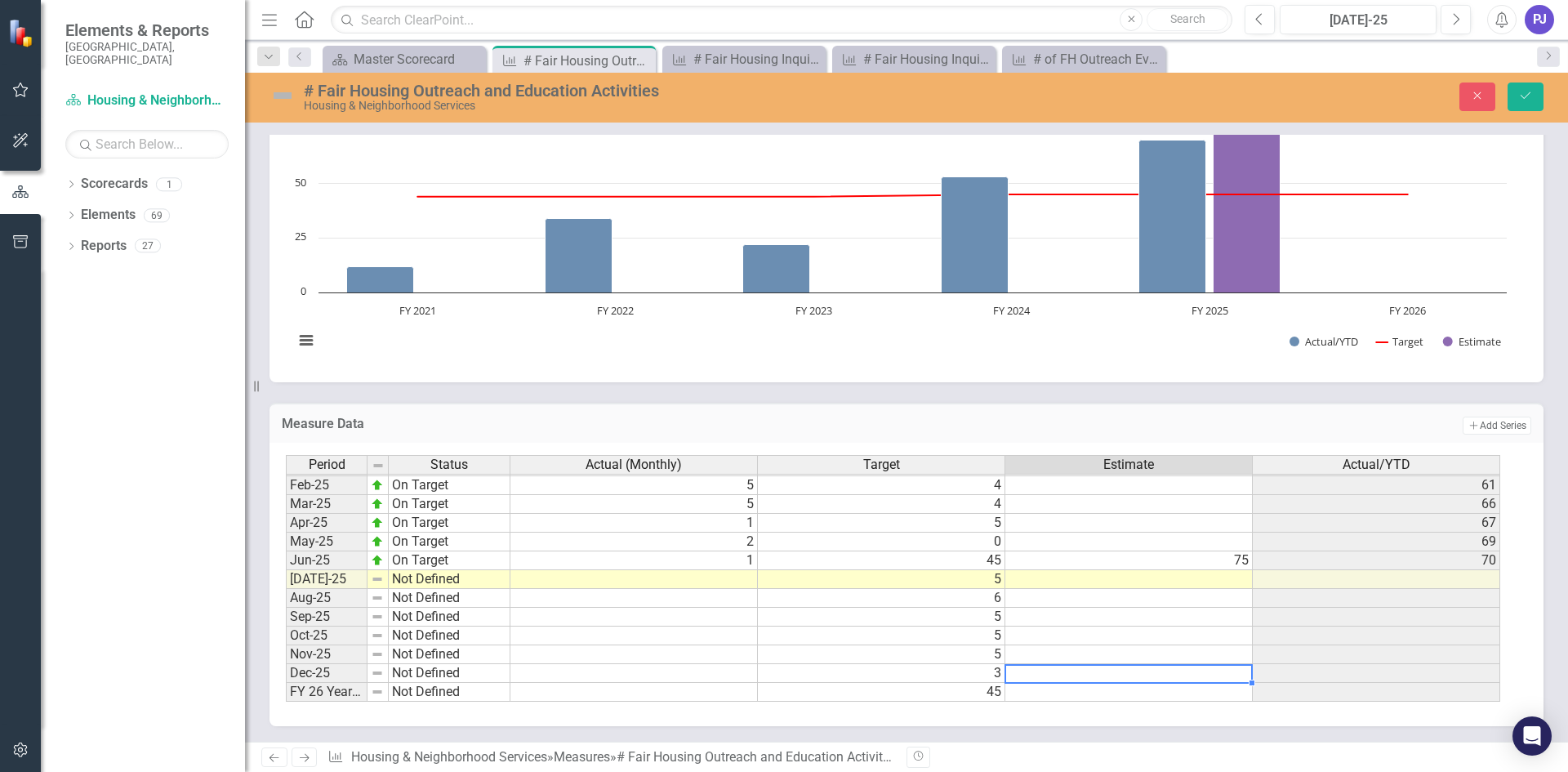
click at [1084, 675] on td at bounding box center [1128, 673] width 248 height 19
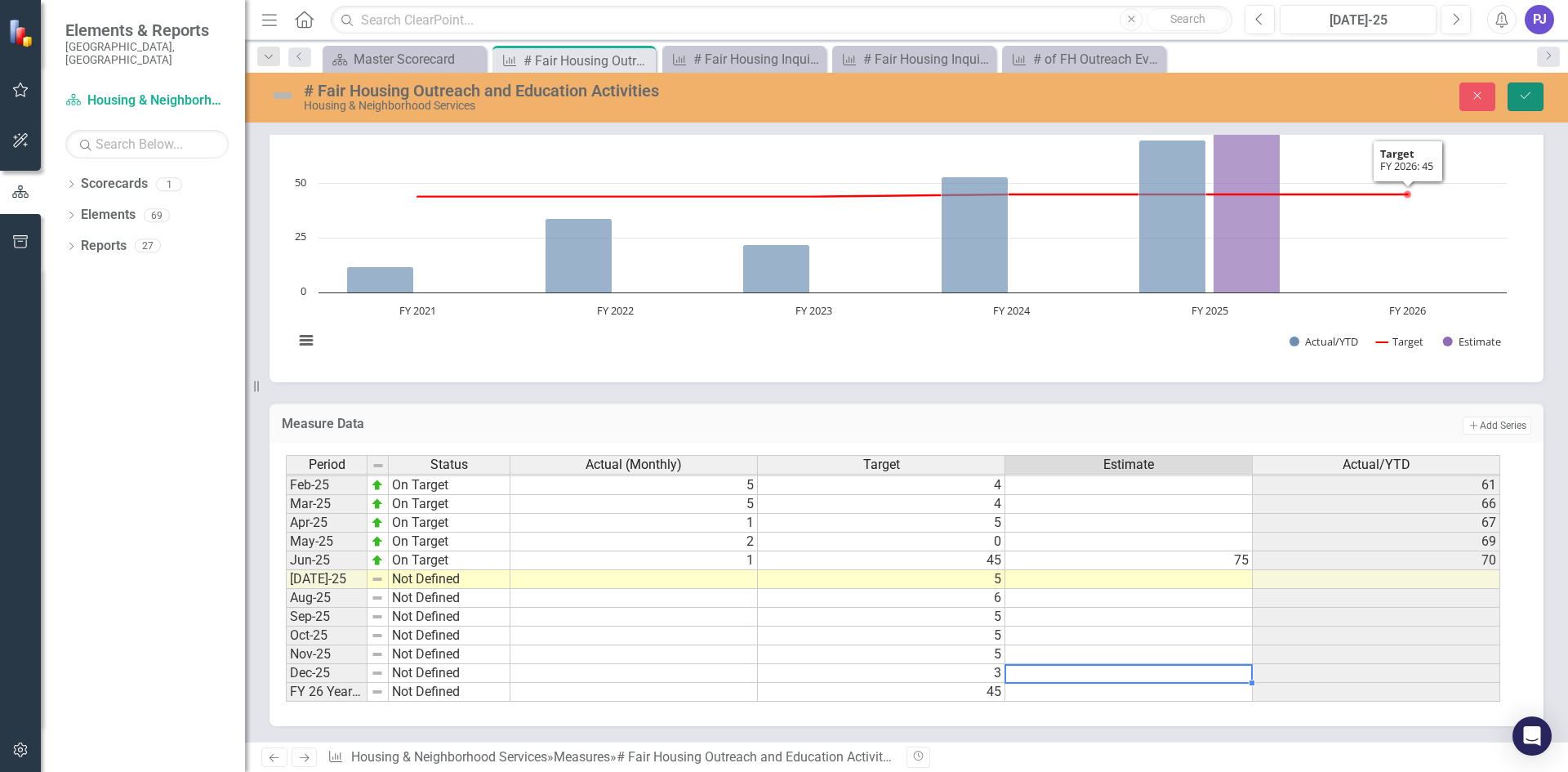
click at [1529, 93] on icon "Save" at bounding box center [1525, 95] width 15 height 11
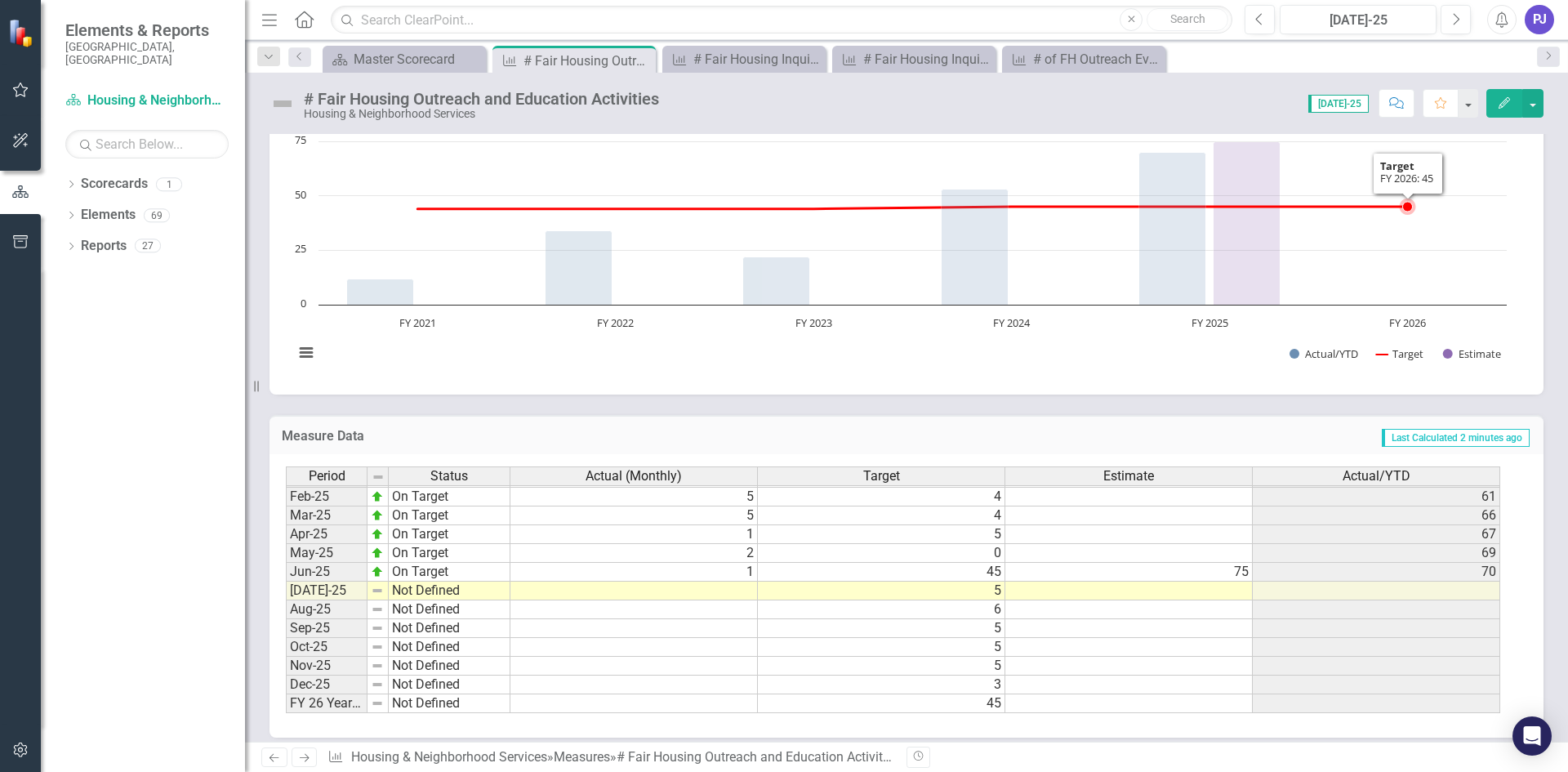
scroll to position [280, 0]
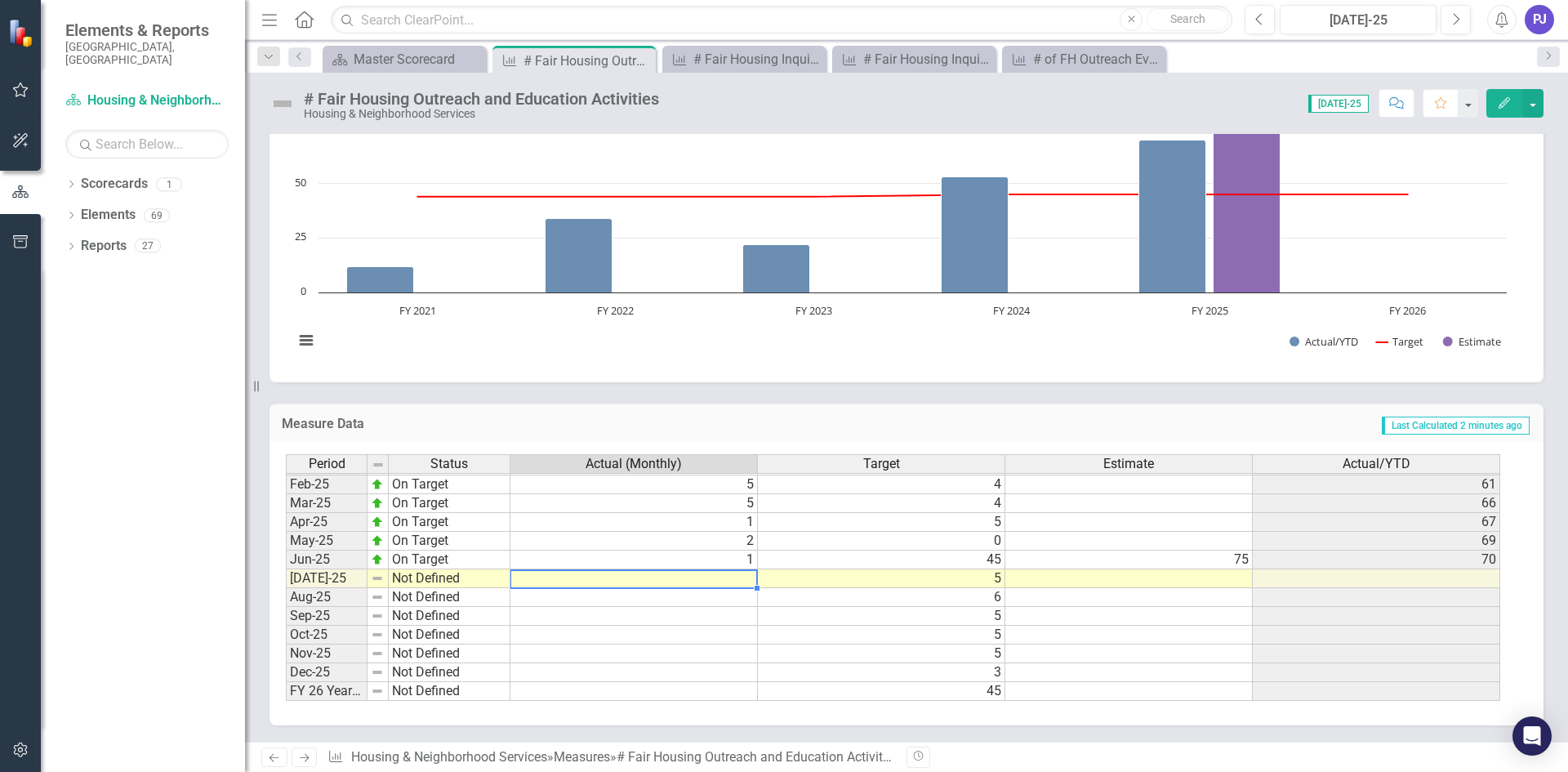
click at [707, 576] on tbody "Dec-23 Close to Target 1 3 20 Jan-24 On Target 4 3 24 Feb-24 On Target 6 4 30 M…" at bounding box center [892, 457] width 1214 height 489
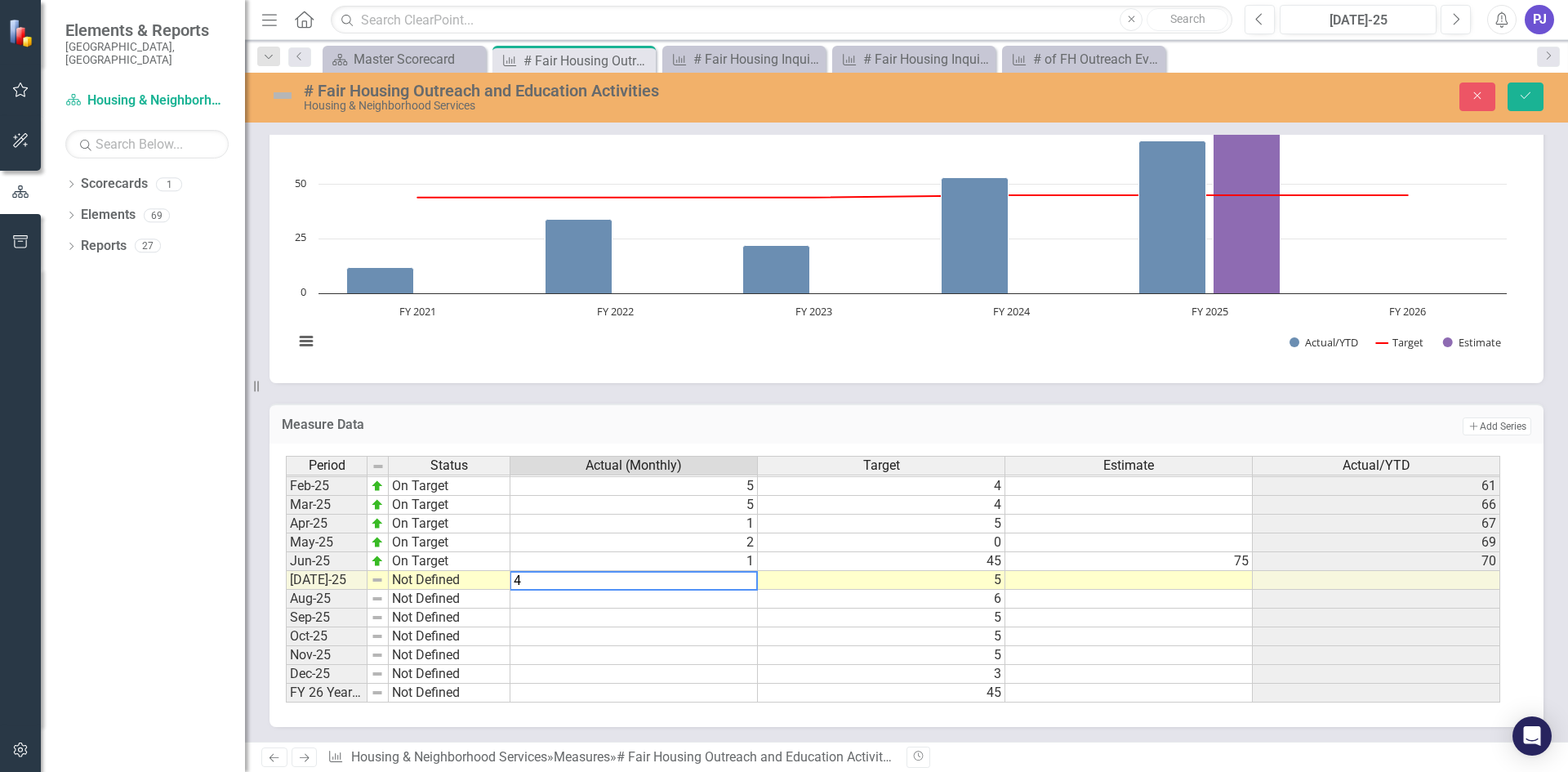
type textarea "4"
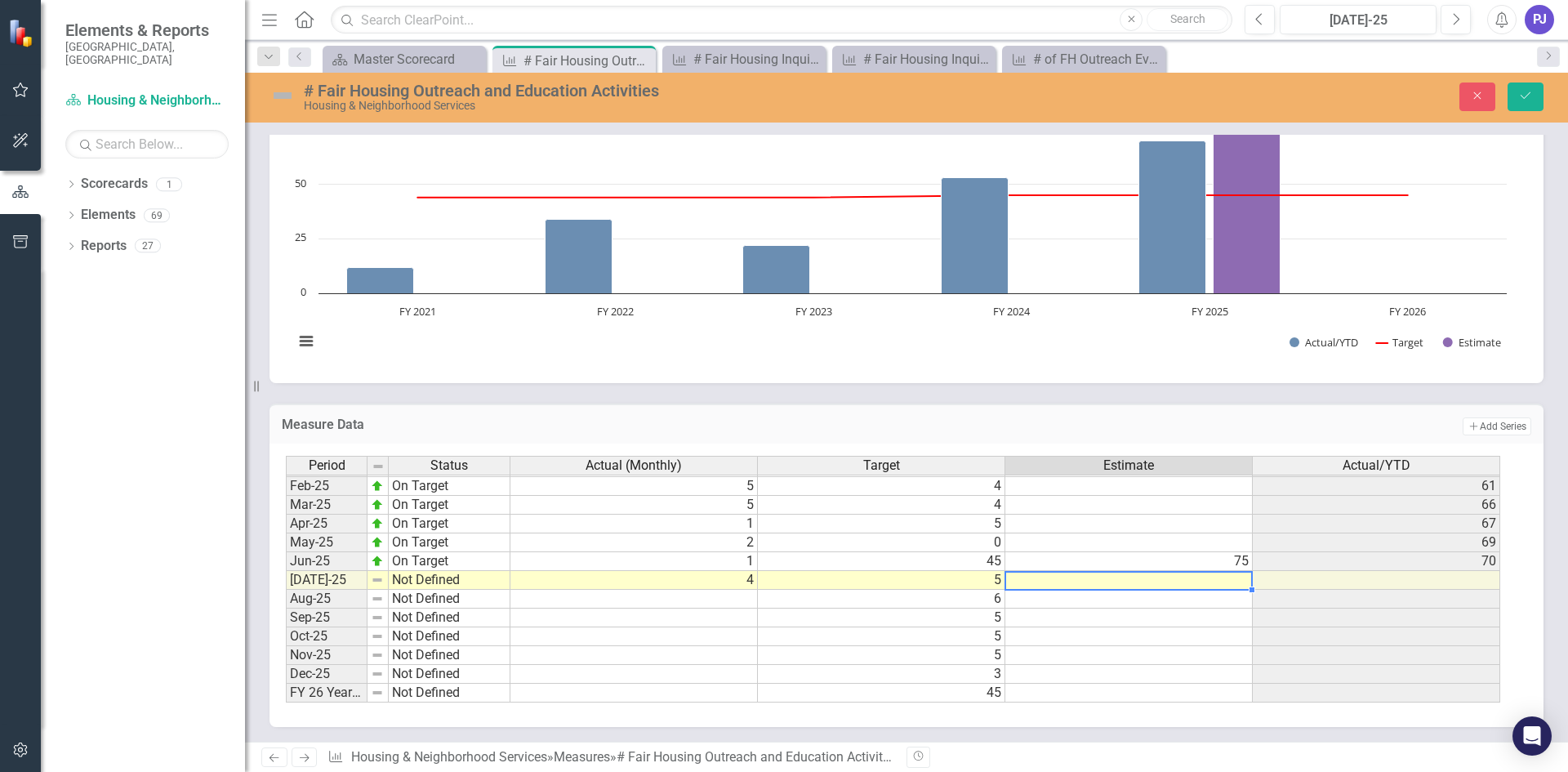
click at [1181, 579] on td at bounding box center [1128, 580] width 248 height 19
click at [285, 96] on img at bounding box center [283, 96] width 26 height 26
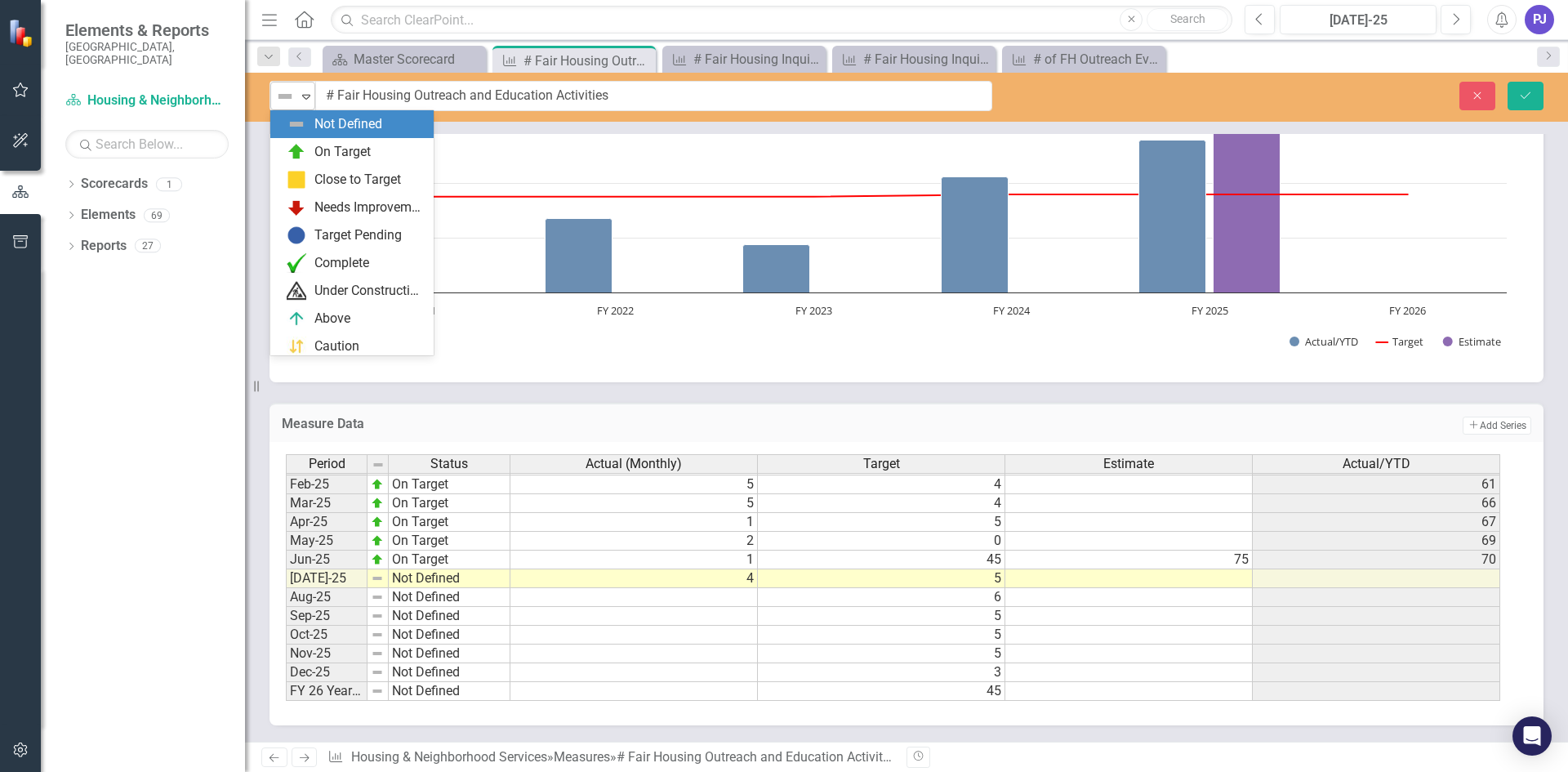
click at [307, 100] on icon "Expand" at bounding box center [306, 96] width 16 height 13
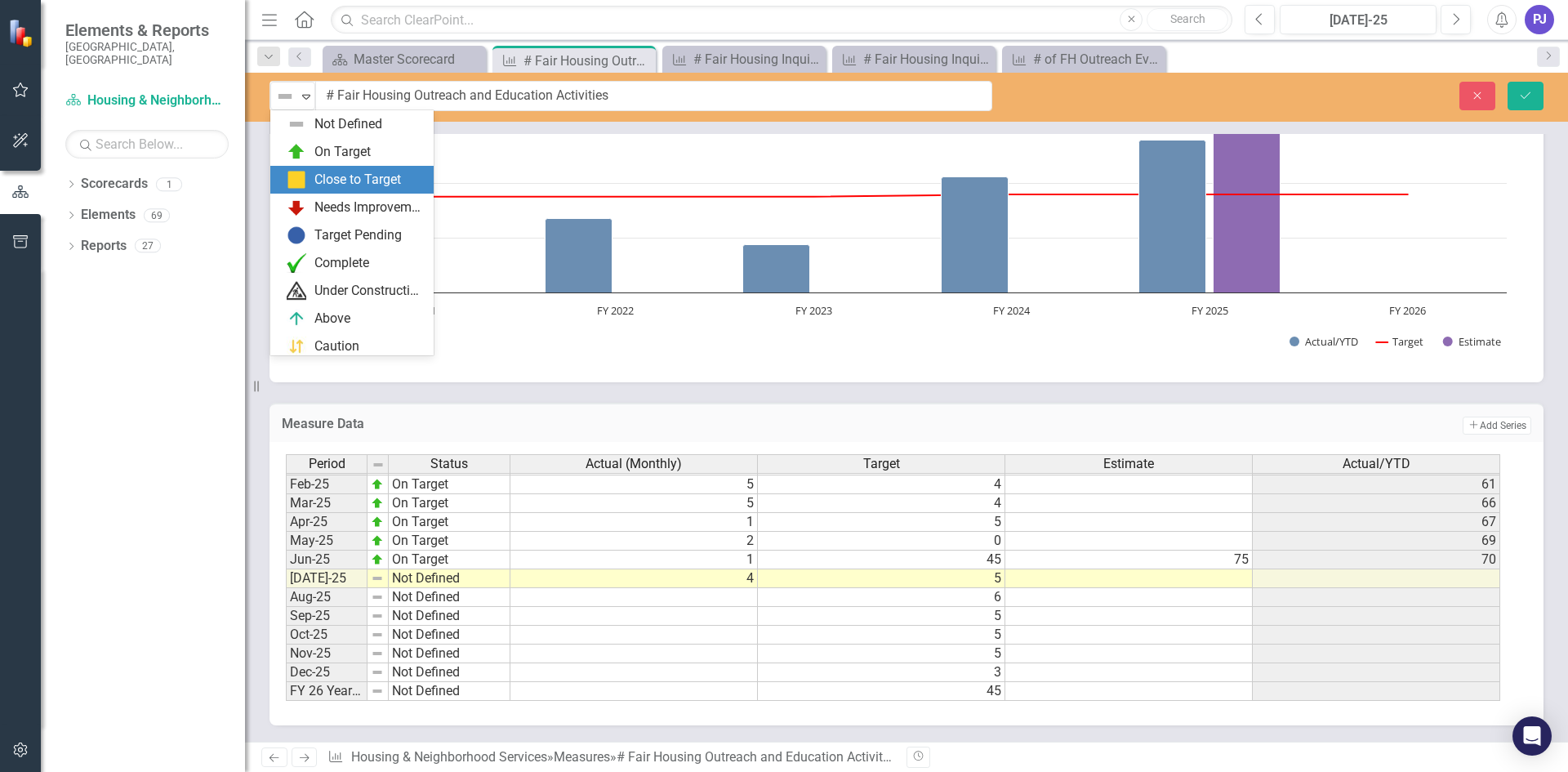
click at [345, 177] on div "Close to Target" at bounding box center [357, 180] width 87 height 19
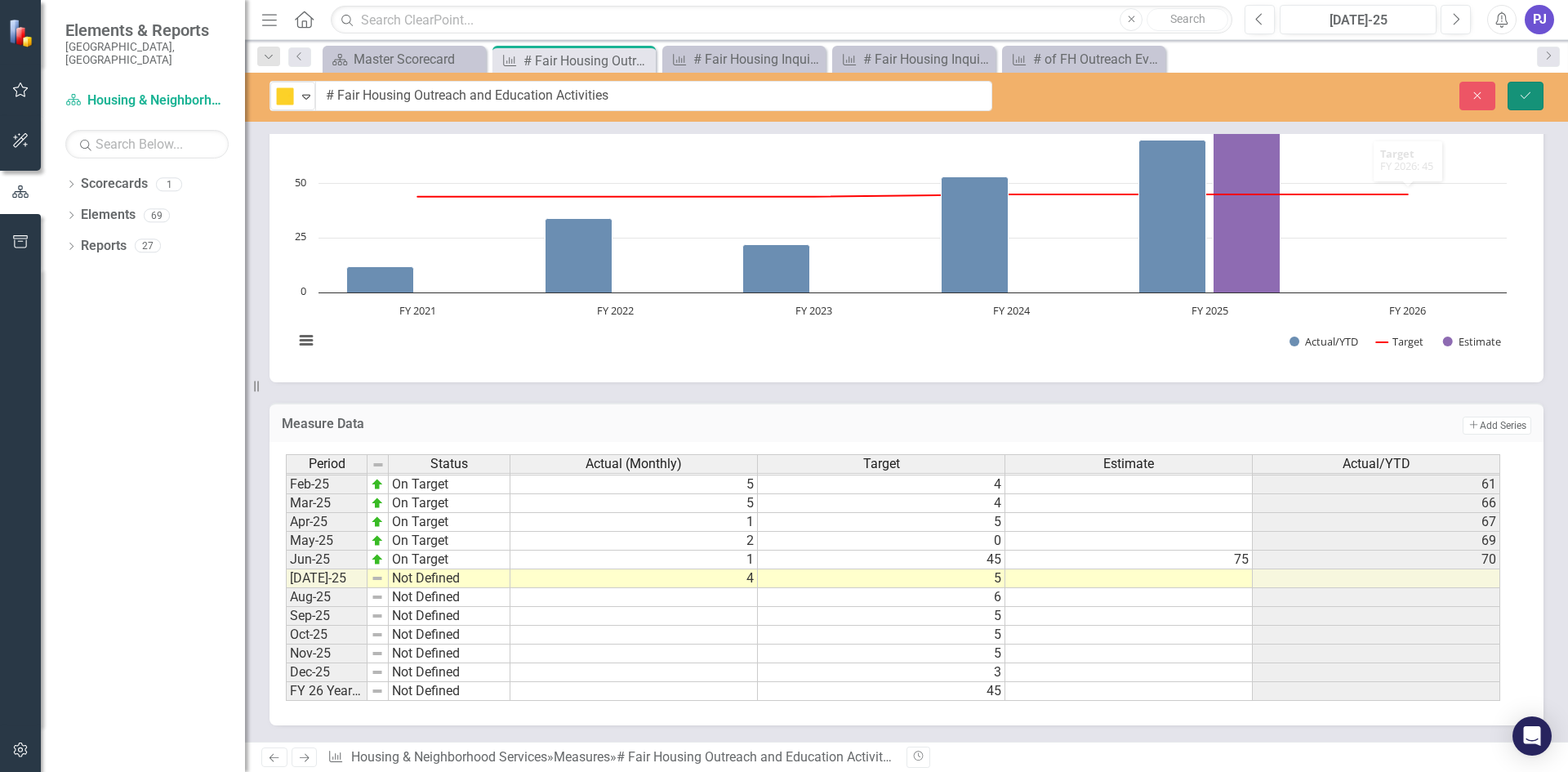
click at [1508, 96] on button "Save" at bounding box center [1525, 96] width 36 height 29
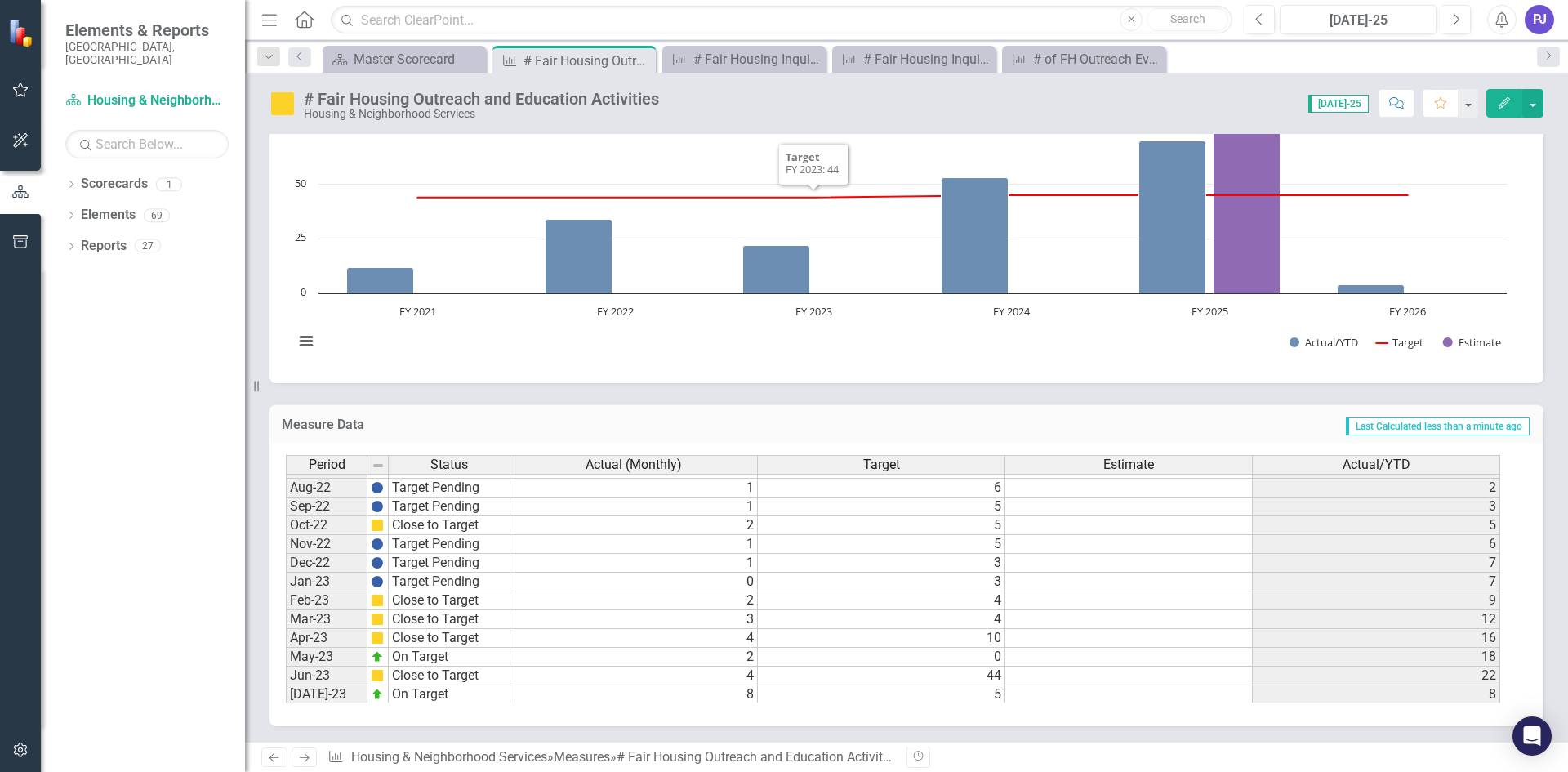
scroll to position [277, 0]
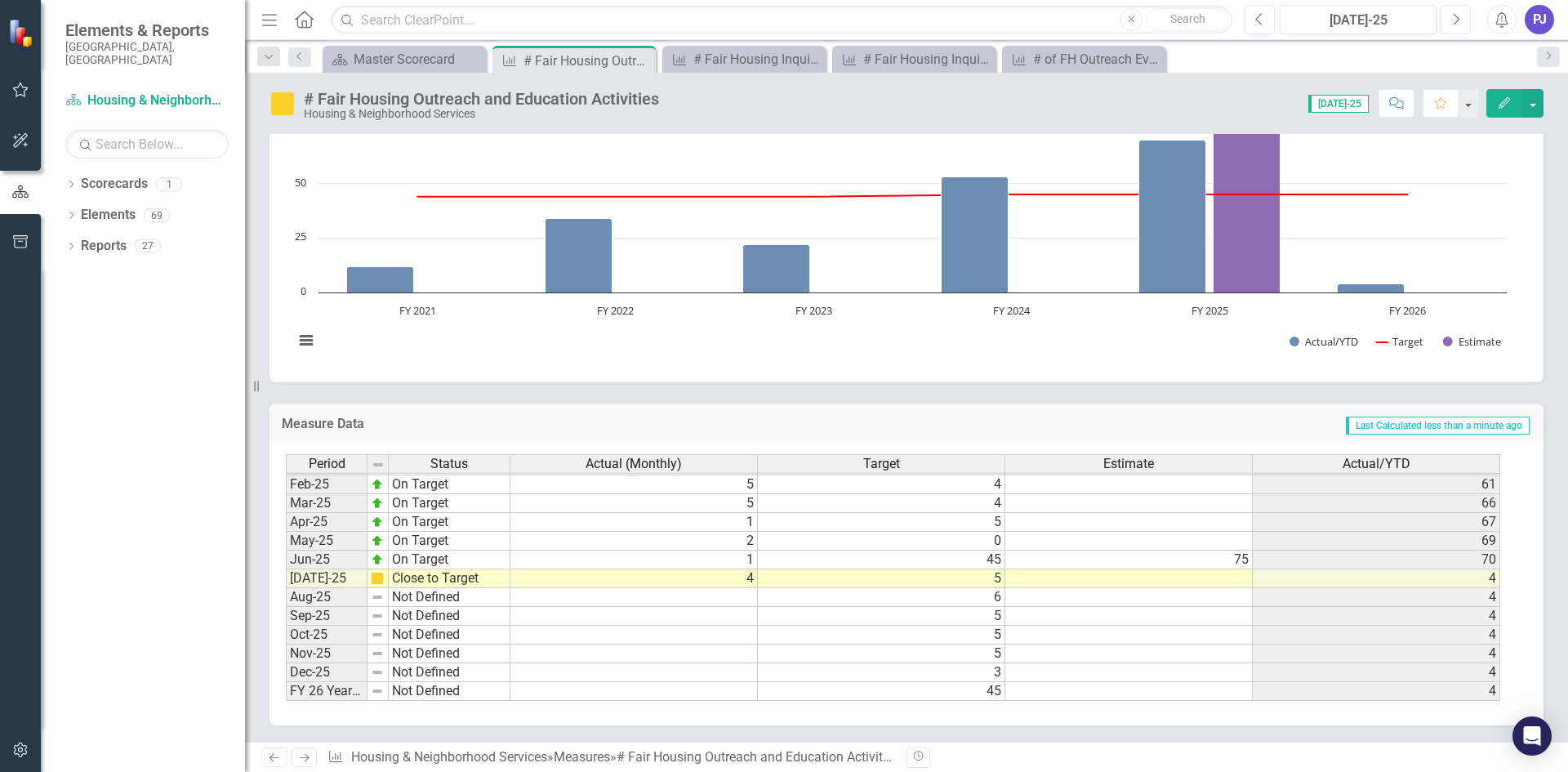
click at [1455, 16] on icon "button" at bounding box center [1457, 18] width 7 height 11
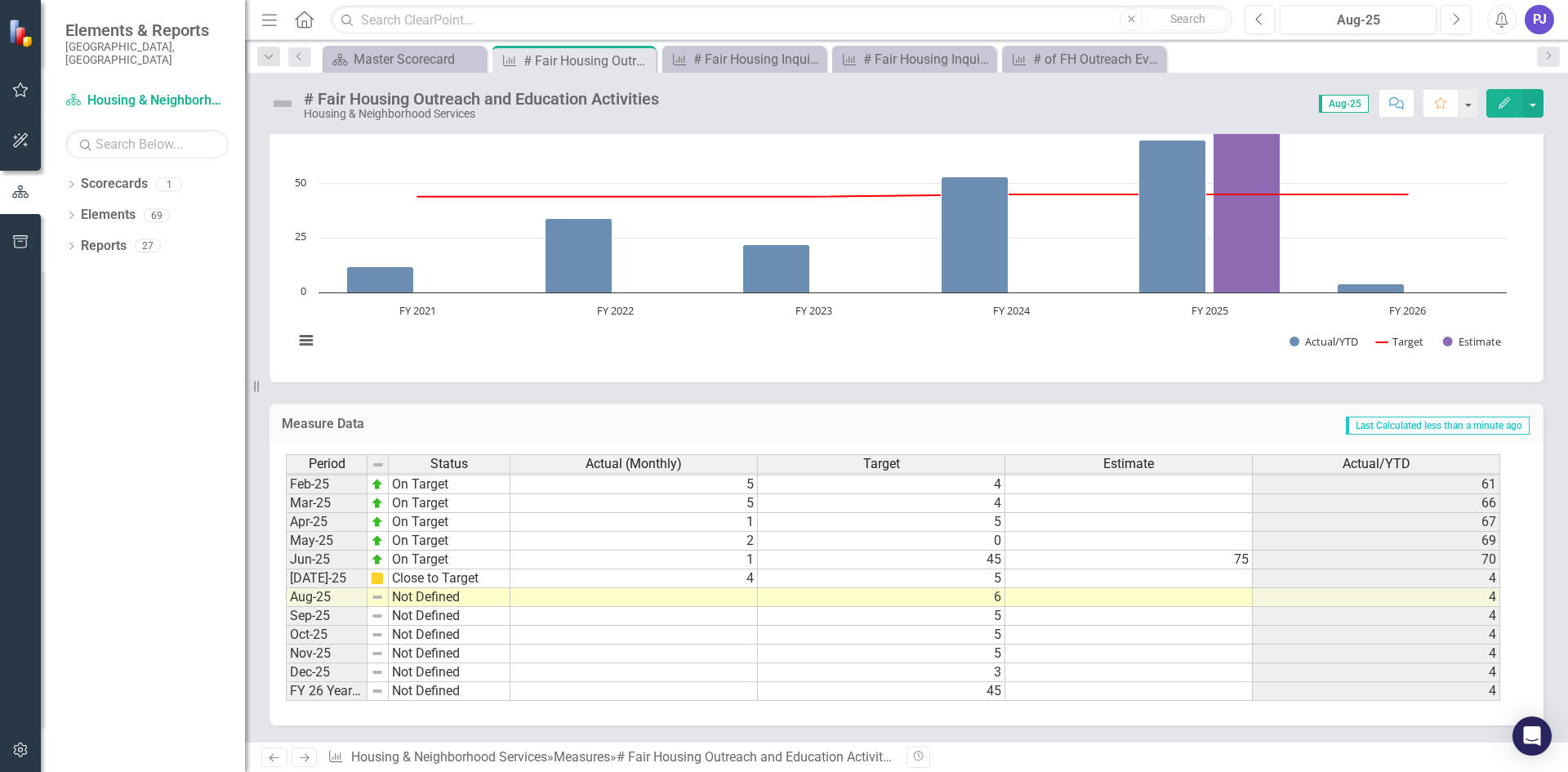
click at [710, 613] on td at bounding box center [634, 616] width 248 height 19
click at [670, 594] on td at bounding box center [634, 597] width 248 height 19
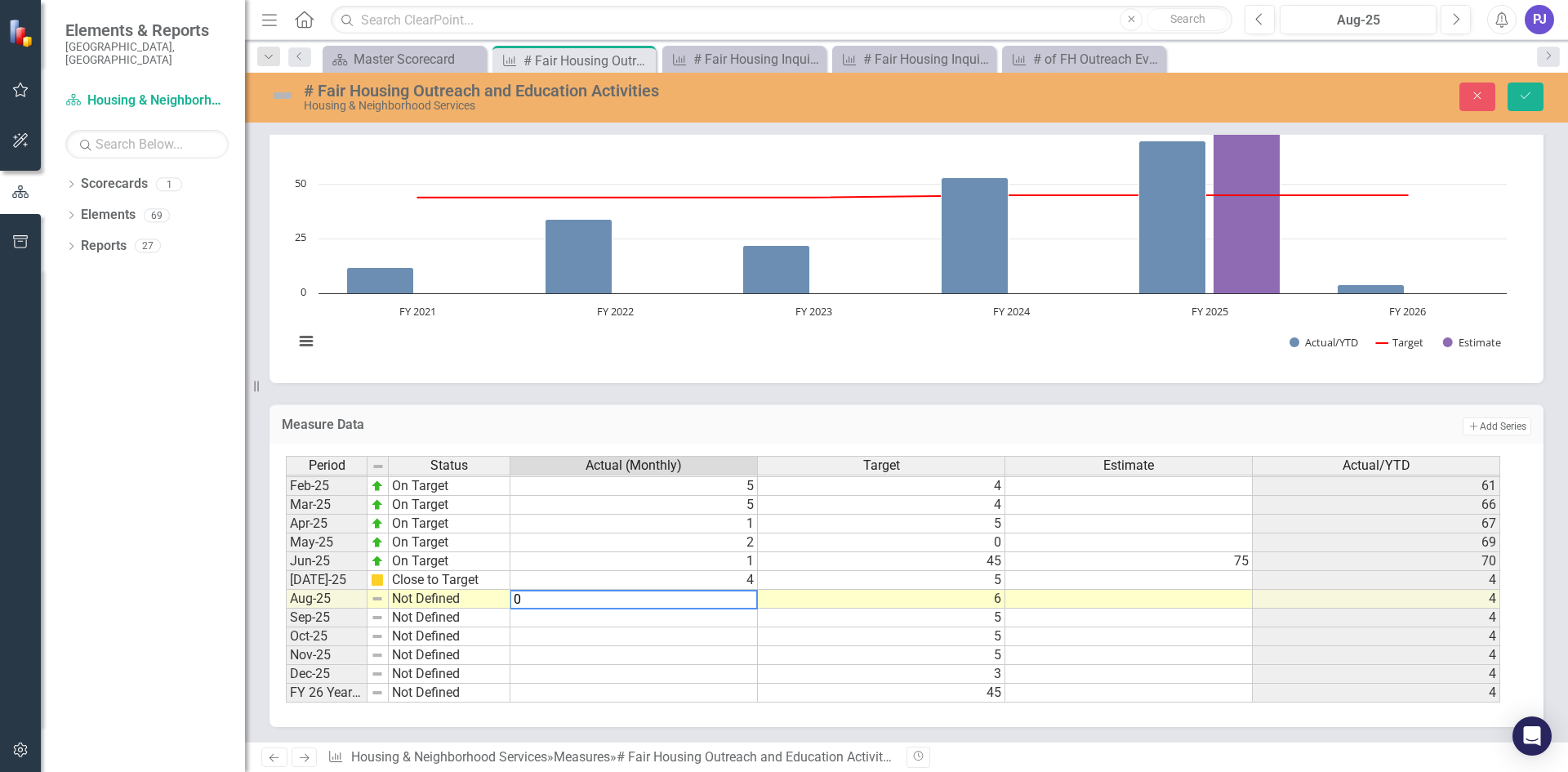
type textarea "0"
click at [1161, 596] on td at bounding box center [1128, 599] width 248 height 19
click at [1532, 97] on button "Save" at bounding box center [1525, 96] width 36 height 29
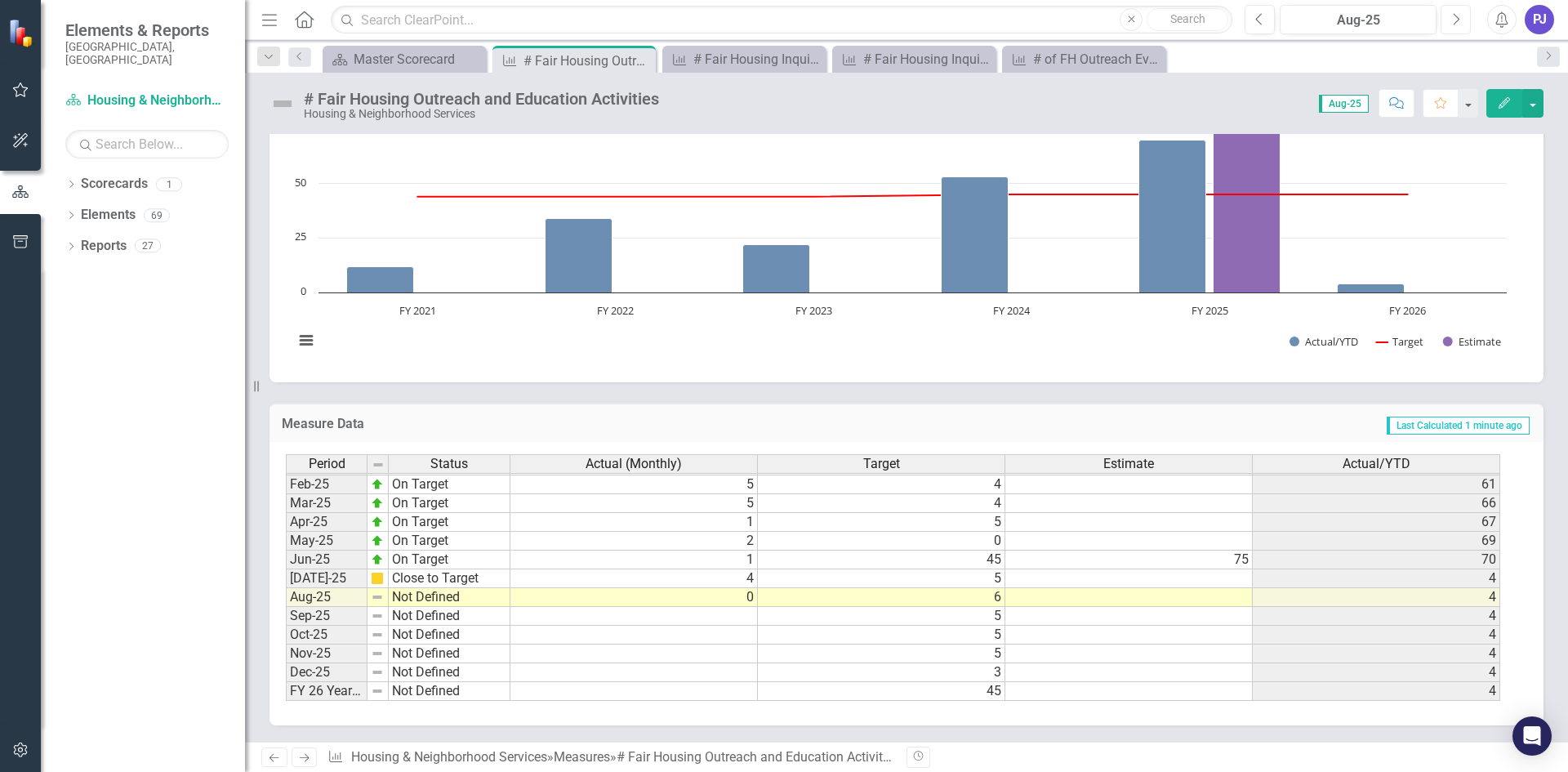
click at [1450, 22] on button "Next" at bounding box center [1456, 20] width 30 height 30
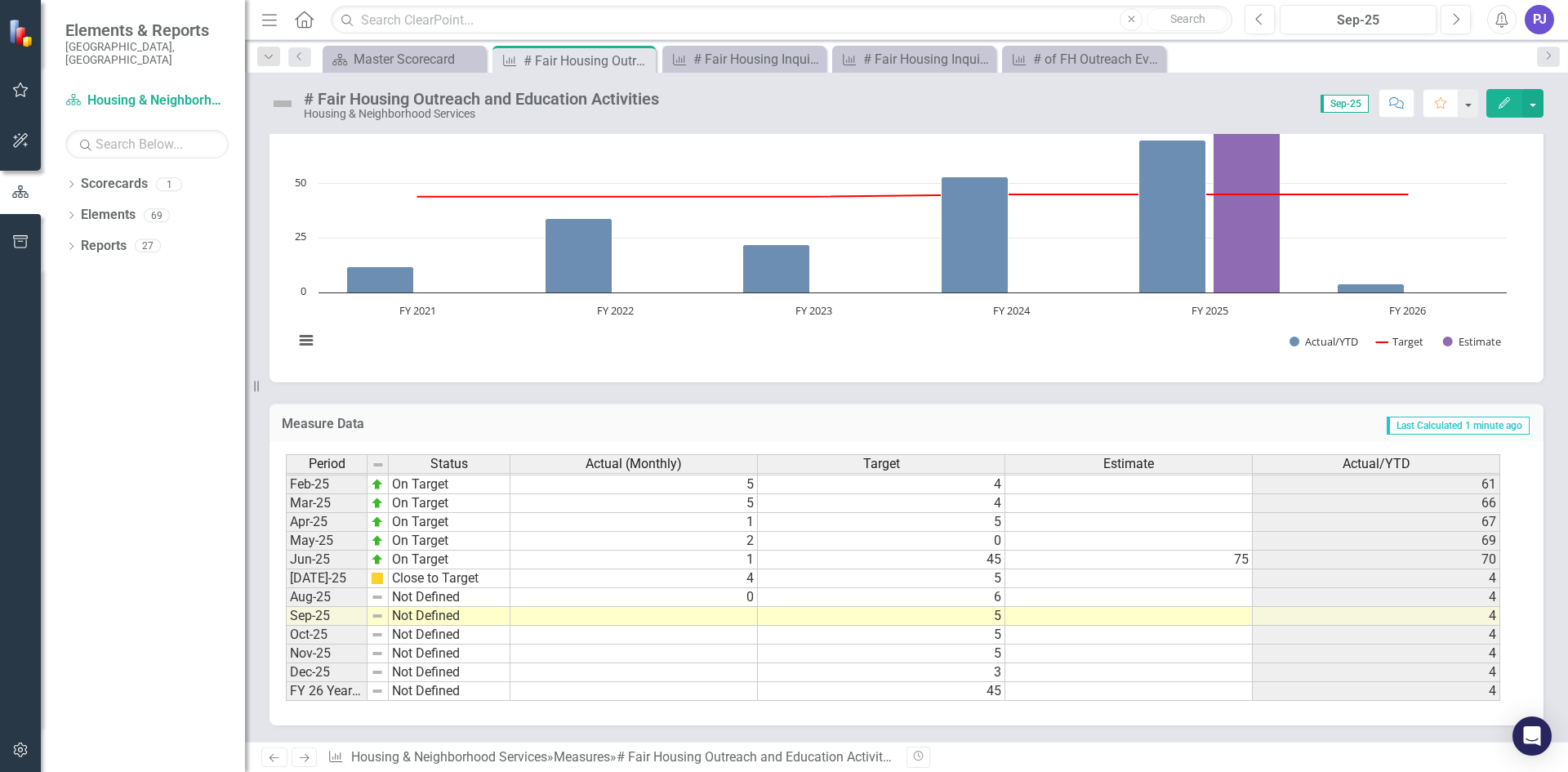
click at [740, 615] on td at bounding box center [634, 616] width 248 height 19
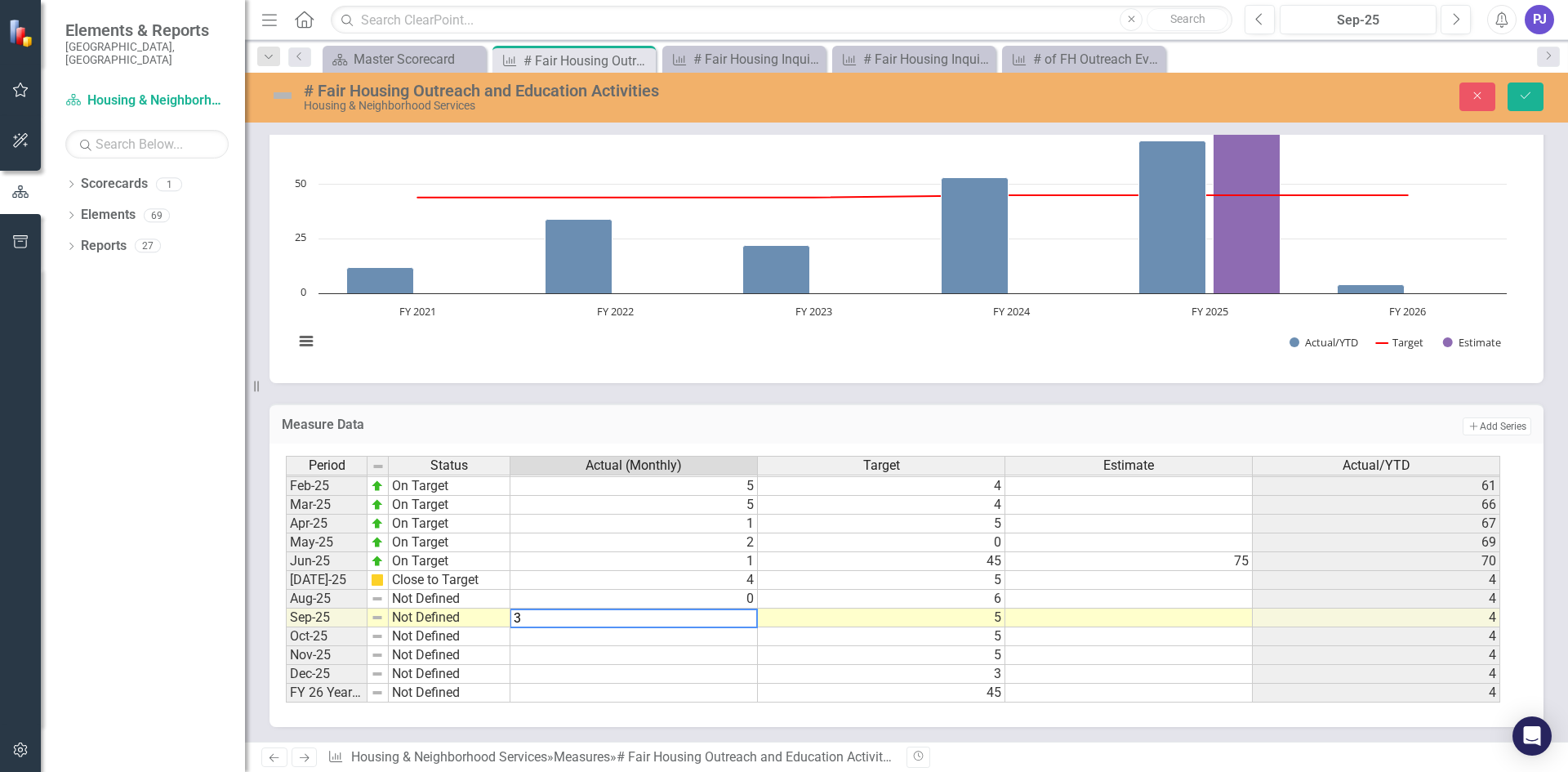
type textarea "3"
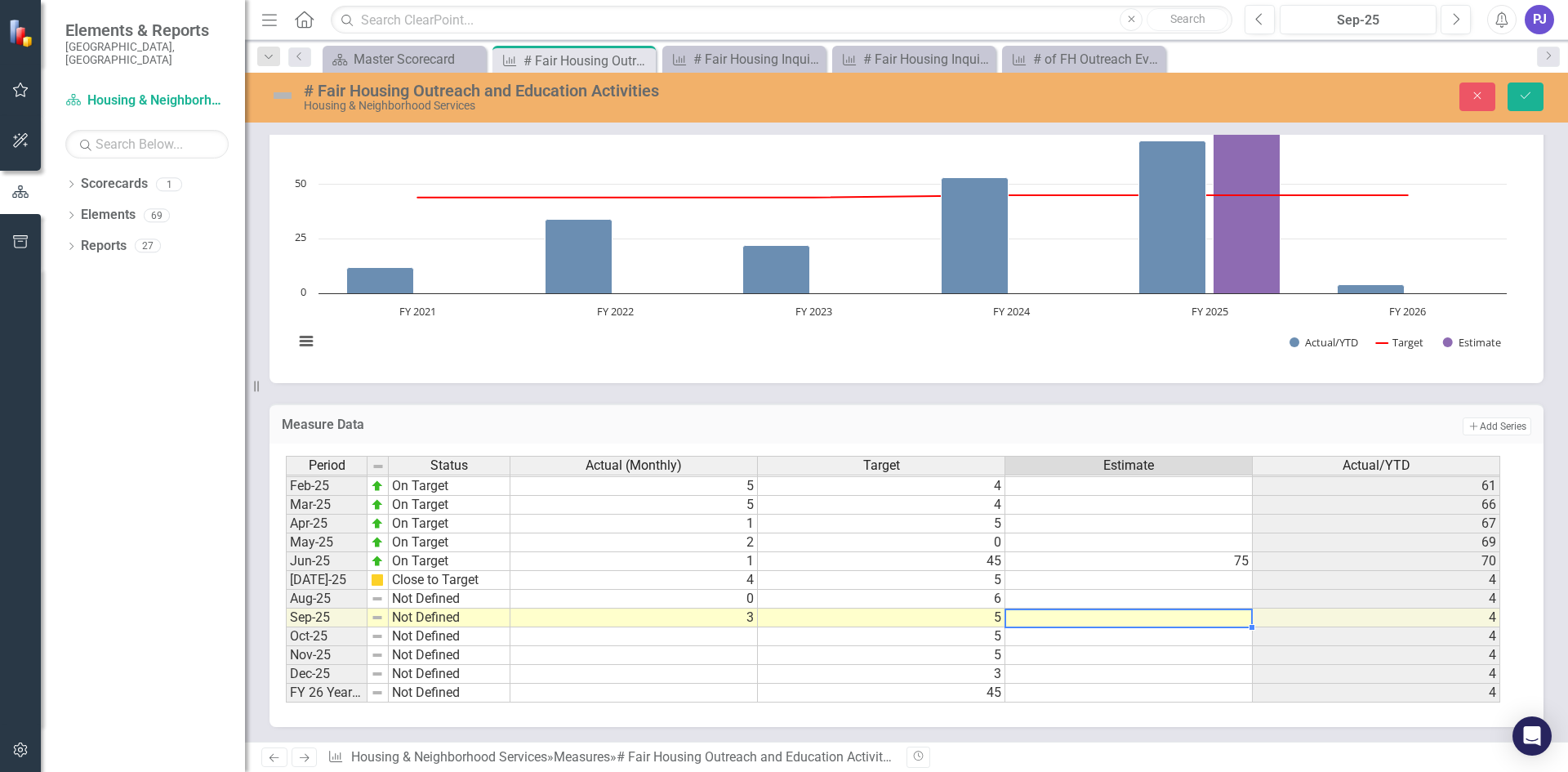
click at [1094, 617] on td at bounding box center [1128, 617] width 248 height 19
click at [287, 96] on img at bounding box center [283, 96] width 26 height 26
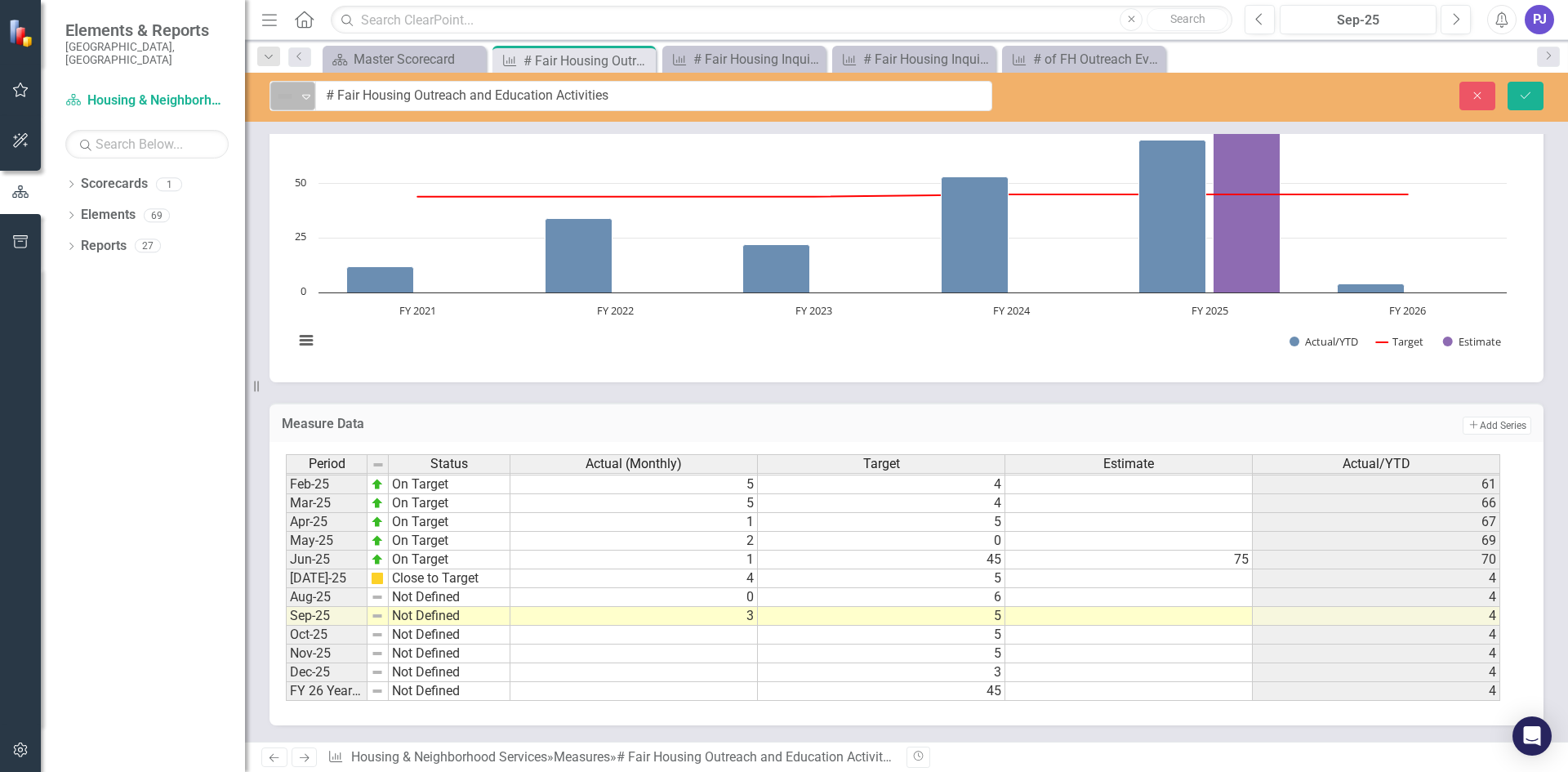
click at [303, 96] on icon at bounding box center [306, 96] width 8 height 5
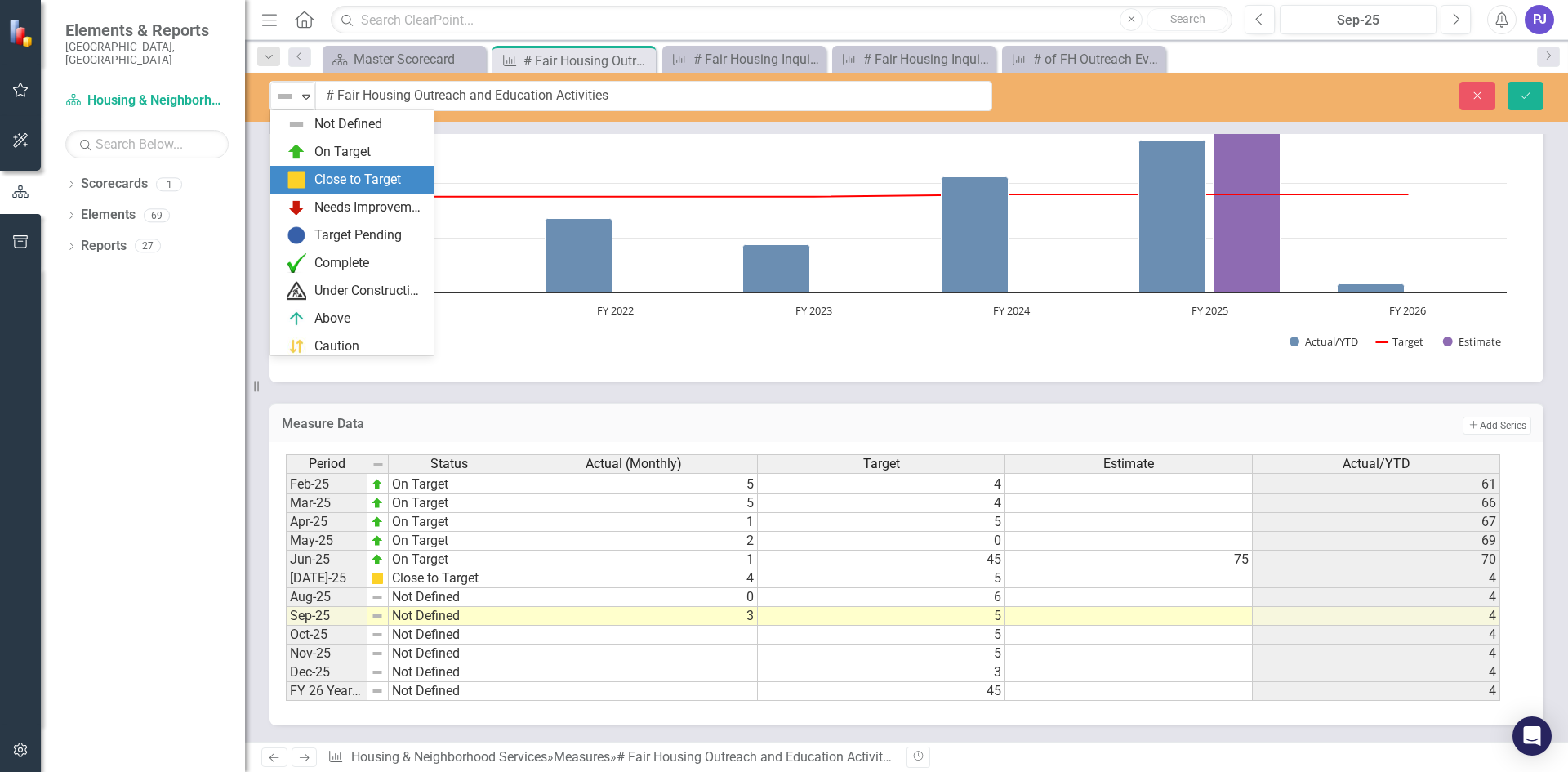
click at [342, 176] on div "Close to Target" at bounding box center [357, 180] width 87 height 19
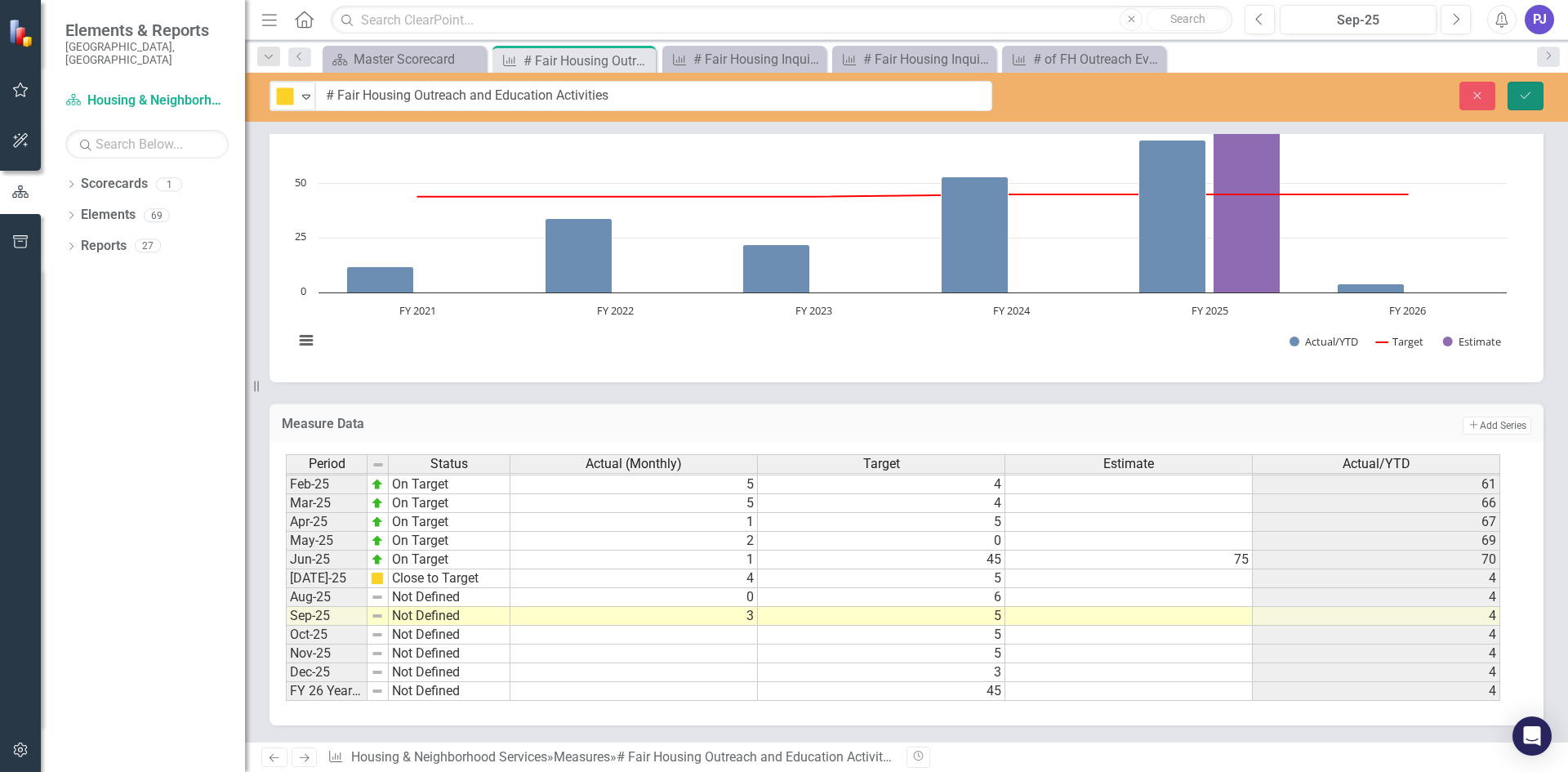
click at [1530, 96] on icon "Save" at bounding box center [1525, 95] width 15 height 11
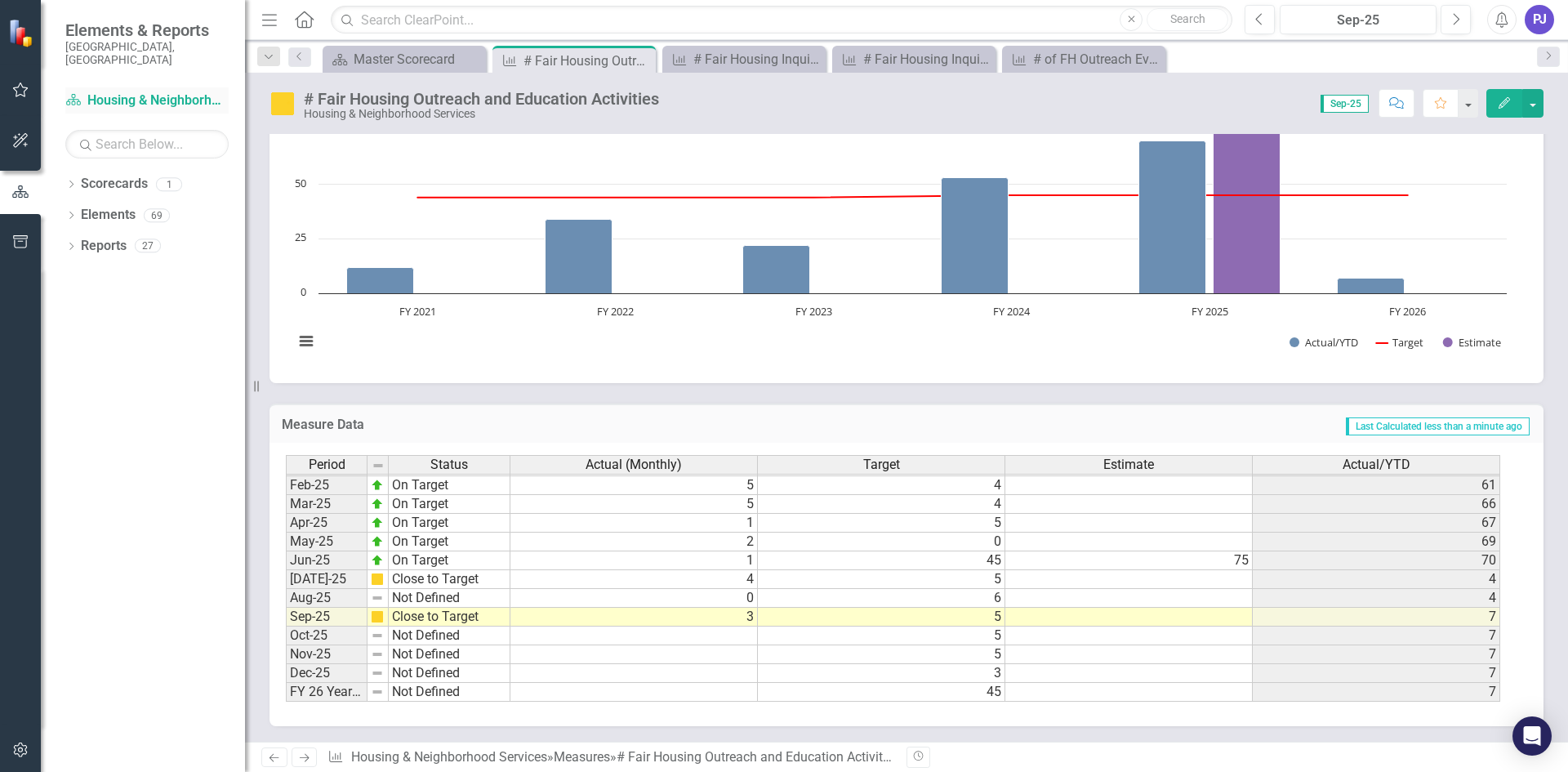
click at [184, 92] on link "Scorecard Housing & Neighborhood Services" at bounding box center [147, 100] width 163 height 19
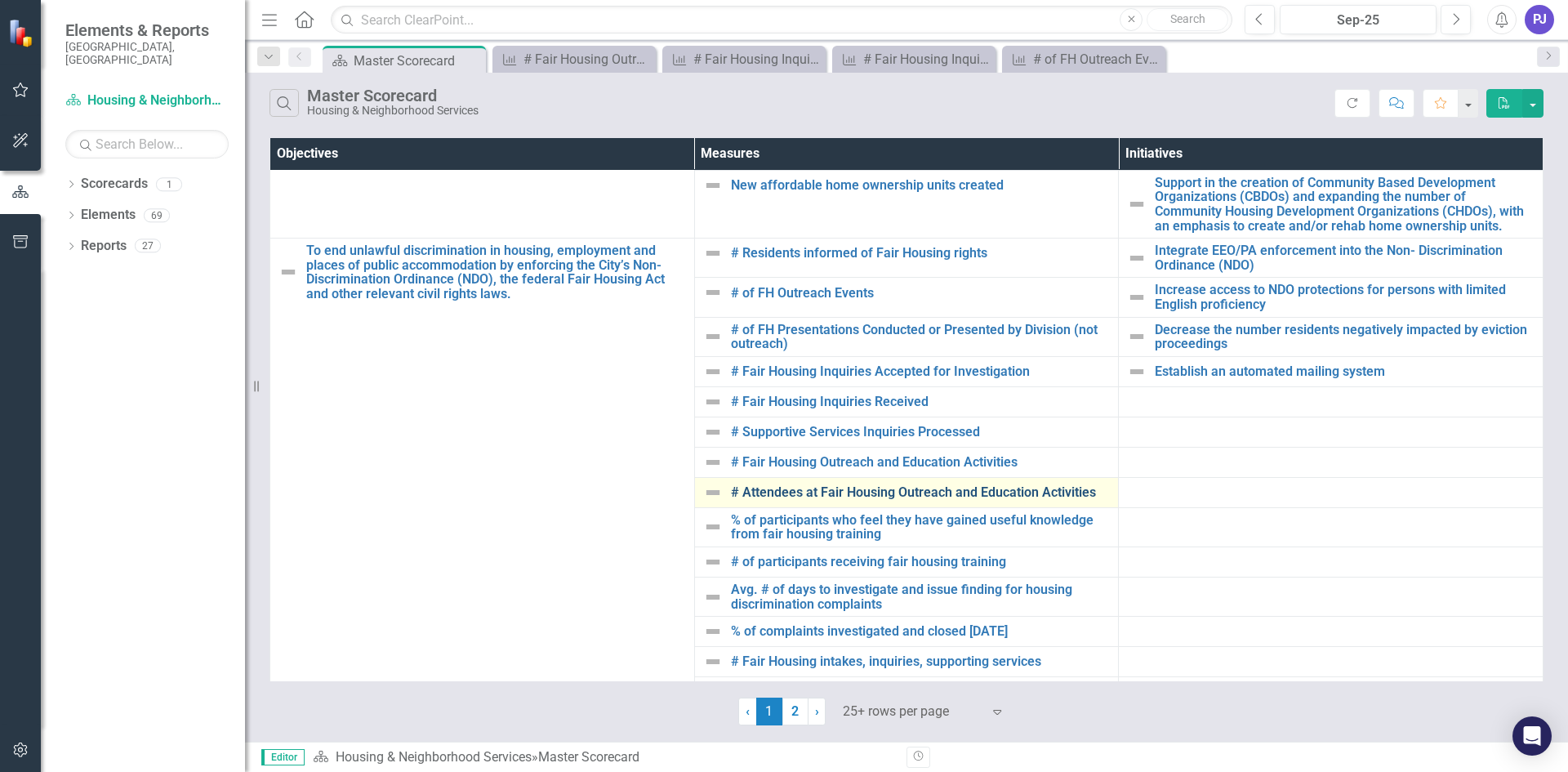
click at [879, 488] on link "# Attendees at Fair Housing Outreach and Education Activities" at bounding box center [921, 491] width 380 height 15
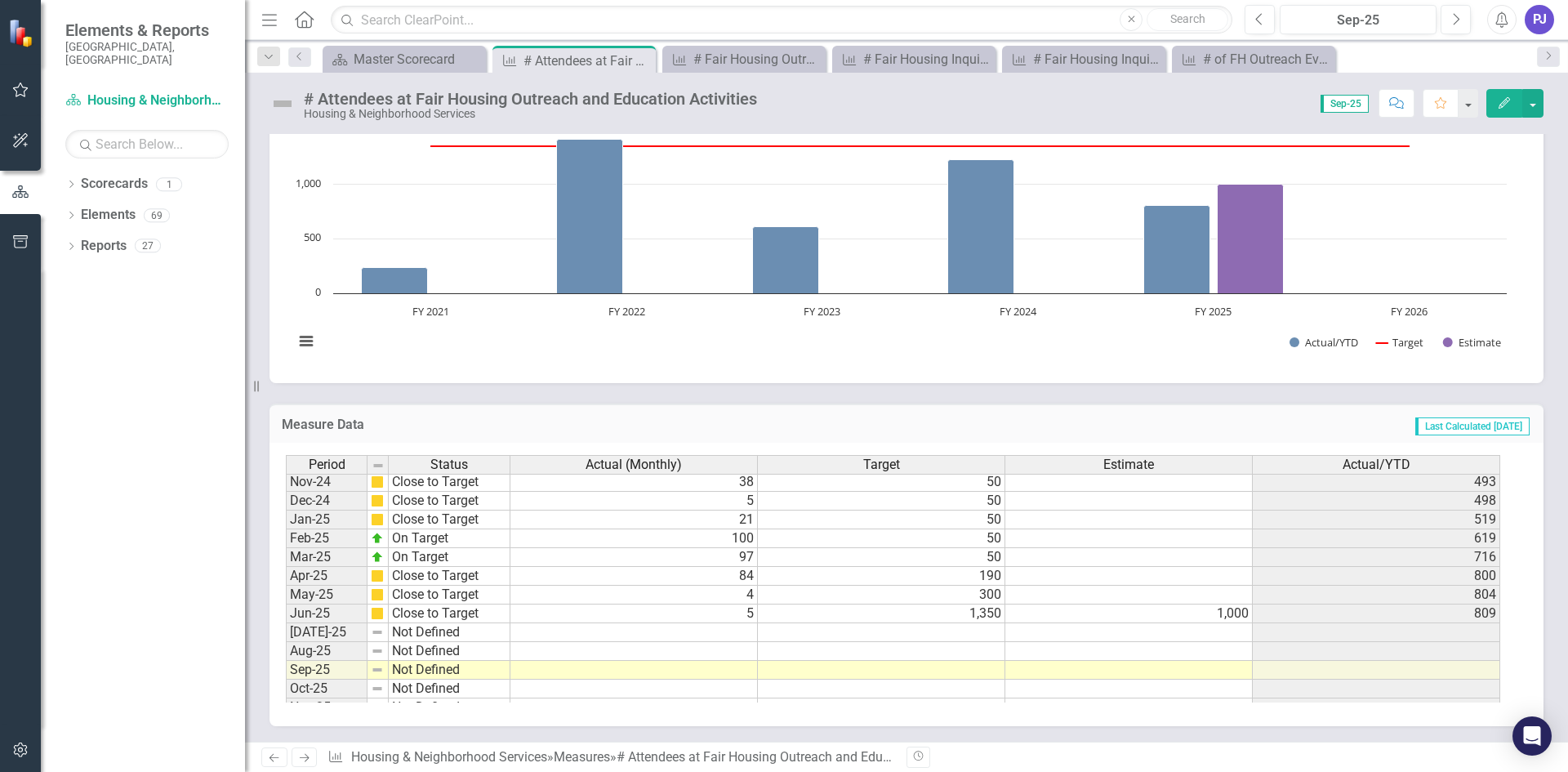
click at [723, 628] on tbody "Dec-23 Target Pending 0 50 459 Jan-24 Close to Target 18 50 477 Feb-24 On Targe…" at bounding box center [892, 510] width 1214 height 489
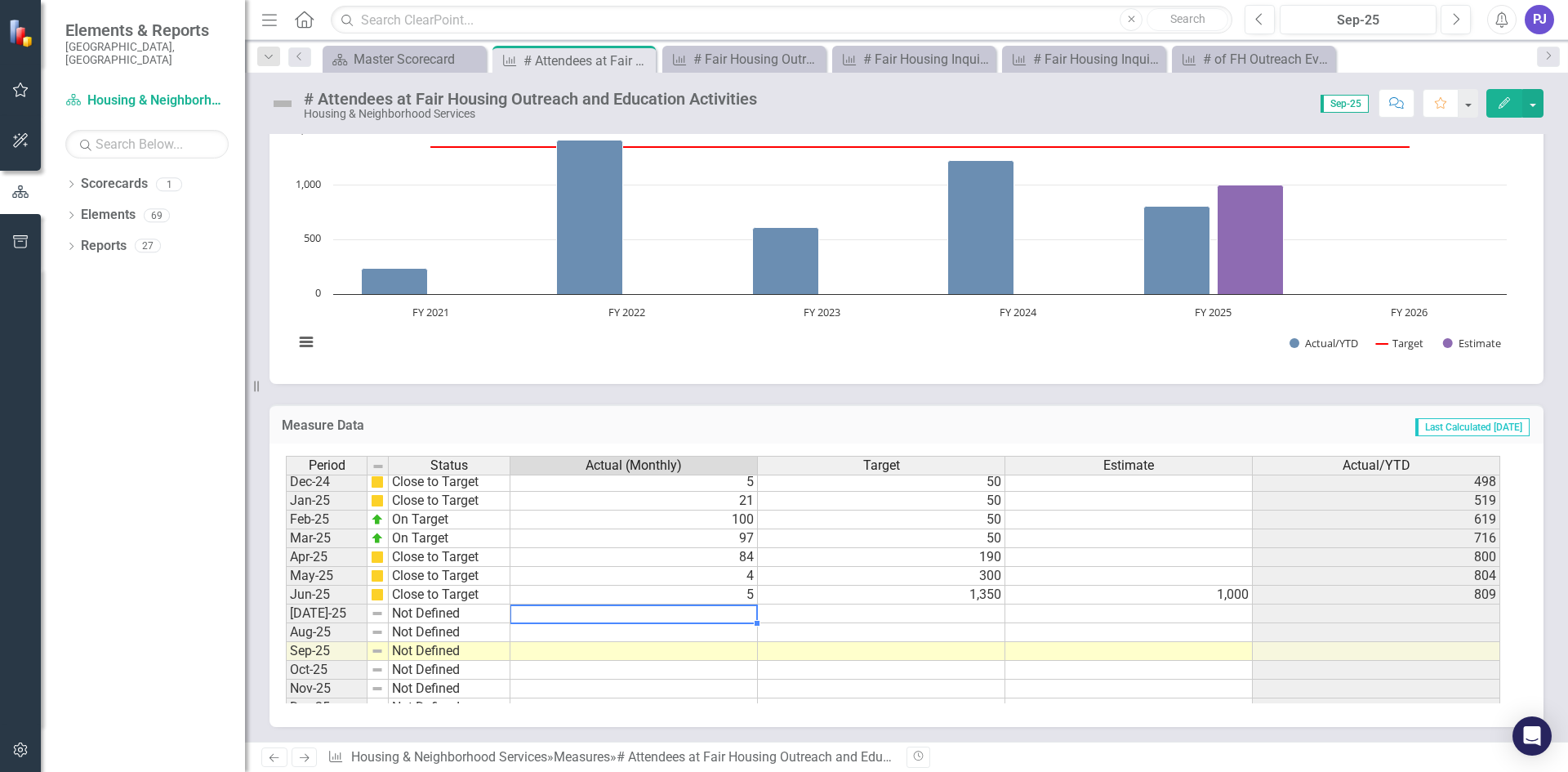
click at [921, 613] on td at bounding box center [882, 613] width 248 height 19
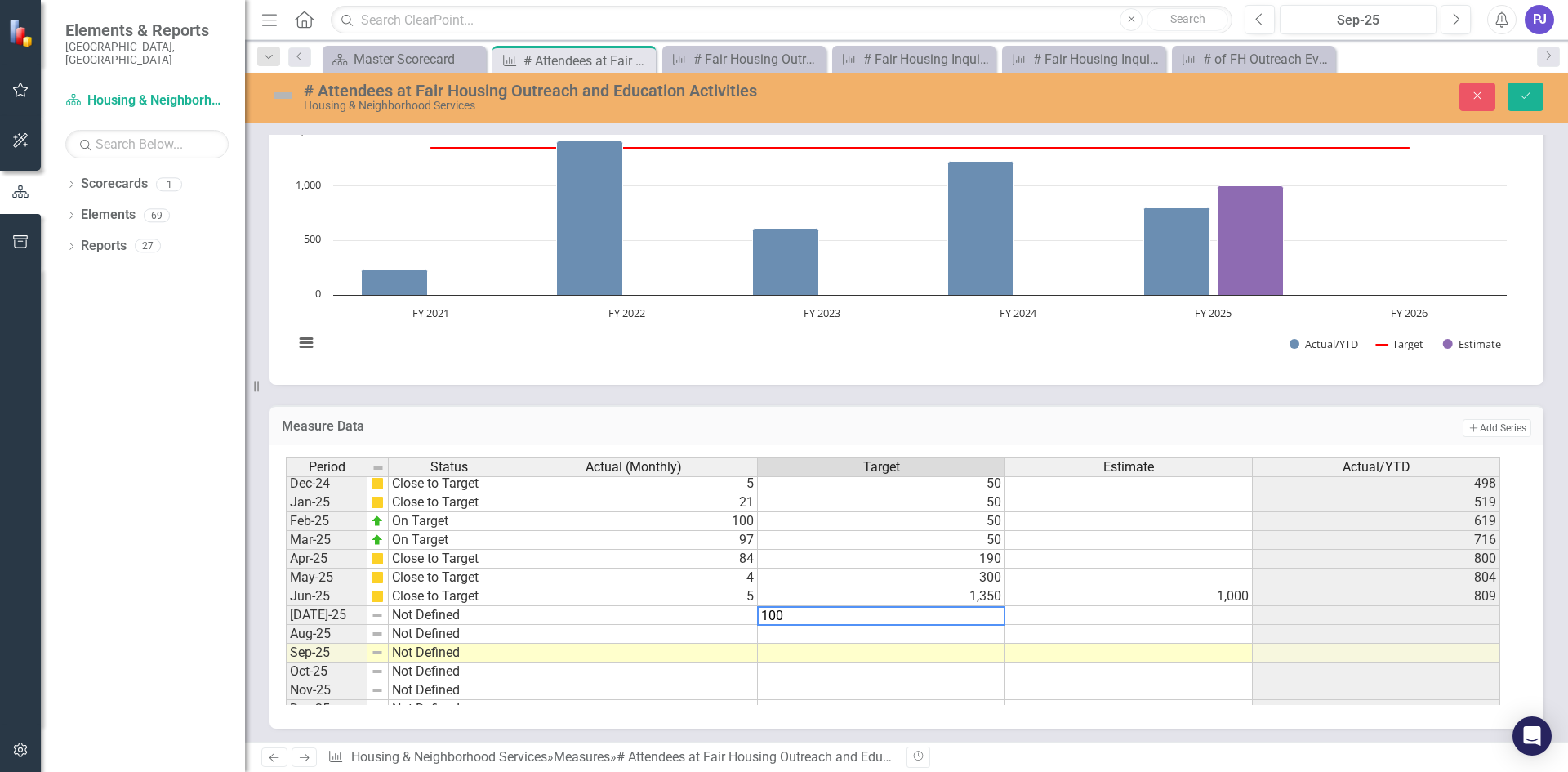
type textarea "100"
click at [969, 634] on td at bounding box center [882, 634] width 248 height 19
type textarea "50"
click at [979, 649] on td at bounding box center [882, 653] width 248 height 19
type textarea "50"
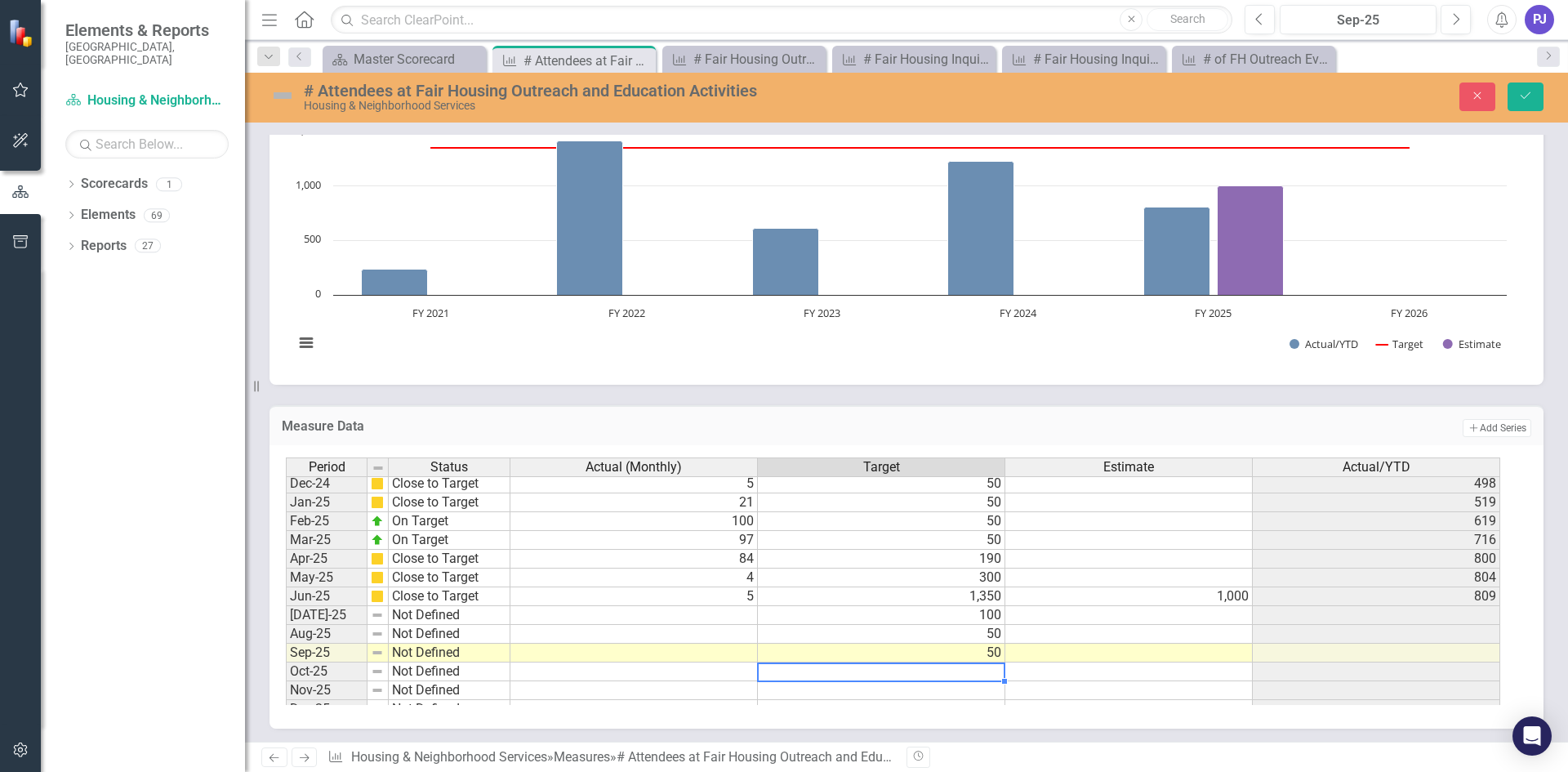
click at [987, 674] on td at bounding box center [882, 672] width 248 height 19
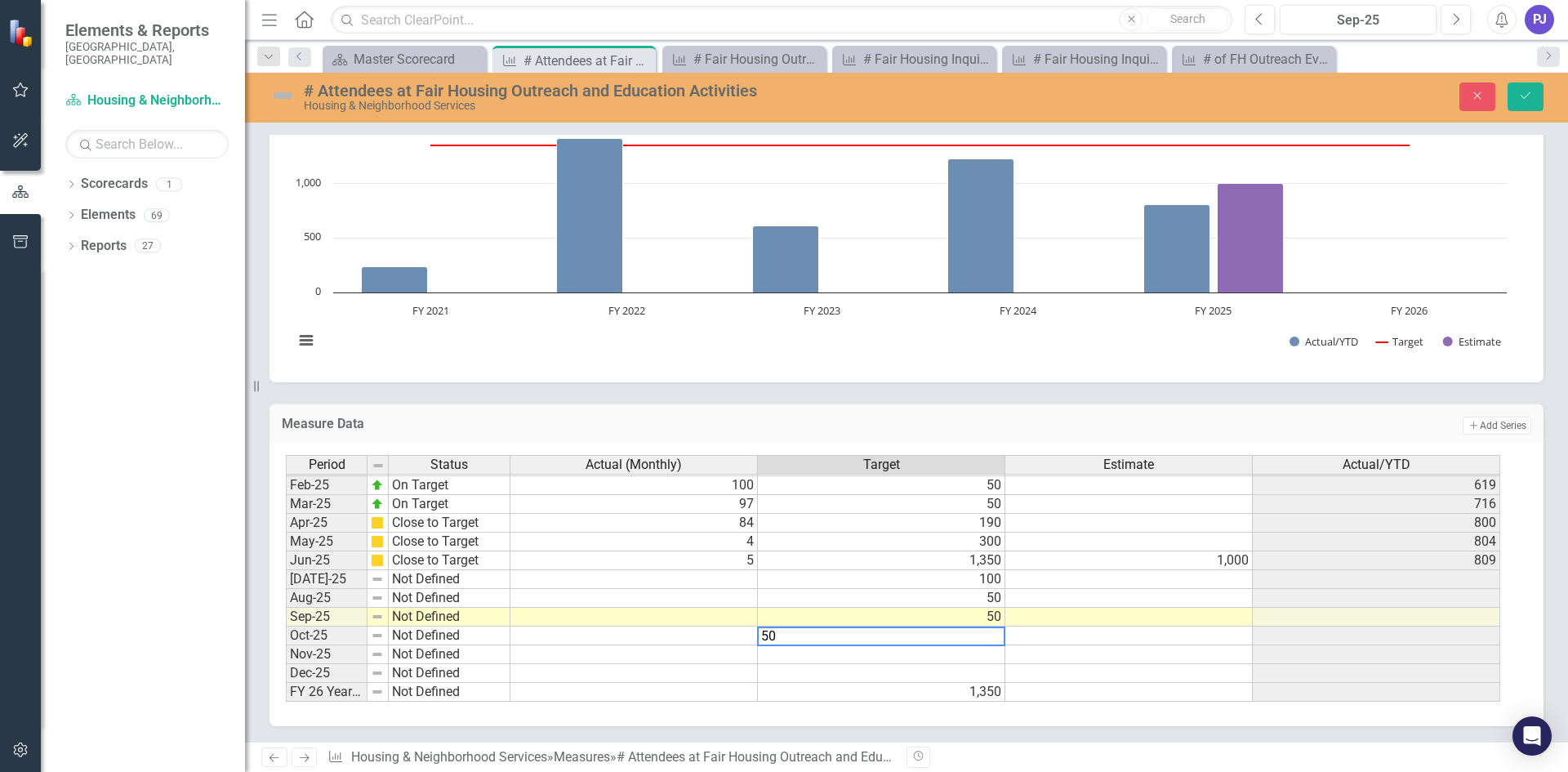
type textarea "50"
click at [986, 652] on tbody "Jan-24 Close to Target 18 50 477 Feb-24 On Target 280 50 757 Mar-24 On Target 8…" at bounding box center [892, 466] width 1214 height 471
click at [986, 654] on textarea "50" at bounding box center [881, 655] width 248 height 20
type textarea "50"
click at [1063, 651] on td at bounding box center [1128, 654] width 248 height 19
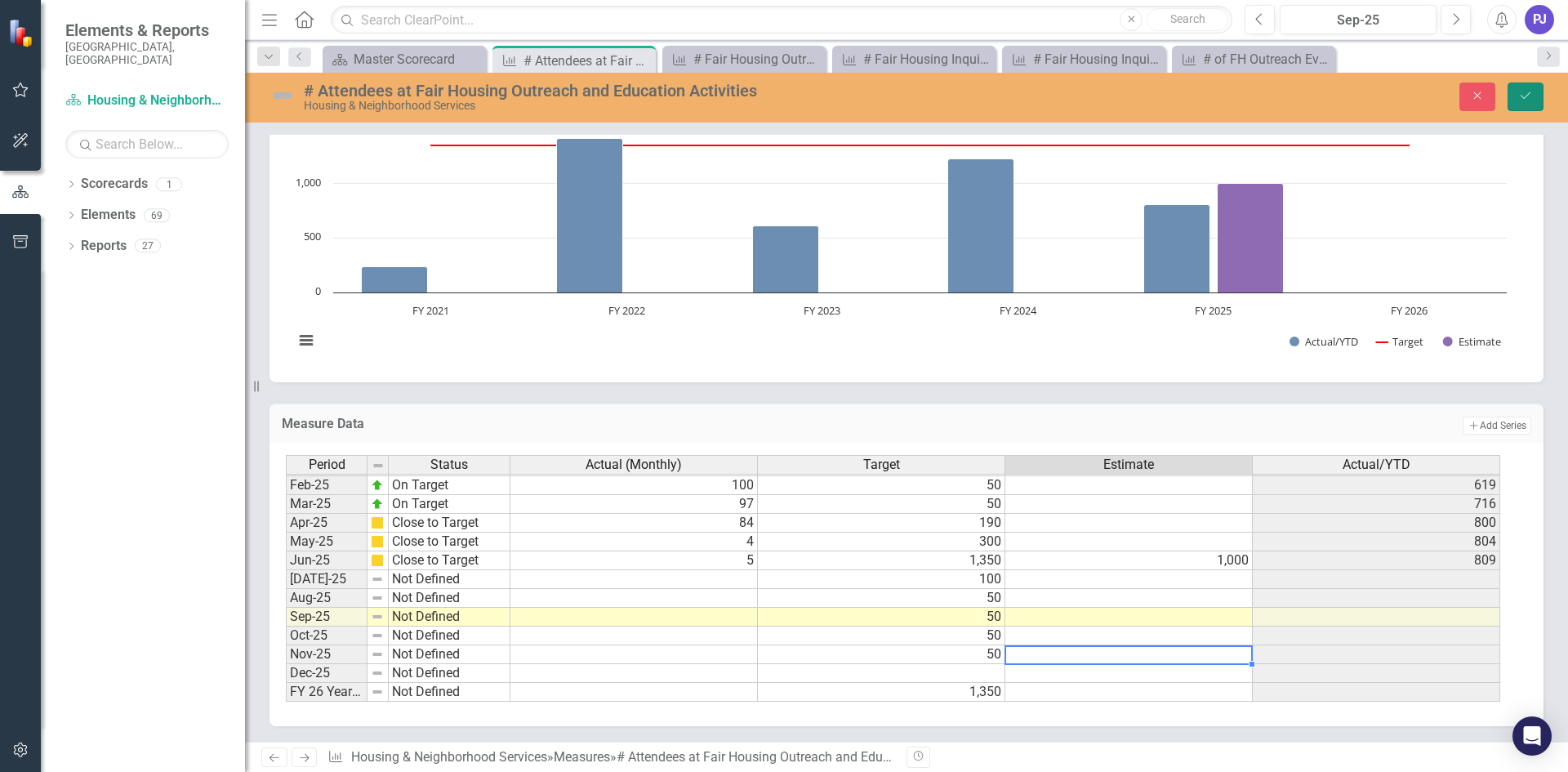
click at [1524, 98] on icon "Save" at bounding box center [1525, 95] width 15 height 11
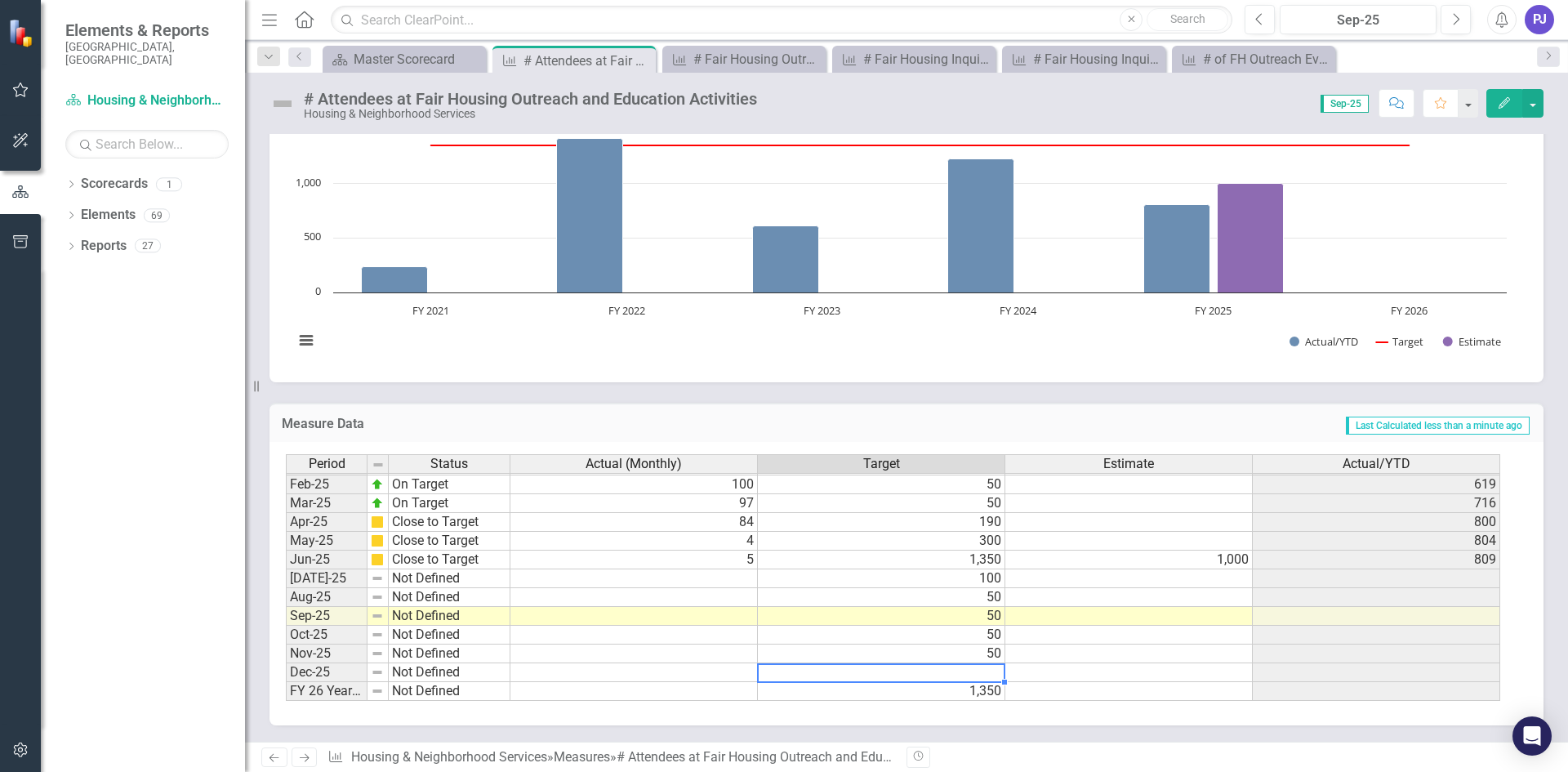
click at [947, 675] on tbody "Jan-24 Close to Target 18 50 477 Feb-24 On Target 280 50 757 Mar-24 On Target 8…" at bounding box center [892, 465] width 1214 height 471
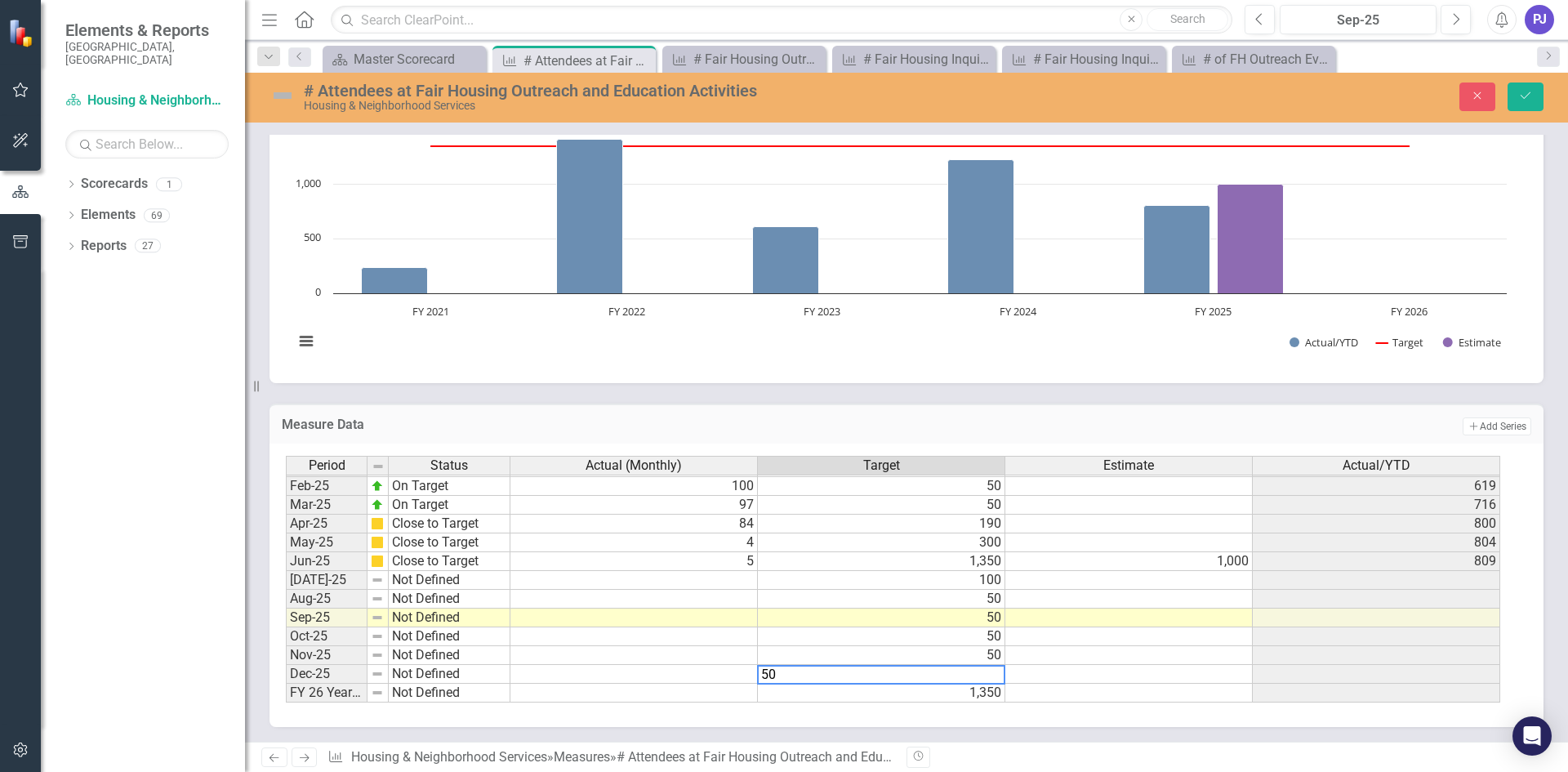
type textarea "50"
click at [1074, 674] on td at bounding box center [1128, 674] width 248 height 19
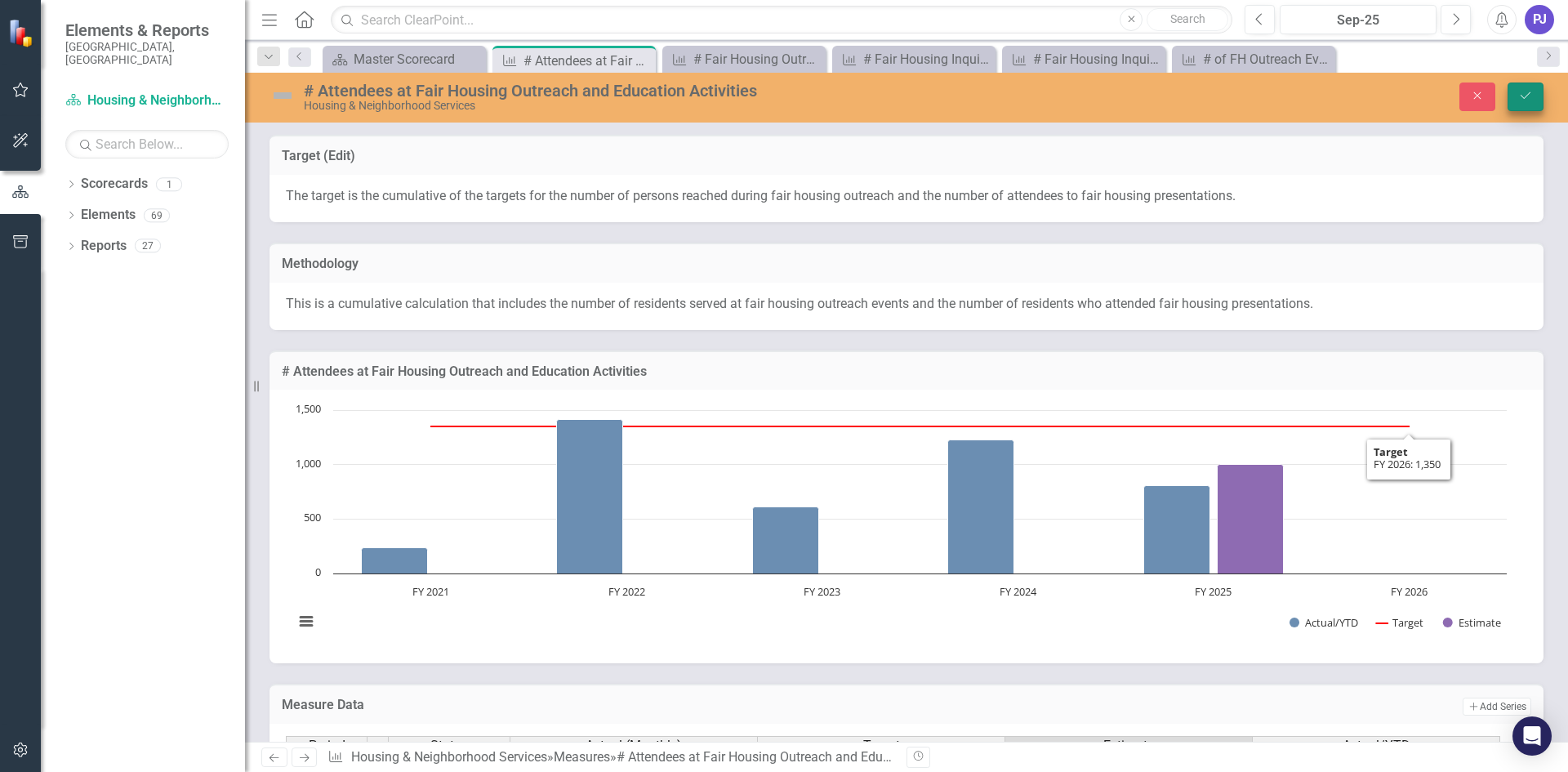
scroll to position [826, 0]
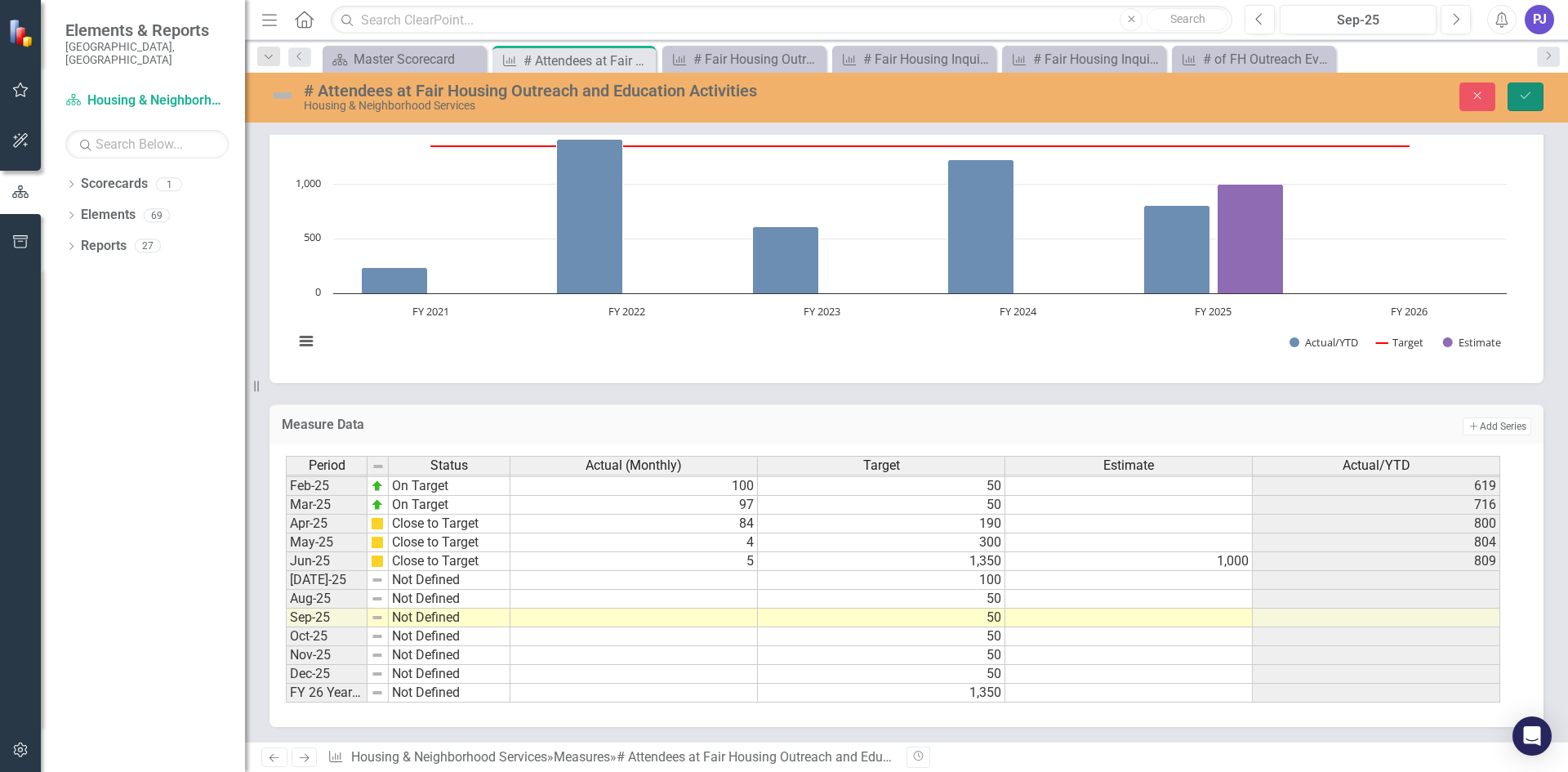
click at [1532, 101] on button "Save" at bounding box center [1525, 96] width 36 height 29
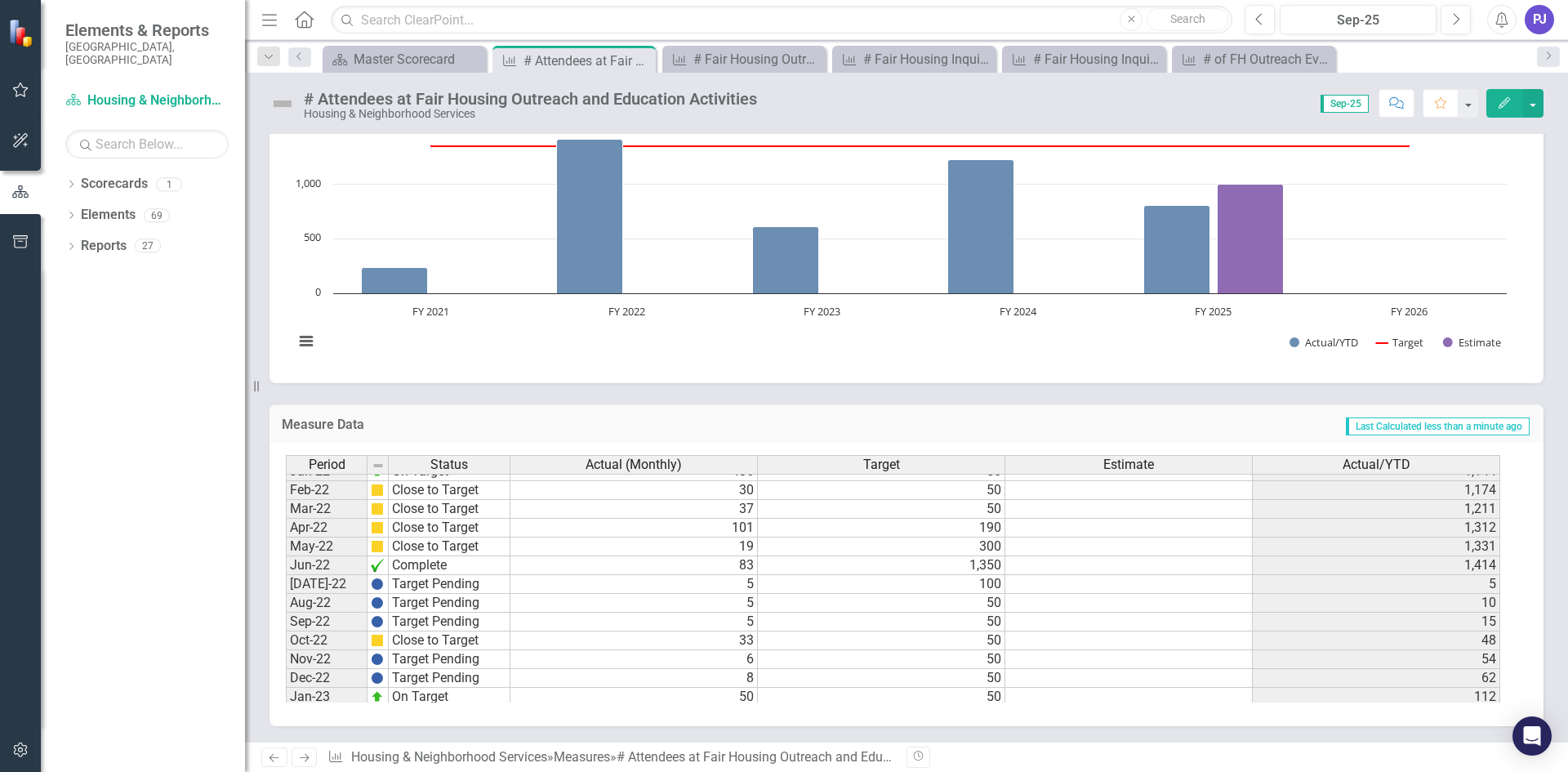
scroll to position [0, 0]
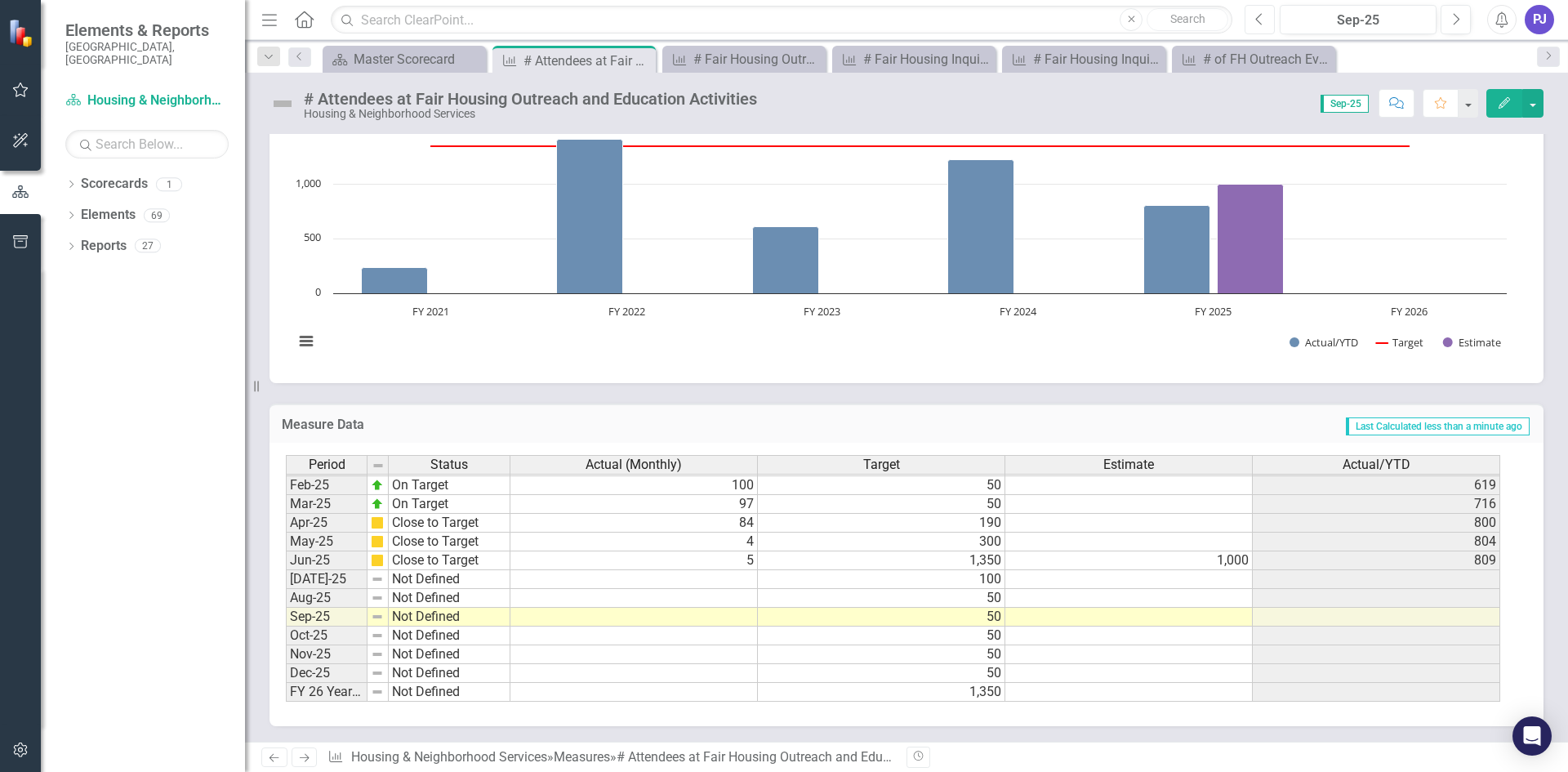
click at [1266, 21] on button "Previous" at bounding box center [1260, 20] width 30 height 30
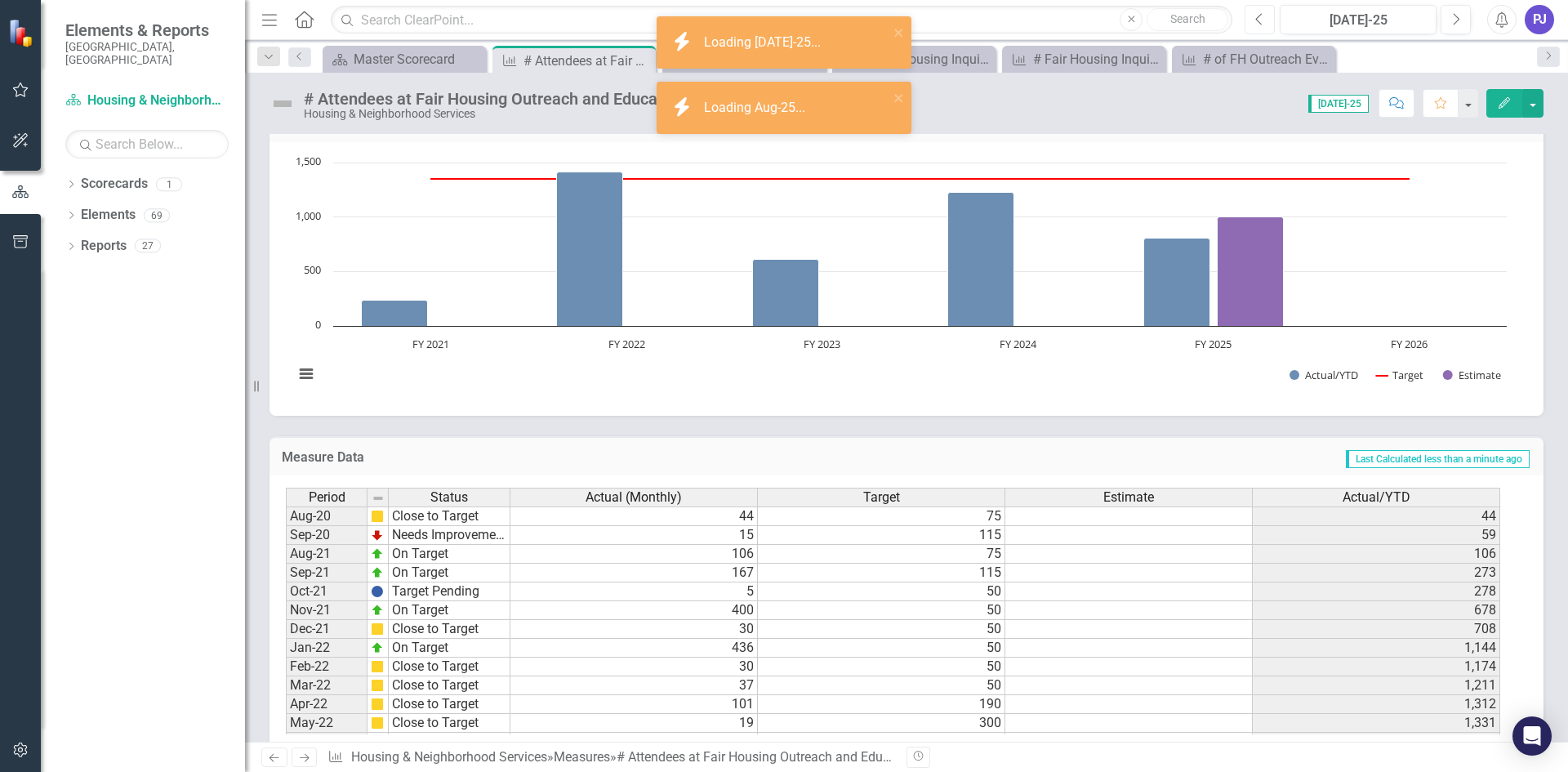
scroll to position [280, 0]
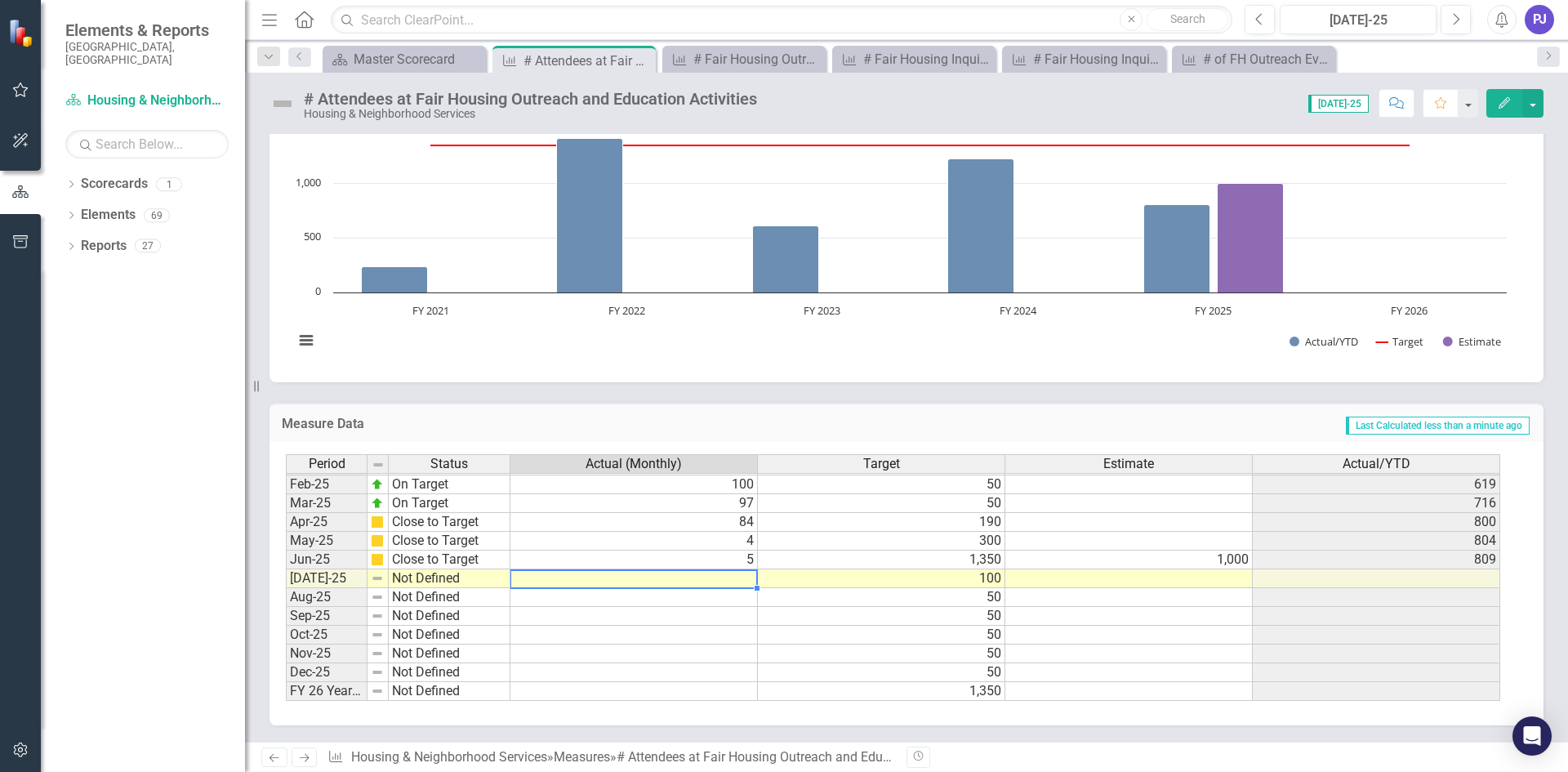
click at [700, 573] on tbody "Jan-24 Close to Target 18 50 477 Feb-24 On Target 280 50 757 Mar-24 On Target 8…" at bounding box center [892, 465] width 1214 height 471
click at [724, 579] on td at bounding box center [634, 578] width 248 height 19
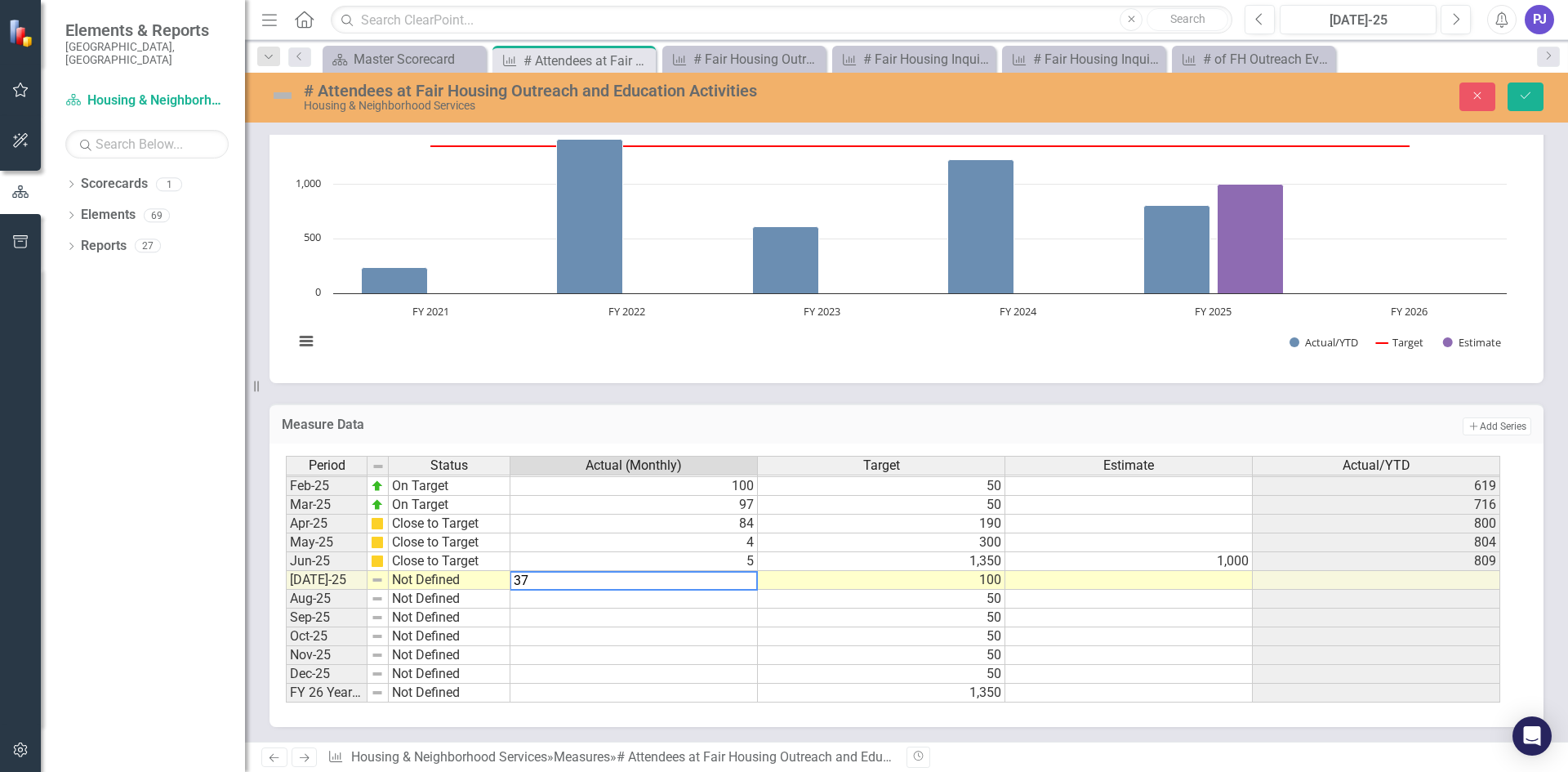
type textarea "37"
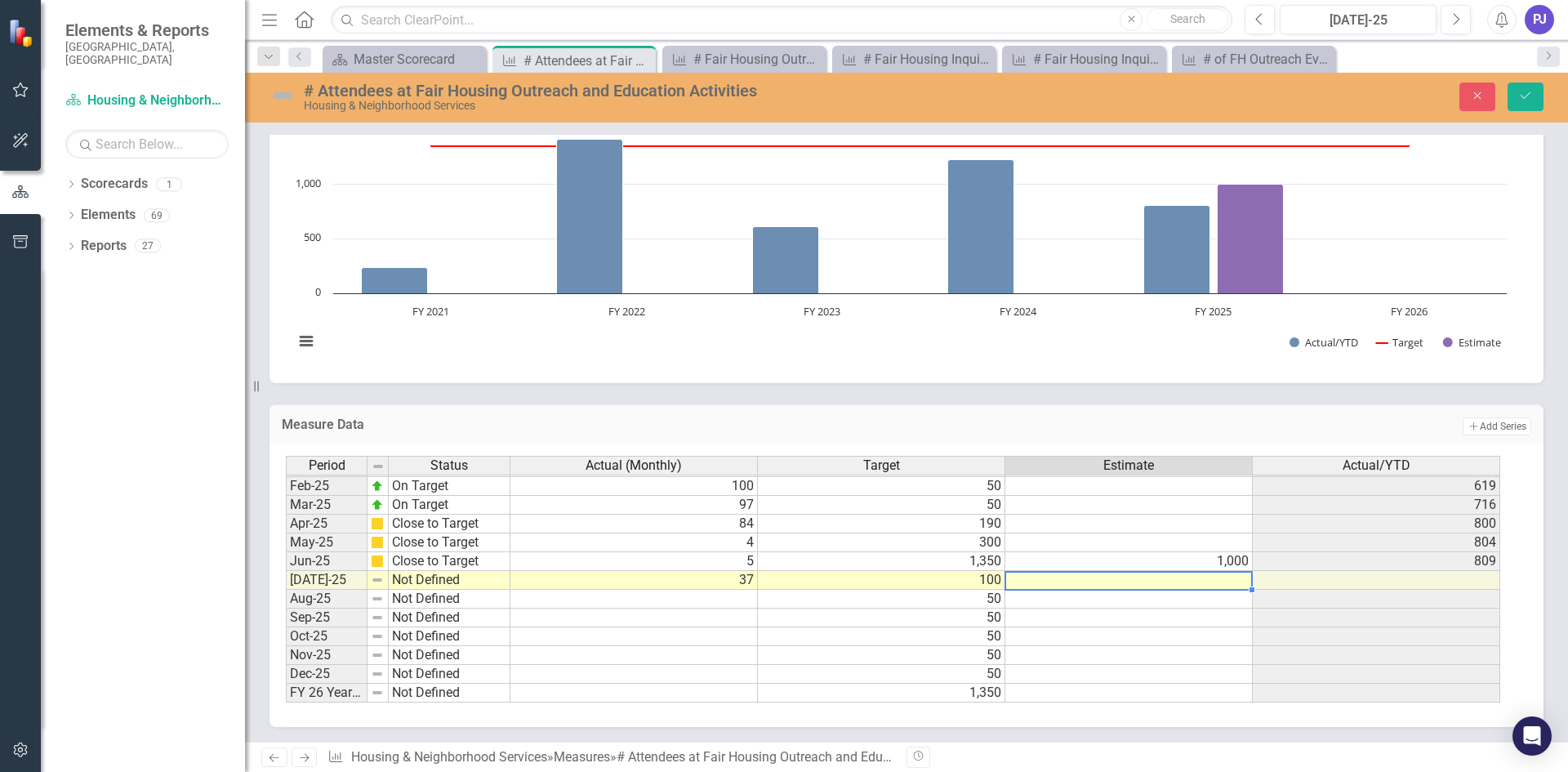
click at [1098, 586] on td at bounding box center [1128, 580] width 248 height 19
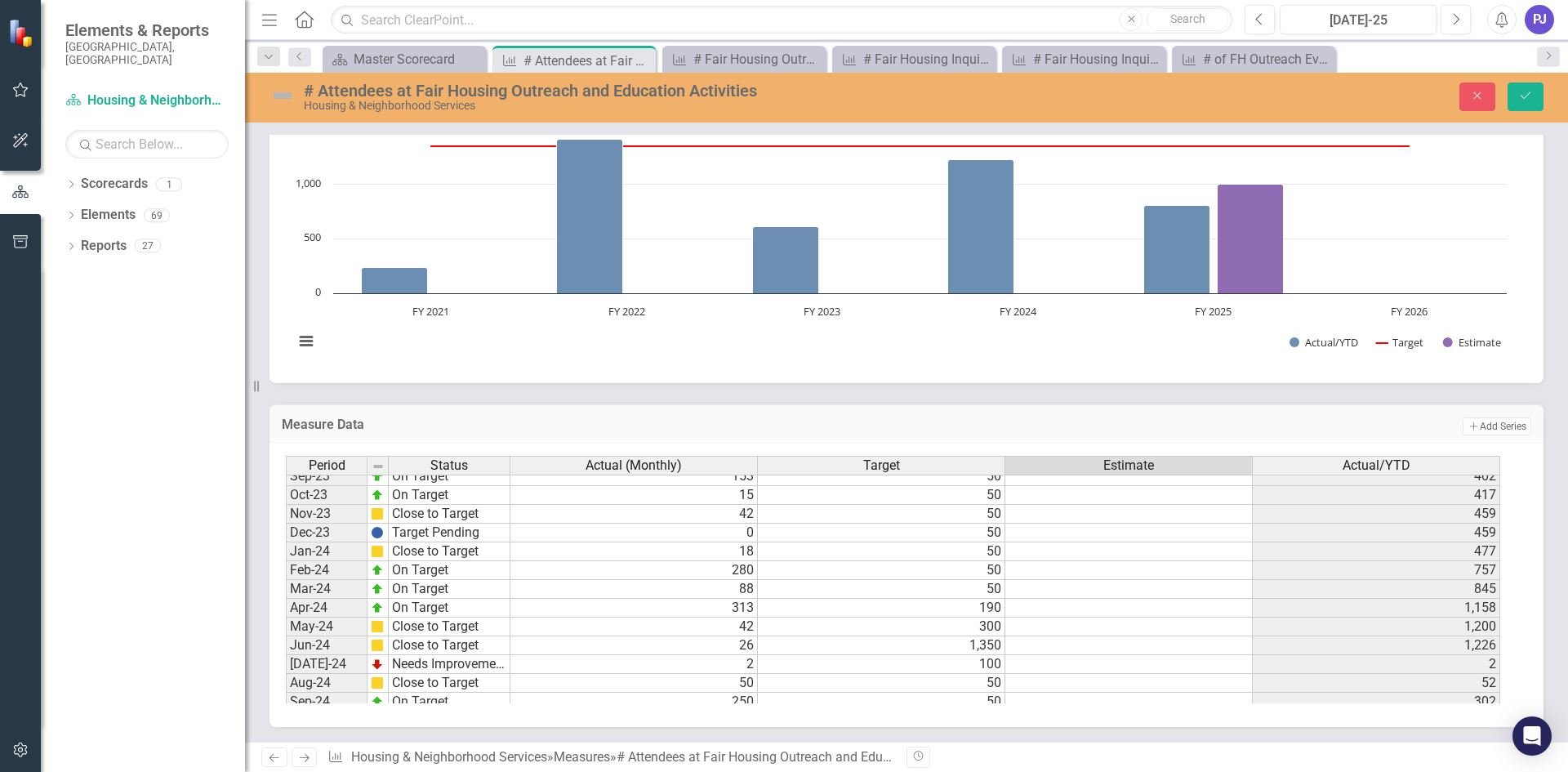
scroll to position [508, 0]
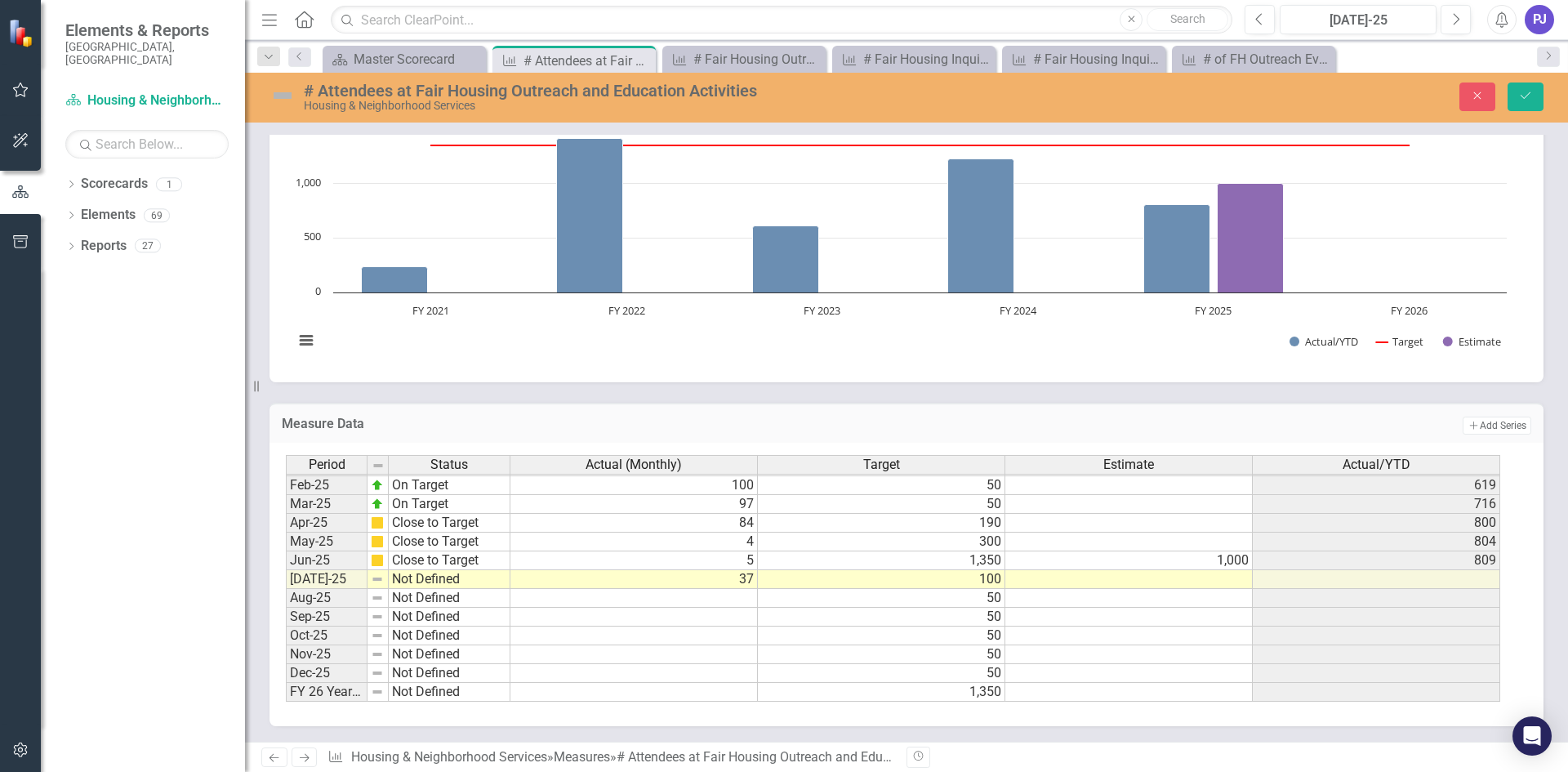
click at [285, 99] on img at bounding box center [283, 96] width 26 height 26
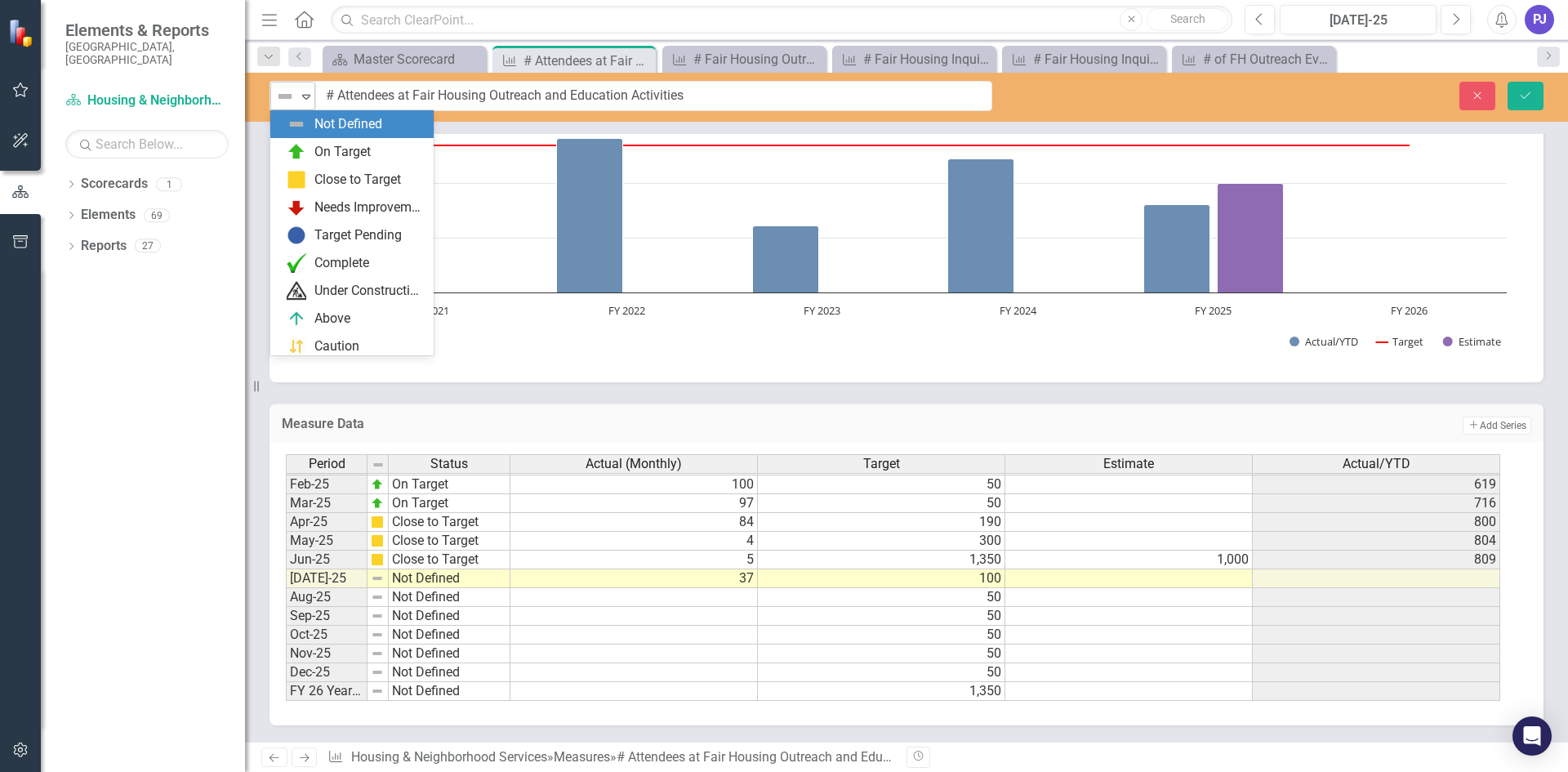
click at [306, 100] on icon "Expand" at bounding box center [306, 96] width 16 height 13
click at [366, 209] on div "Needs Improvement" at bounding box center [369, 207] width 109 height 19
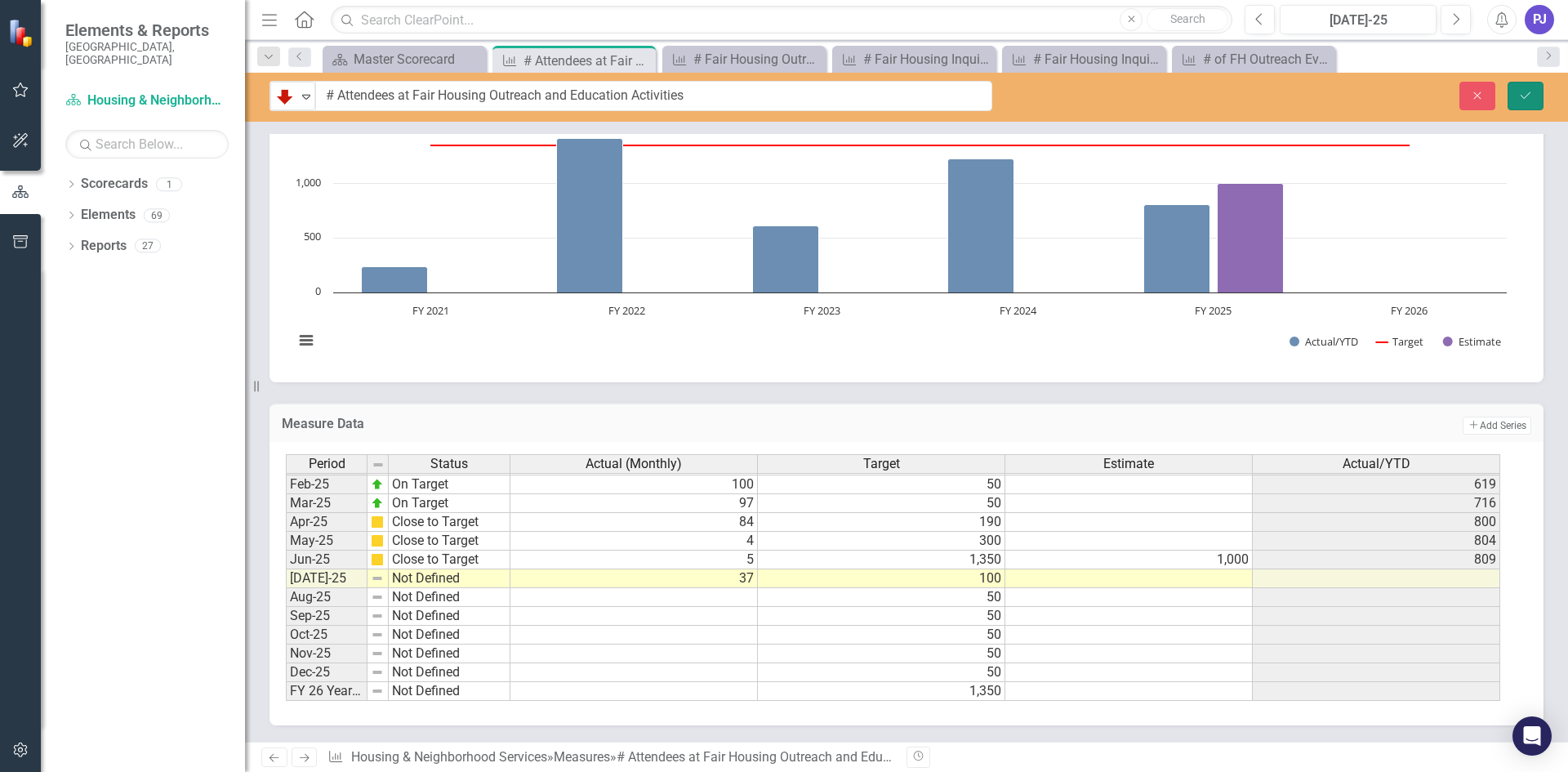
click at [1536, 92] on button "Save" at bounding box center [1525, 96] width 36 height 29
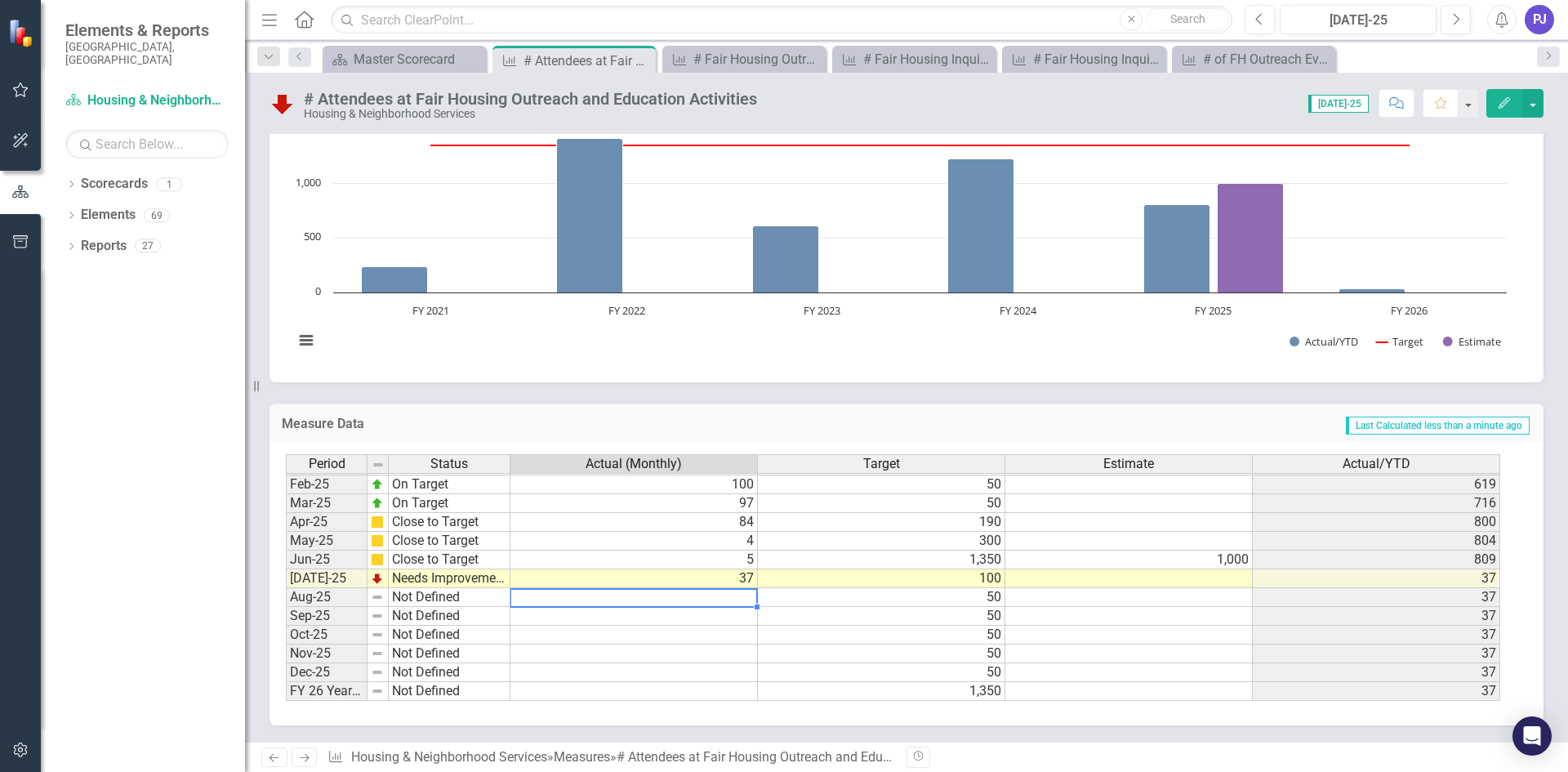
click at [726, 598] on tbody "Jan-24 Close to Target 18 50 477 Feb-24 On Target 280 50 757 Mar-24 On Target 8…" at bounding box center [892, 465] width 1214 height 471
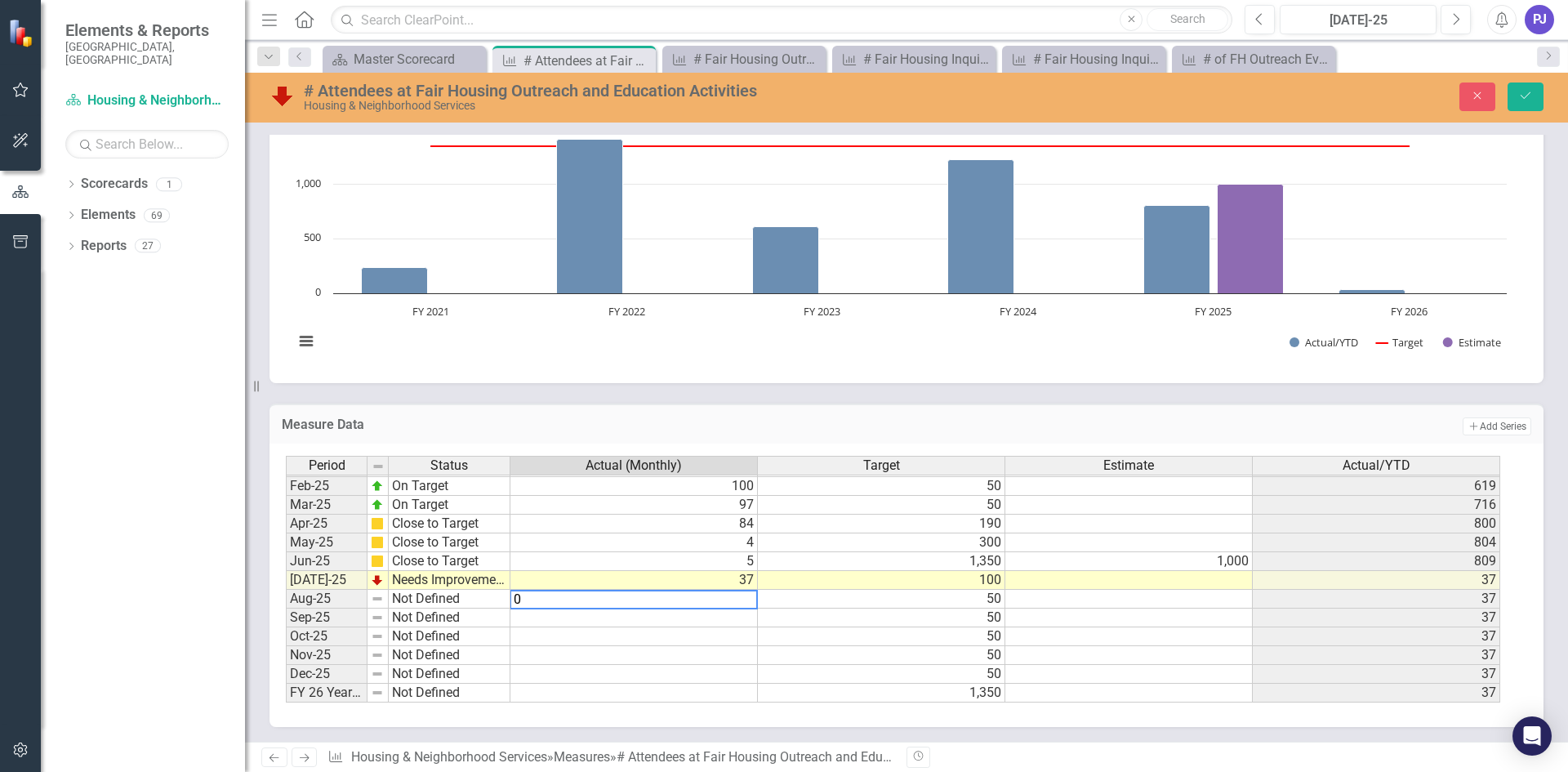
type textarea "0"
click at [1114, 603] on td at bounding box center [1128, 599] width 248 height 19
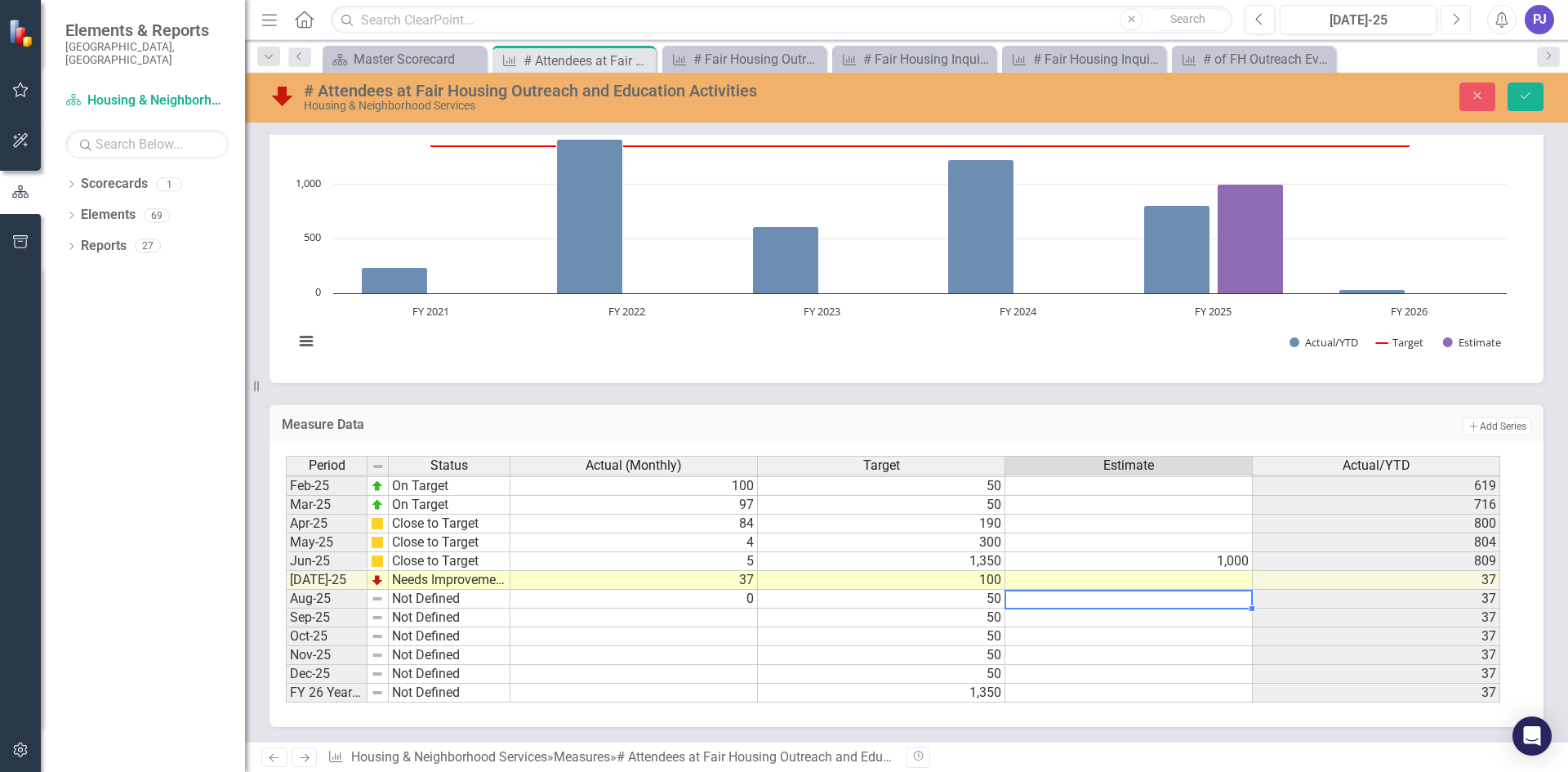
click at [1449, 17] on button "Next" at bounding box center [1456, 20] width 30 height 30
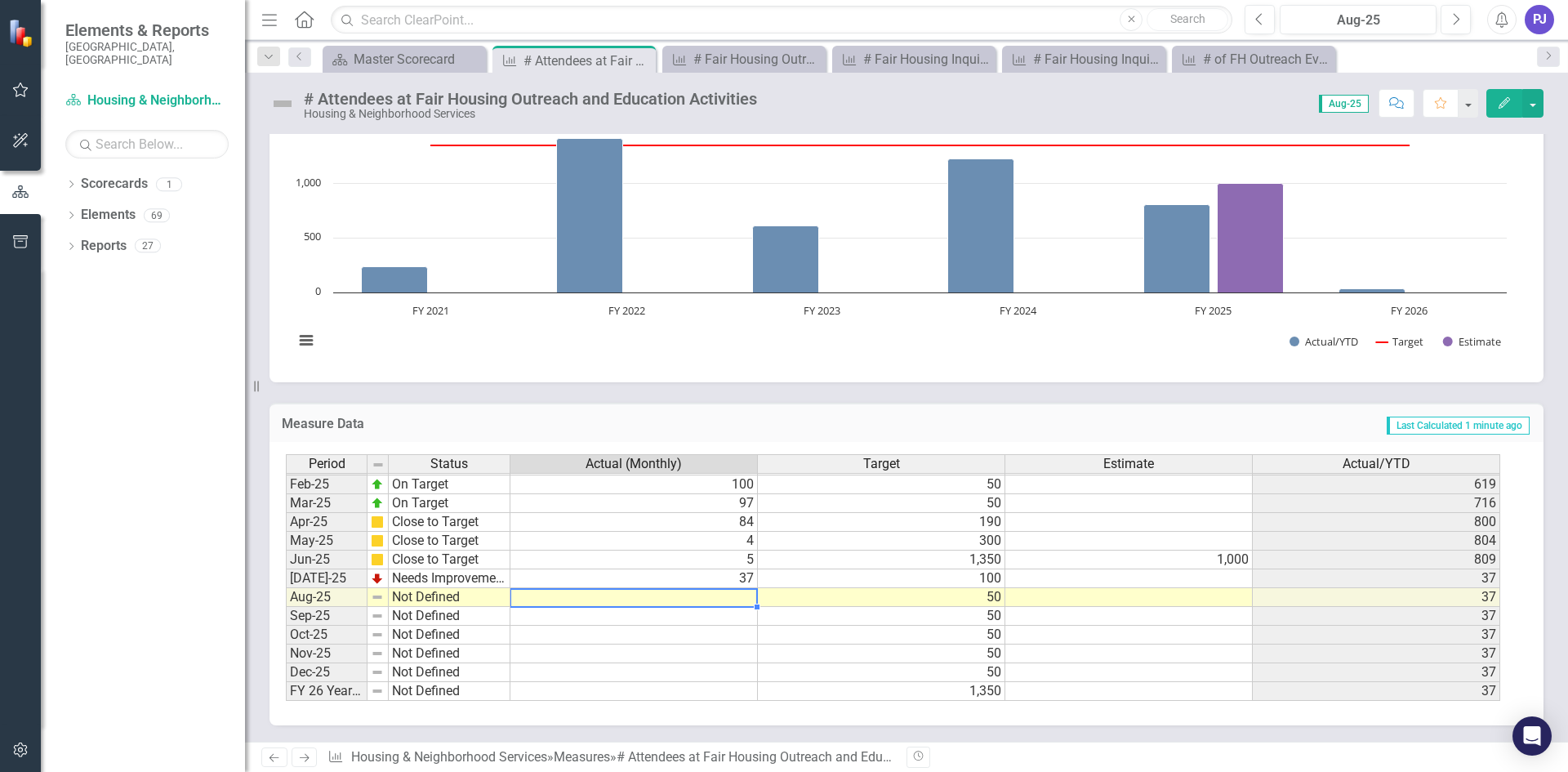
click at [727, 602] on tbody "Jan-24 Close to Target 18 50 477 Feb-24 On Target 280 50 757 Mar-24 On Target 8…" at bounding box center [892, 465] width 1214 height 471
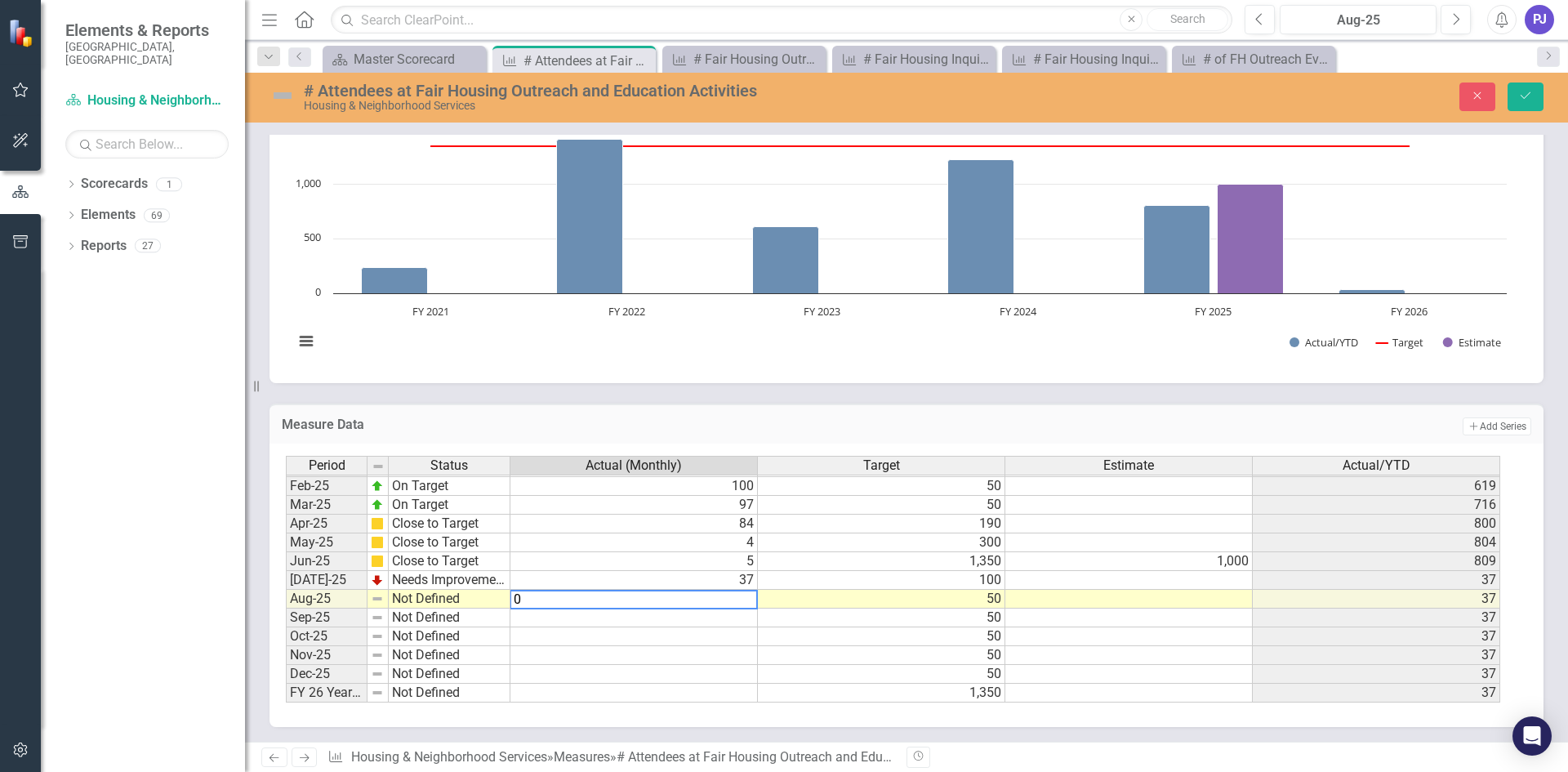
type textarea "0"
click at [1065, 604] on td at bounding box center [1128, 599] width 248 height 19
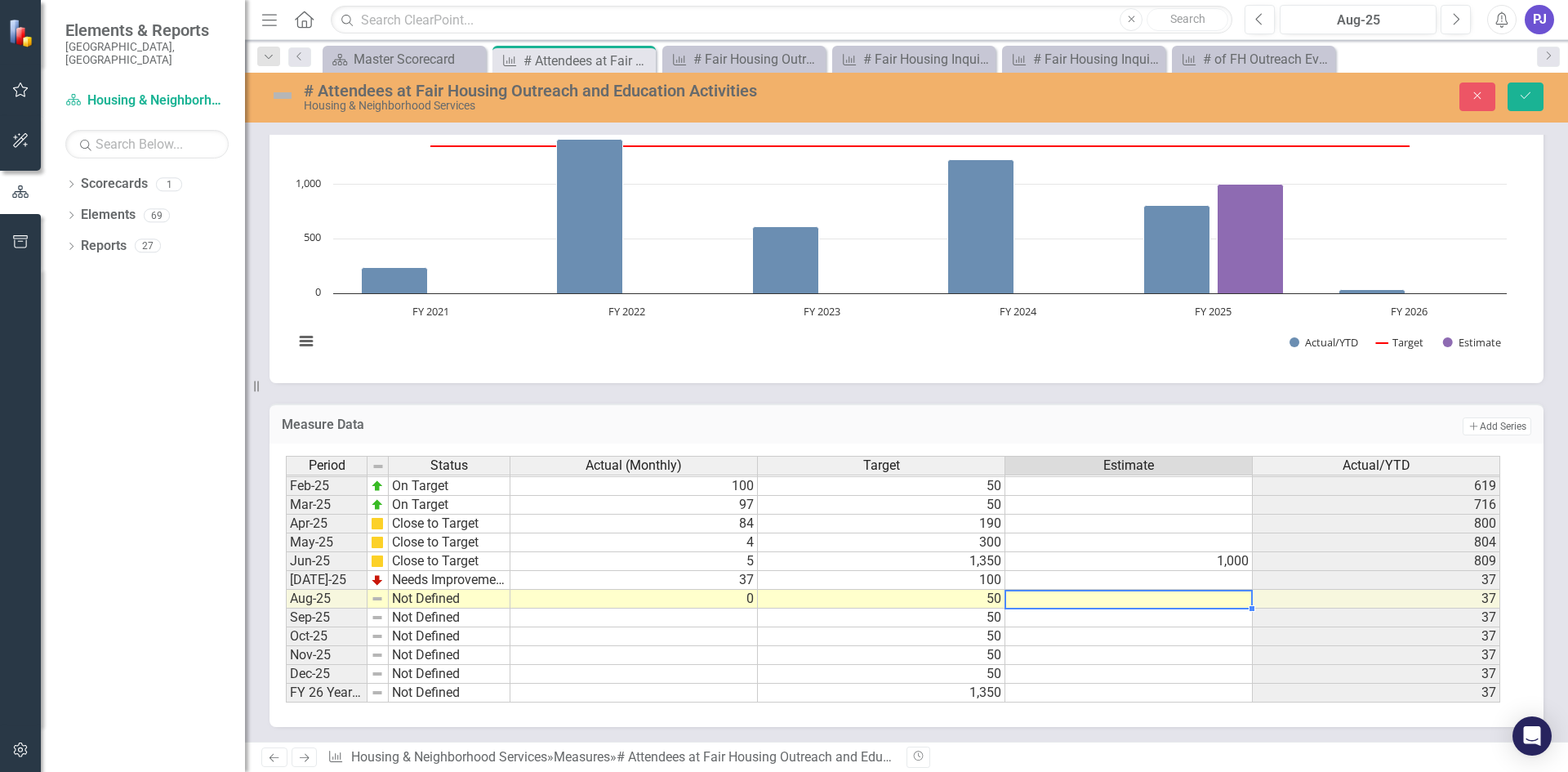
click at [280, 96] on img at bounding box center [283, 96] width 26 height 26
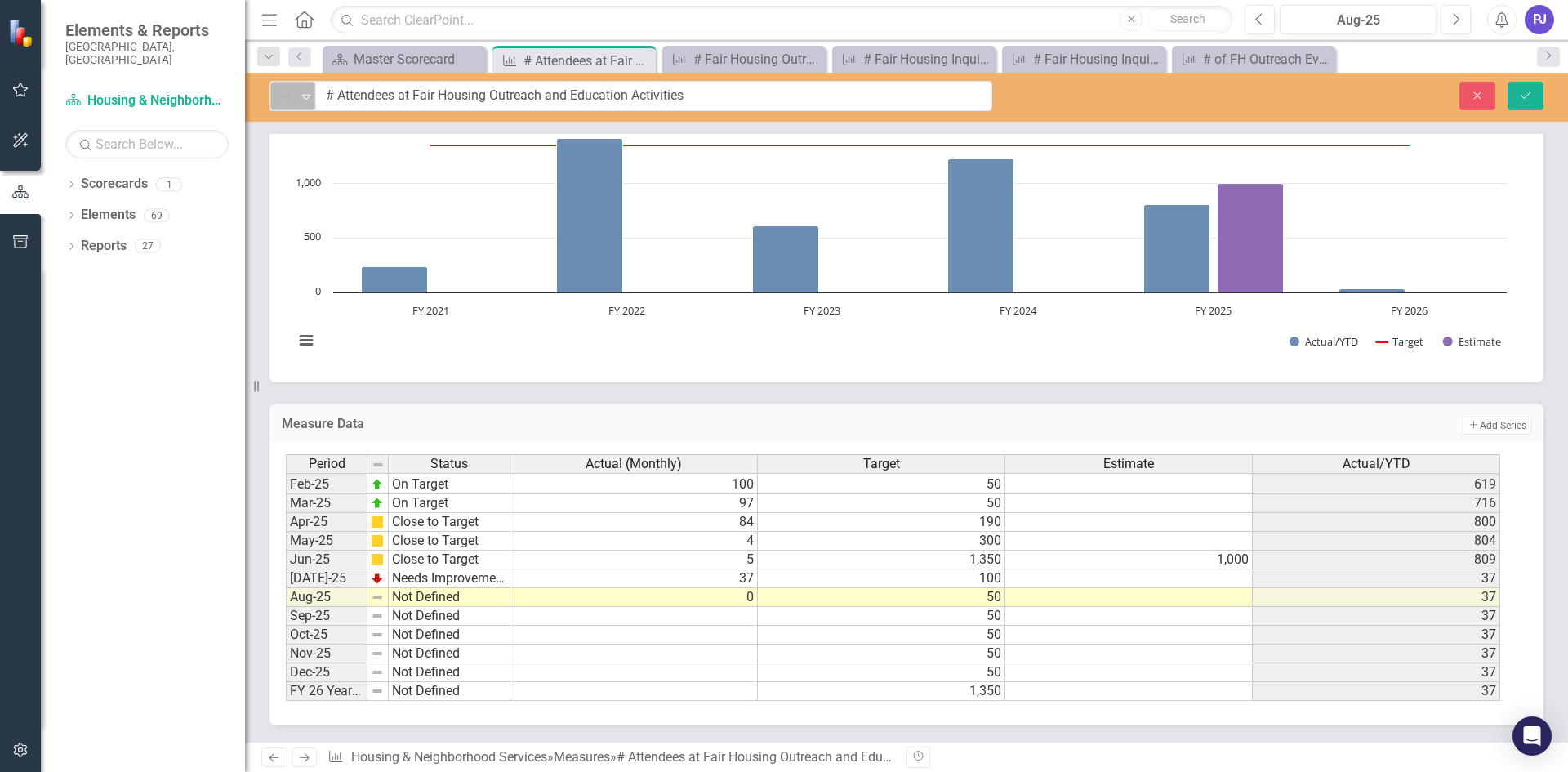
click at [301, 100] on icon "Expand" at bounding box center [306, 96] width 16 height 13
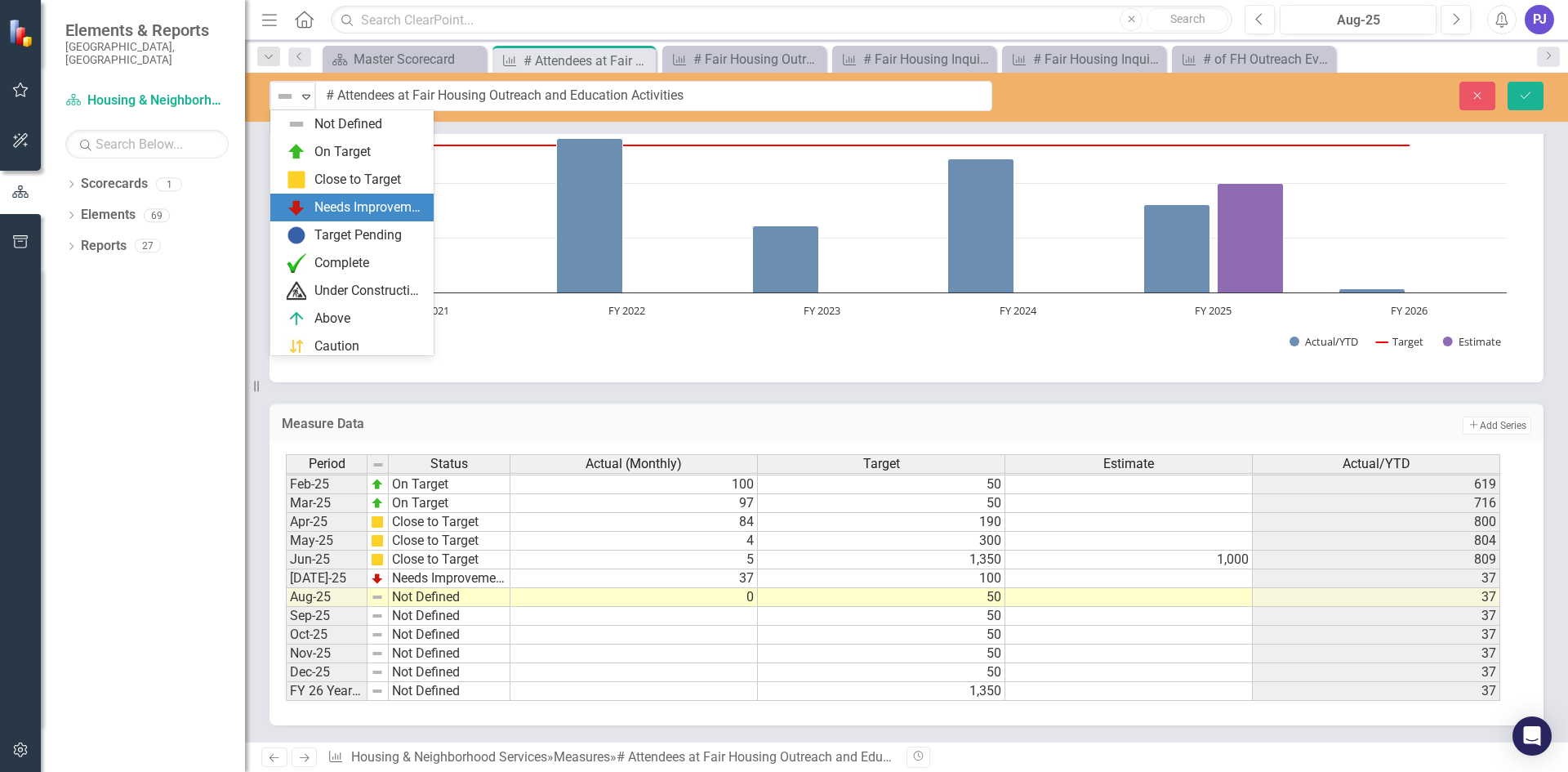
click at [342, 206] on div "Needs Improvement" at bounding box center [369, 207] width 109 height 19
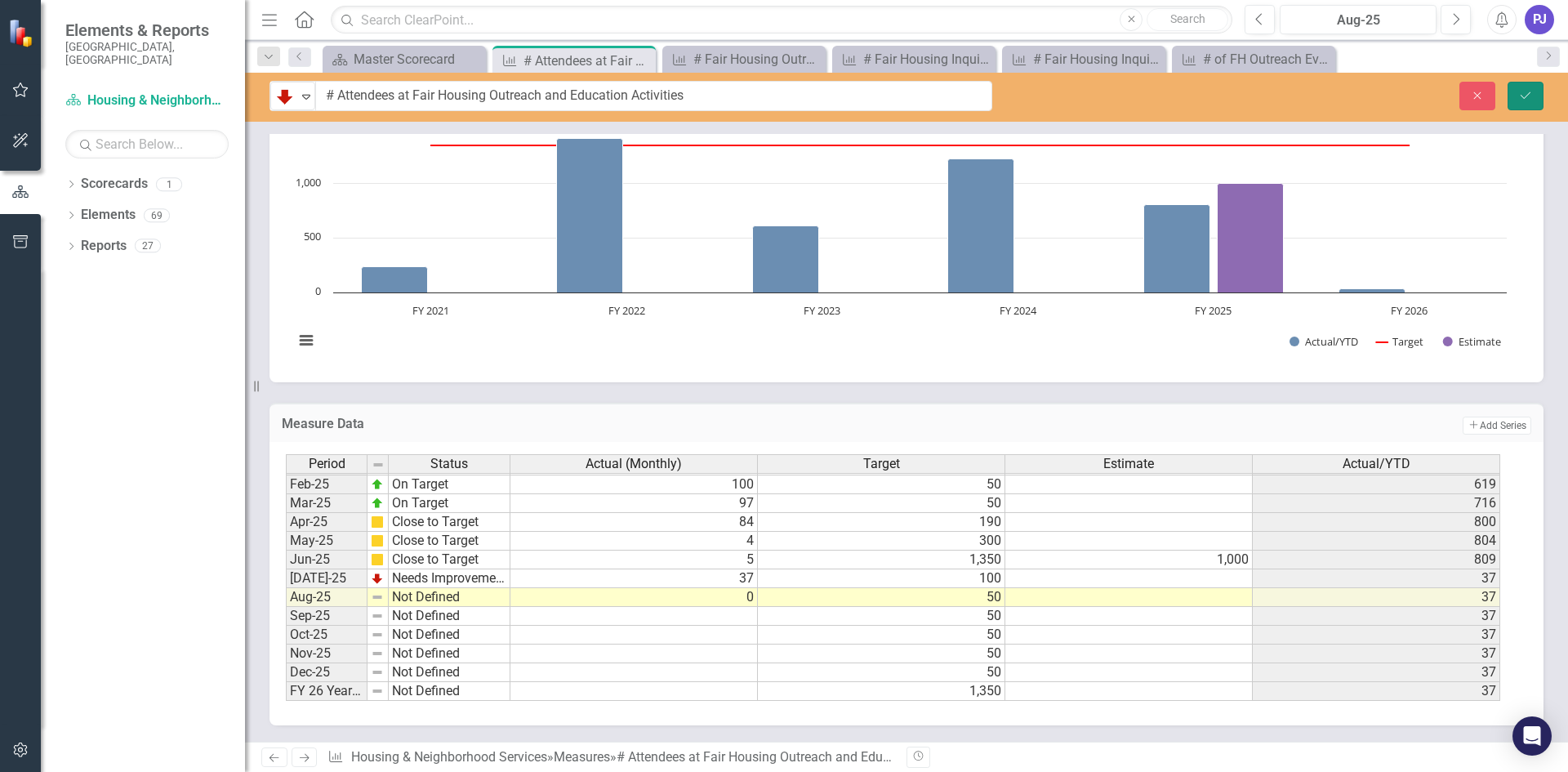
click at [1518, 105] on button "Save" at bounding box center [1525, 96] width 36 height 29
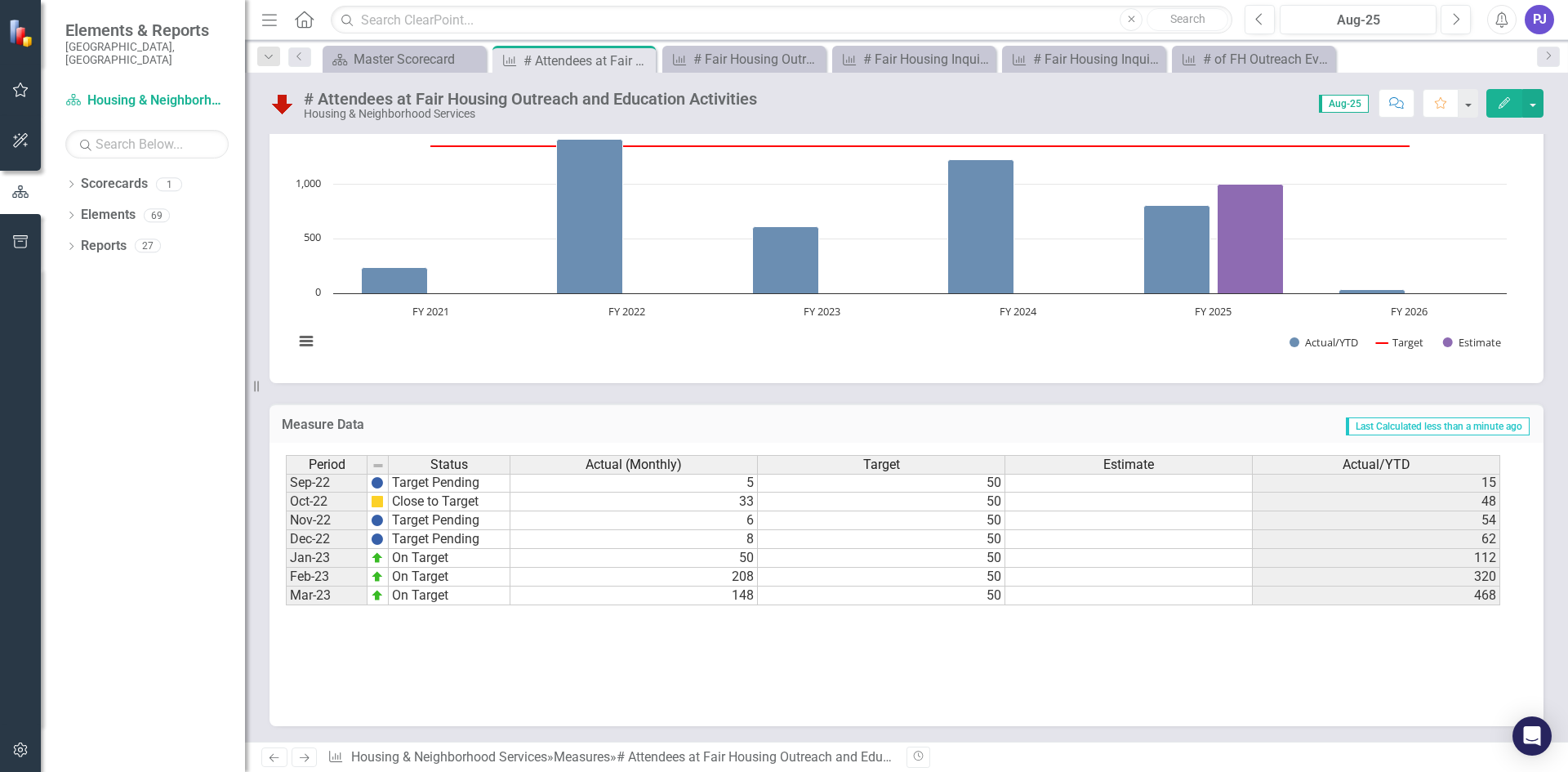
scroll to position [403, 0]
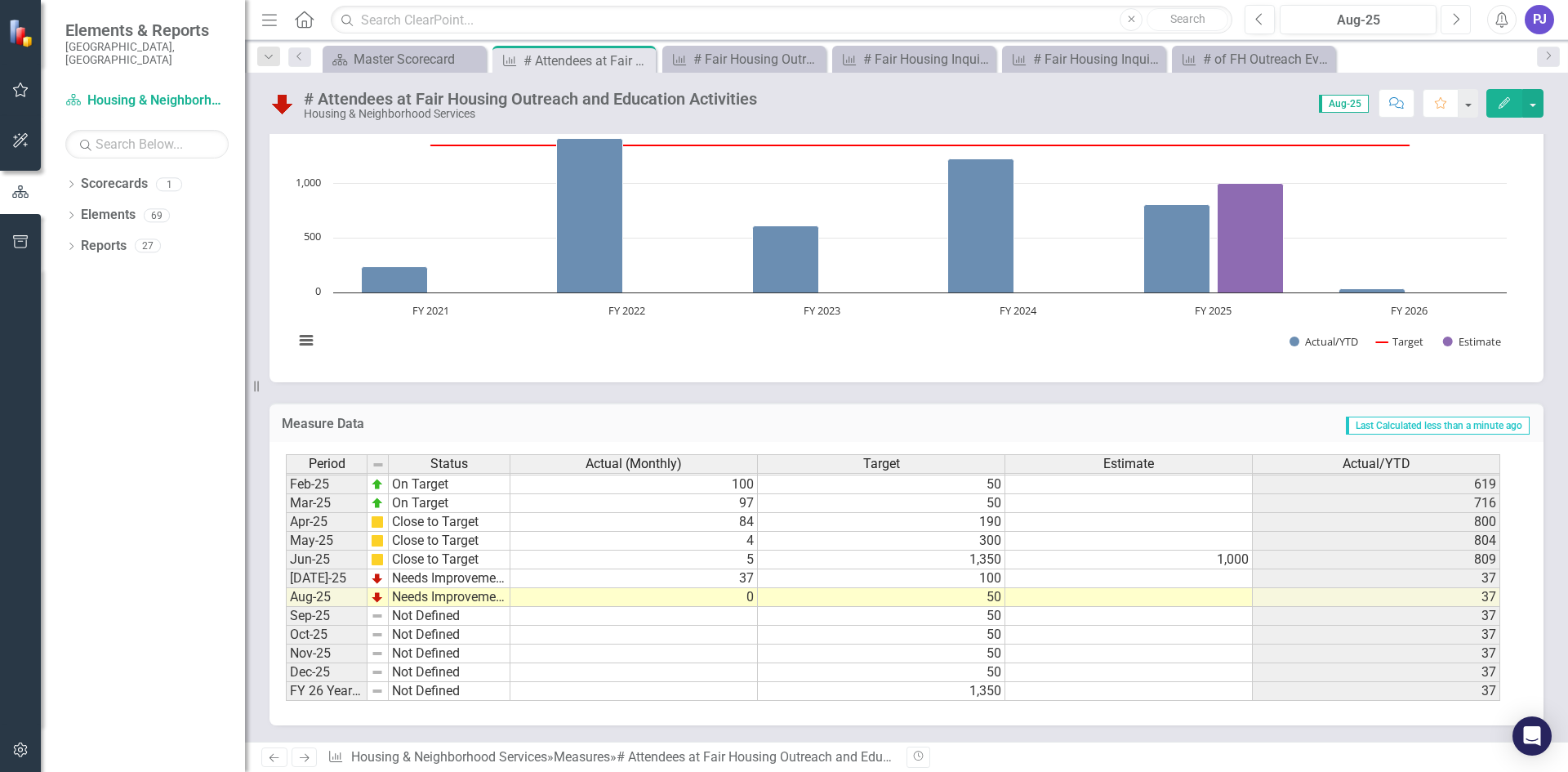
click at [1460, 13] on icon "Next" at bounding box center [1455, 19] width 9 height 15
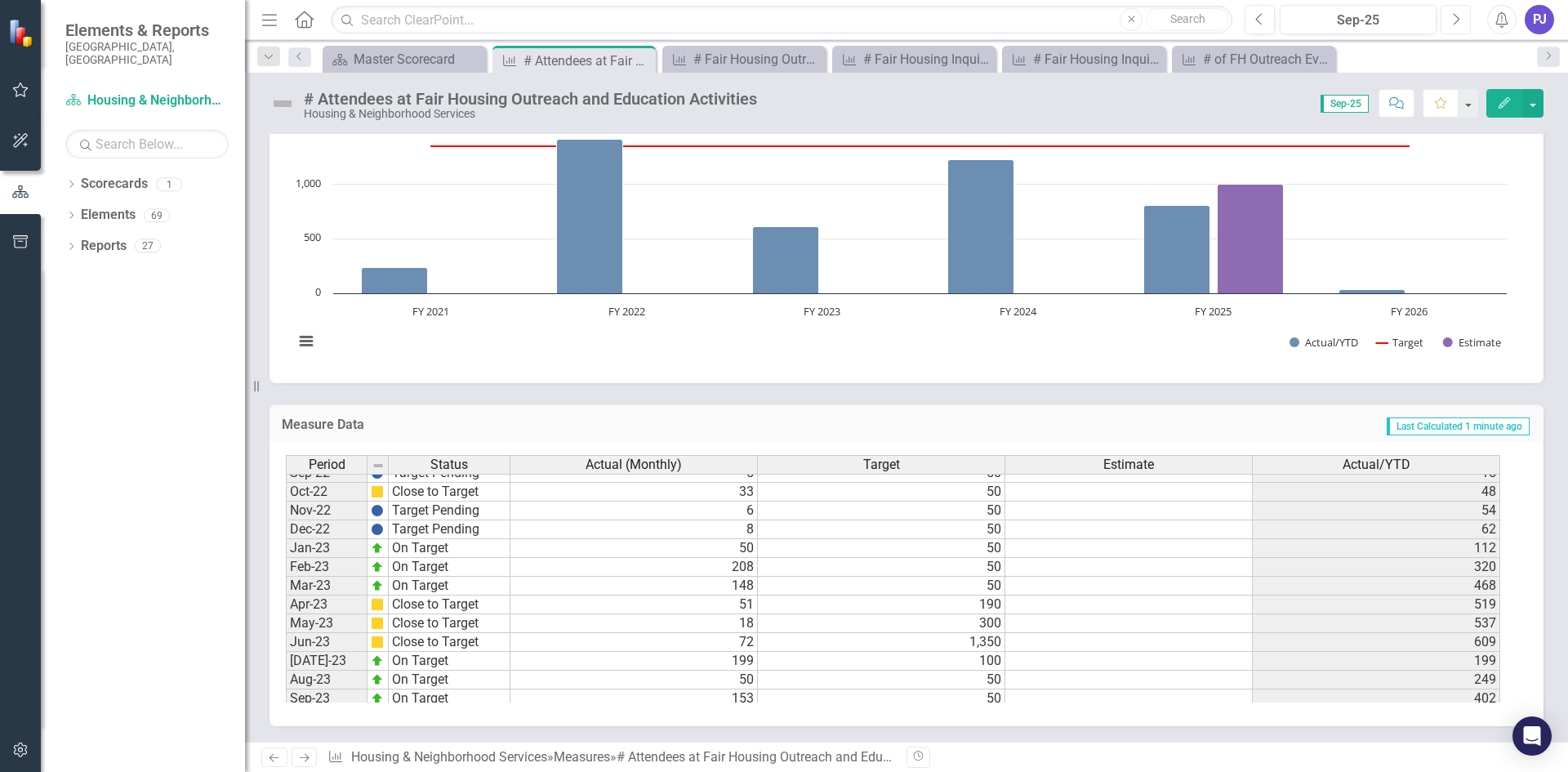
scroll to position [403, 0]
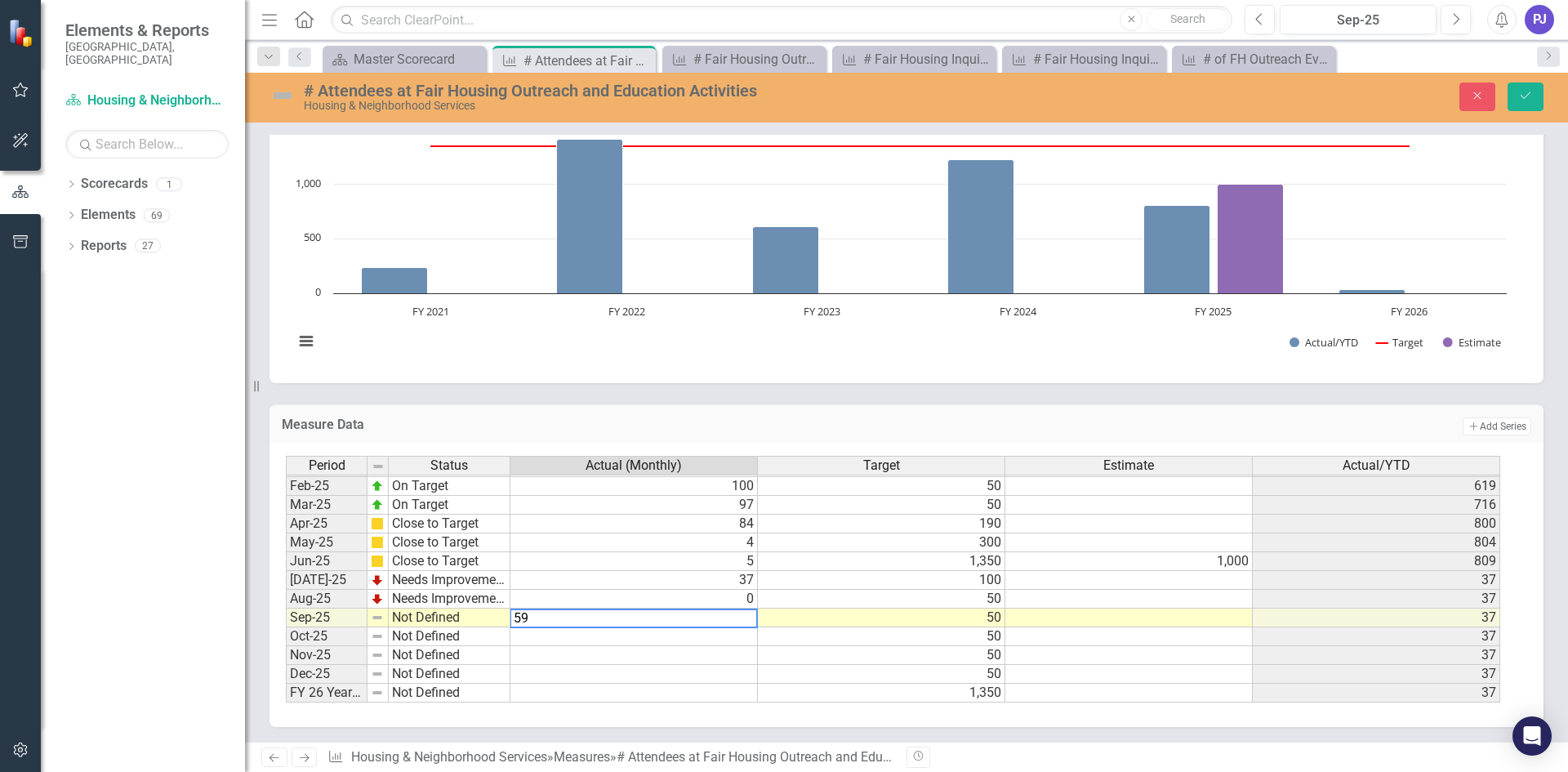
type textarea "59"
click at [1049, 619] on td at bounding box center [1128, 617] width 248 height 19
click at [289, 96] on img at bounding box center [283, 96] width 26 height 26
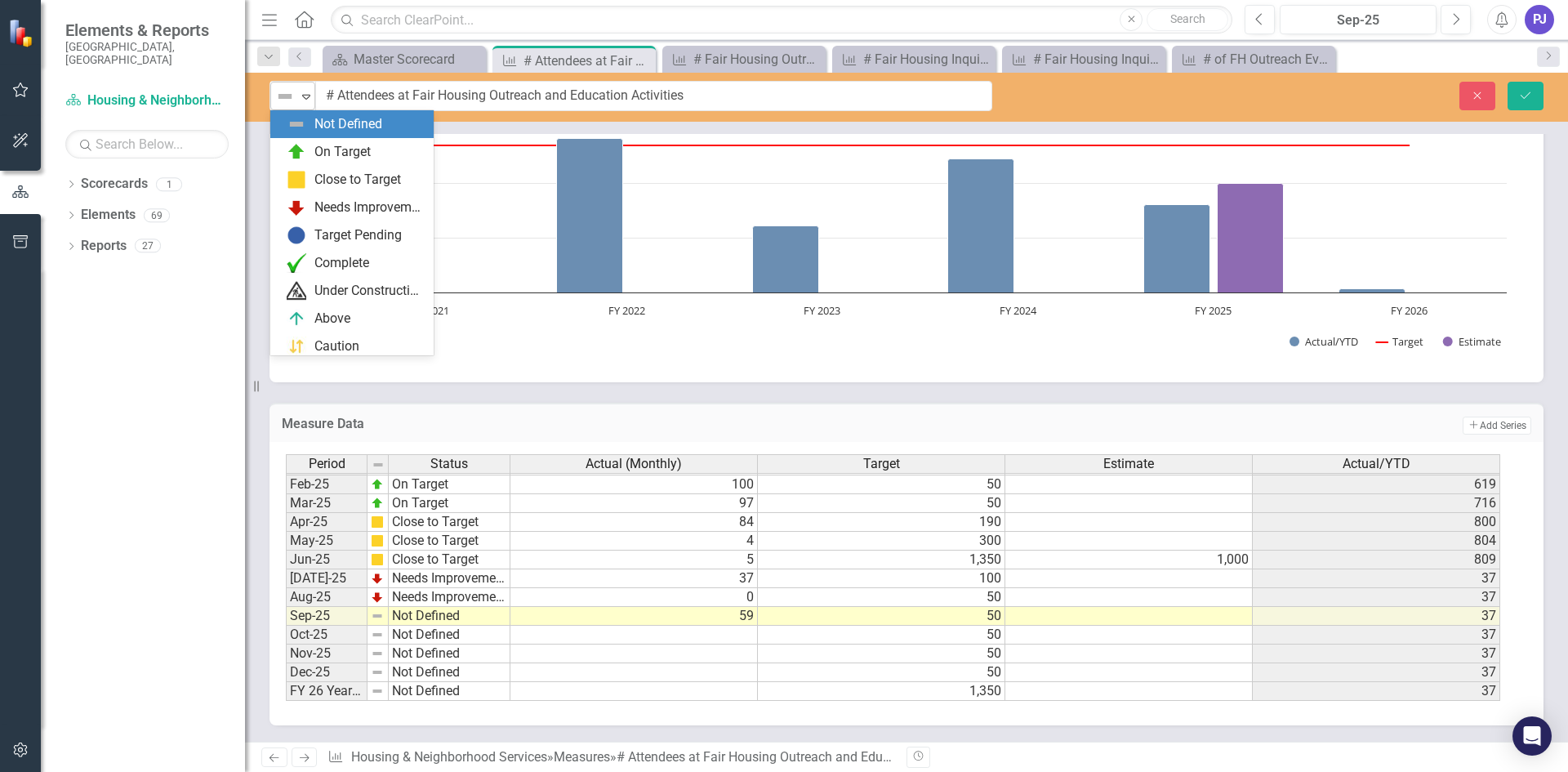
click at [305, 94] on icon "Expand" at bounding box center [306, 96] width 16 height 13
click at [320, 153] on div "On Target" at bounding box center [342, 152] width 57 height 19
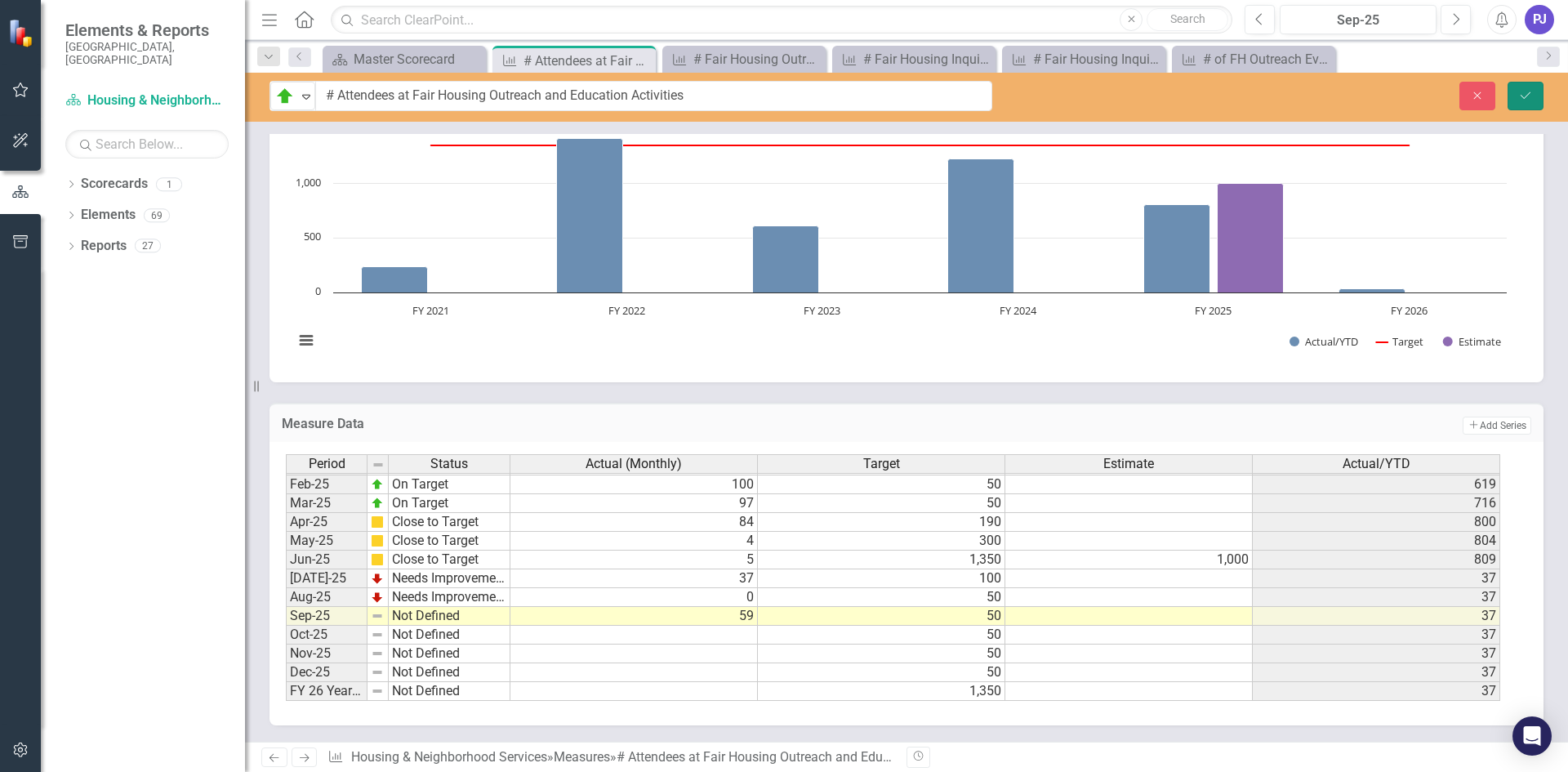
click at [1528, 91] on icon "Save" at bounding box center [1525, 95] width 15 height 11
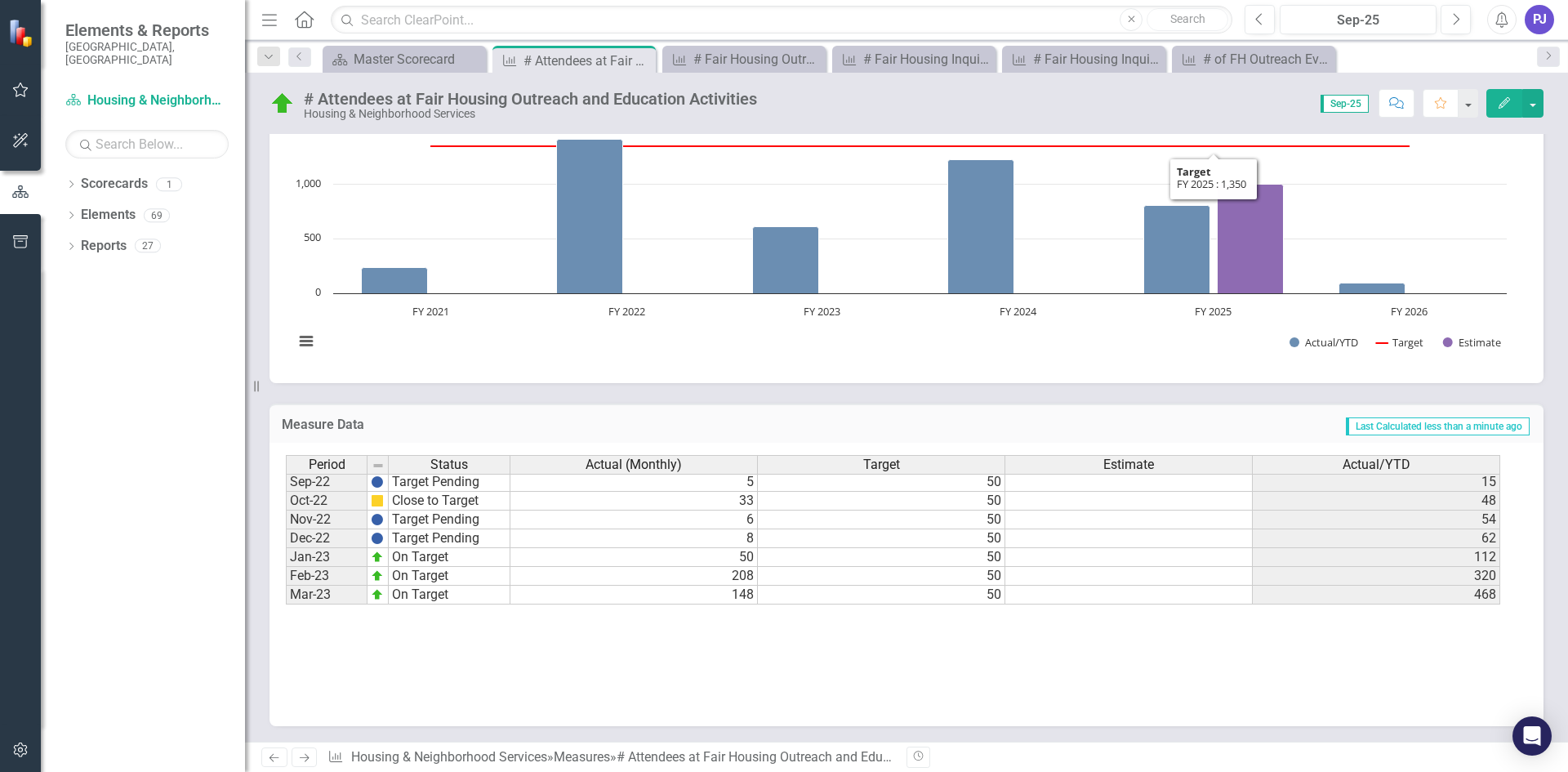
scroll to position [330, 0]
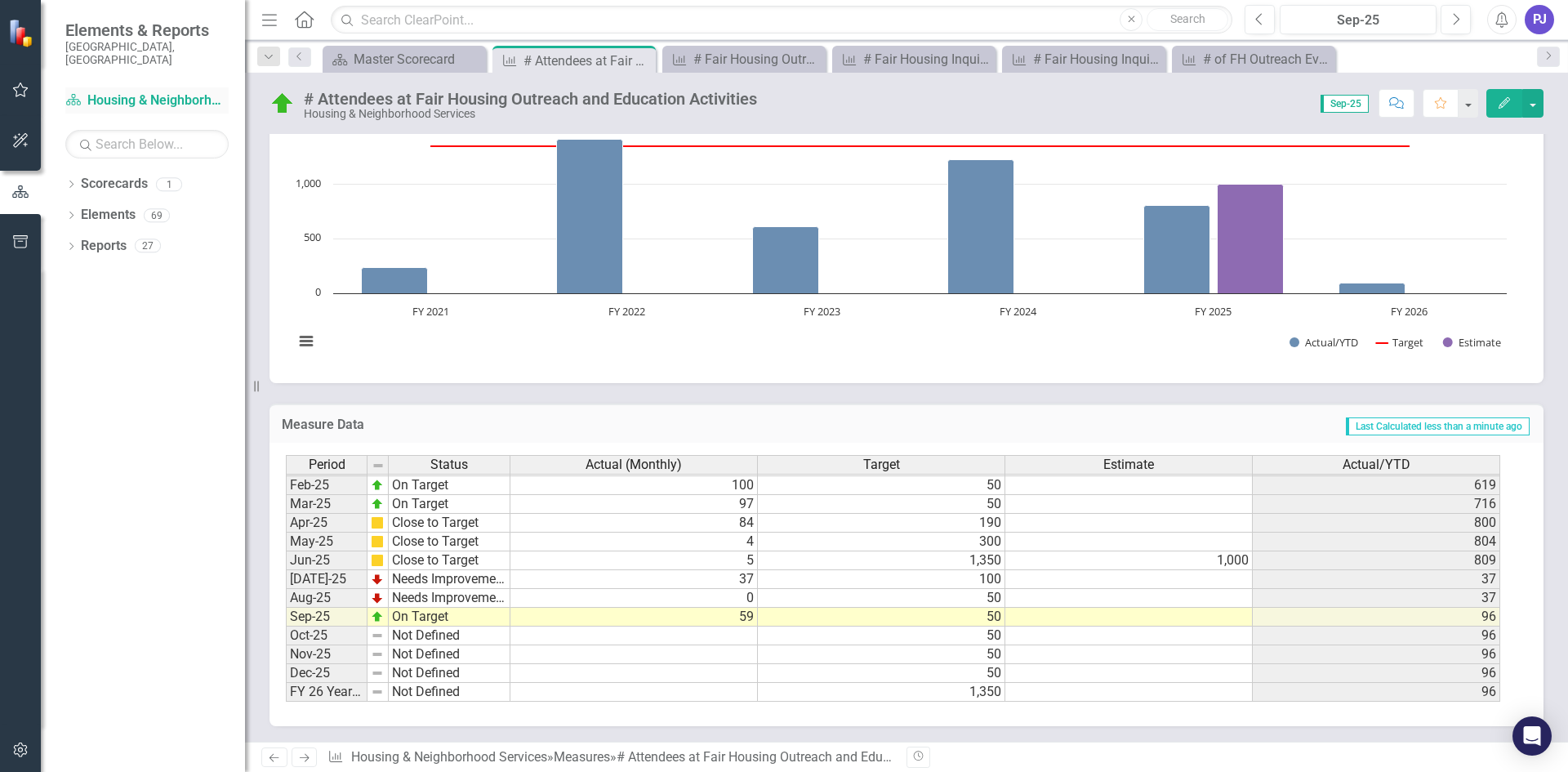
click at [125, 92] on link "Scorecard Housing & Neighborhood Services" at bounding box center [147, 100] width 163 height 19
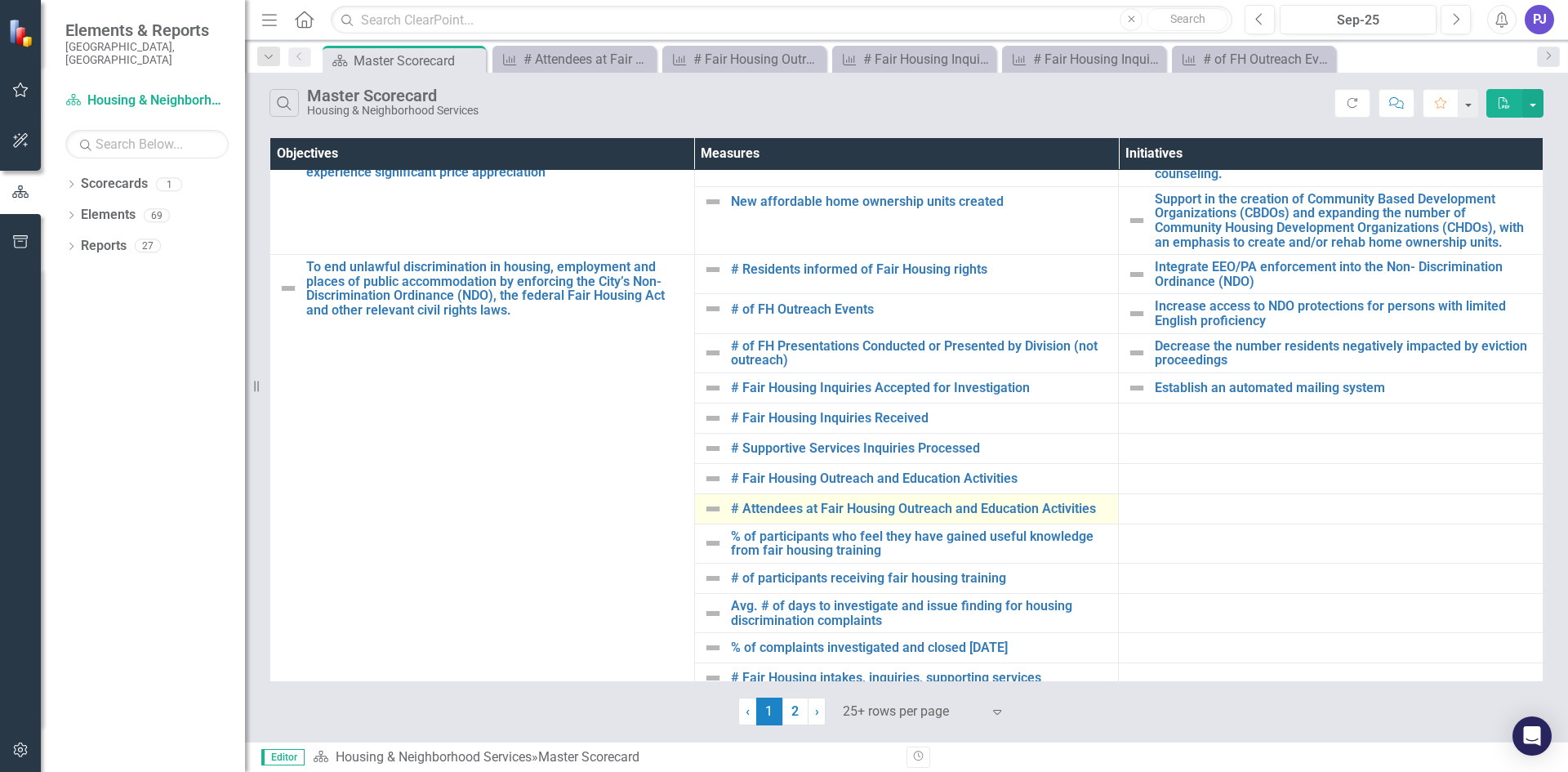
scroll to position [245, 0]
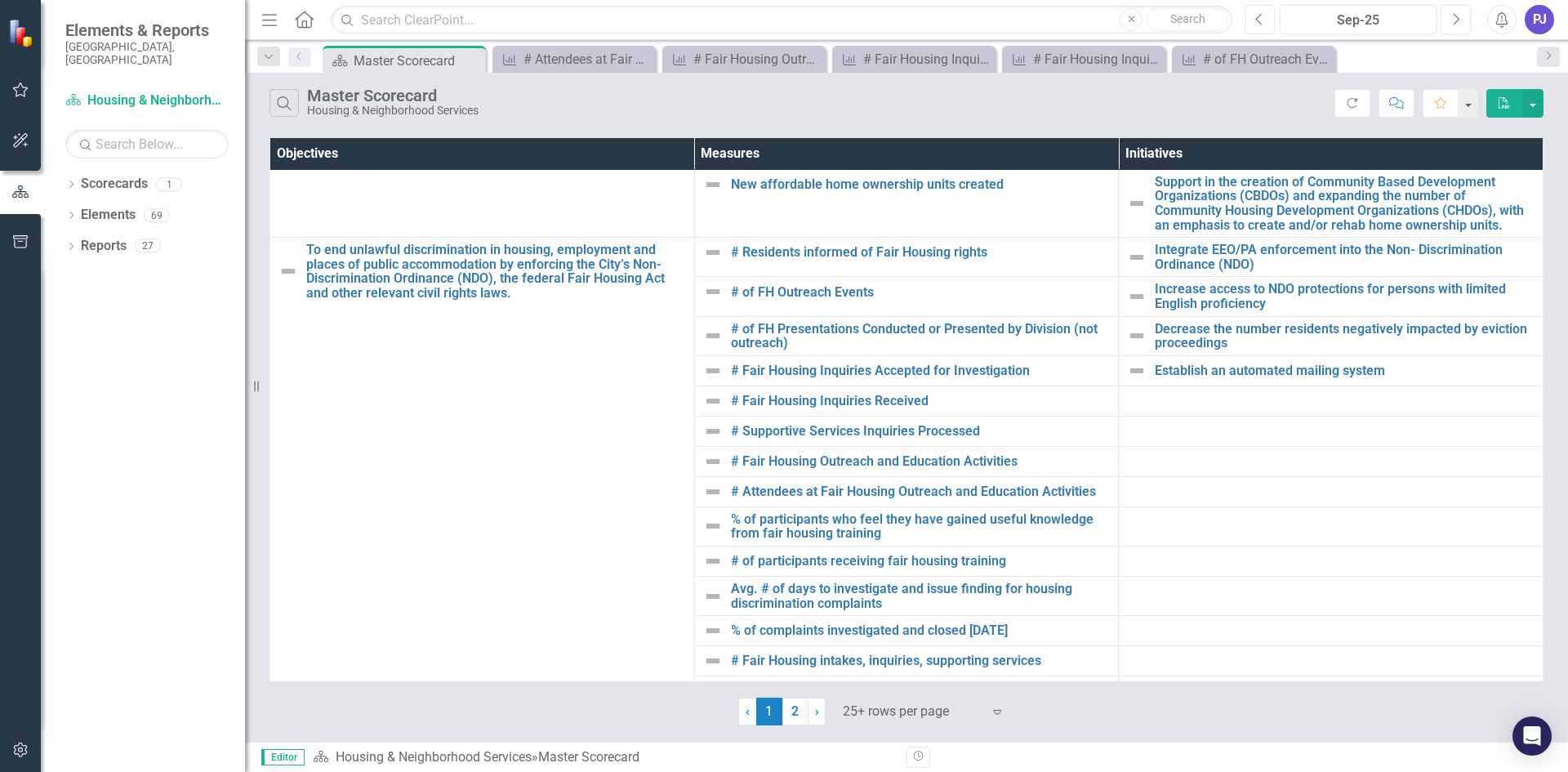
click at [1265, 19] on button "Previous" at bounding box center [1260, 20] width 30 height 30
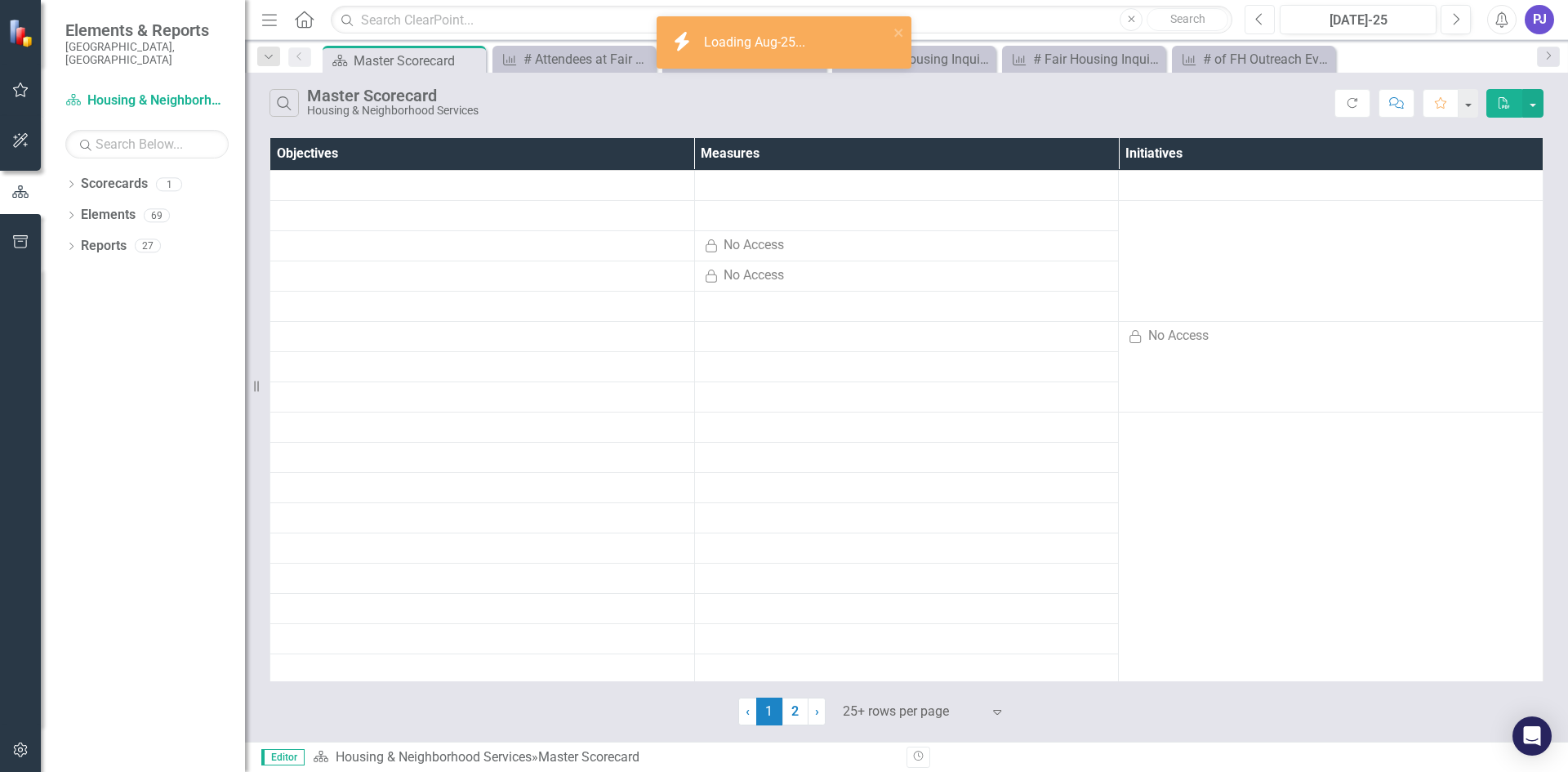
click at [1265, 19] on button "Previous" at bounding box center [1260, 20] width 30 height 30
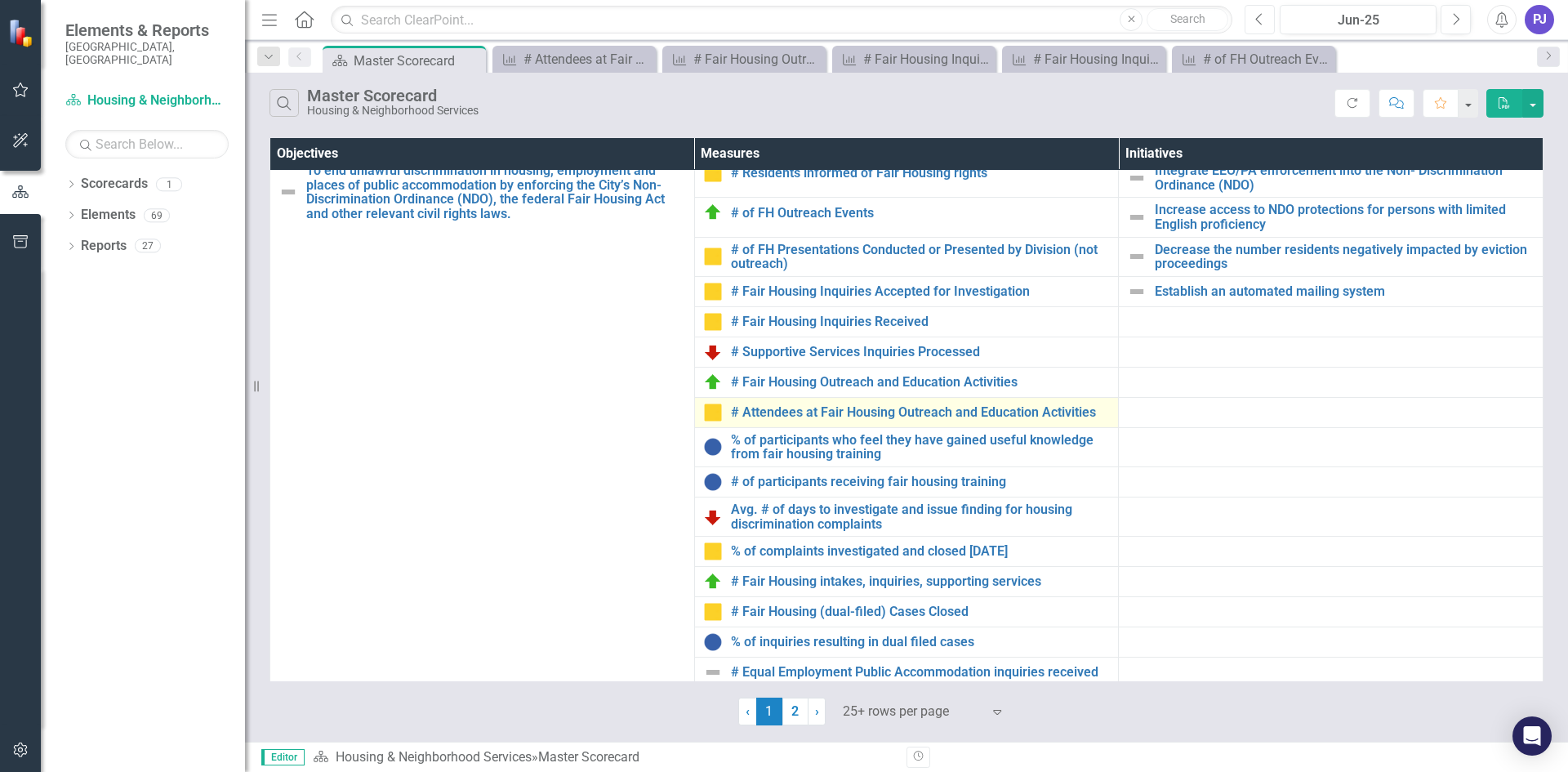
scroll to position [325, 0]
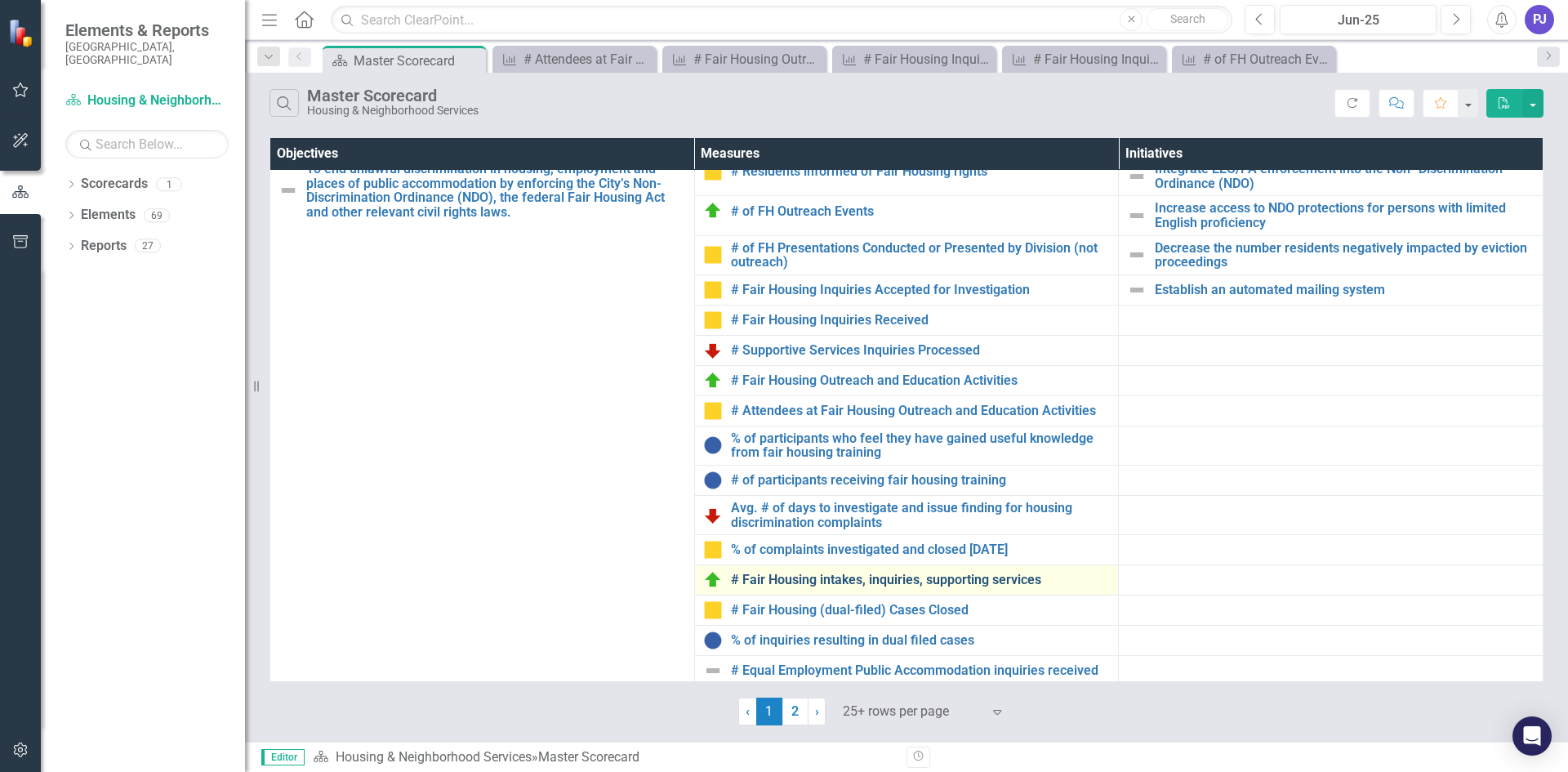
click at [836, 577] on link "# Fair Housing intakes, inquiries, supporting services" at bounding box center [921, 579] width 380 height 15
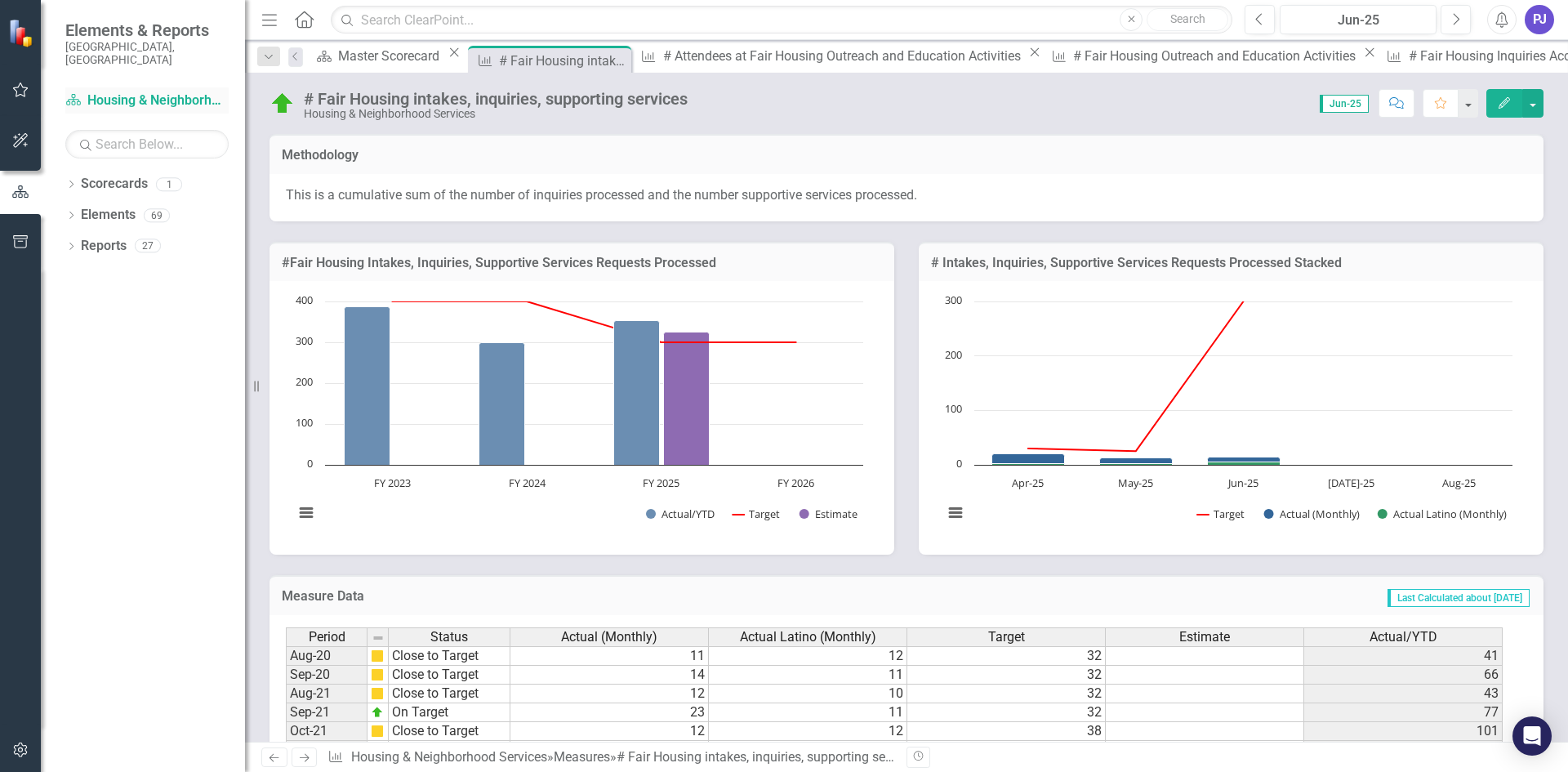
click at [163, 92] on link "Scorecard Housing & Neighborhood Services" at bounding box center [147, 100] width 163 height 19
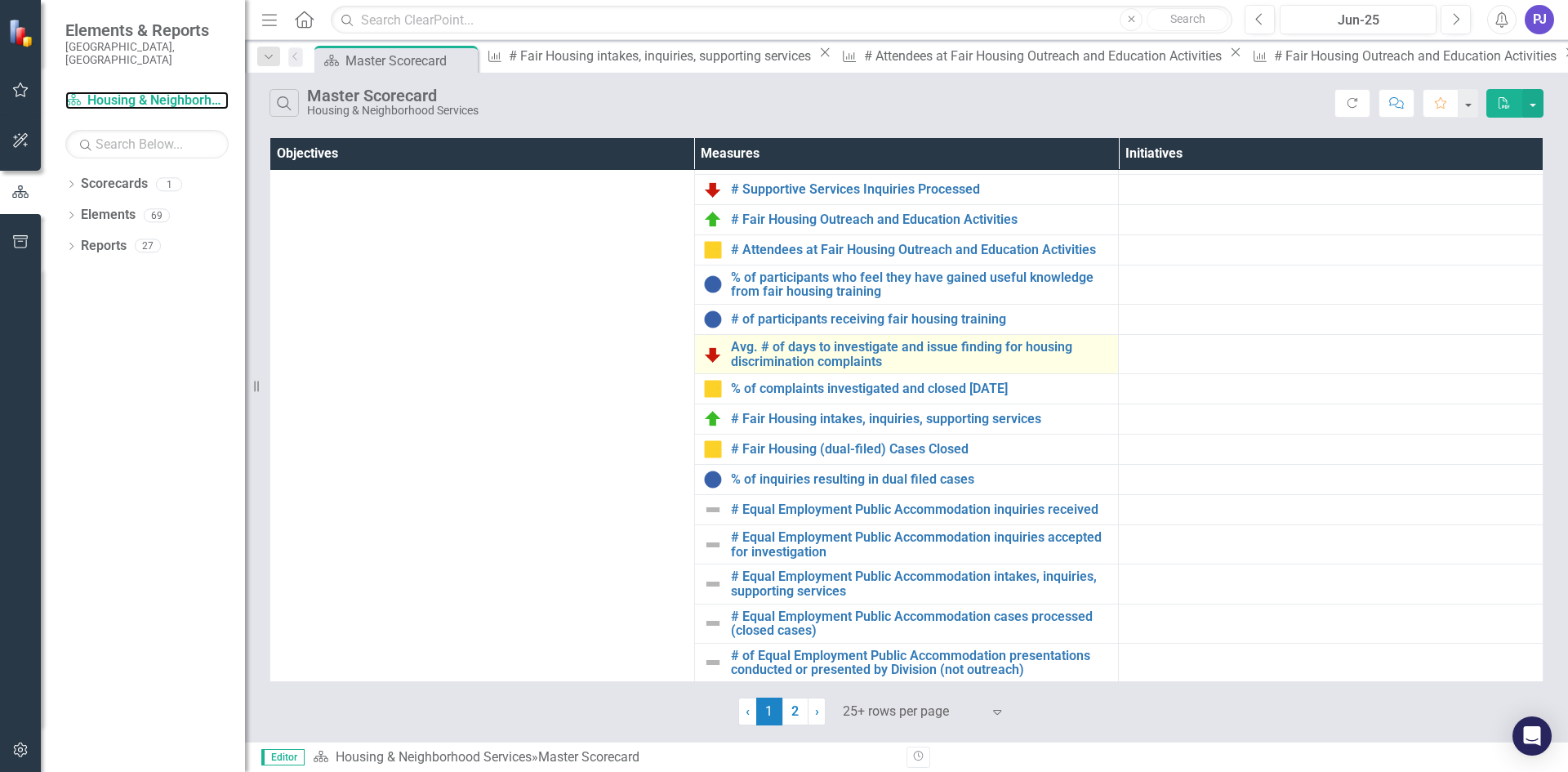
scroll to position [487, 0]
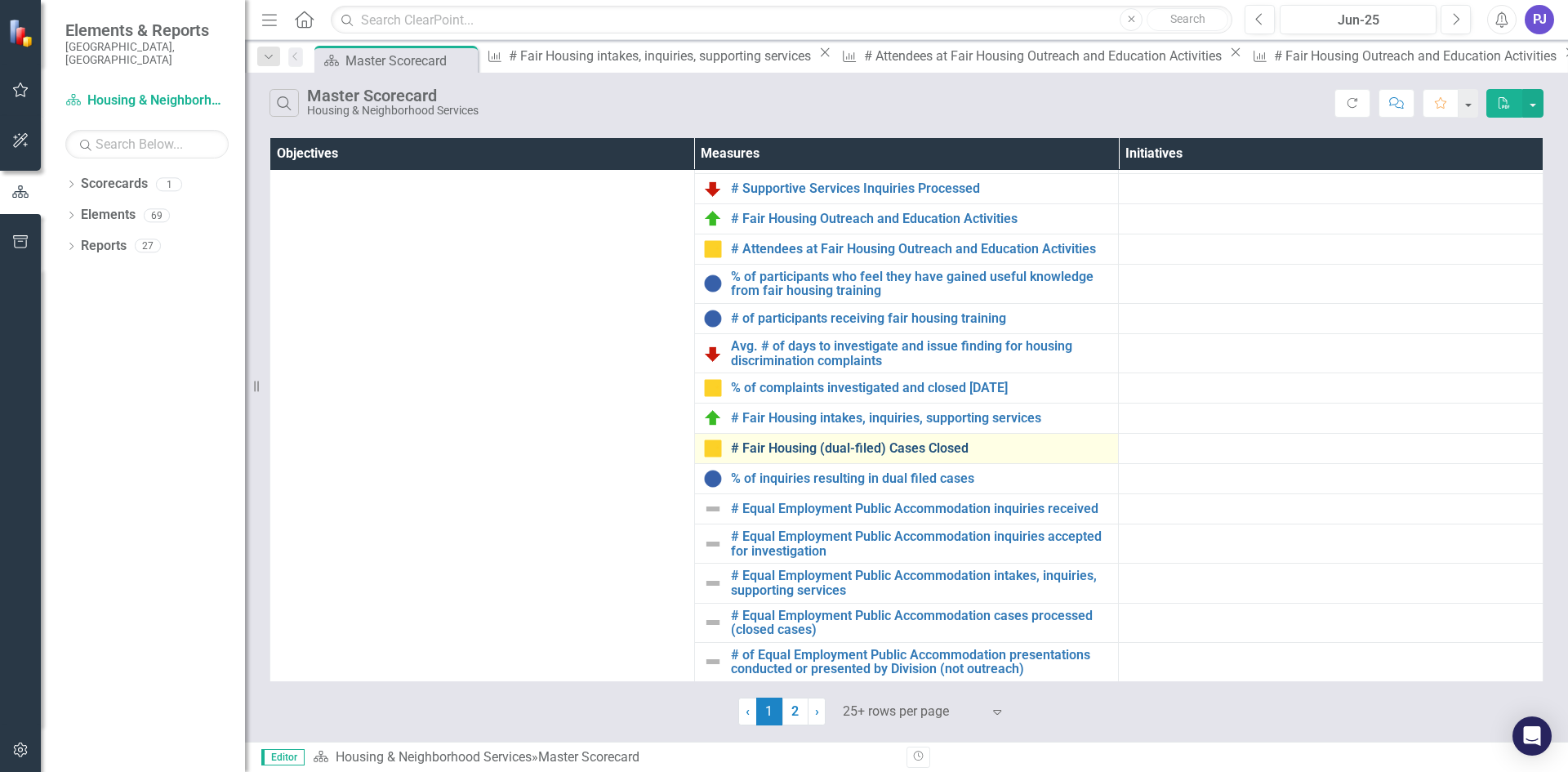
click at [753, 442] on link "# Fair Housing (dual-filed) Cases Closed" at bounding box center [921, 448] width 380 height 15
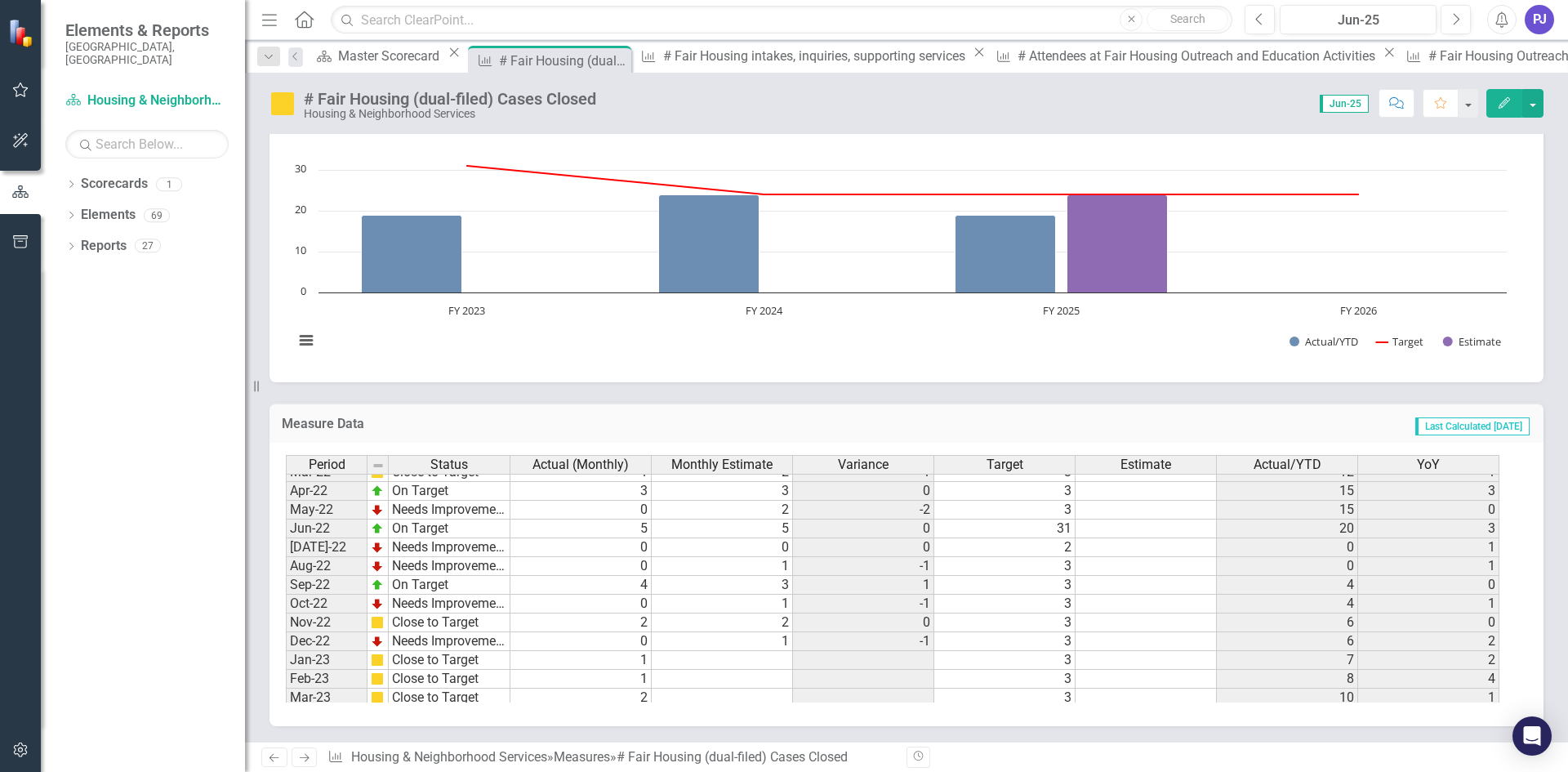
scroll to position [351, 0]
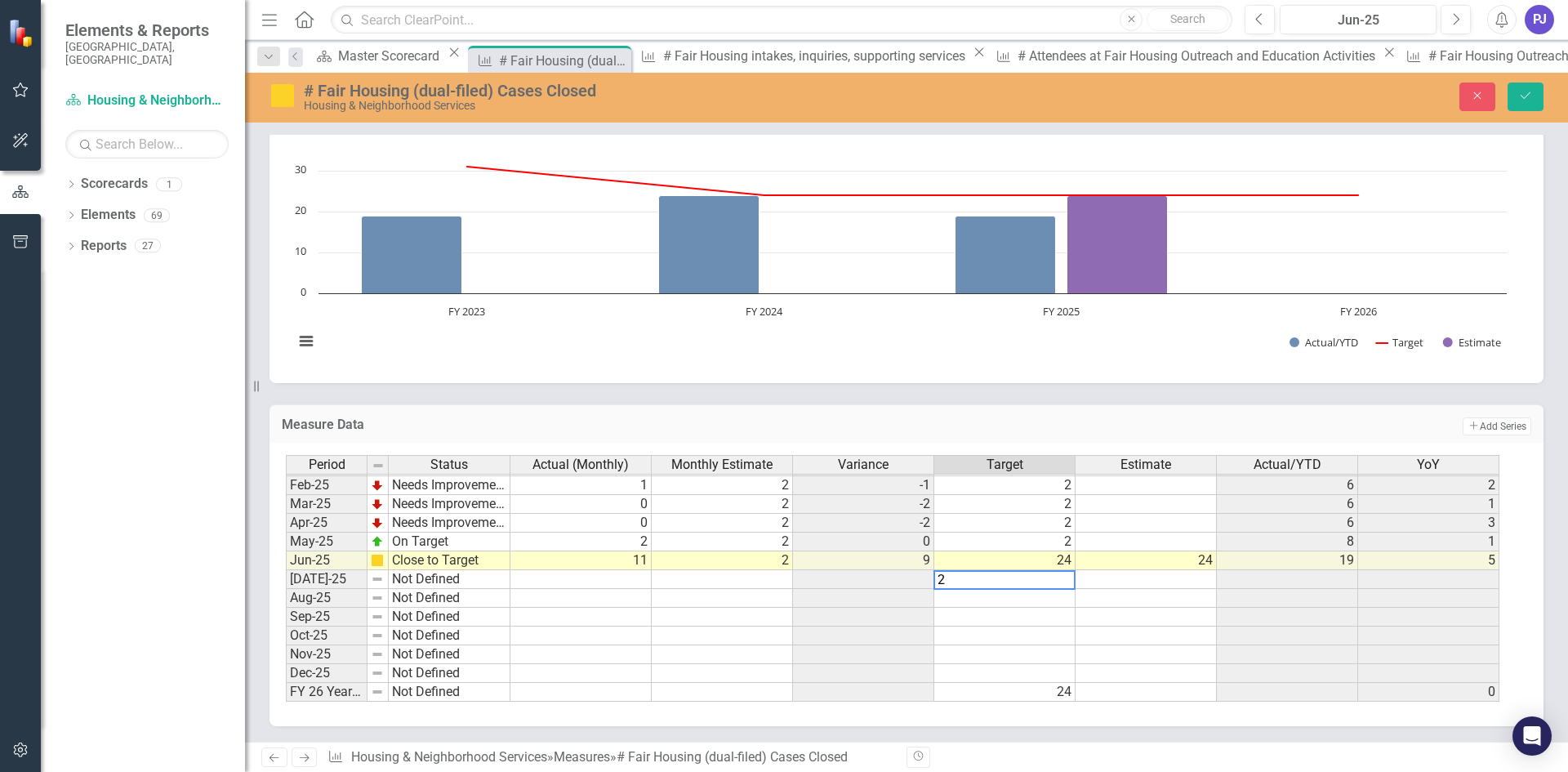
type textarea "2"
click at [1051, 598] on td at bounding box center [1005, 598] width 141 height 19
type textarea "2"
click at [286, 625] on div "Period Status Actual (Monthly) Monthly Estimate Variance Target Estimate Actual…" at bounding box center [286, 457] width 0 height 489
click at [1065, 616] on td at bounding box center [1005, 617] width 141 height 19
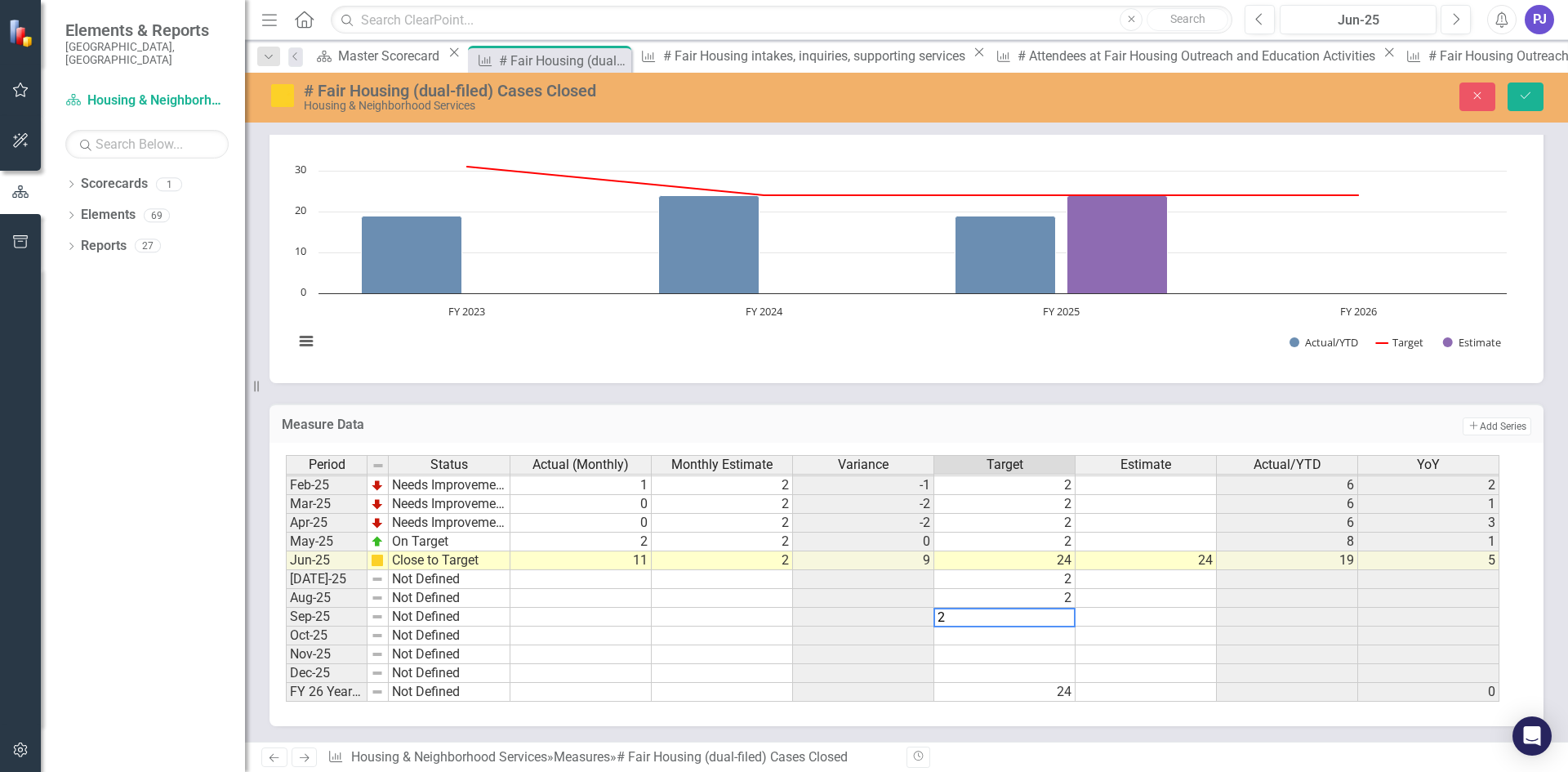
type textarea "2"
click at [1065, 635] on td at bounding box center [1005, 635] width 141 height 19
type textarea "2"
click at [1060, 657] on td at bounding box center [1005, 654] width 141 height 19
type textarea "2"
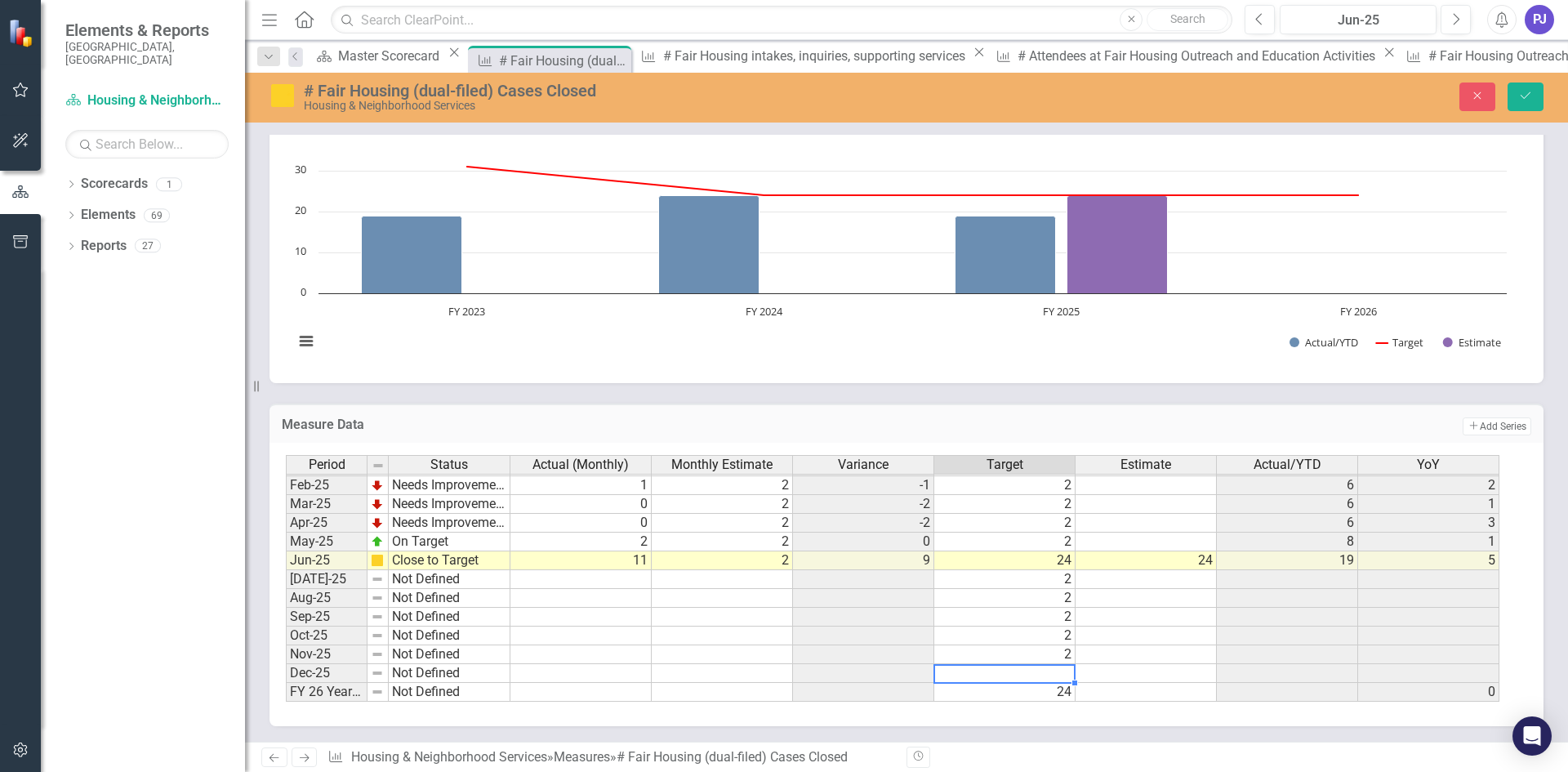
click at [1055, 676] on td at bounding box center [1005, 673] width 141 height 19
type textarea "2"
click at [1122, 671] on td at bounding box center [1146, 673] width 141 height 19
click at [1532, 99] on icon "Save" at bounding box center [1525, 95] width 15 height 11
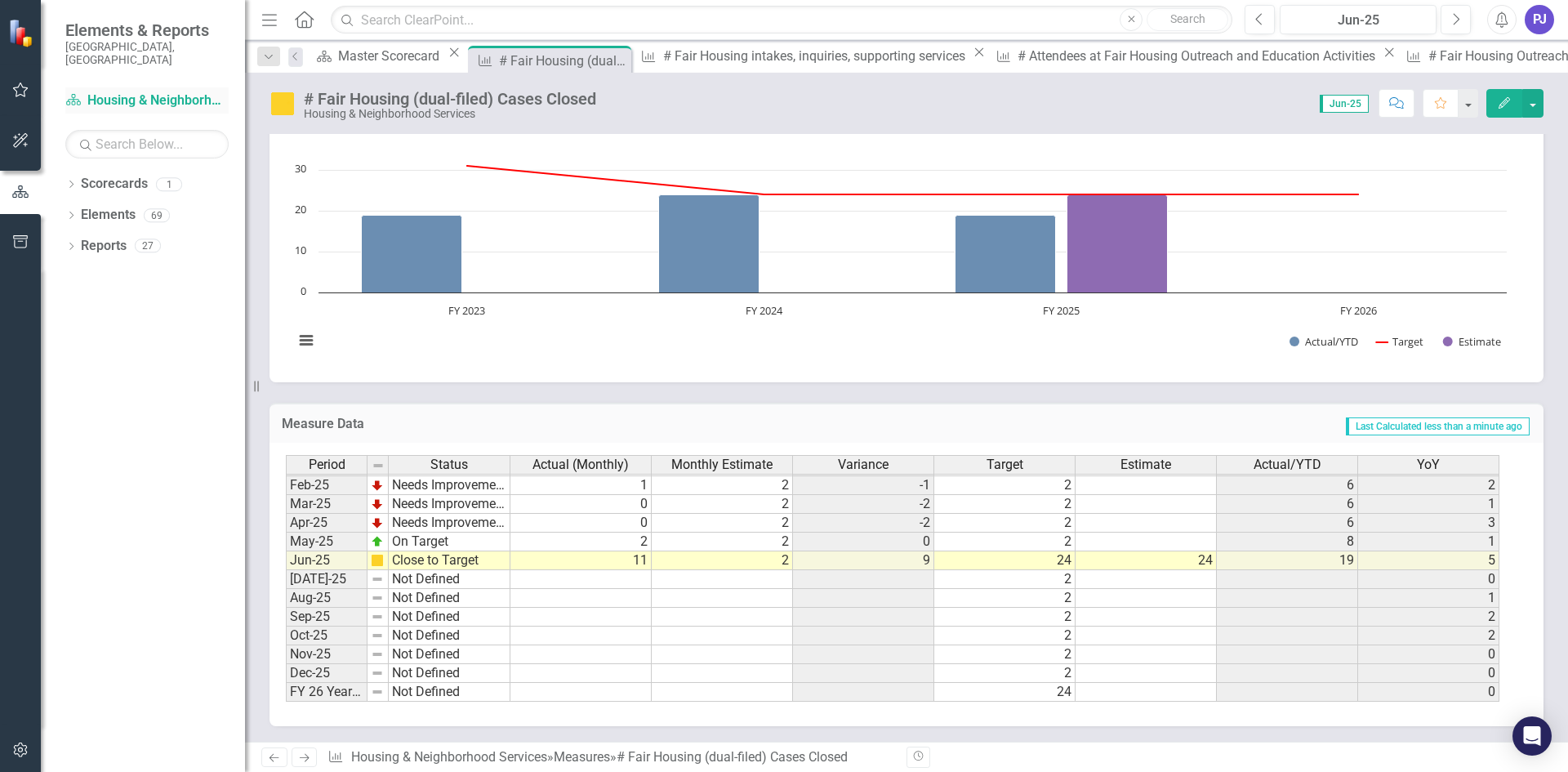
click at [129, 92] on link "Scorecard Housing & Neighborhood Services" at bounding box center [147, 100] width 163 height 19
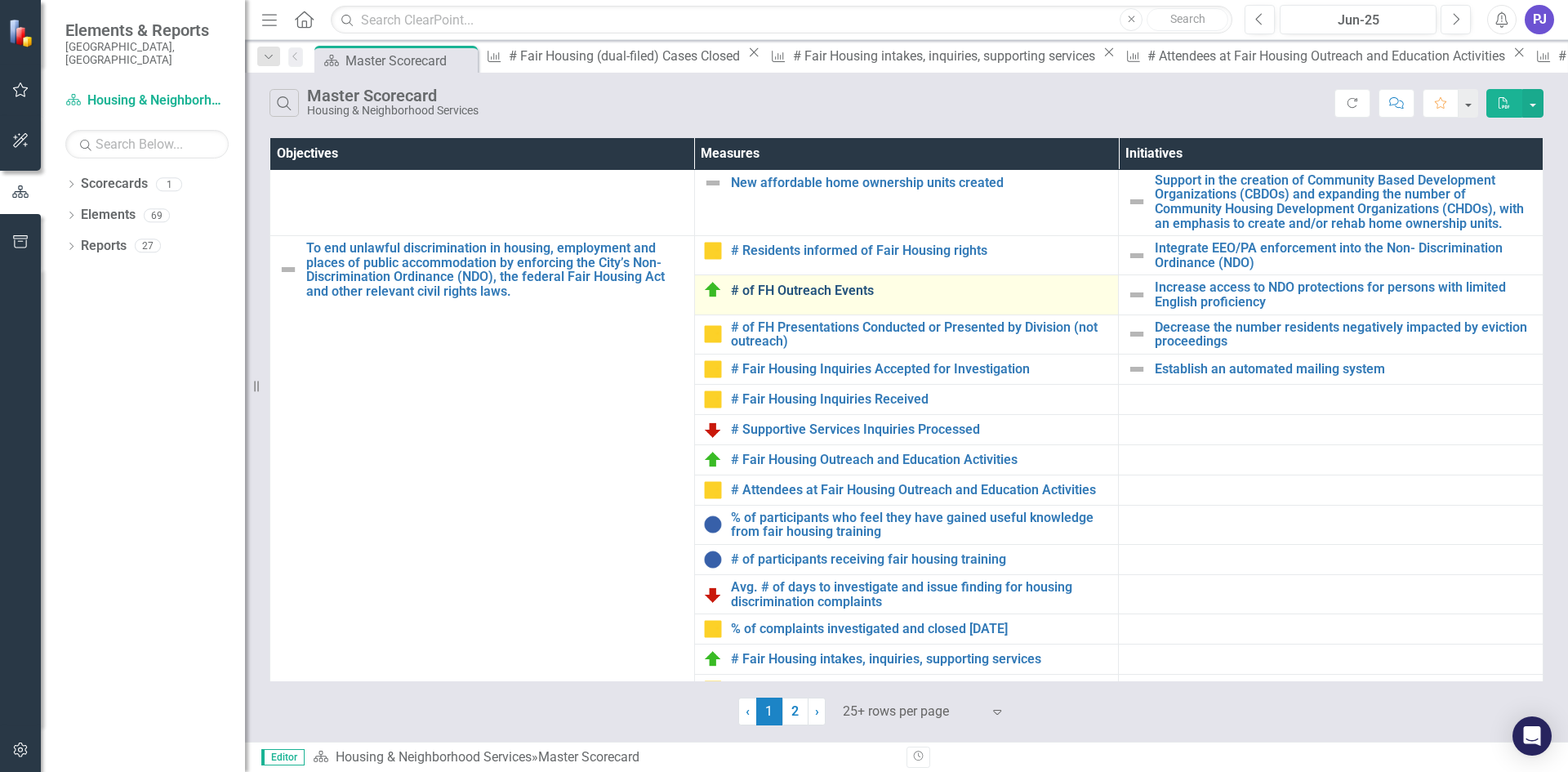
click at [813, 292] on link "# of FH Outreach Events" at bounding box center [921, 290] width 380 height 15
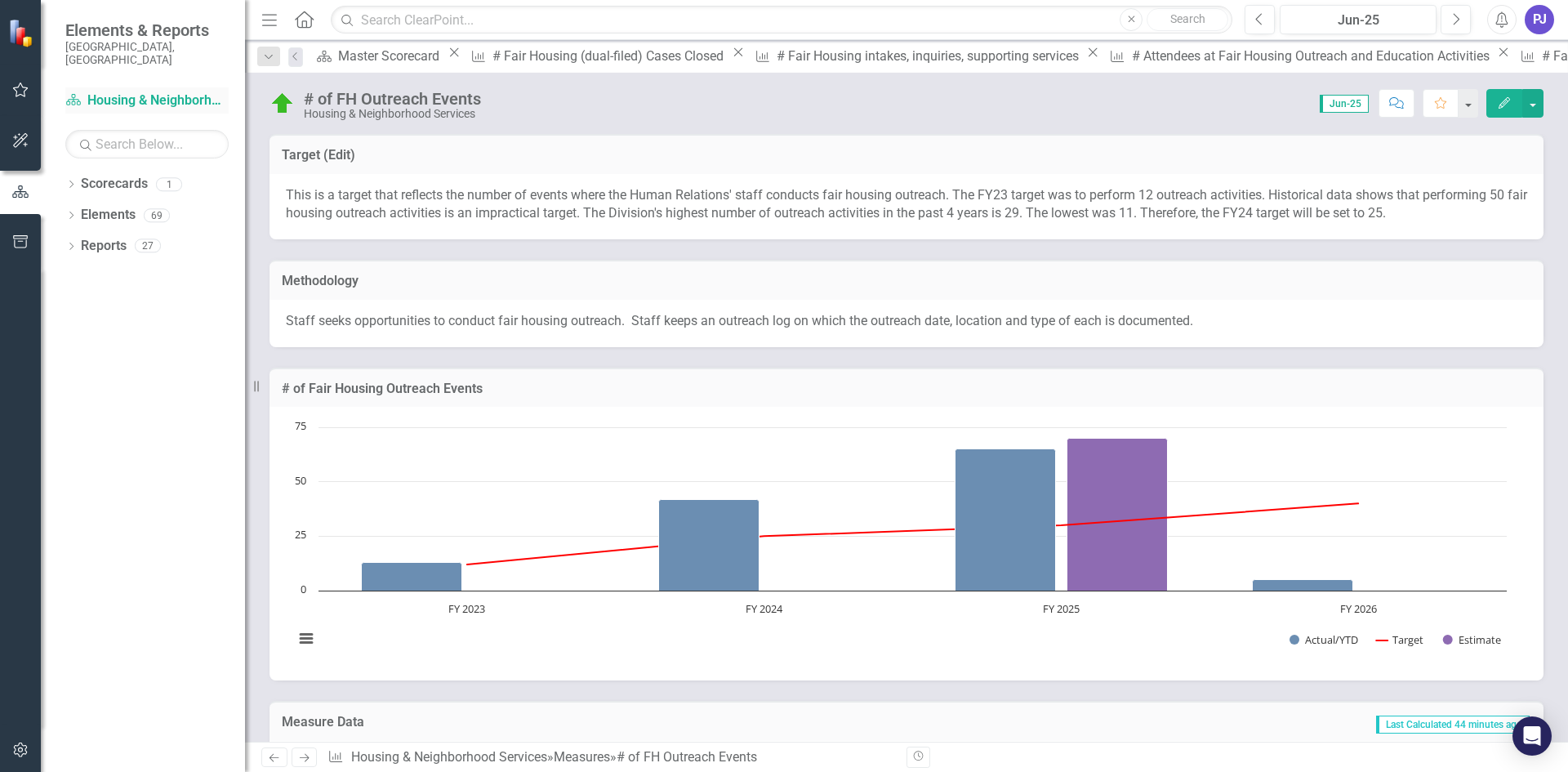
click at [155, 92] on link "Scorecard Housing & Neighborhood Services" at bounding box center [147, 100] width 163 height 19
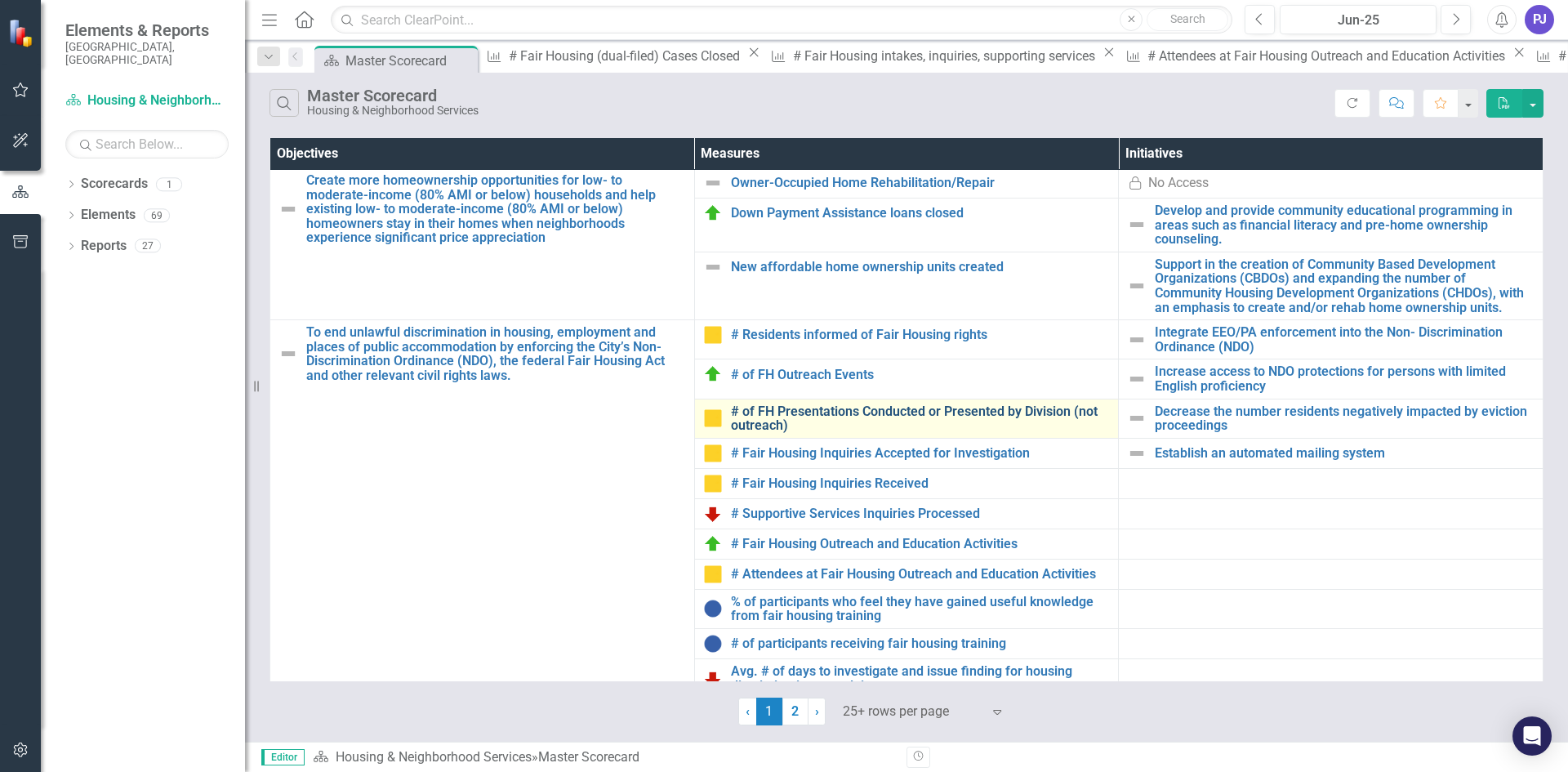
click at [869, 411] on link "# of FH Presentations Conducted or Presented by Division (not outreach)" at bounding box center [921, 418] width 380 height 29
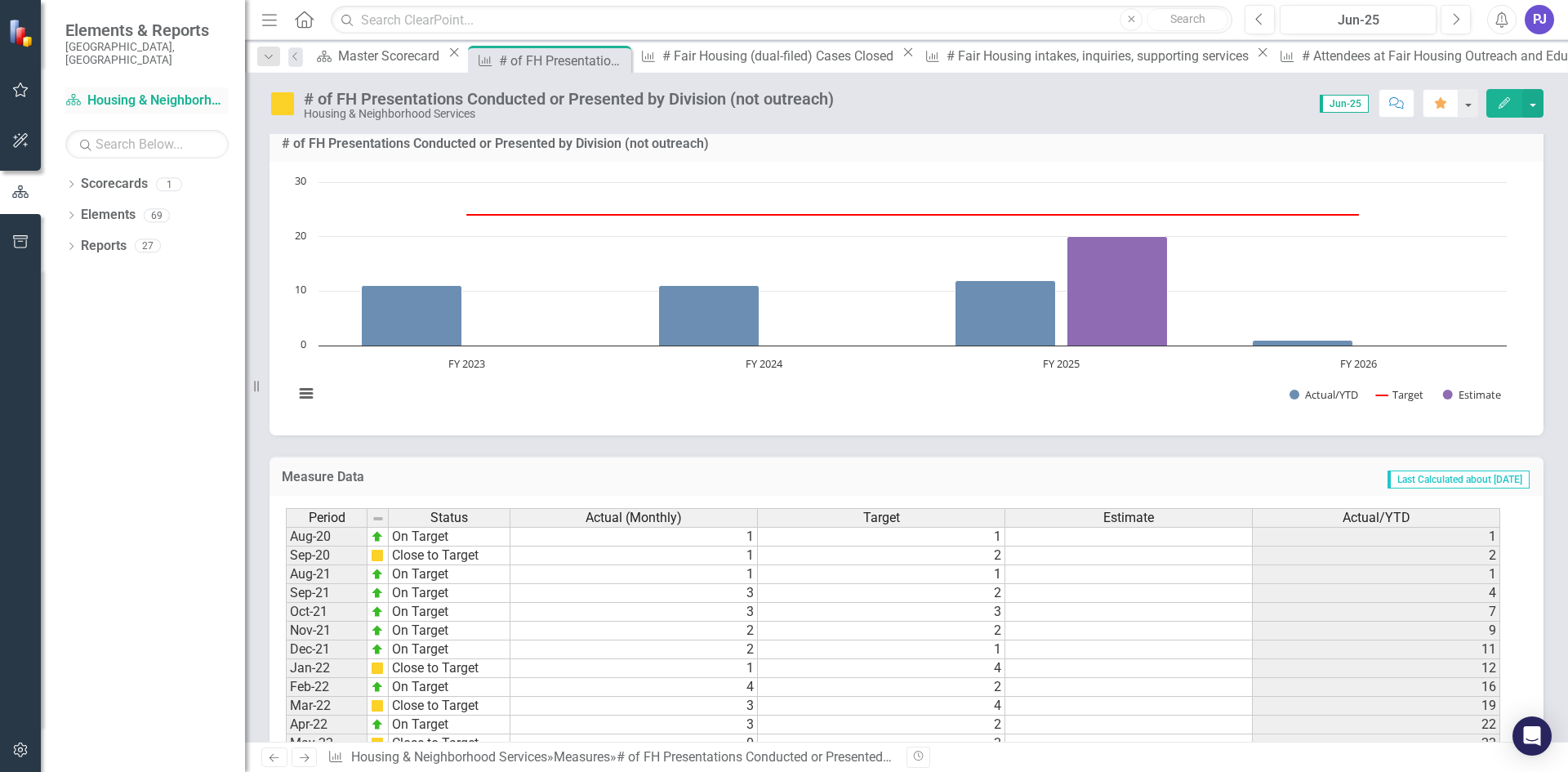
click at [116, 92] on link "Scorecard Housing & Neighborhood Services" at bounding box center [147, 100] width 163 height 19
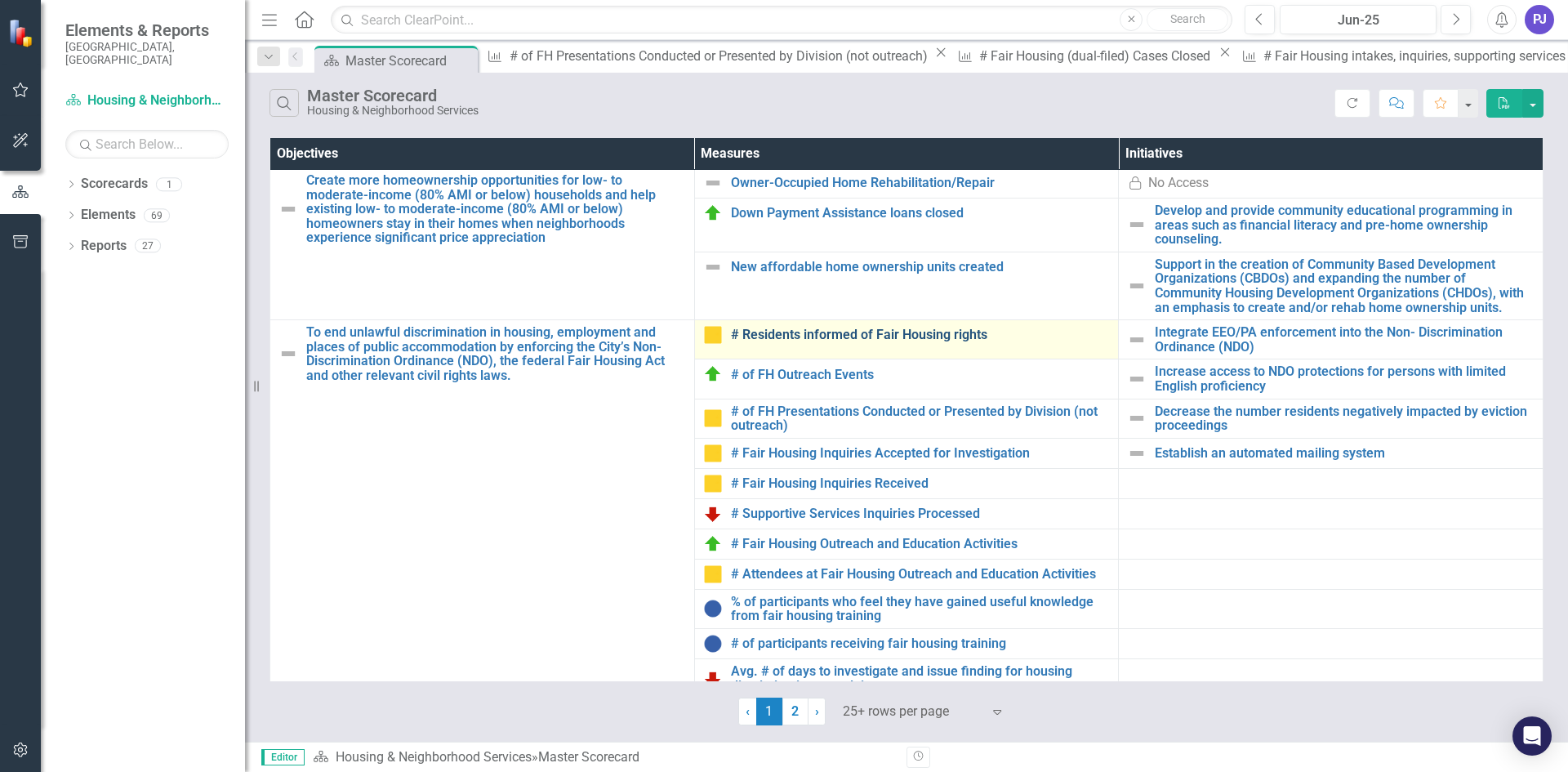
click at [764, 339] on link "# Residents informed of Fair Housing rights" at bounding box center [921, 334] width 380 height 15
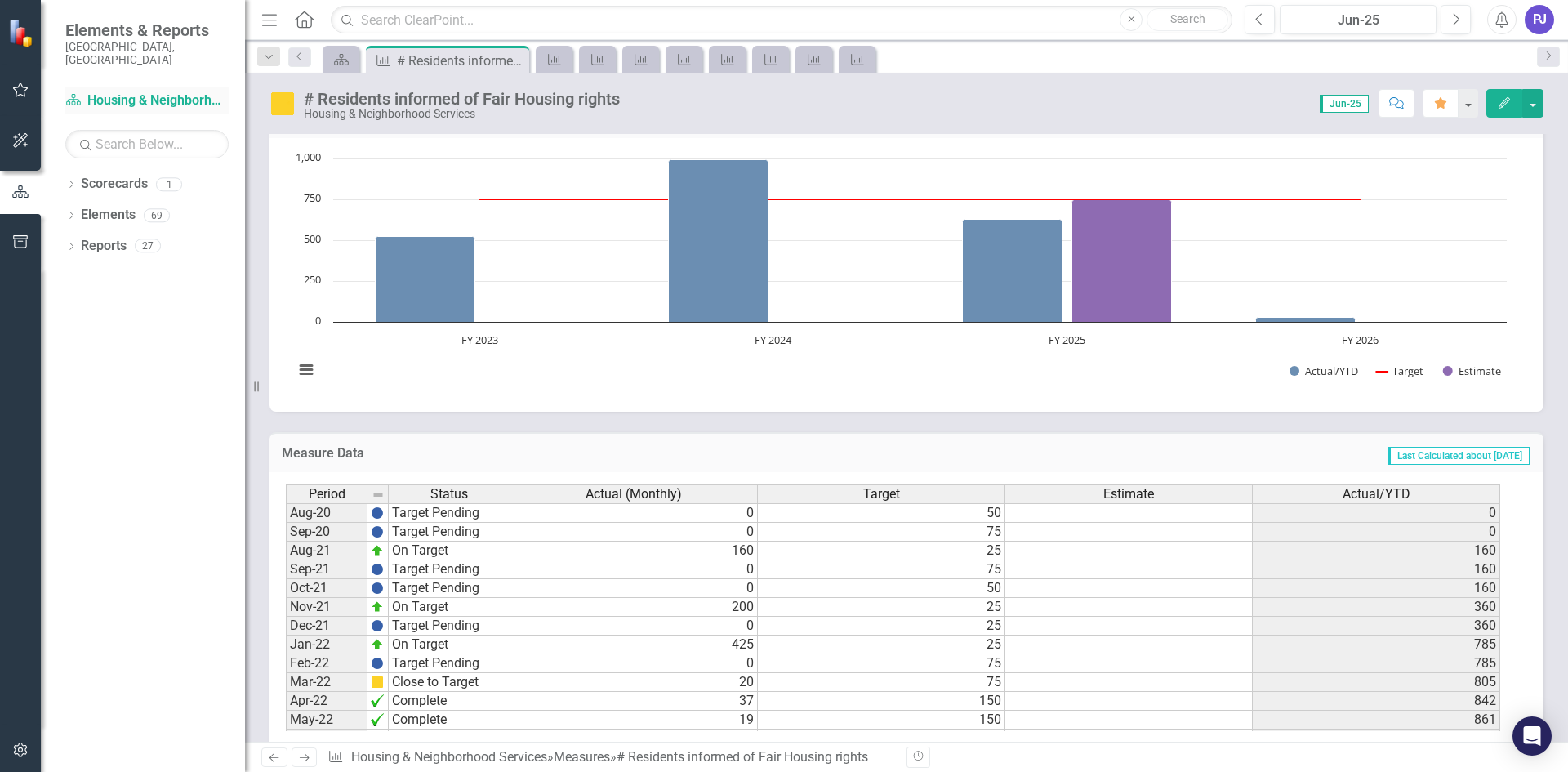
scroll to position [407, 0]
click at [130, 92] on link "Scorecard Housing & Neighborhood Services" at bounding box center [147, 100] width 163 height 19
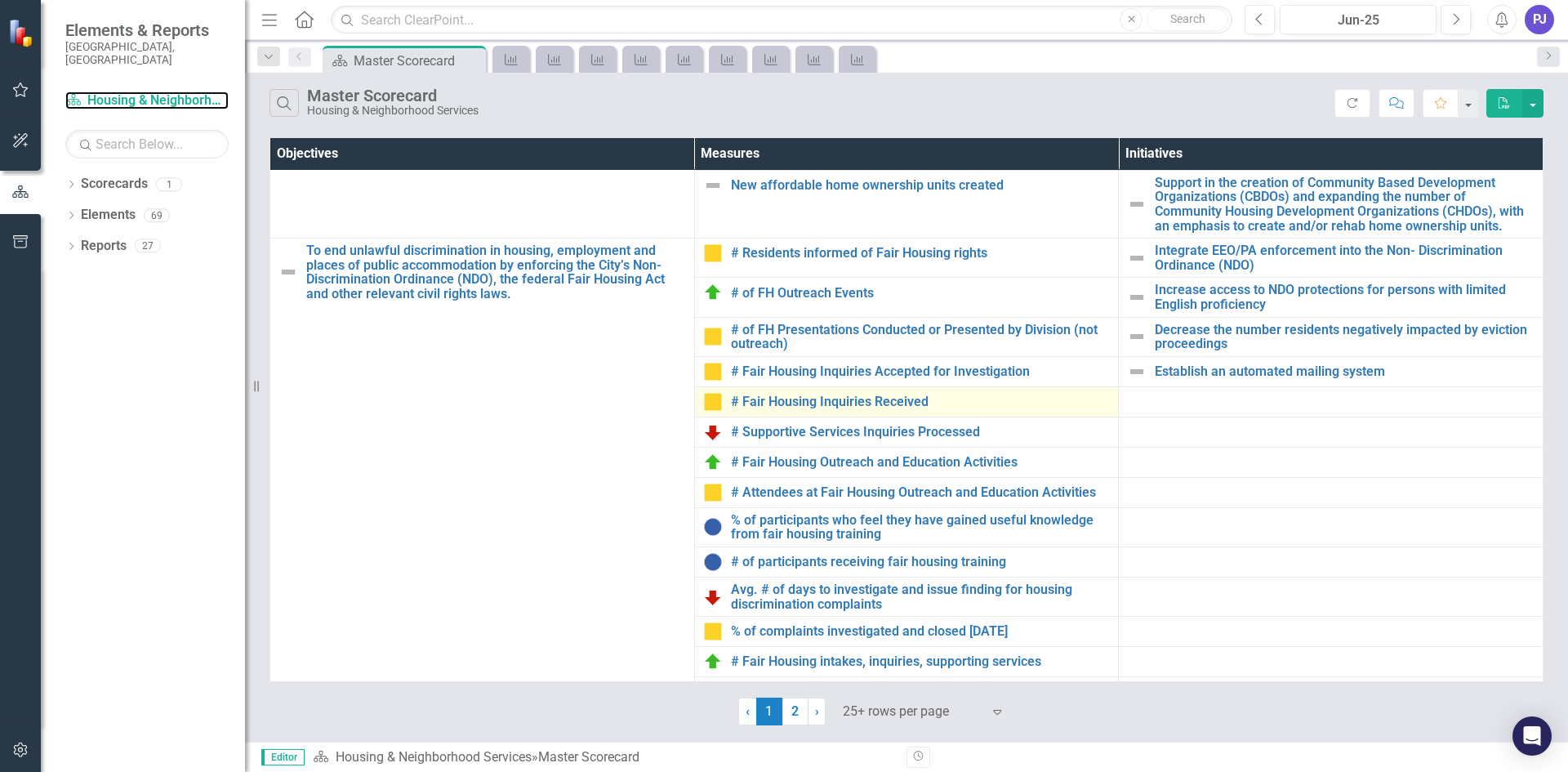
scroll to position [245, 0]
click at [813, 402] on link "# Fair Housing Inquiries Received" at bounding box center [921, 401] width 380 height 15
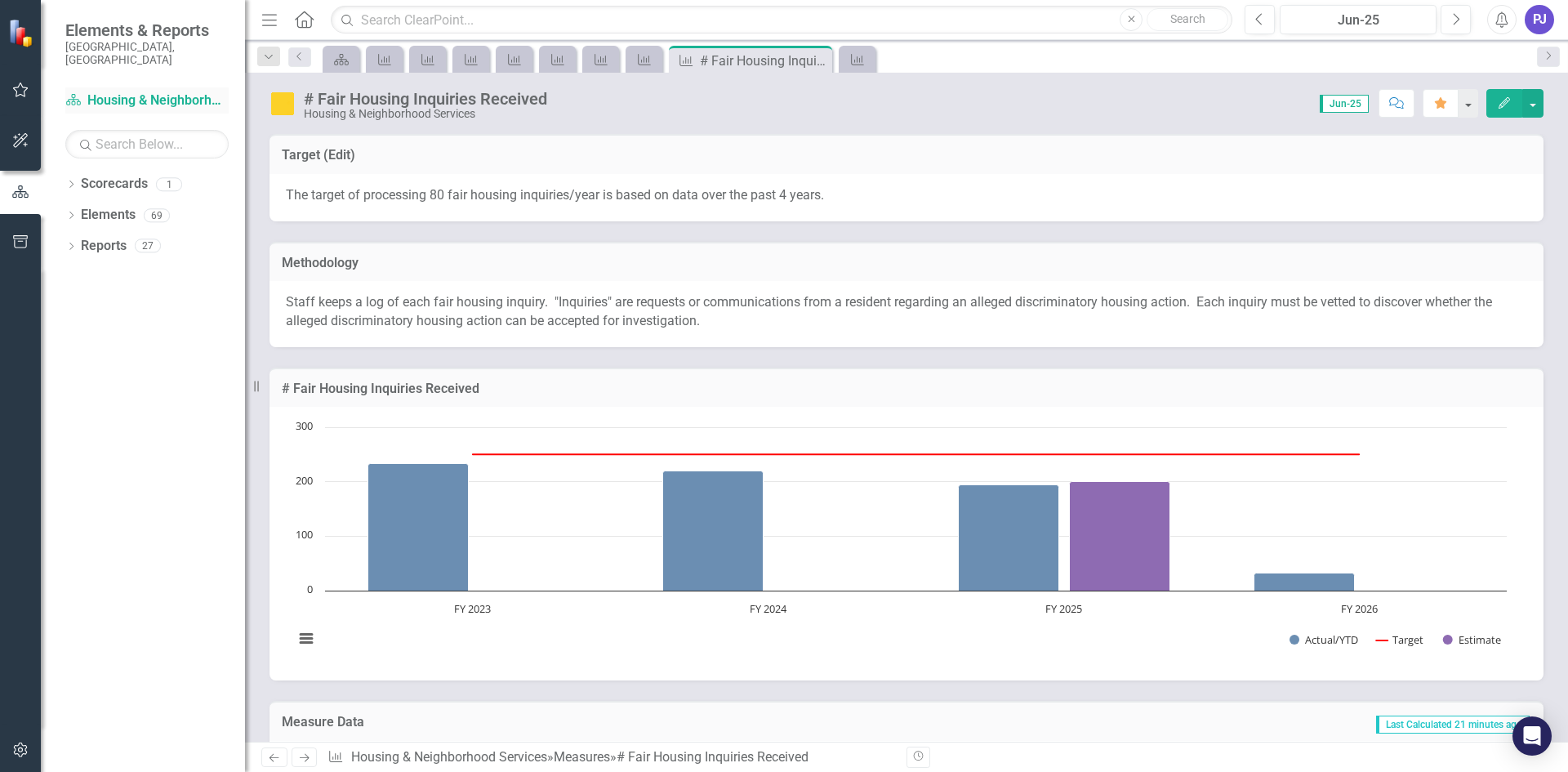
click at [161, 92] on link "Scorecard Housing & Neighborhood Services" at bounding box center [147, 100] width 163 height 19
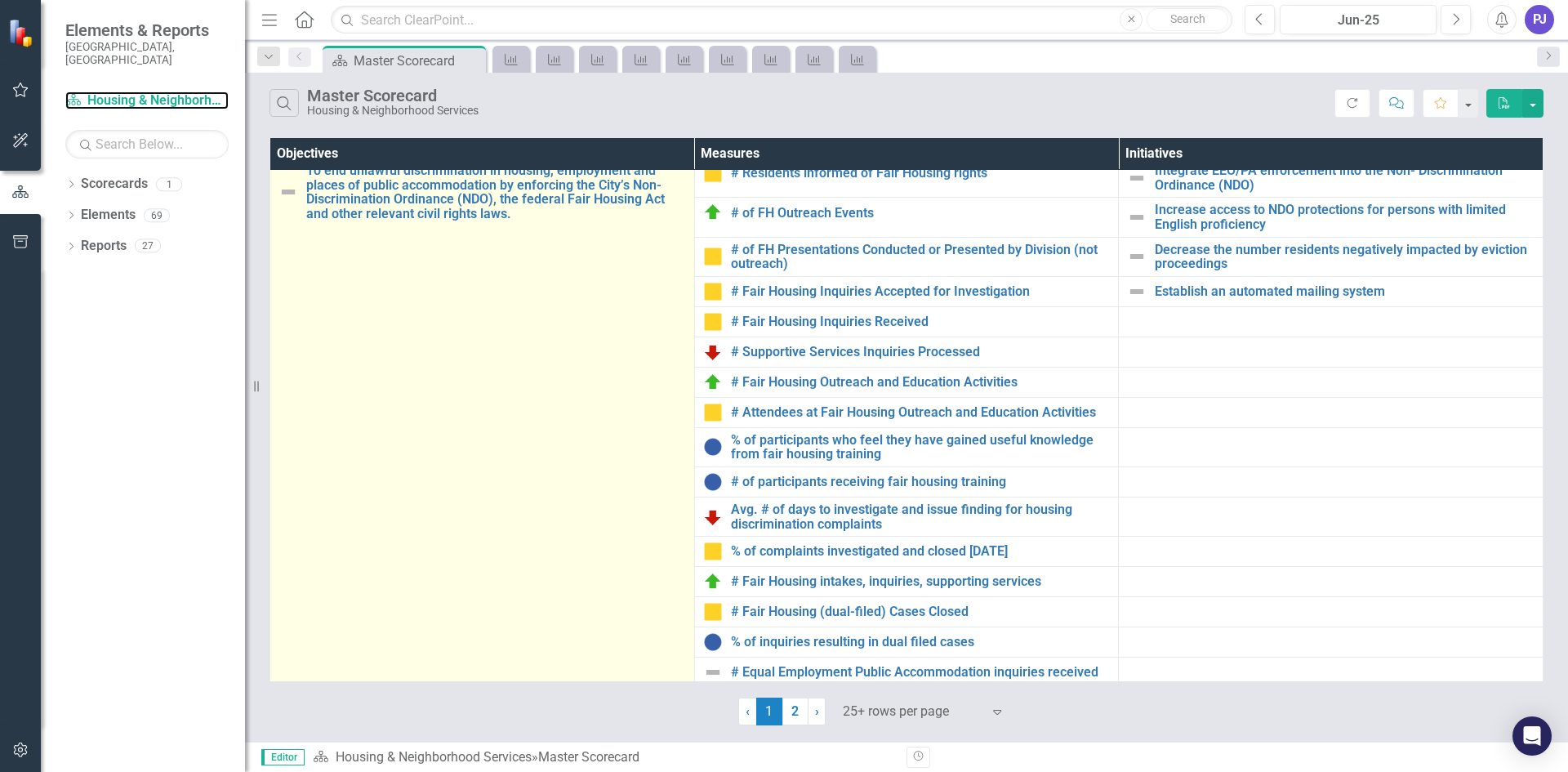
scroll to position [325, 0]
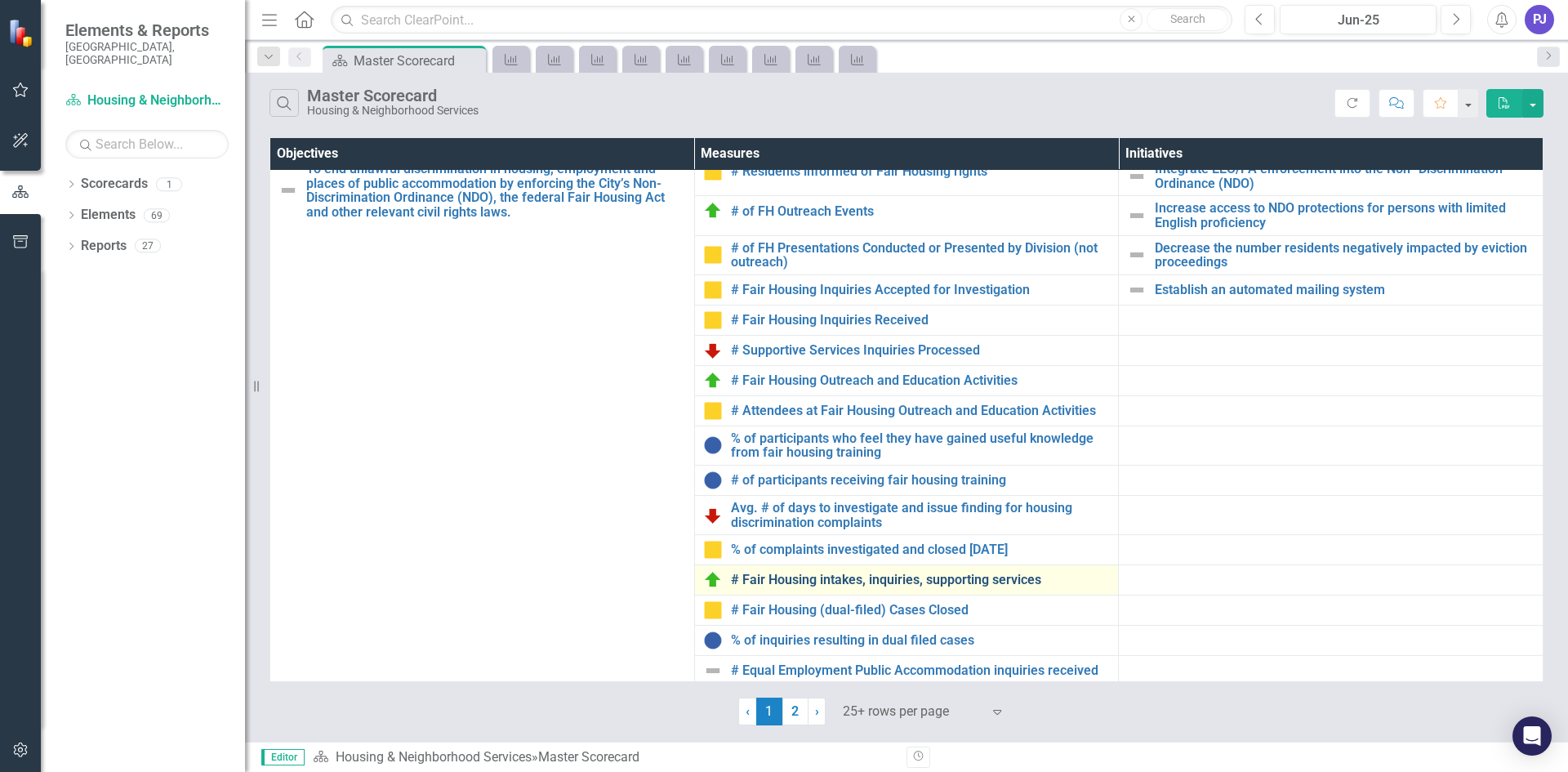
click at [813, 572] on link "# Fair Housing intakes, inquiries, supporting services" at bounding box center [921, 579] width 380 height 15
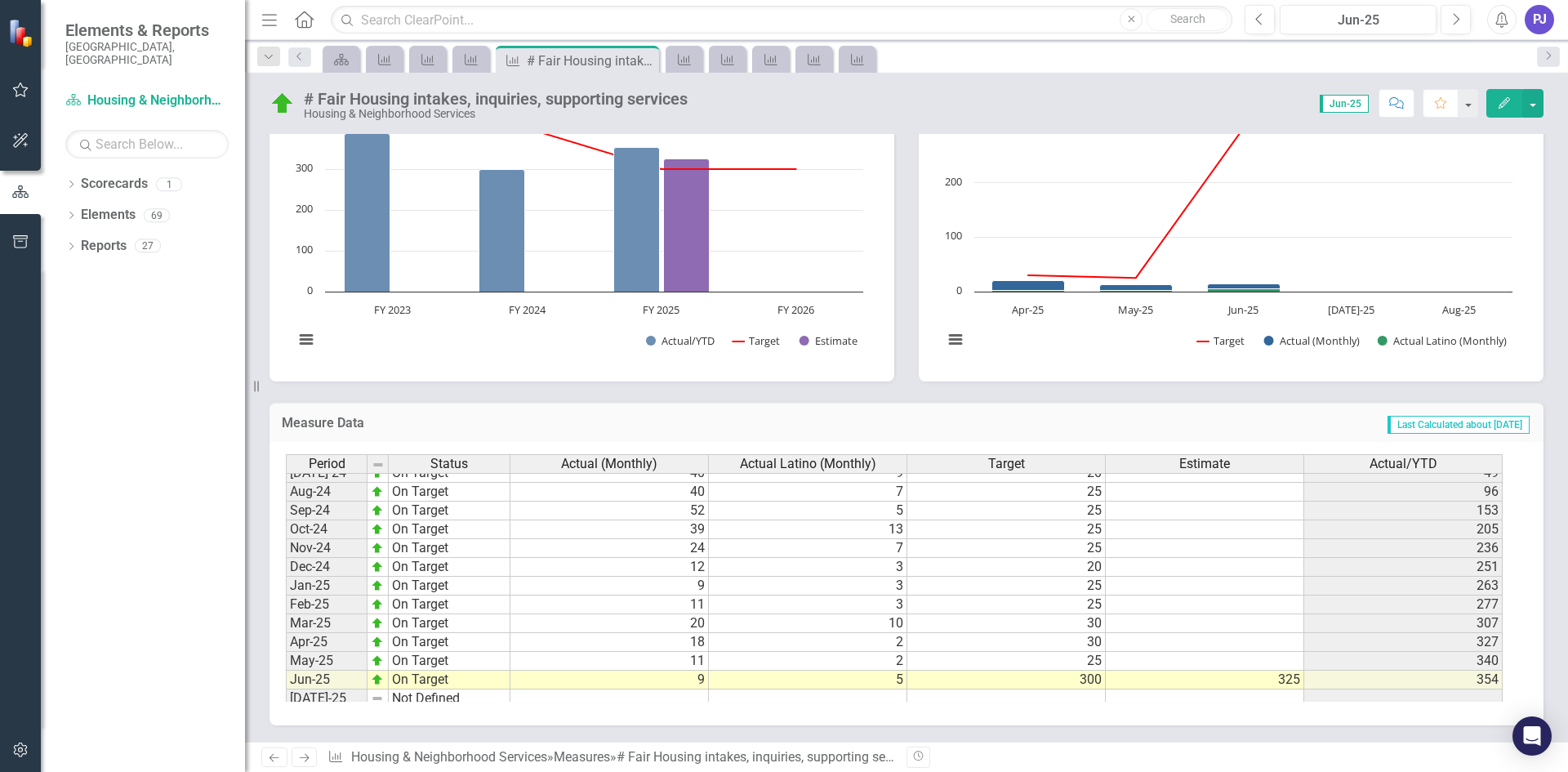
scroll to position [542, 0]
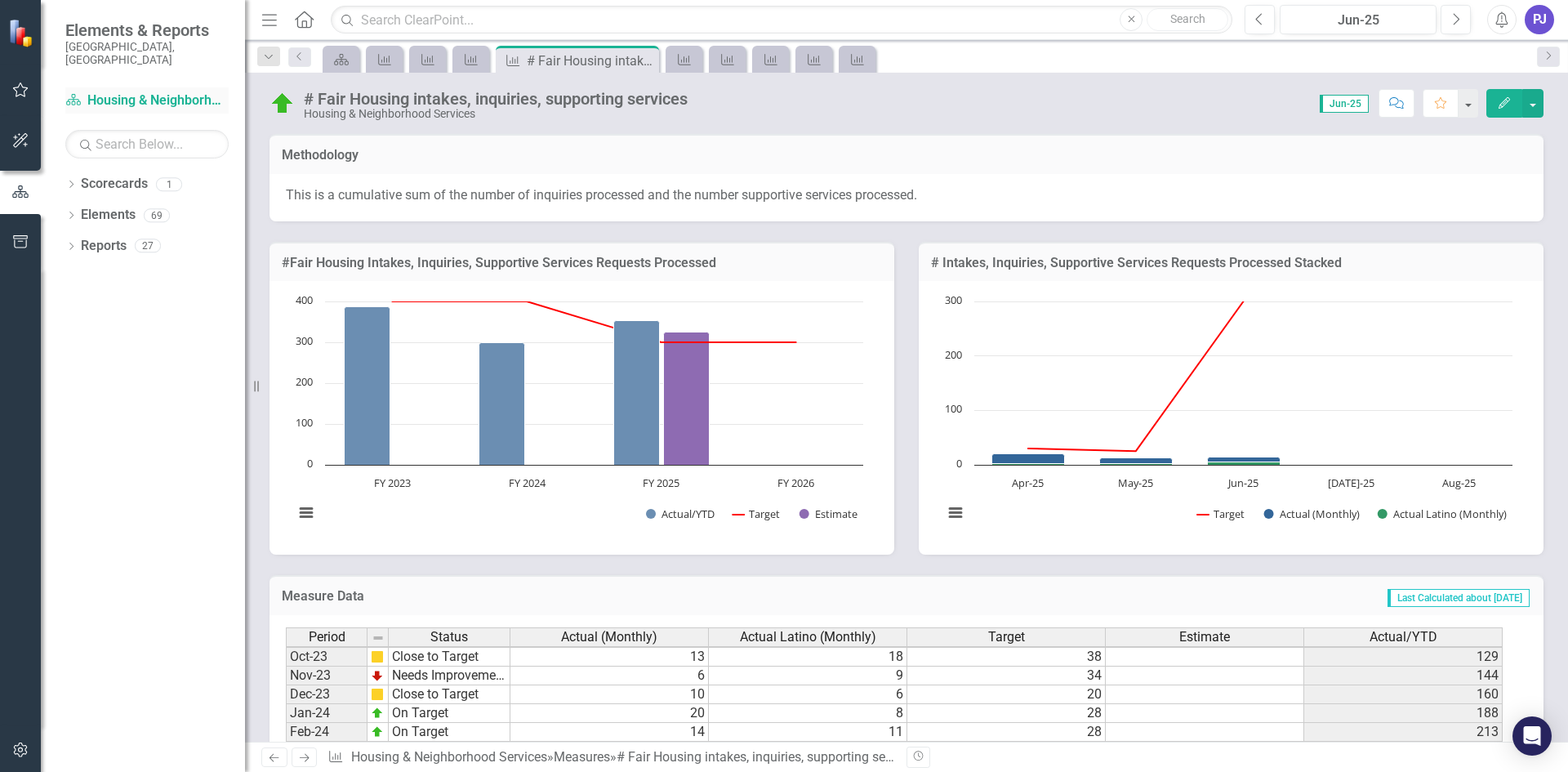
click at [144, 92] on link "Scorecard Housing & Neighborhood Services" at bounding box center [147, 100] width 163 height 19
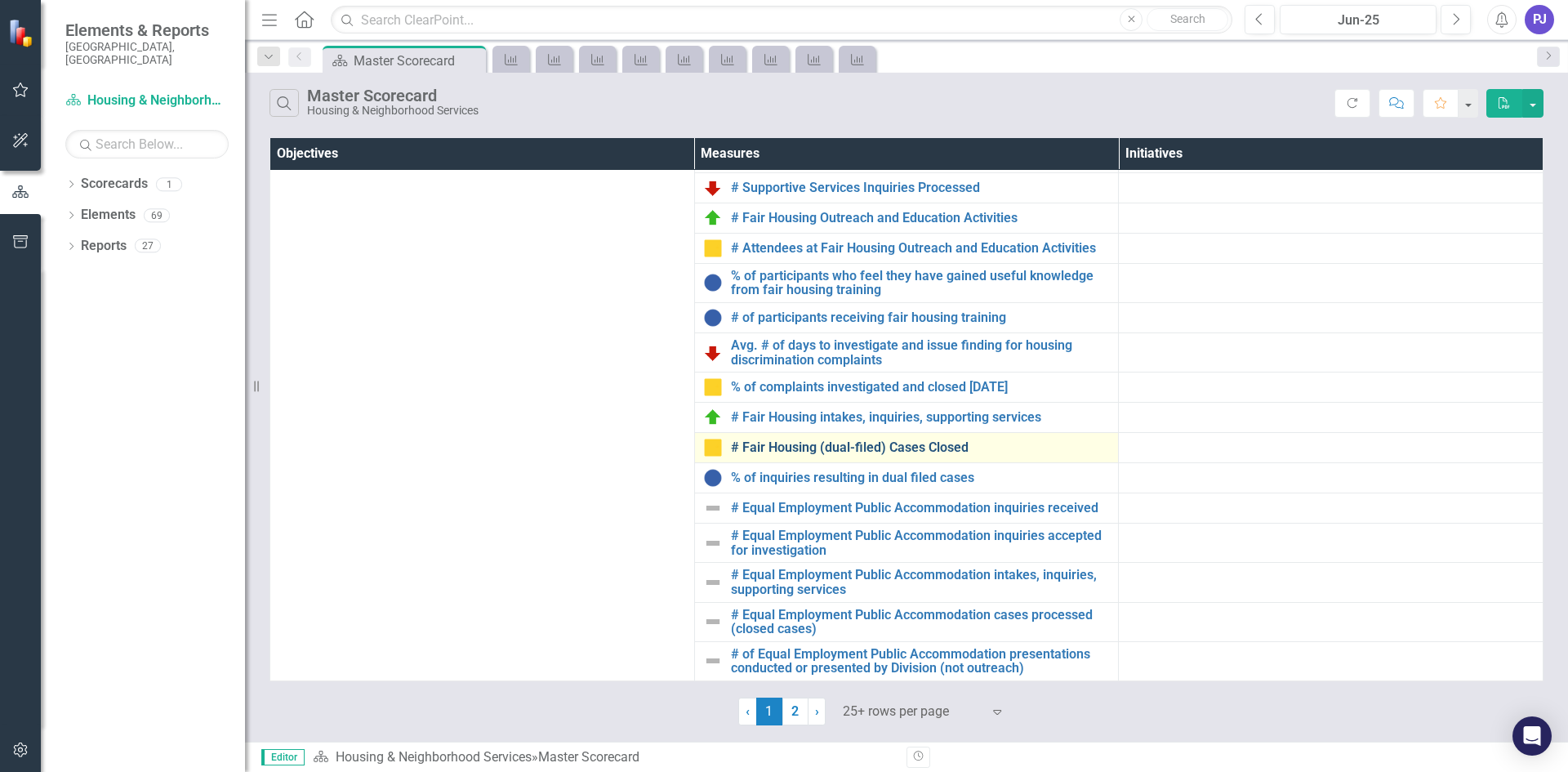
click at [803, 442] on link "# Fair Housing (dual-filed) Cases Closed" at bounding box center [921, 447] width 380 height 15
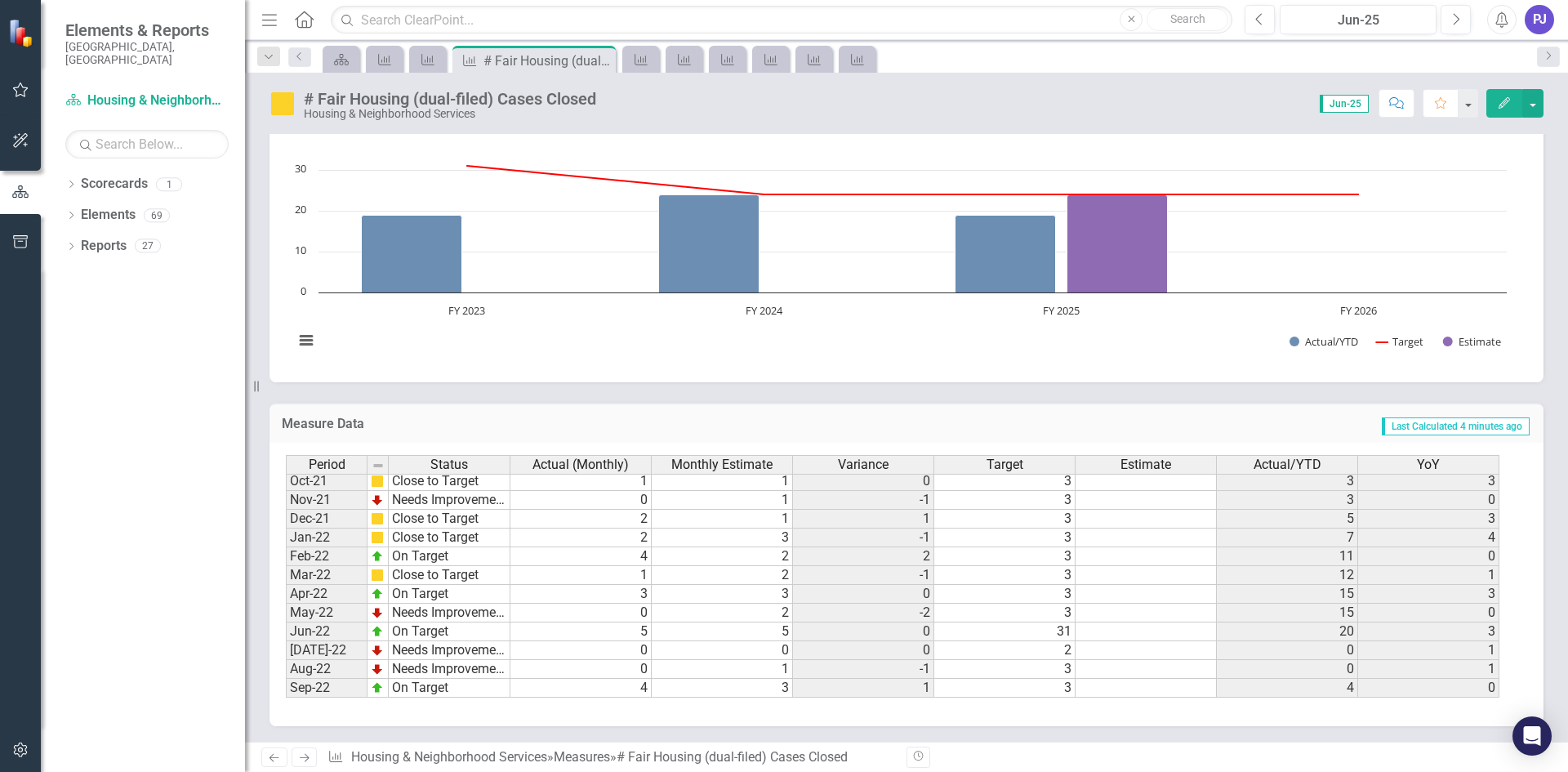
scroll to position [152, 0]
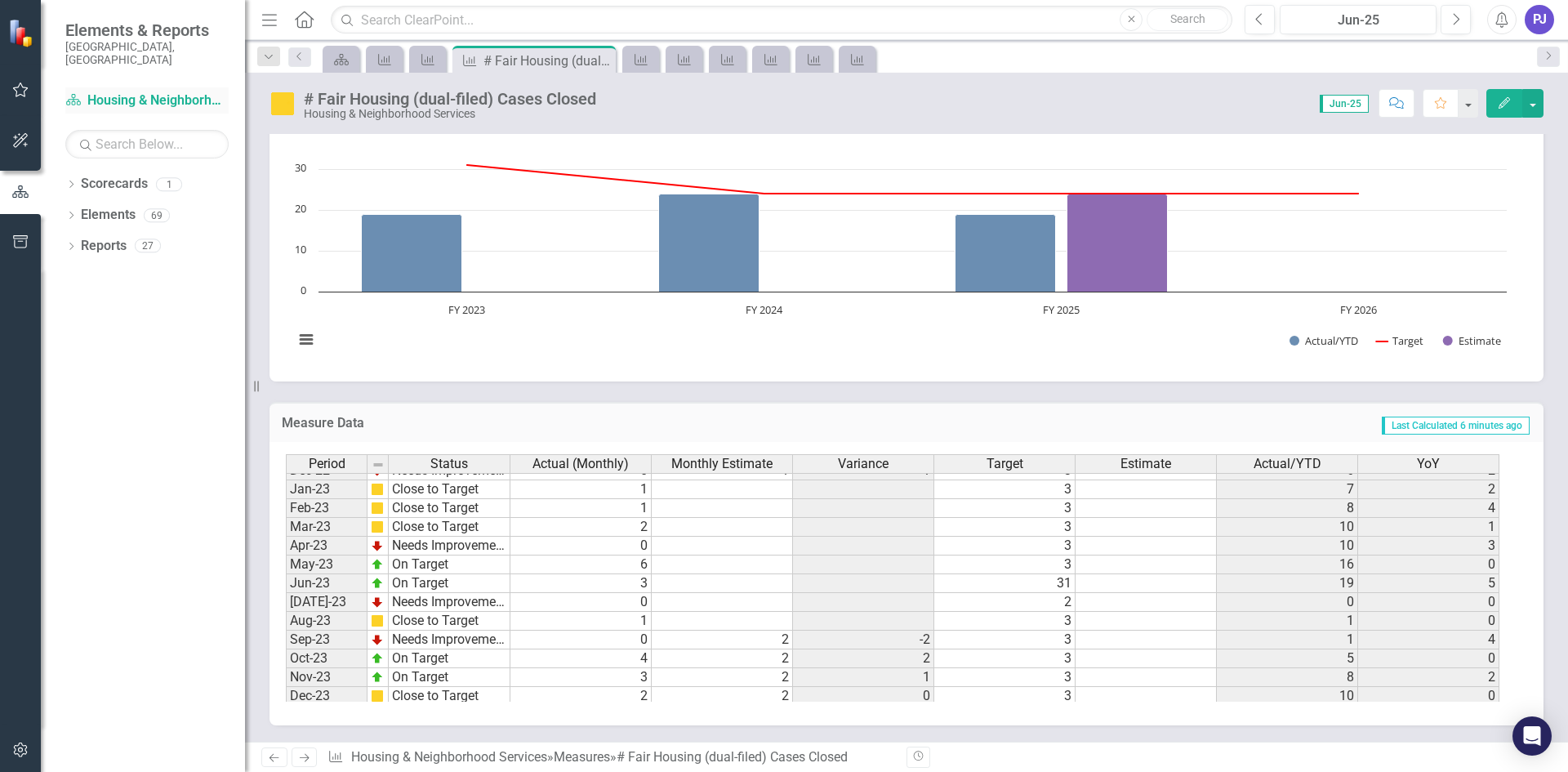
click at [128, 92] on link "Scorecard Housing & Neighborhood Services" at bounding box center [147, 100] width 163 height 19
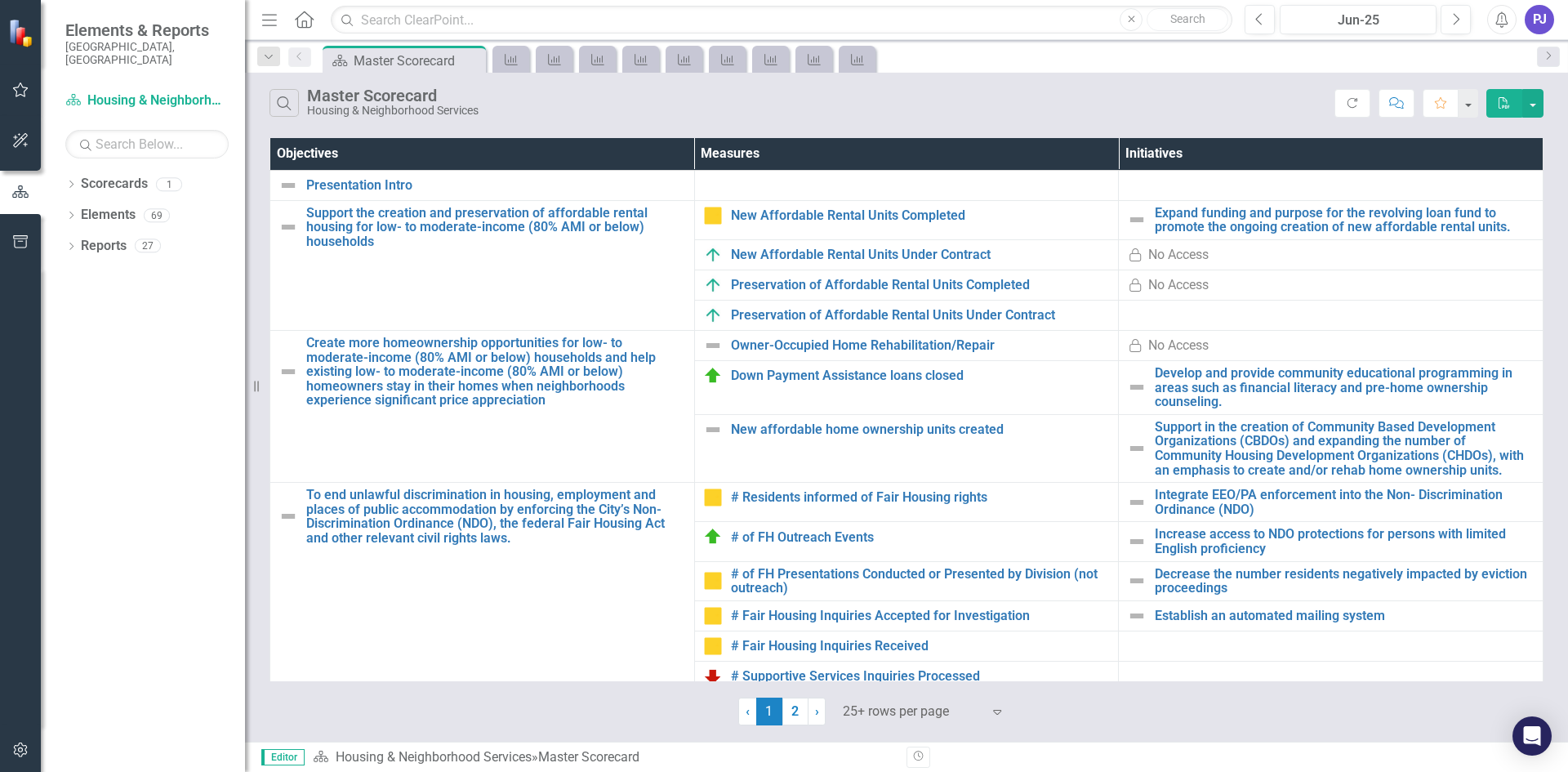
click at [1550, 27] on div "PJ" at bounding box center [1539, 20] width 30 height 30
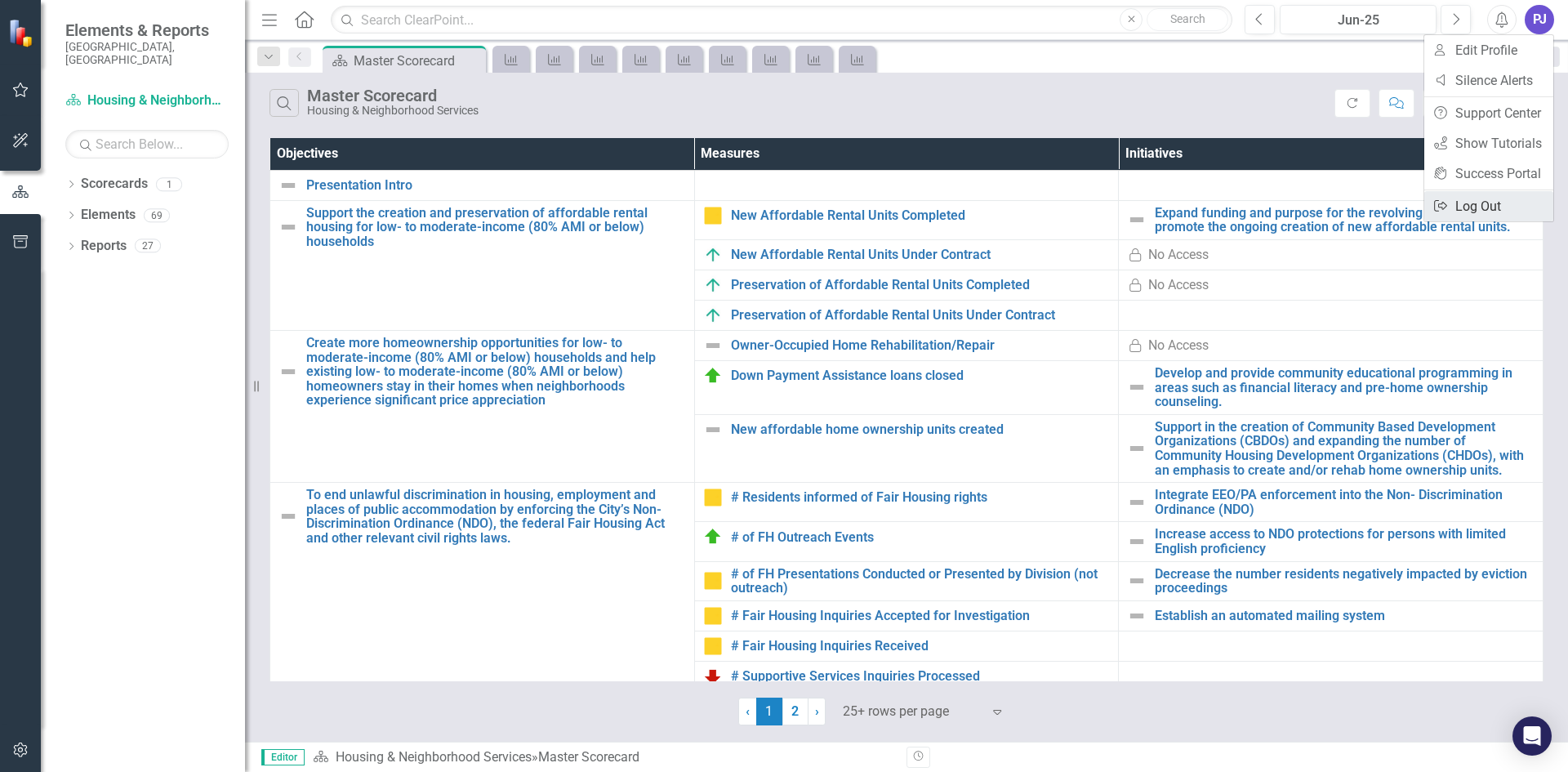
click at [1470, 202] on link "Logout Log Out" at bounding box center [1488, 206] width 129 height 30
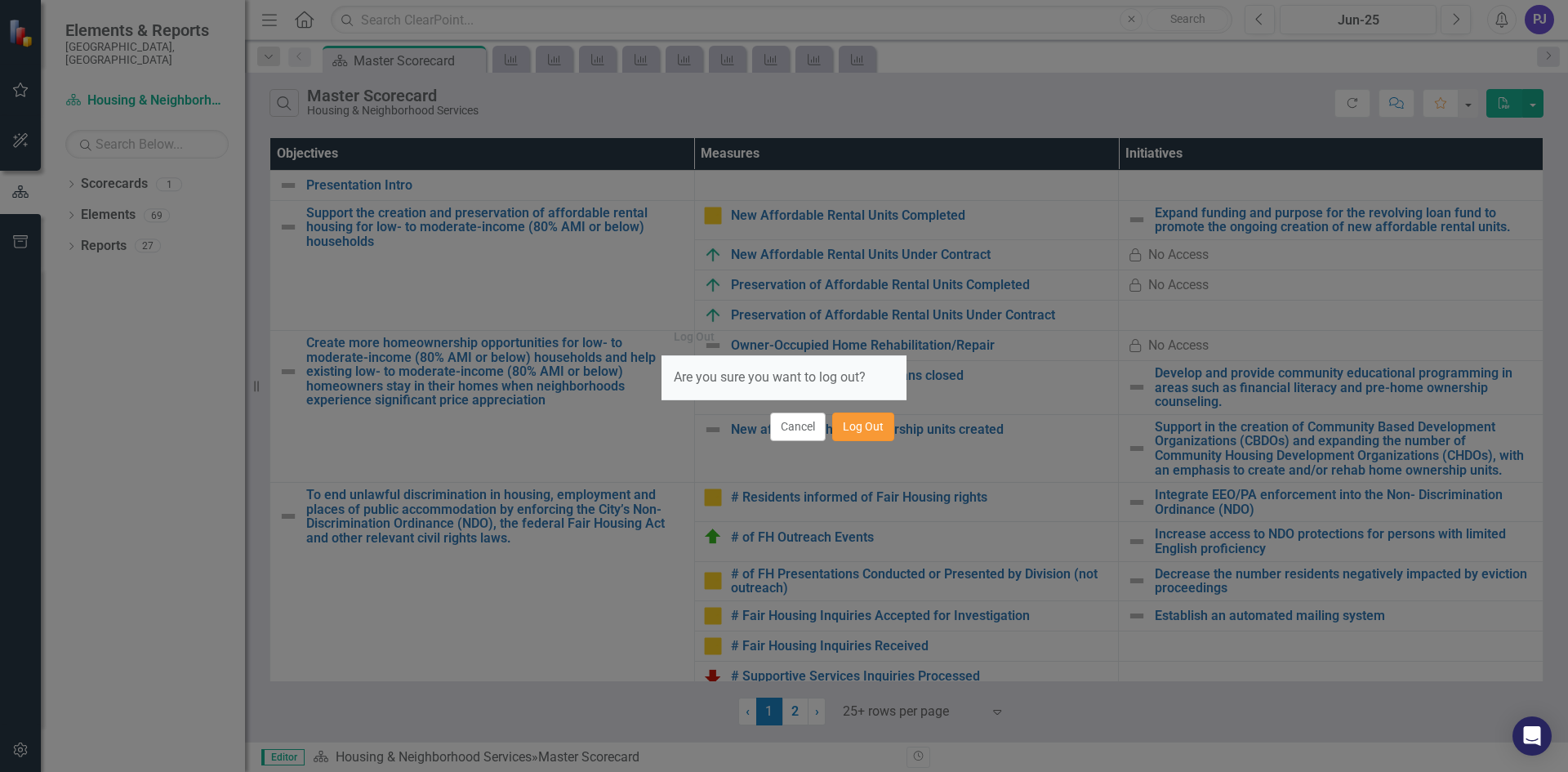
click at [875, 427] on button "Log Out" at bounding box center [863, 426] width 62 height 29
